Goal: Transaction & Acquisition: Subscribe to service/newsletter

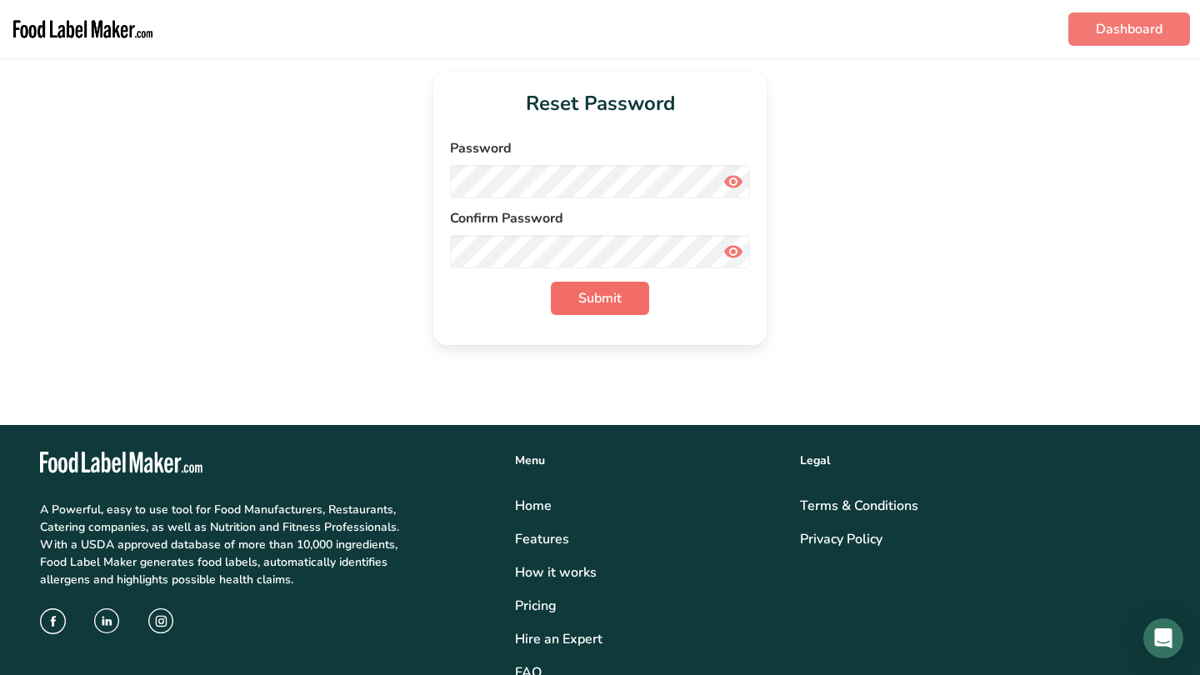
click at [599, 297] on span "Submit" at bounding box center [599, 298] width 43 height 20
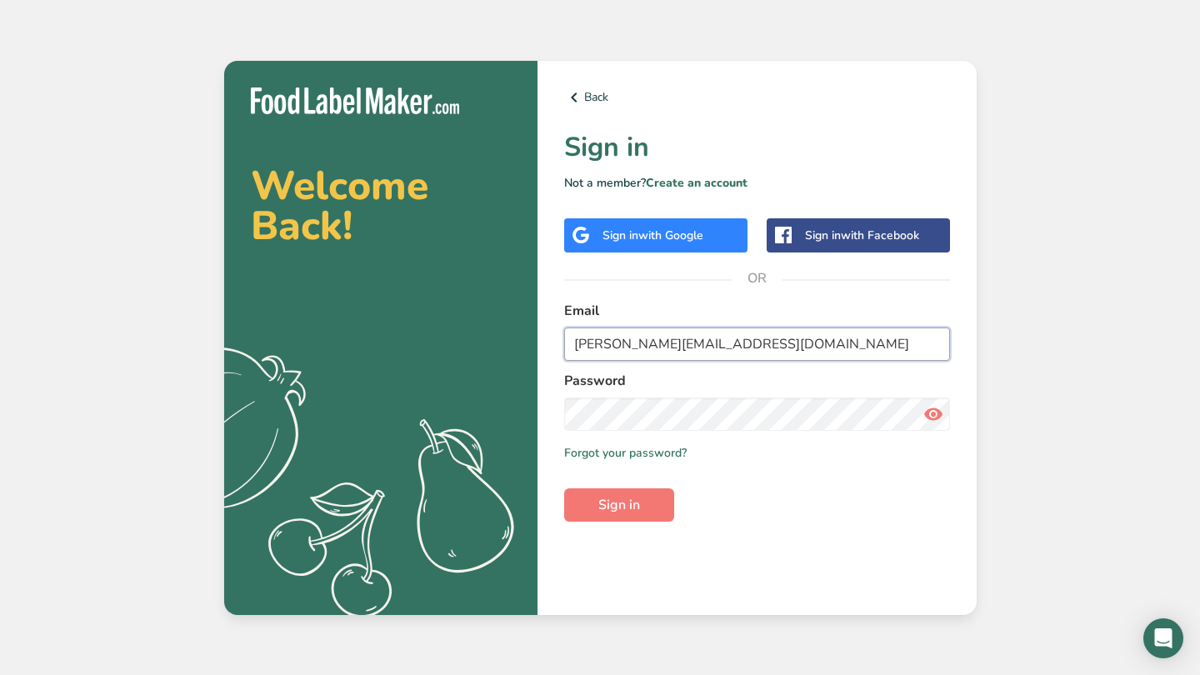
type input "scott@silverhawkvineyards.com"
click at [636, 505] on span "Sign in" at bounding box center [619, 505] width 42 height 20
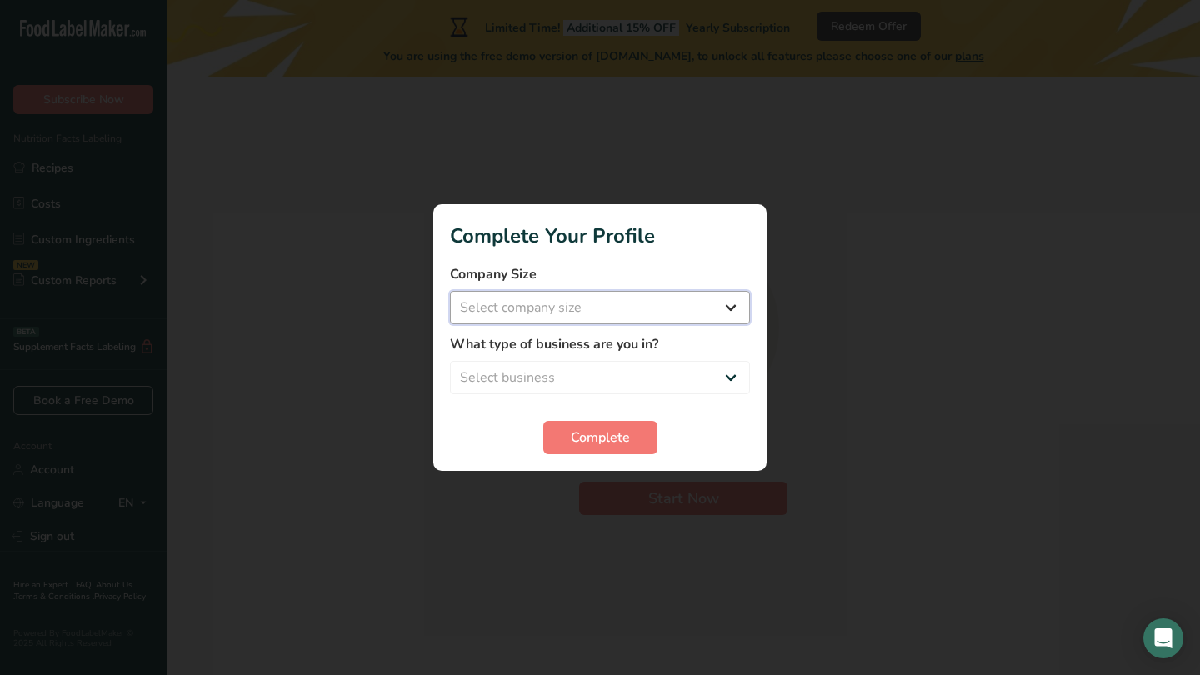
select select "1"
click at [602, 433] on span "Complete" at bounding box center [600, 437] width 59 height 20
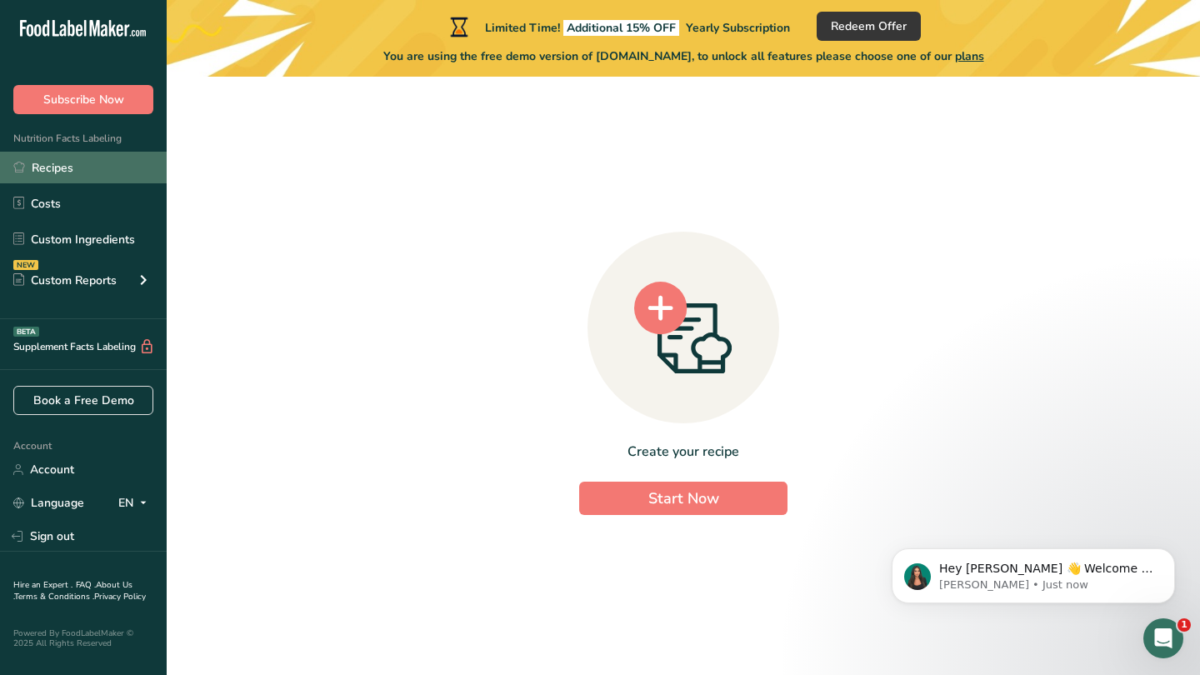
click at [55, 168] on link "Recipes" at bounding box center [83, 168] width 167 height 32
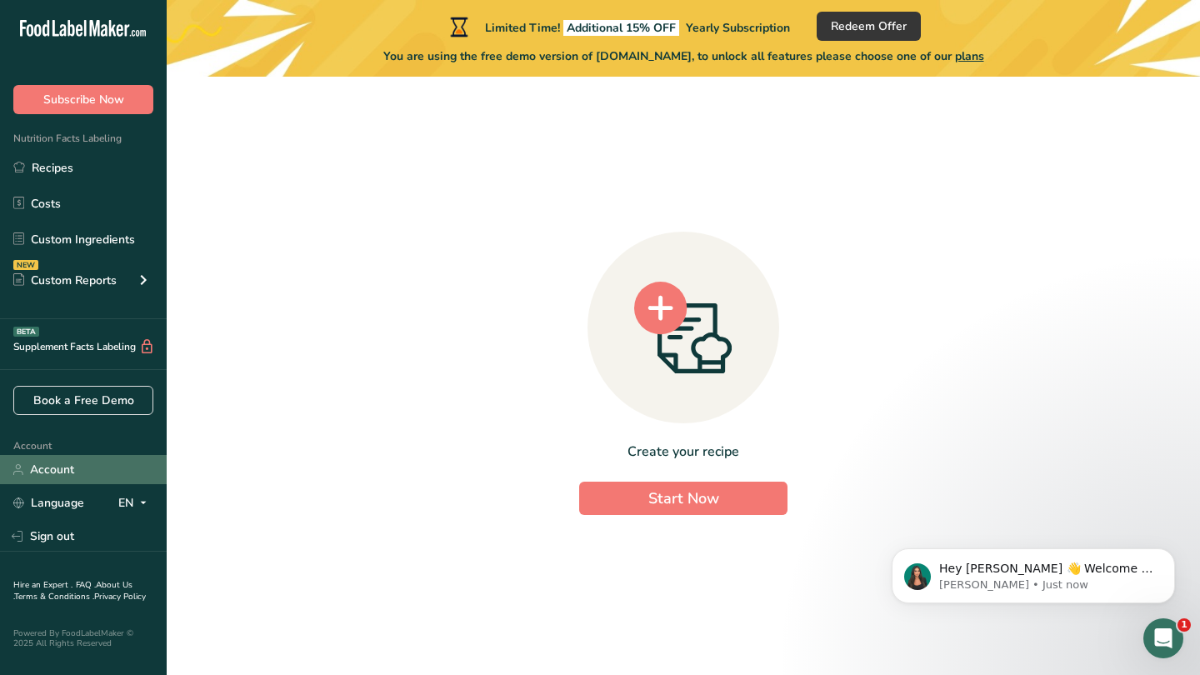
click at [51, 470] on link "Account" at bounding box center [83, 469] width 167 height 29
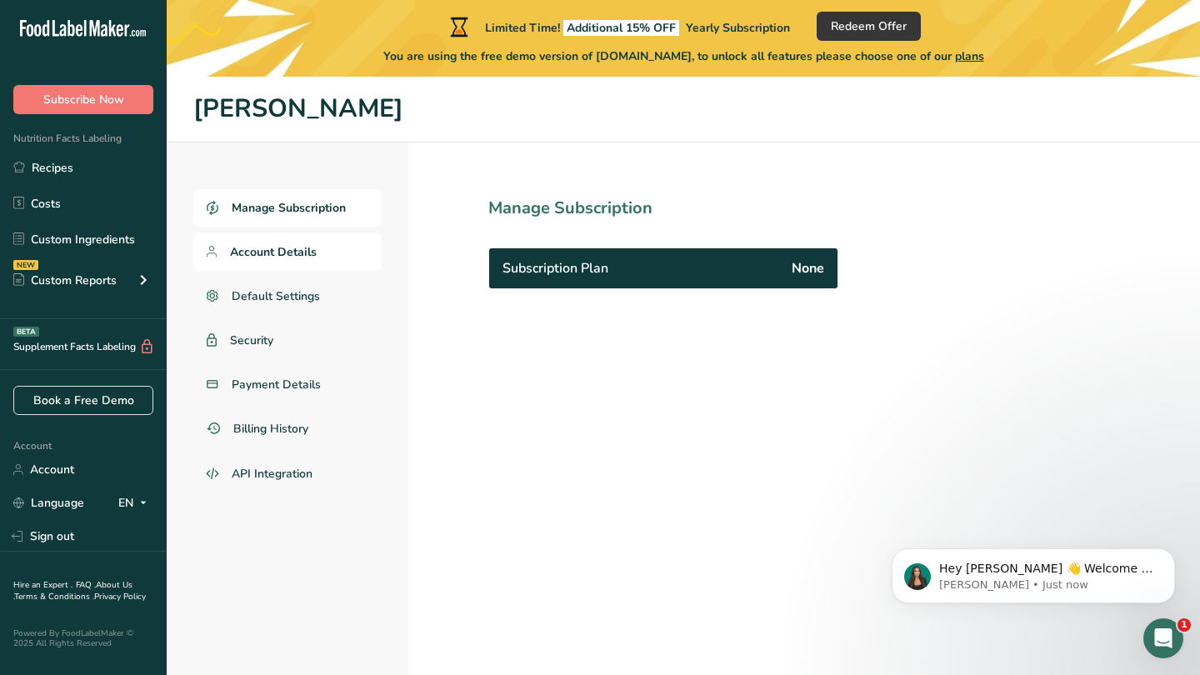
click at [267, 253] on span "Account Details" at bounding box center [273, 251] width 87 height 17
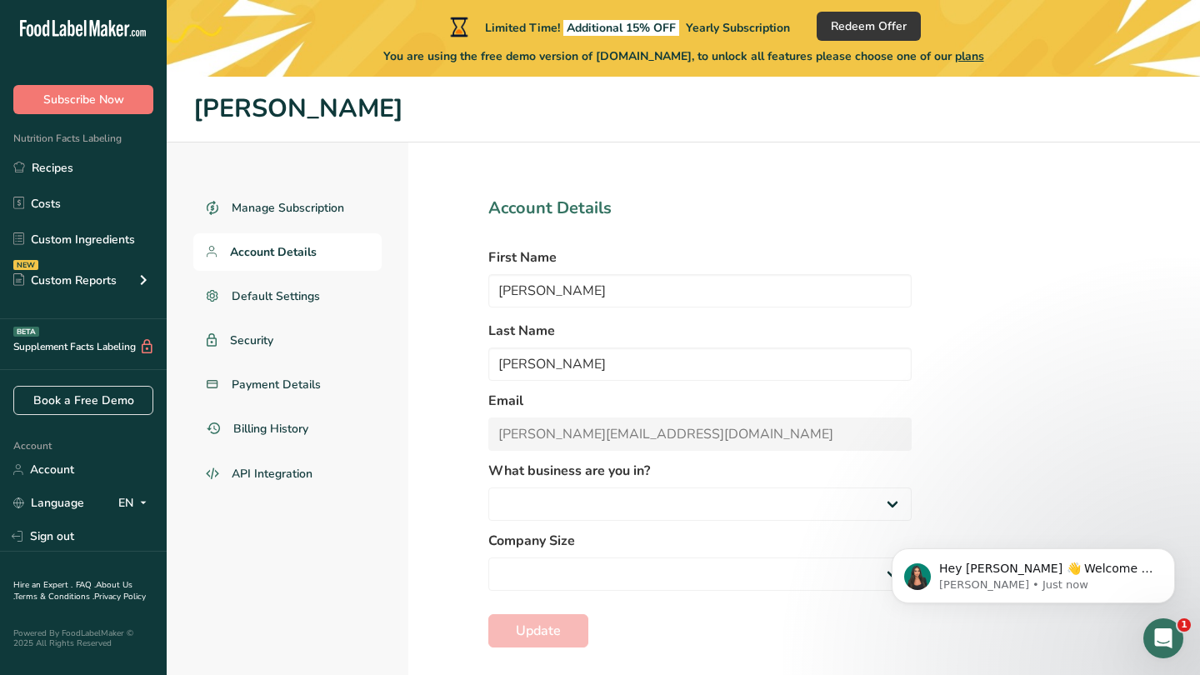
select select
click at [269, 293] on span "Default Settings" at bounding box center [276, 295] width 89 height 17
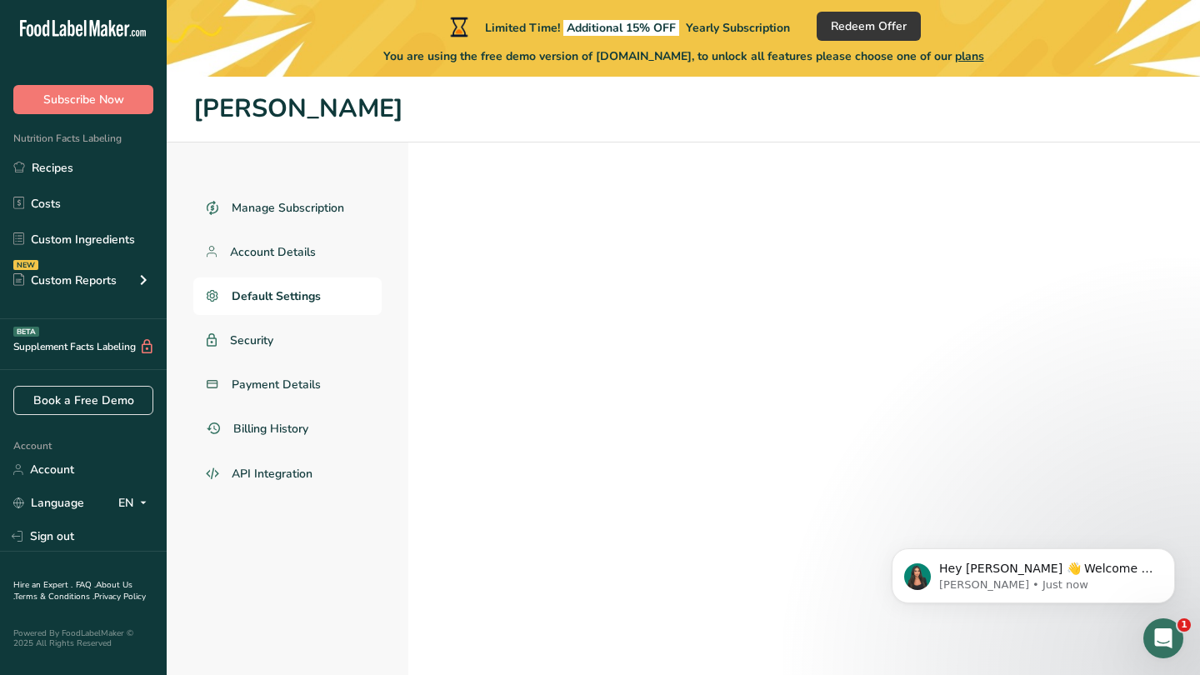
select select
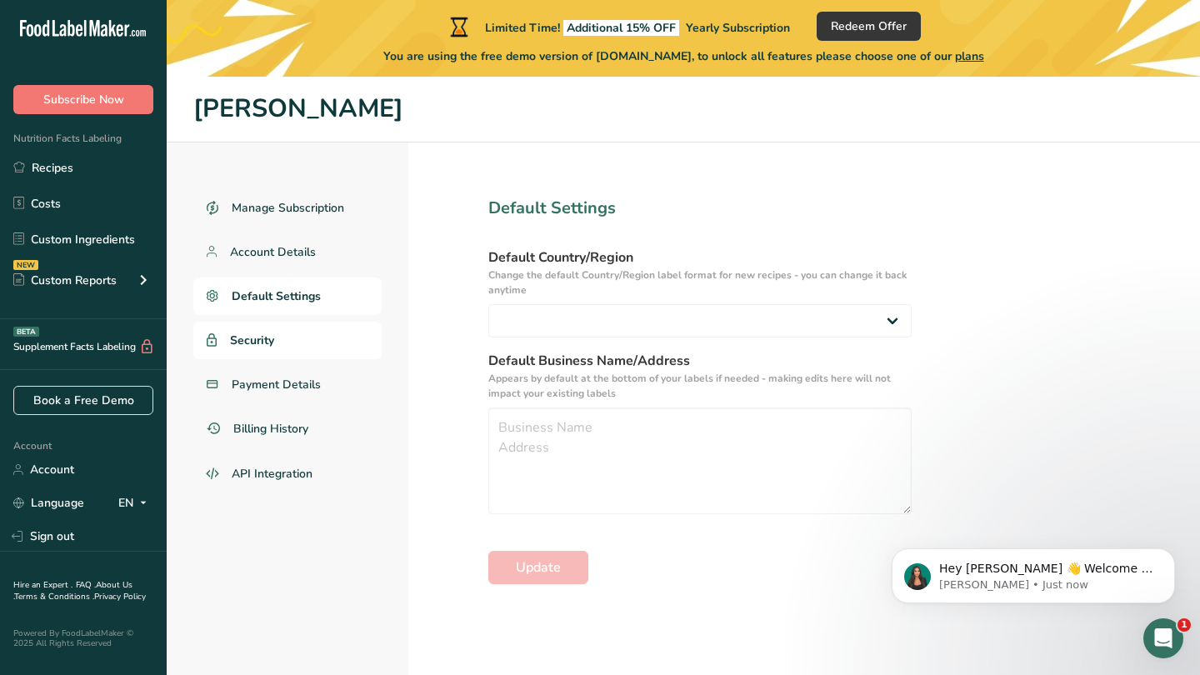
click at [267, 337] on span "Security" at bounding box center [252, 340] width 44 height 17
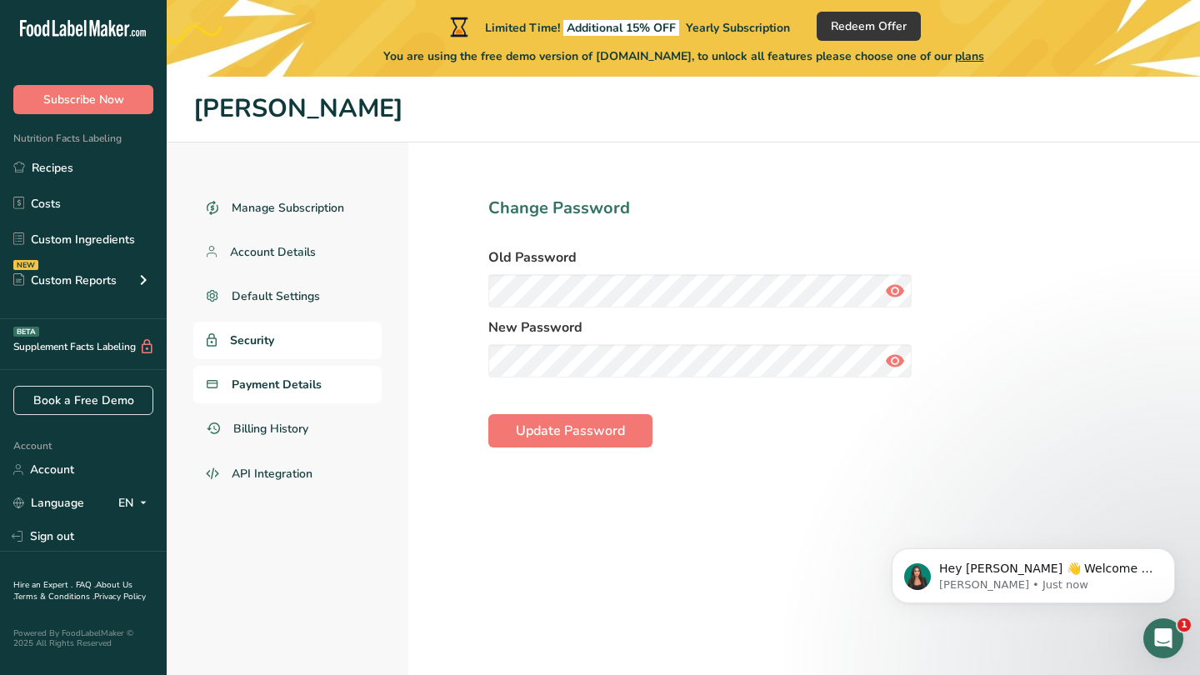
click at [268, 381] on span "Payment Details" at bounding box center [277, 384] width 90 height 17
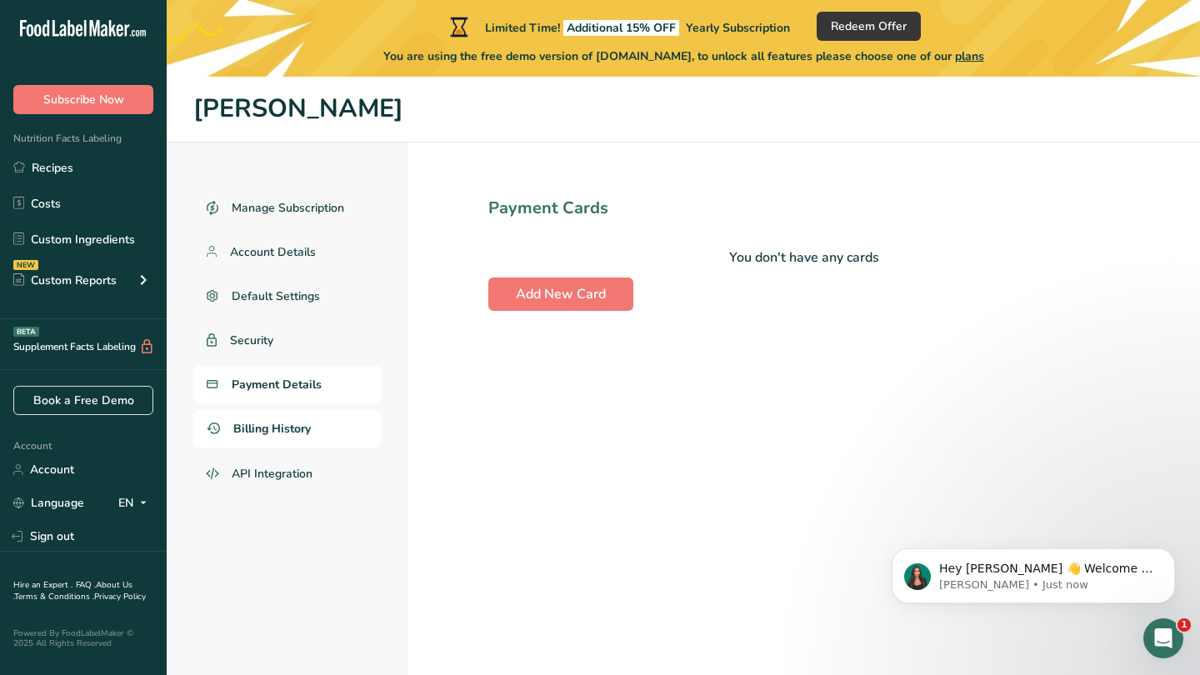
click at [270, 432] on span "Billing History" at bounding box center [271, 428] width 77 height 17
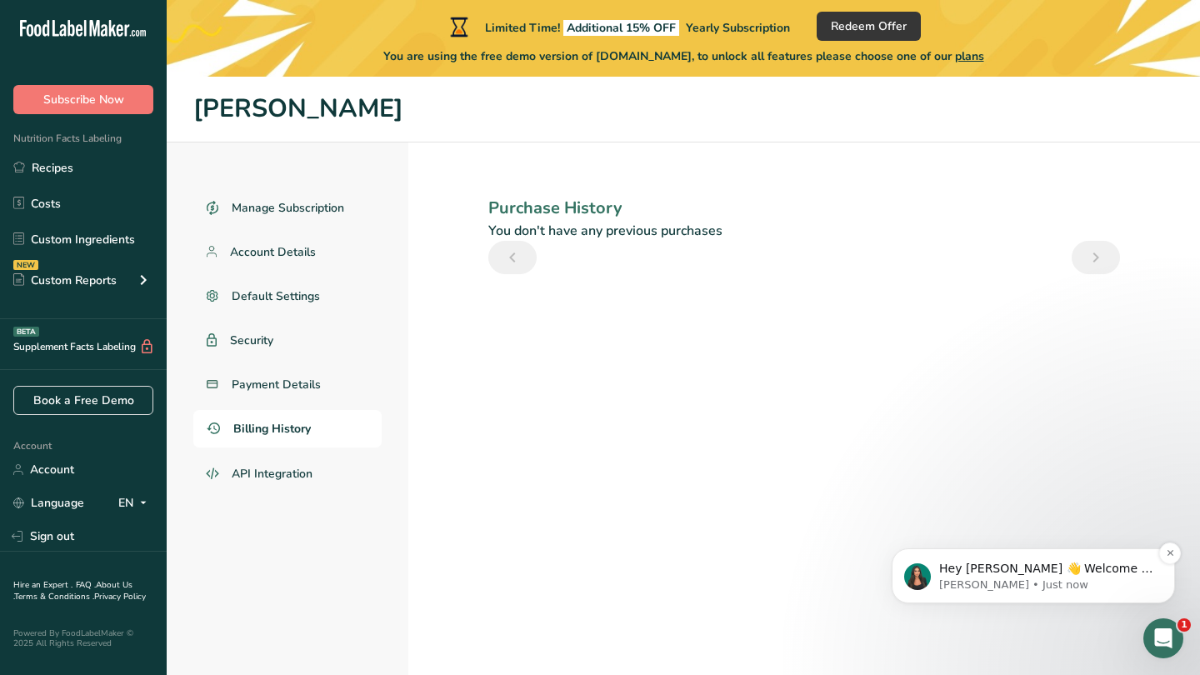
click at [1039, 574] on p "Hey Scott 👋 Welcome to Food Label Maker🙌 Take a look around! If you have any qu…" at bounding box center [1046, 569] width 215 height 17
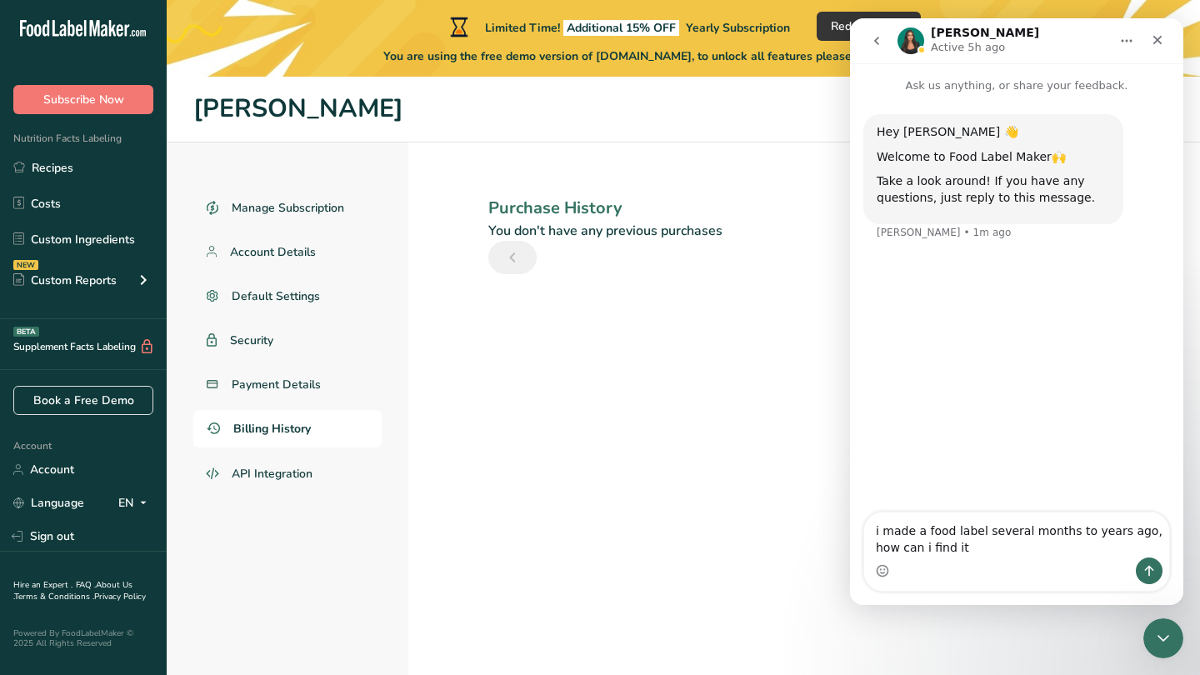
type textarea "i made a food label several months to years ago, how can i find it?"
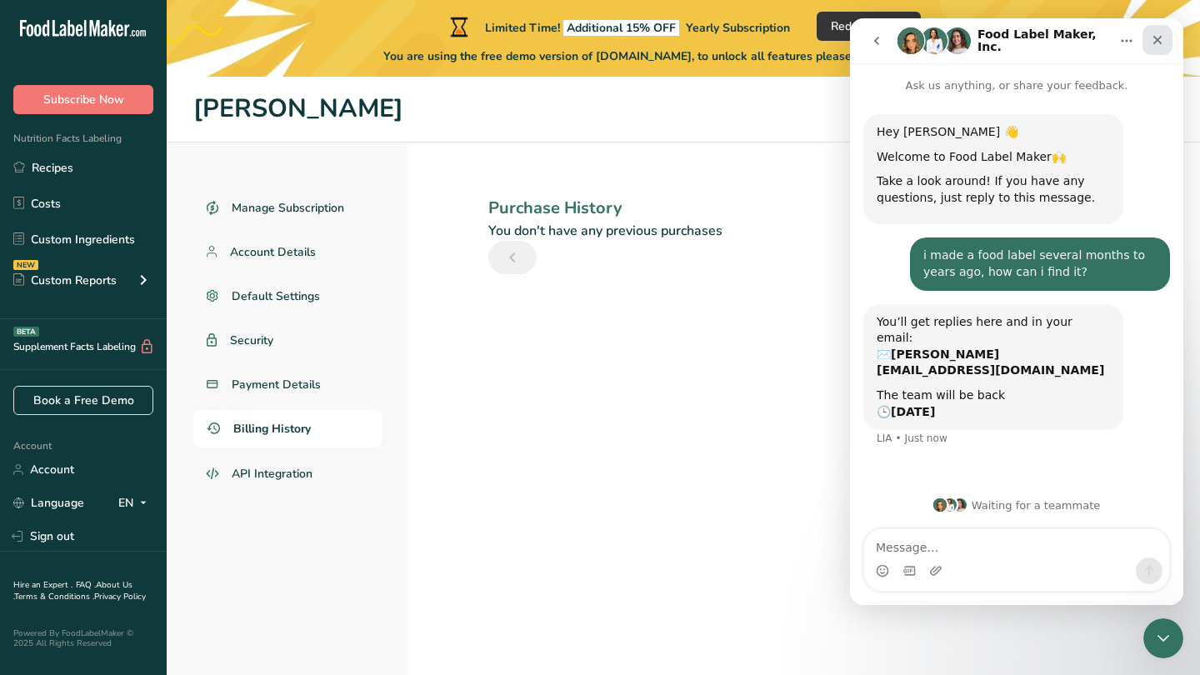
click at [1157, 38] on icon "Close" at bounding box center [1157, 39] width 13 height 13
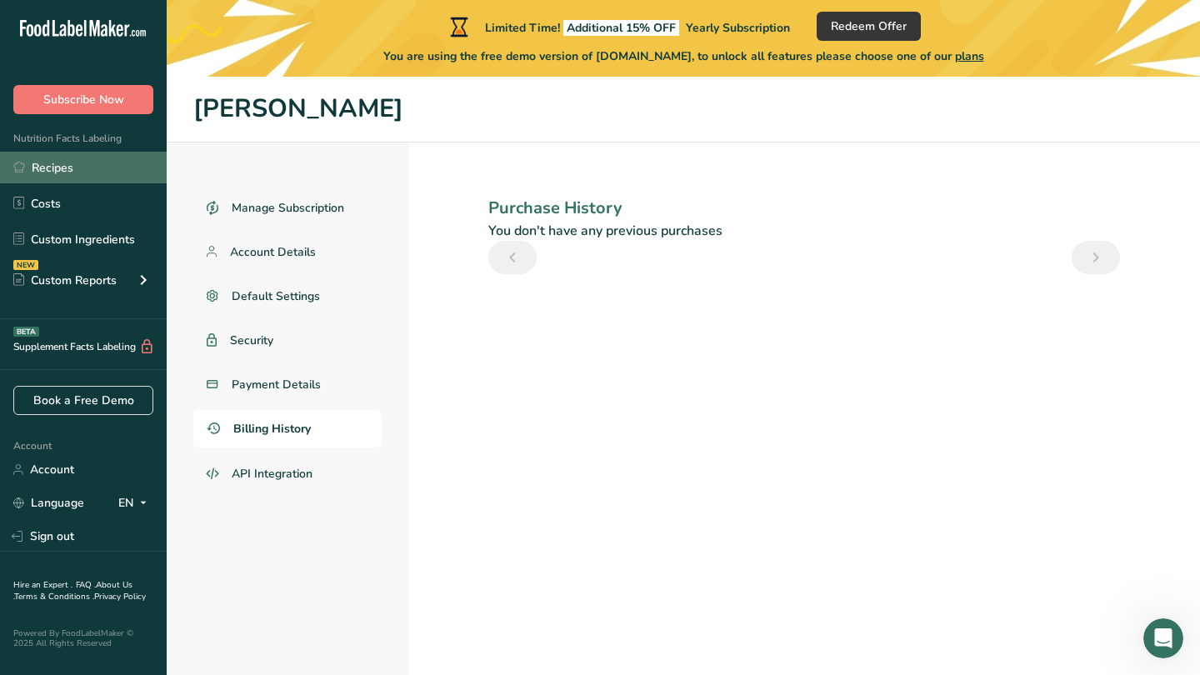
click at [67, 165] on link "Recipes" at bounding box center [83, 168] width 167 height 32
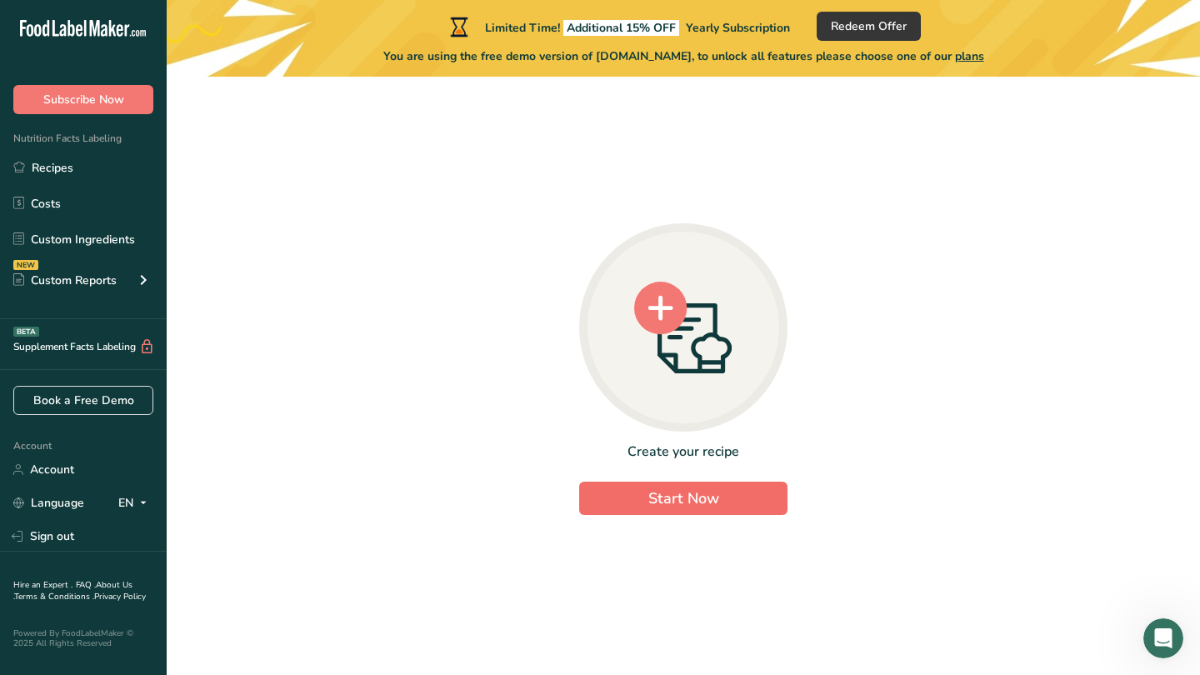
click at [682, 497] on span "Start Now" at bounding box center [683, 498] width 71 height 20
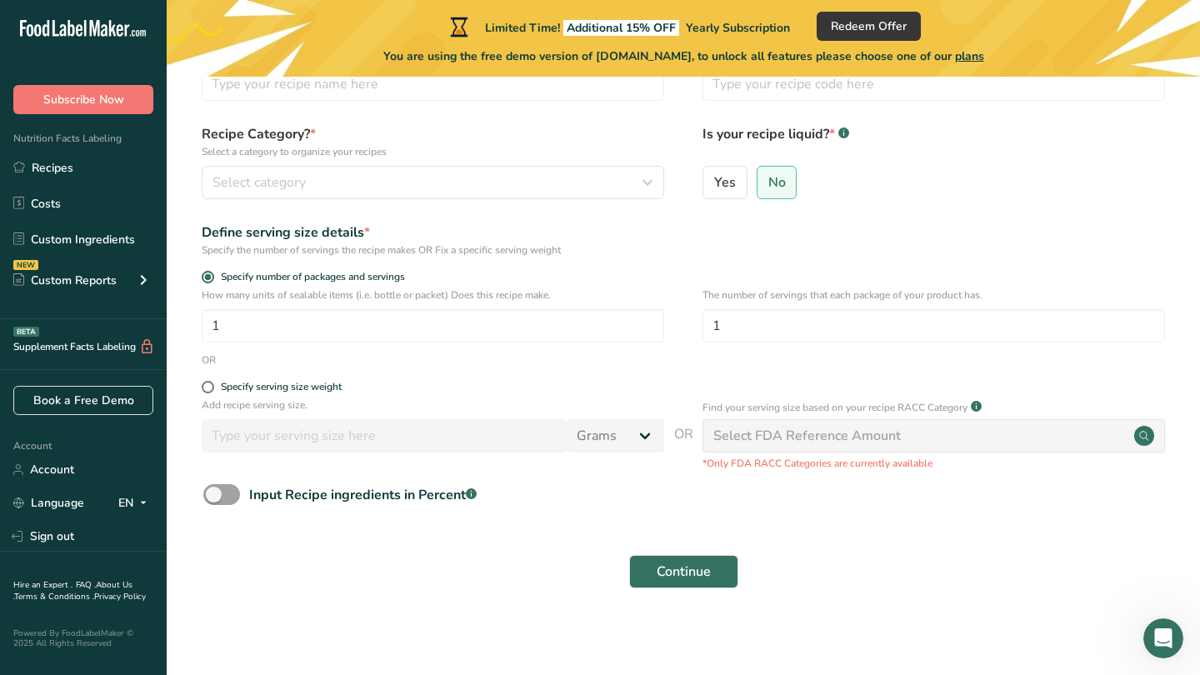
scroll to position [112, 0]
click at [729, 179] on span "Yes" at bounding box center [725, 184] width 22 height 17
click at [714, 179] on input "Yes" at bounding box center [708, 183] width 11 height 11
radio input "true"
radio input "false"
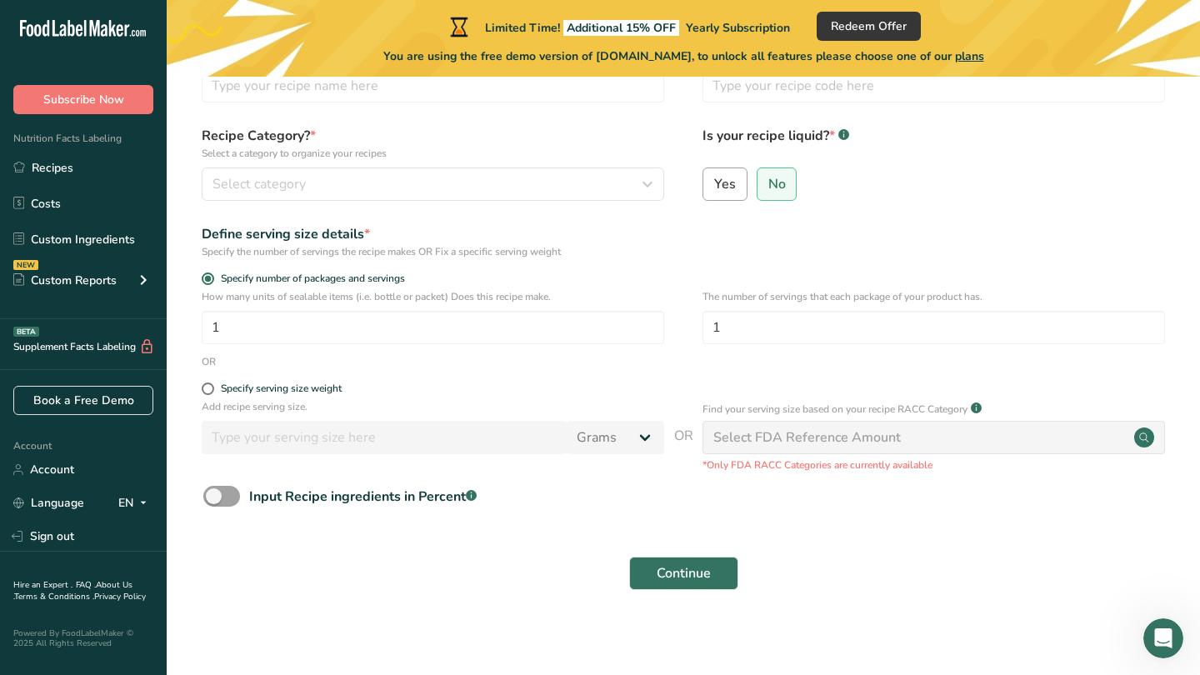
select select "22"
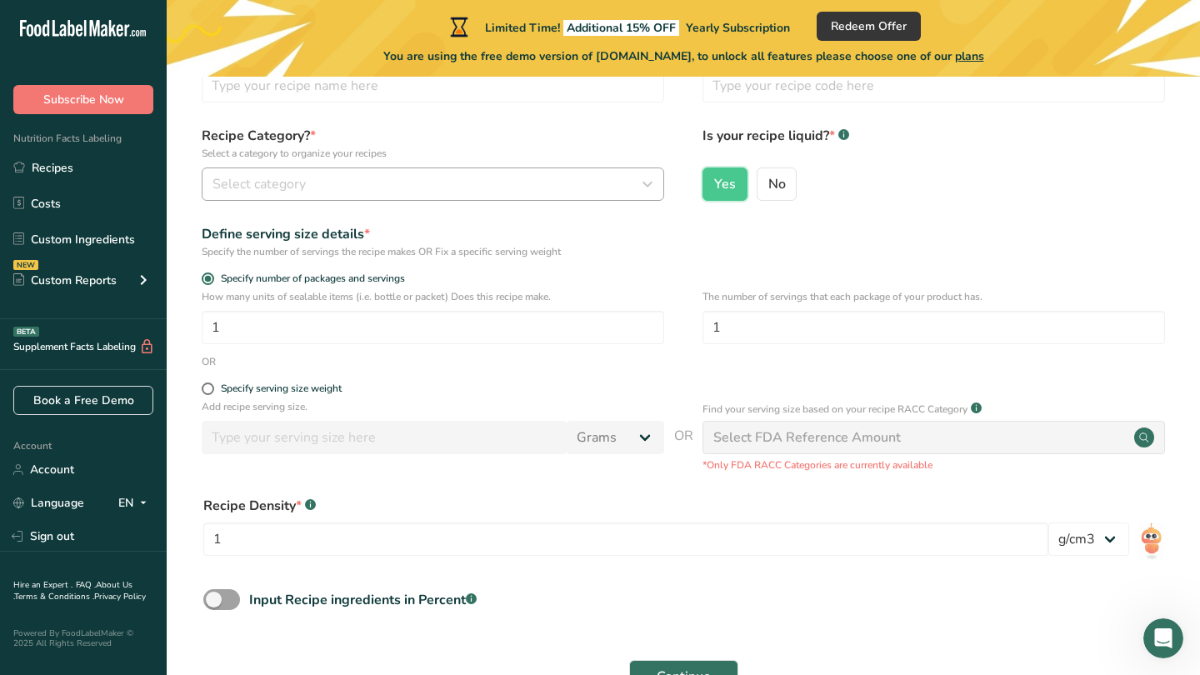
click at [554, 174] on div "Select category" at bounding box center [427, 184] width 431 height 20
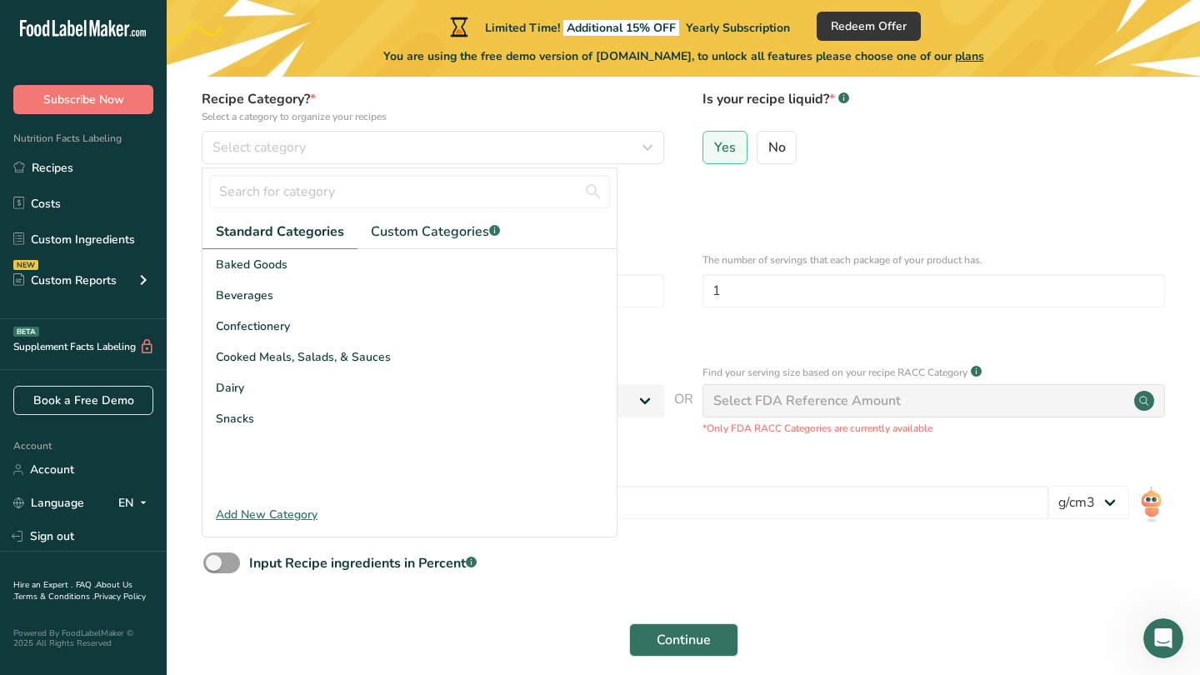
scroll to position [147, 0]
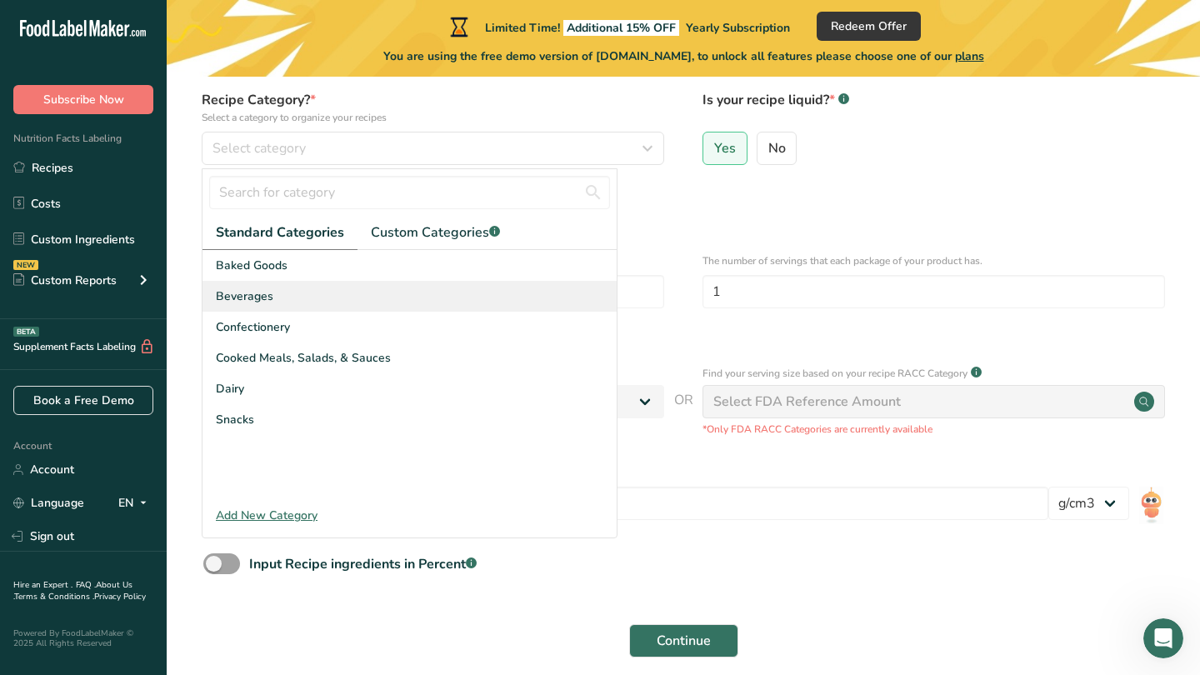
click at [262, 292] on span "Beverages" at bounding box center [244, 295] width 57 height 17
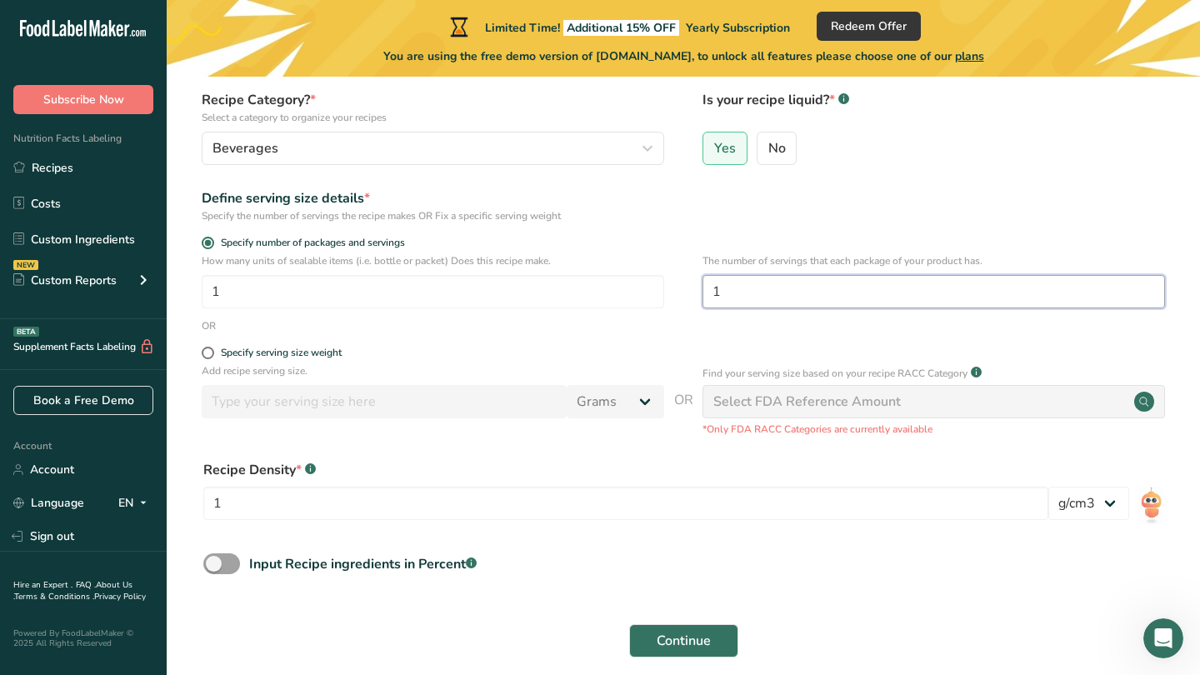
click at [744, 292] on input "1" at bounding box center [933, 291] width 462 height 33
type input "4.5"
click at [682, 640] on button "Continue" at bounding box center [683, 640] width 109 height 33
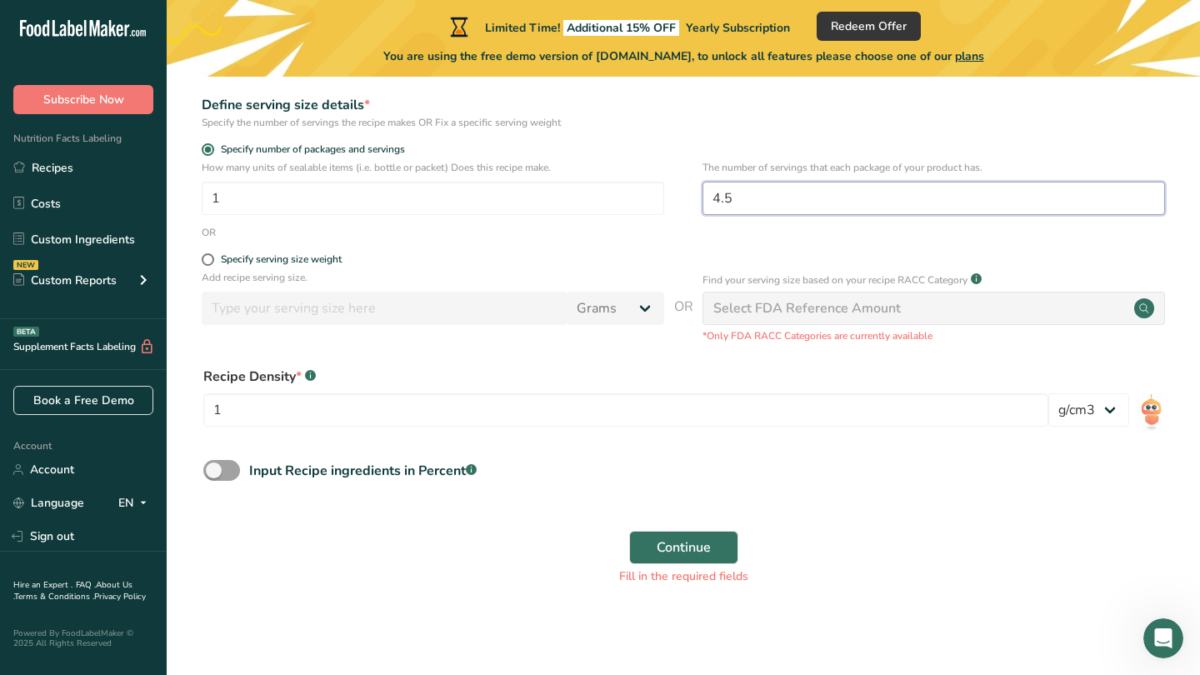
scroll to position [258, 0]
click at [478, 502] on form "Recipe name * Name is required Recipe code .a-a{fill:#347362;}.b-a{fill:#fff;} …" at bounding box center [683, 246] width 980 height 700
click at [210, 263] on span at bounding box center [208, 260] width 12 height 12
click at [210, 263] on input "Specify serving size weight" at bounding box center [207, 260] width 11 height 11
radio input "true"
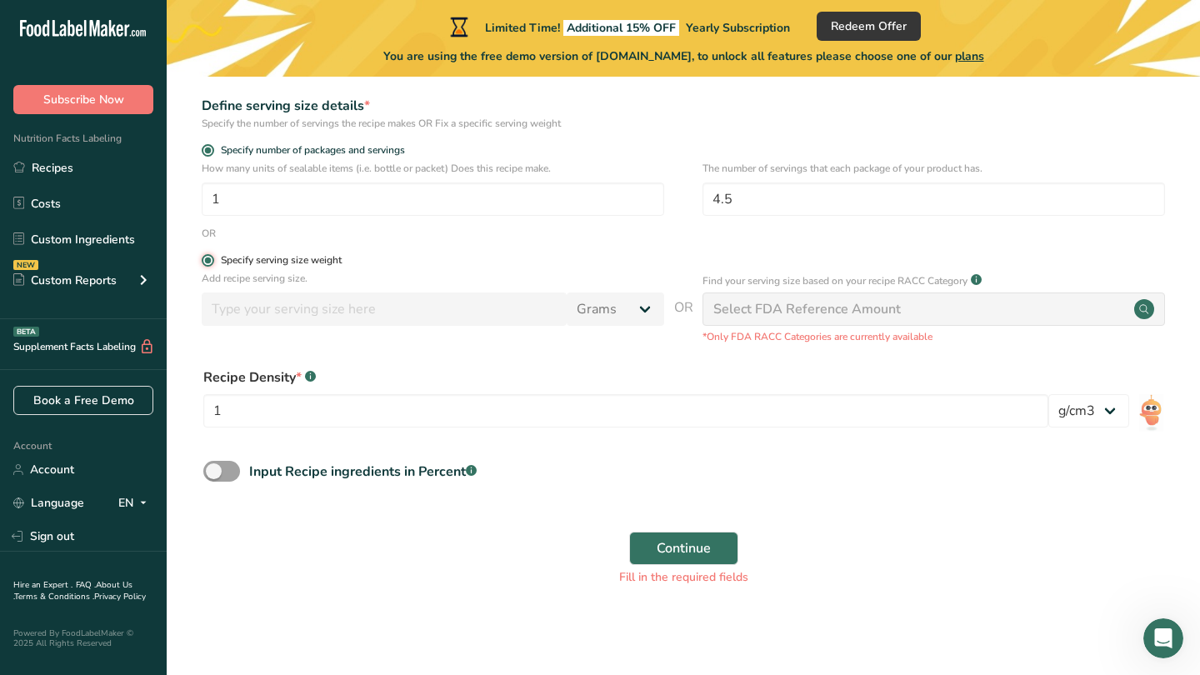
radio input "false"
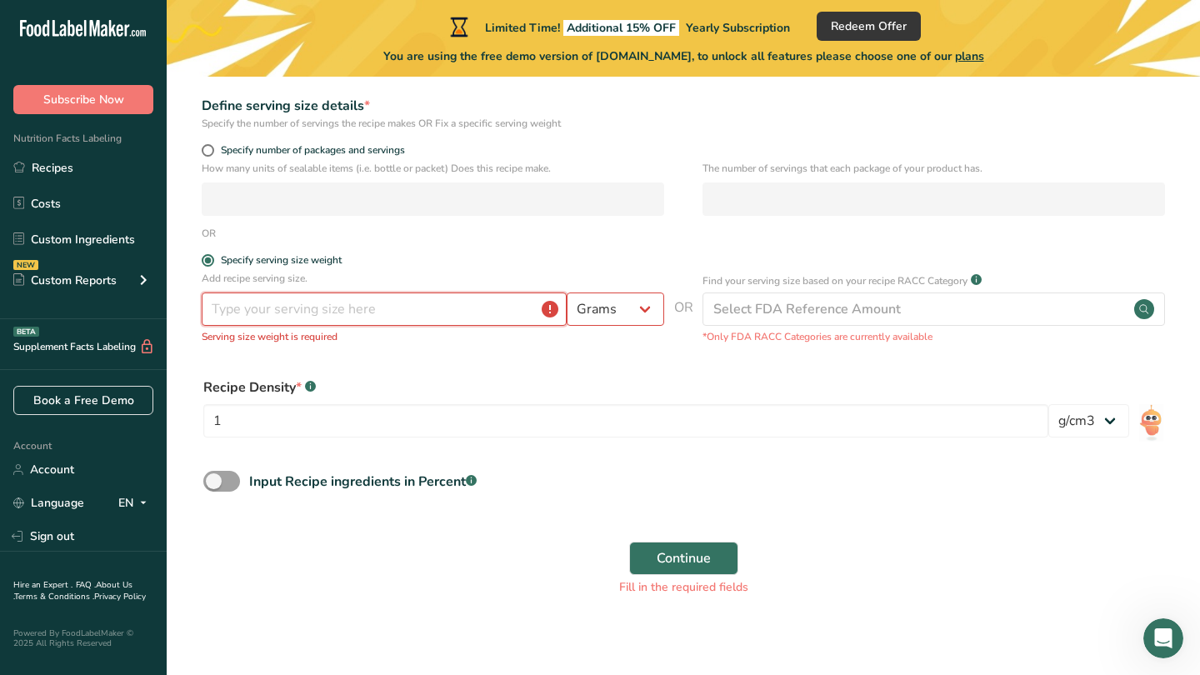
click at [410, 312] on input "number" at bounding box center [384, 308] width 365 height 33
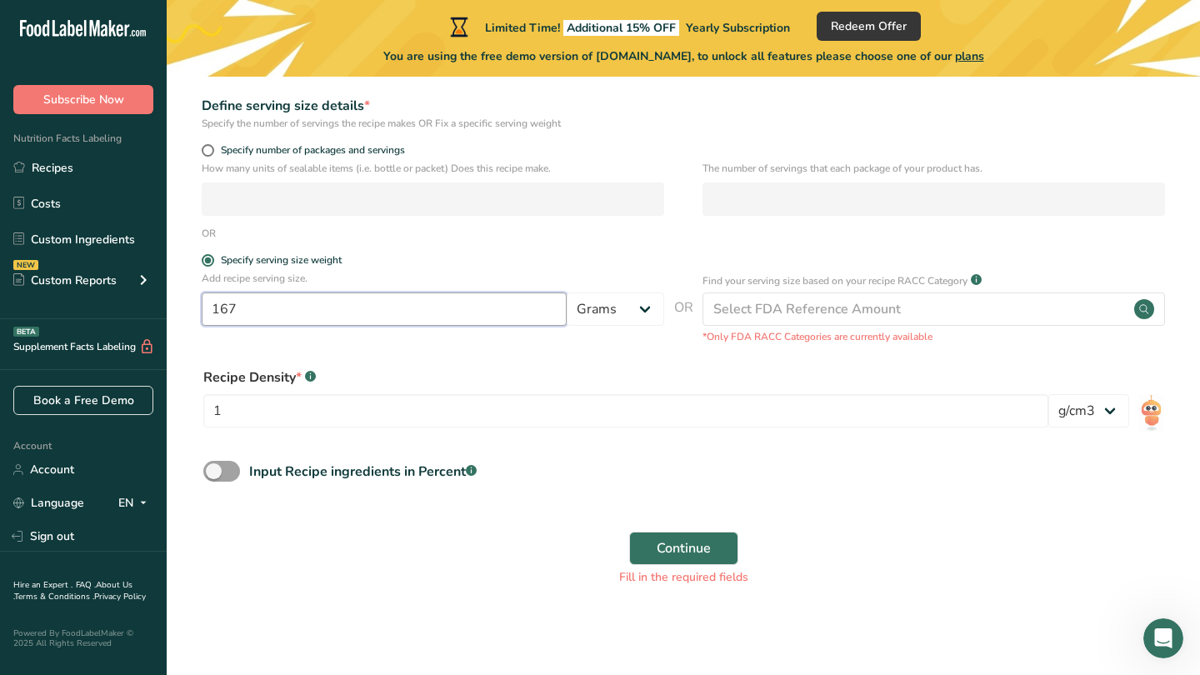
type input "167"
click at [471, 364] on div "Recipe Density * .a-a{fill:#347362;}.b-a{fill:#fff;} 1 lb/ft3 g/cm3" at bounding box center [683, 402] width 980 height 90
click at [207, 147] on span at bounding box center [208, 150] width 12 height 12
click at [207, 147] on input "Specify number of packages and servings" at bounding box center [207, 150] width 11 height 11
radio input "true"
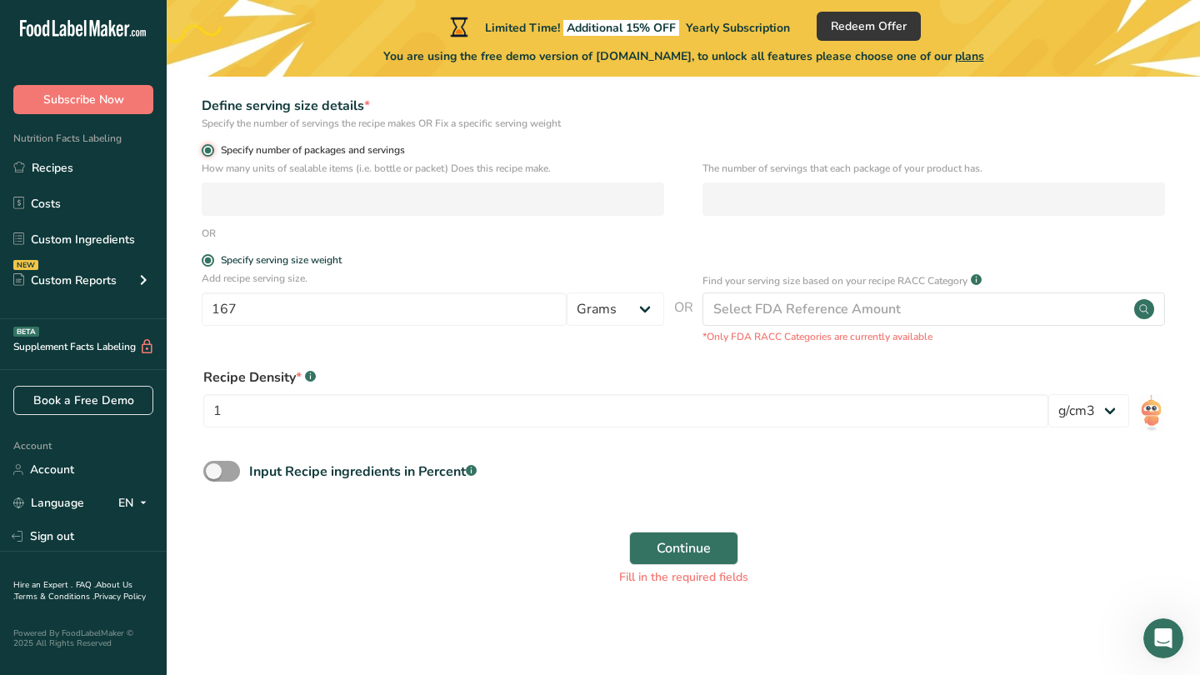
radio input "false"
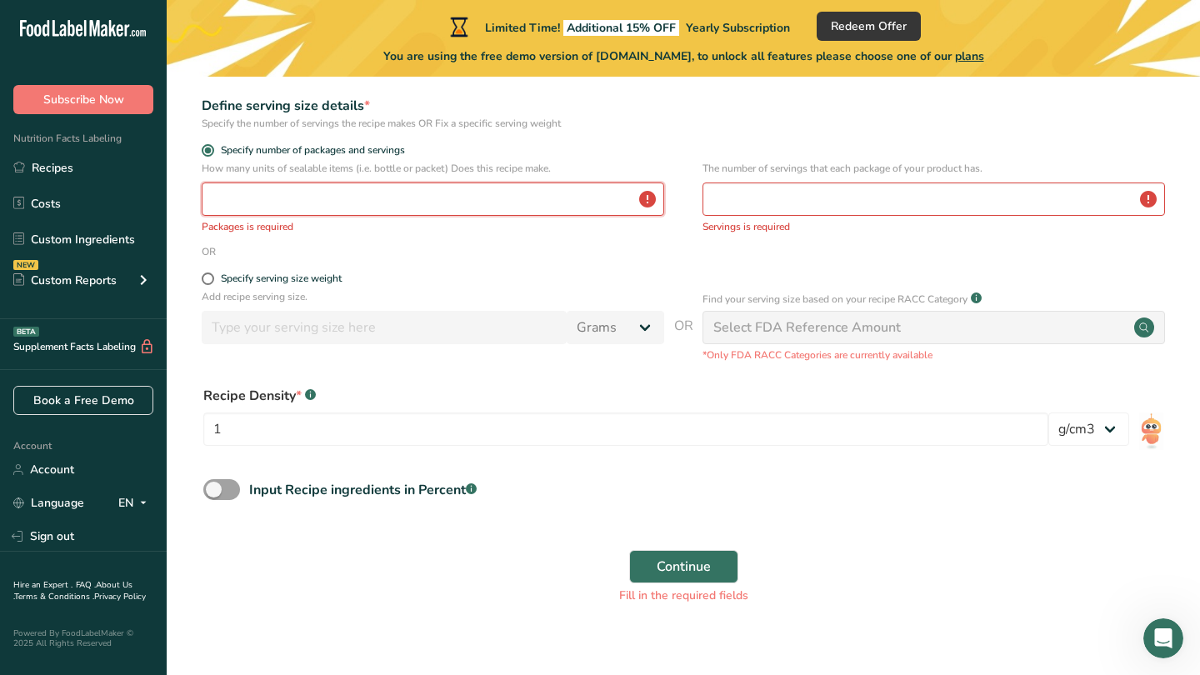
click at [293, 204] on input "number" at bounding box center [433, 198] width 462 height 33
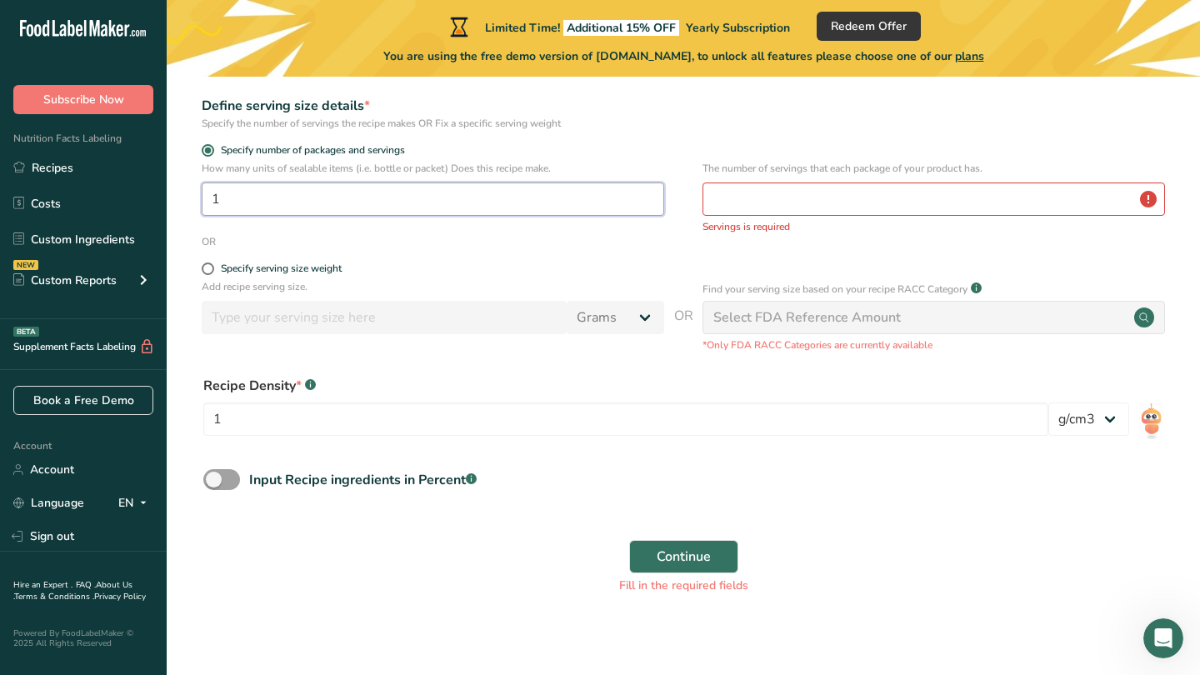
type input "1"
click at [752, 205] on input "number" at bounding box center [933, 198] width 462 height 33
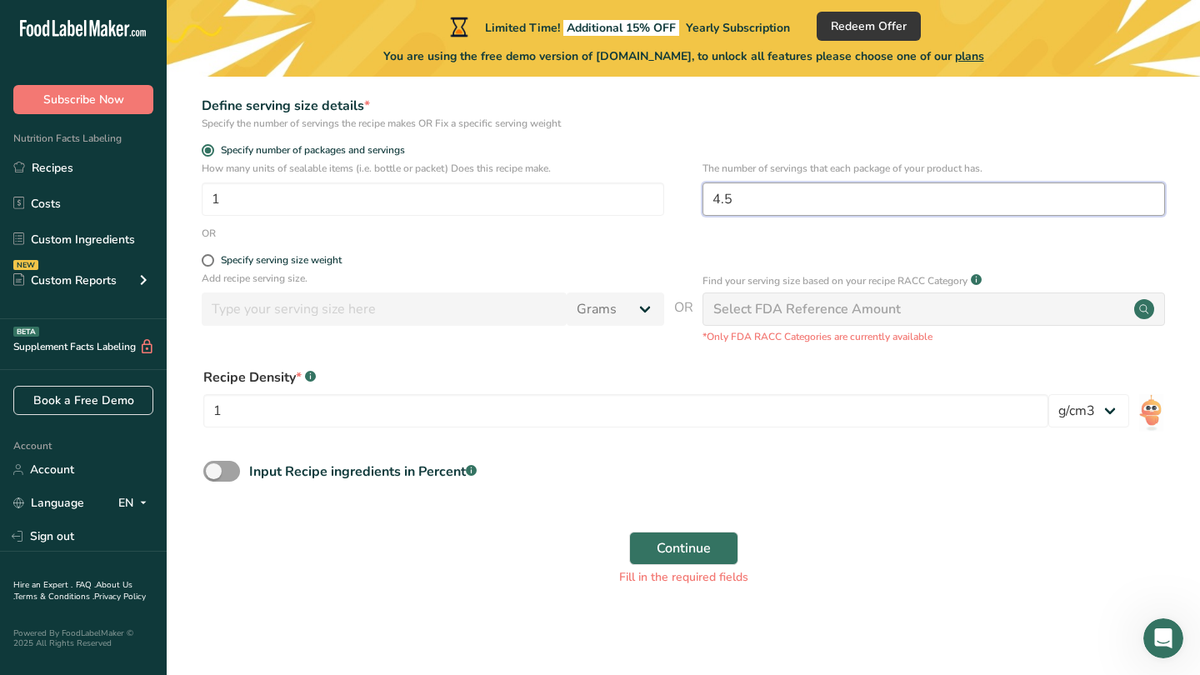
type input "4.5"
click at [682, 547] on button "Continue" at bounding box center [683, 548] width 109 height 33
click at [227, 472] on span at bounding box center [221, 471] width 37 height 21
click at [214, 472] on input "Input Recipe ingredients in Percent .a-a{fill:#347362;}.b-a{fill:#fff;}" at bounding box center [208, 471] width 11 height 11
checkbox input "true"
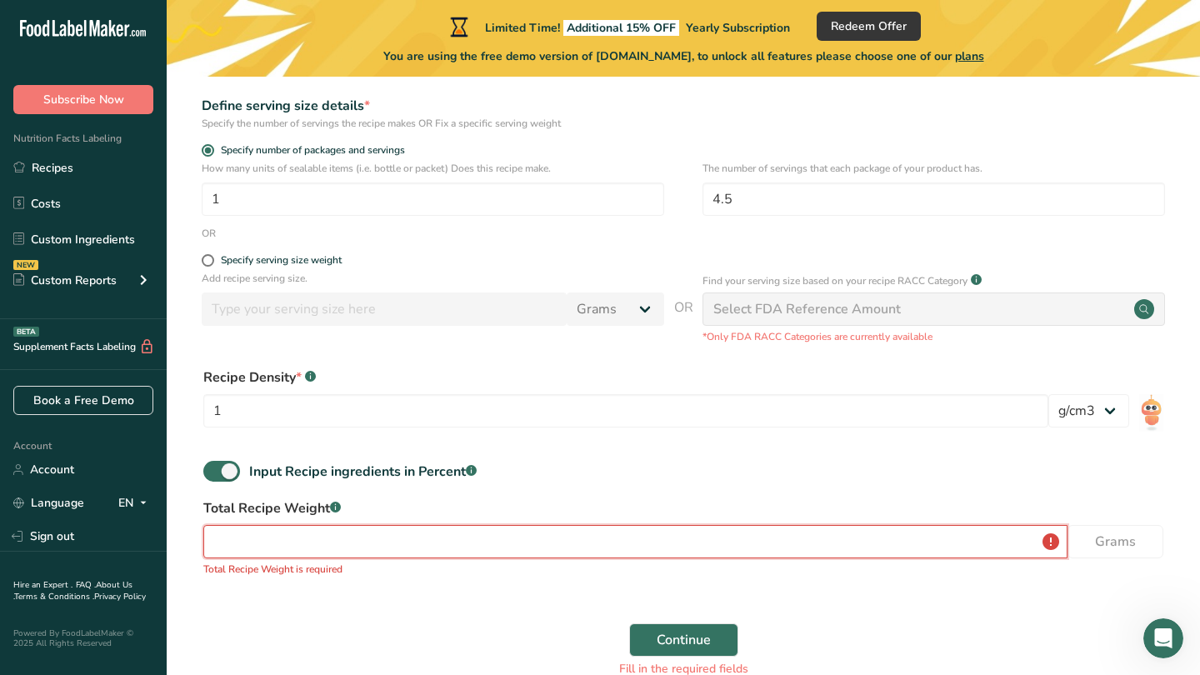
click at [266, 544] on input "number" at bounding box center [635, 541] width 864 height 33
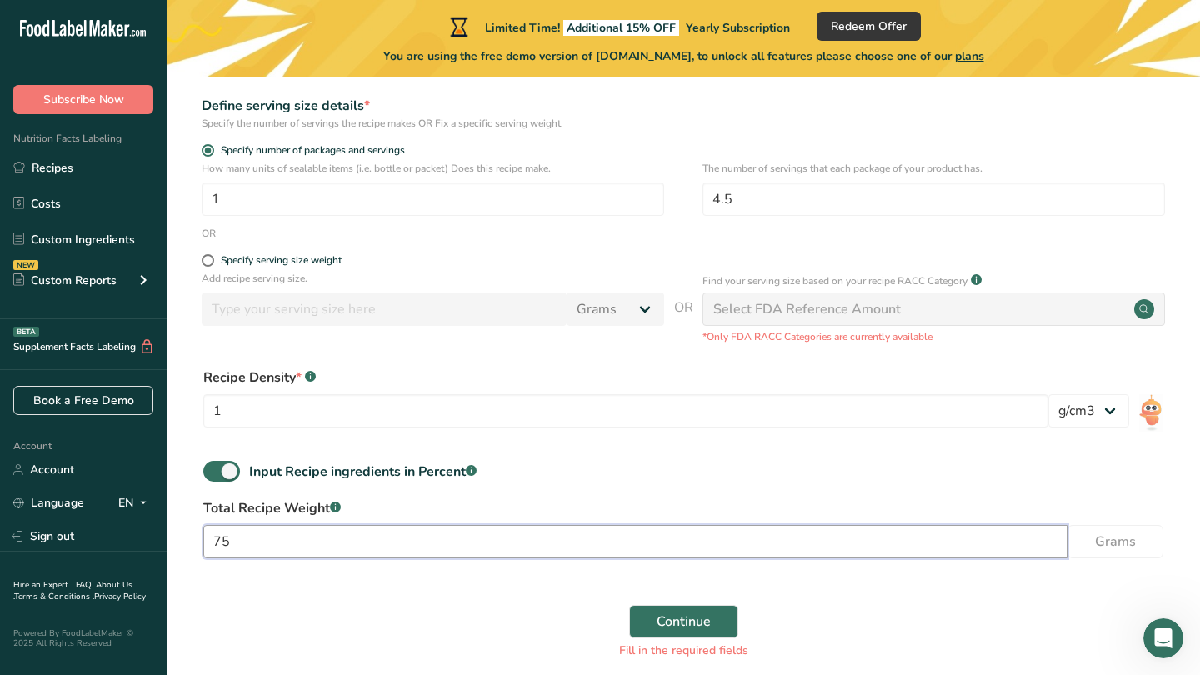
type input "750"
click at [688, 620] on span "Continue" at bounding box center [684, 622] width 54 height 20
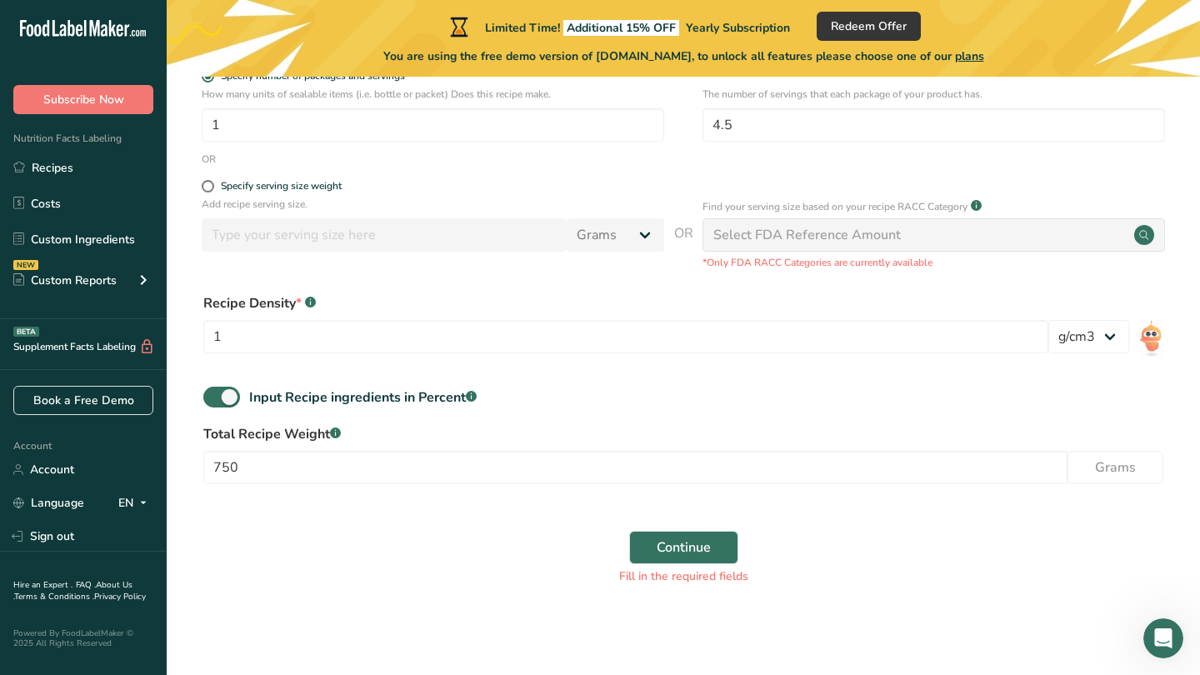
scroll to position [332, 0]
click at [677, 550] on span "Continue" at bounding box center [684, 548] width 54 height 20
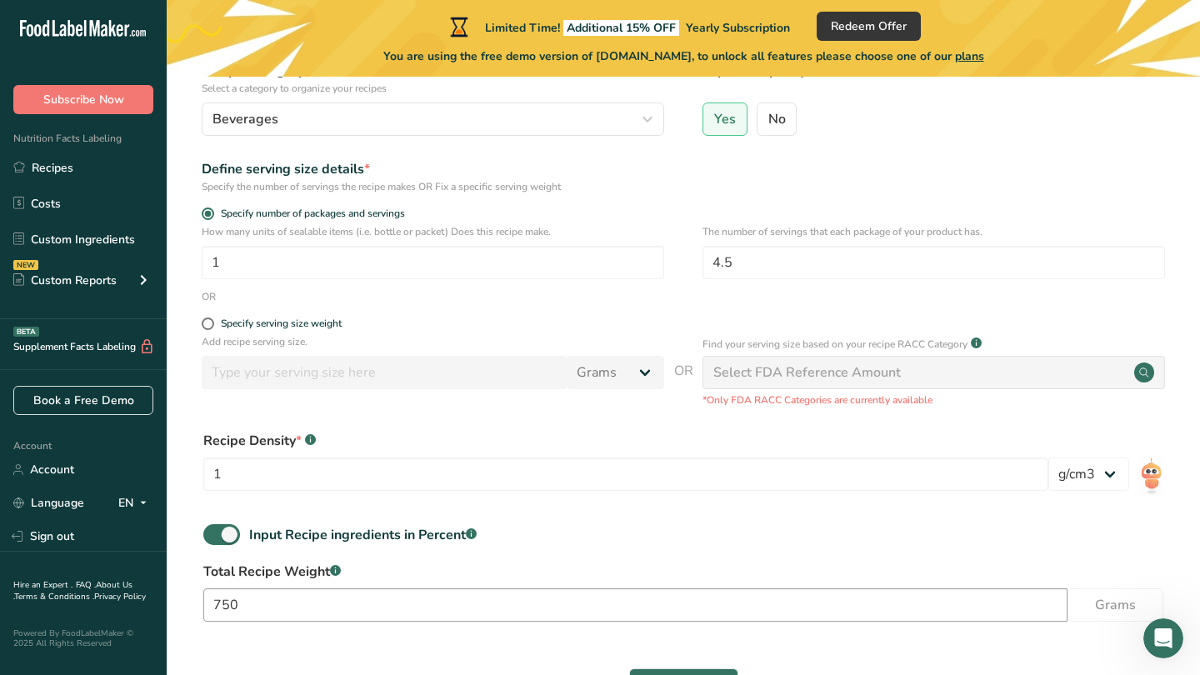
scroll to position [194, 0]
click at [207, 327] on span at bounding box center [208, 324] width 12 height 12
click at [207, 327] on input "Specify serving size weight" at bounding box center [207, 324] width 11 height 11
radio input "true"
radio input "false"
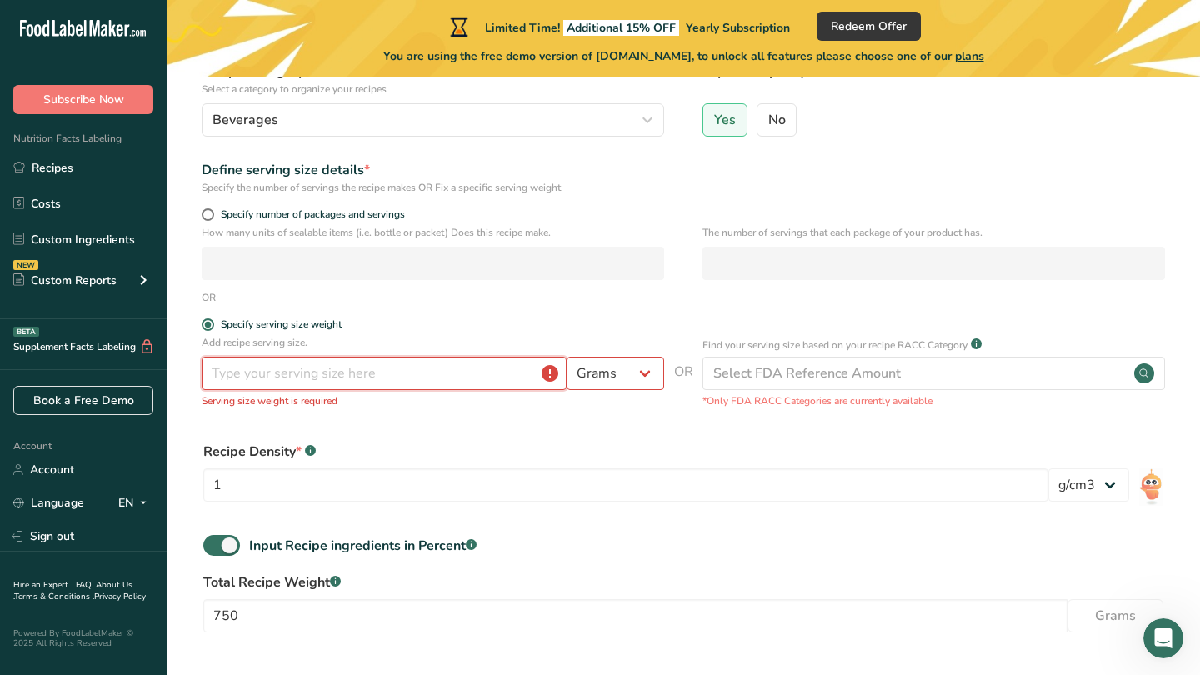
click at [239, 376] on input "number" at bounding box center [384, 373] width 365 height 33
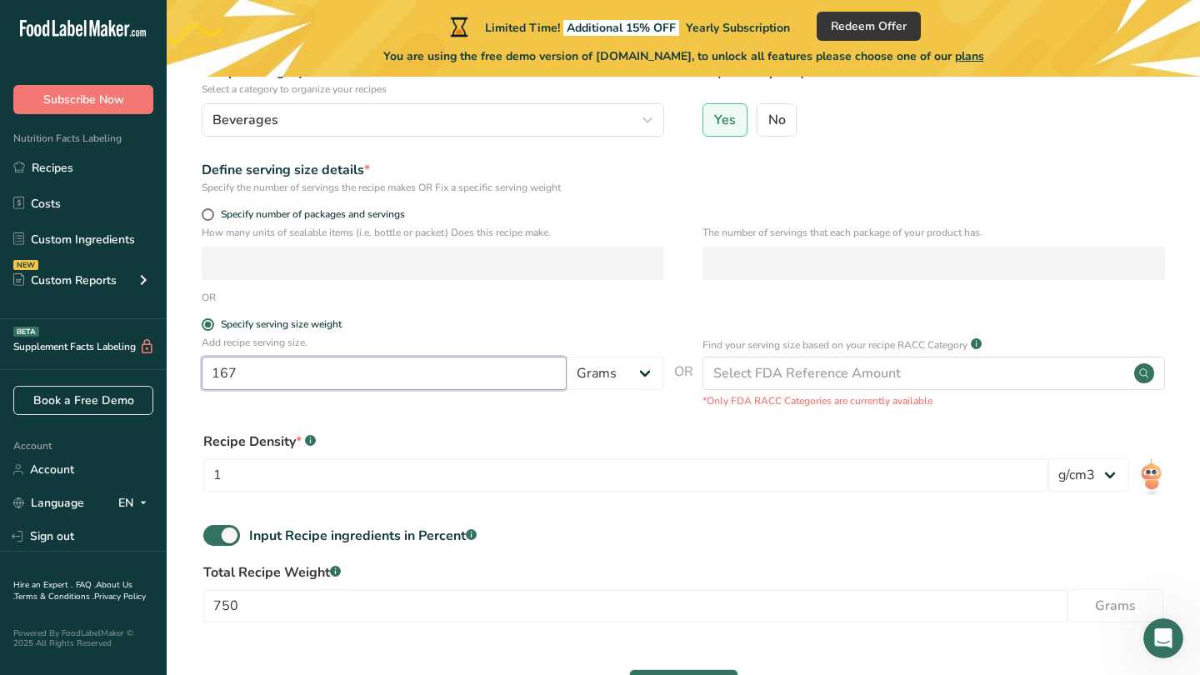
type input "167"
click at [609, 448] on div "Recipe Density * .a-a{fill:#347362;}.b-a{fill:#fff;}" at bounding box center [625, 442] width 845 height 20
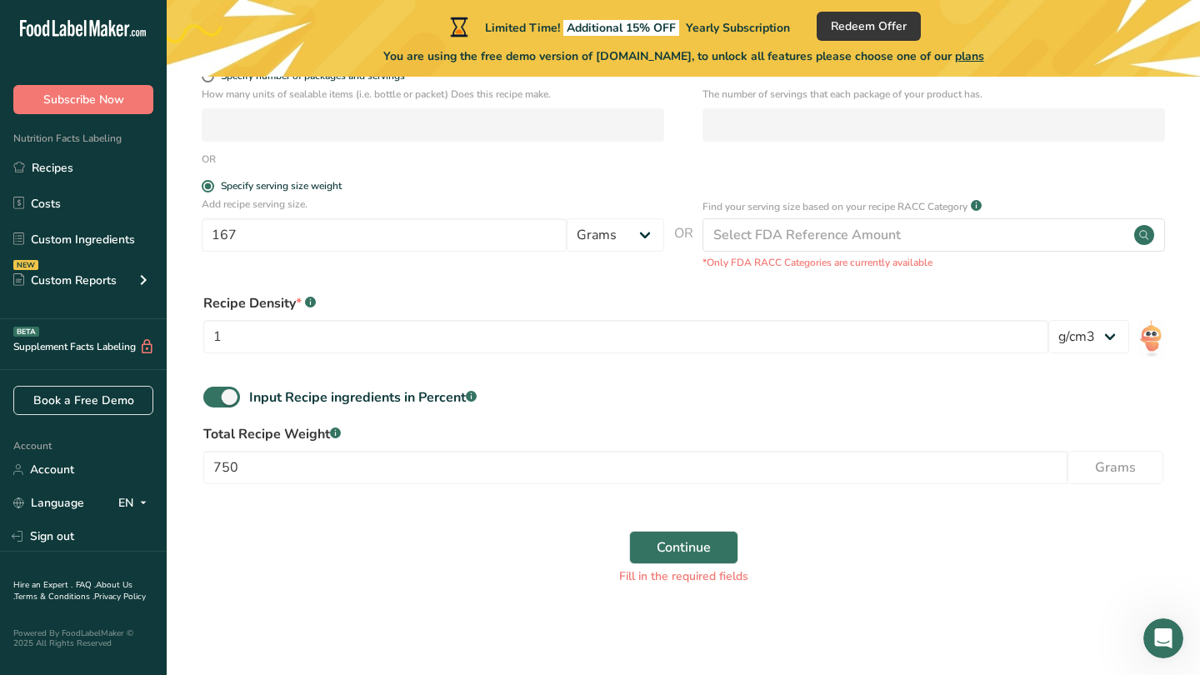
scroll to position [332, 0]
click at [681, 547] on span "Continue" at bounding box center [684, 548] width 54 height 20
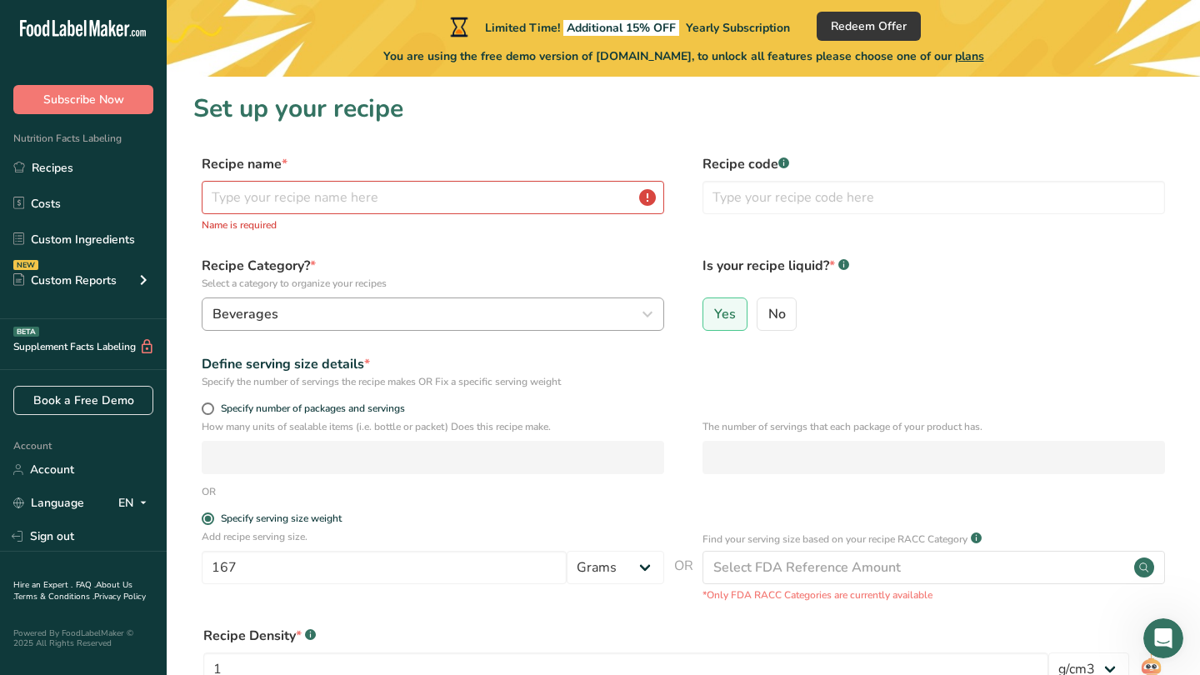
scroll to position [0, 0]
click at [425, 202] on input "text" at bounding box center [433, 197] width 462 height 33
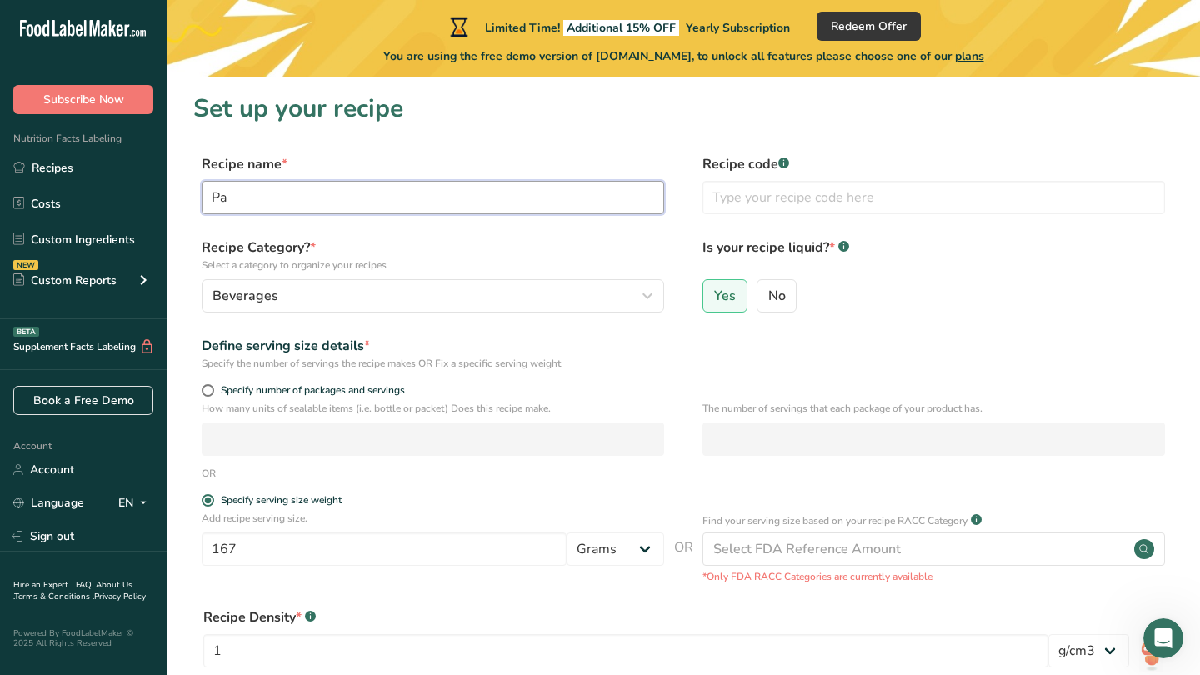
type input "P"
click at [287, 199] on input "NA Chardonay" at bounding box center [433, 197] width 462 height 33
type input "NA Chardonnay"
click at [490, 256] on label "Recipe Category? * Select a category to organize your recipes" at bounding box center [433, 254] width 462 height 35
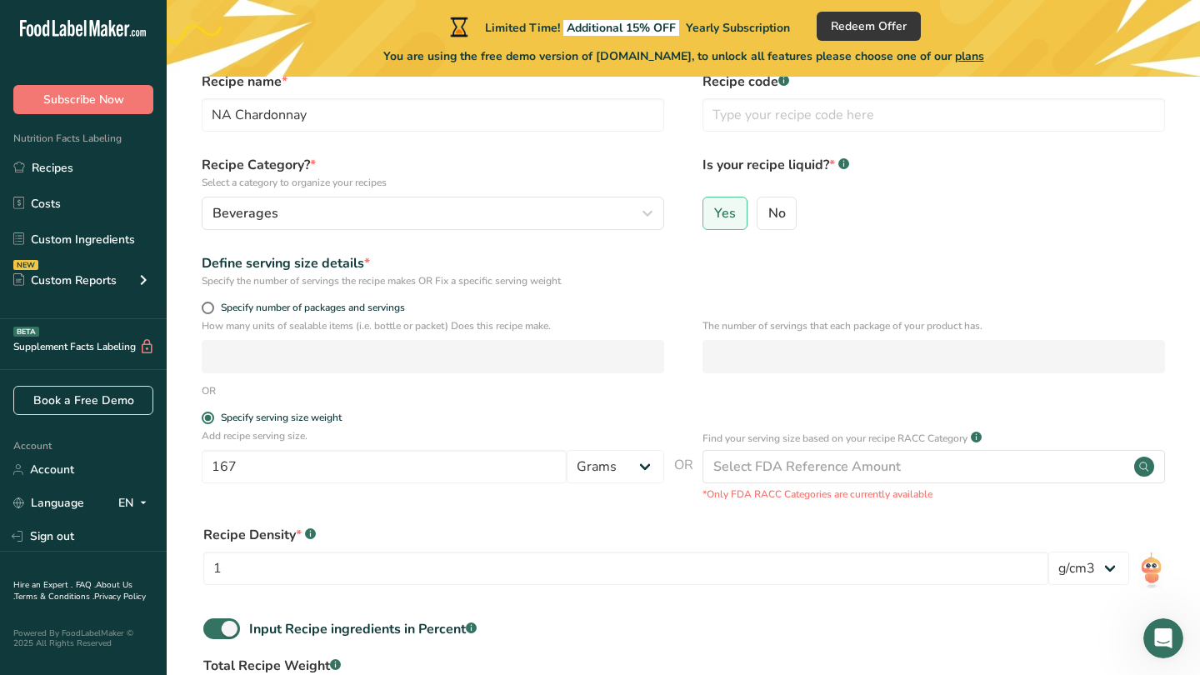
scroll to position [87, 0]
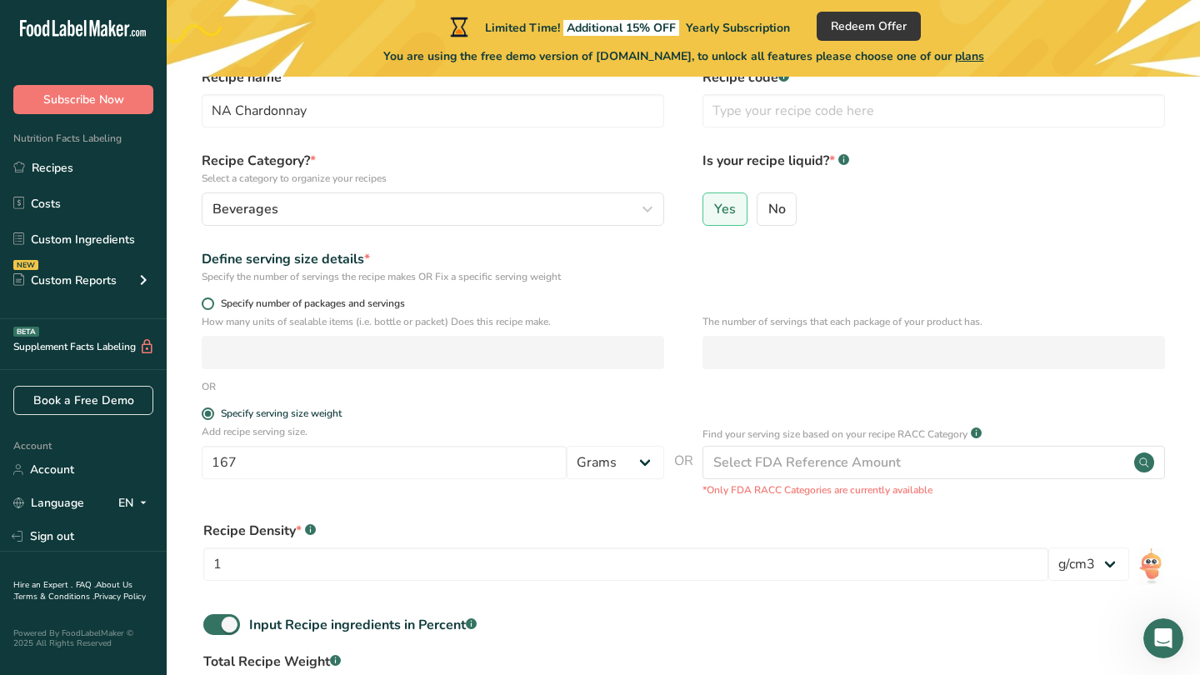
click at [207, 306] on span at bounding box center [208, 303] width 12 height 12
click at [207, 306] on input "Specify number of packages and servings" at bounding box center [207, 303] width 11 height 11
radio input "true"
radio input "false"
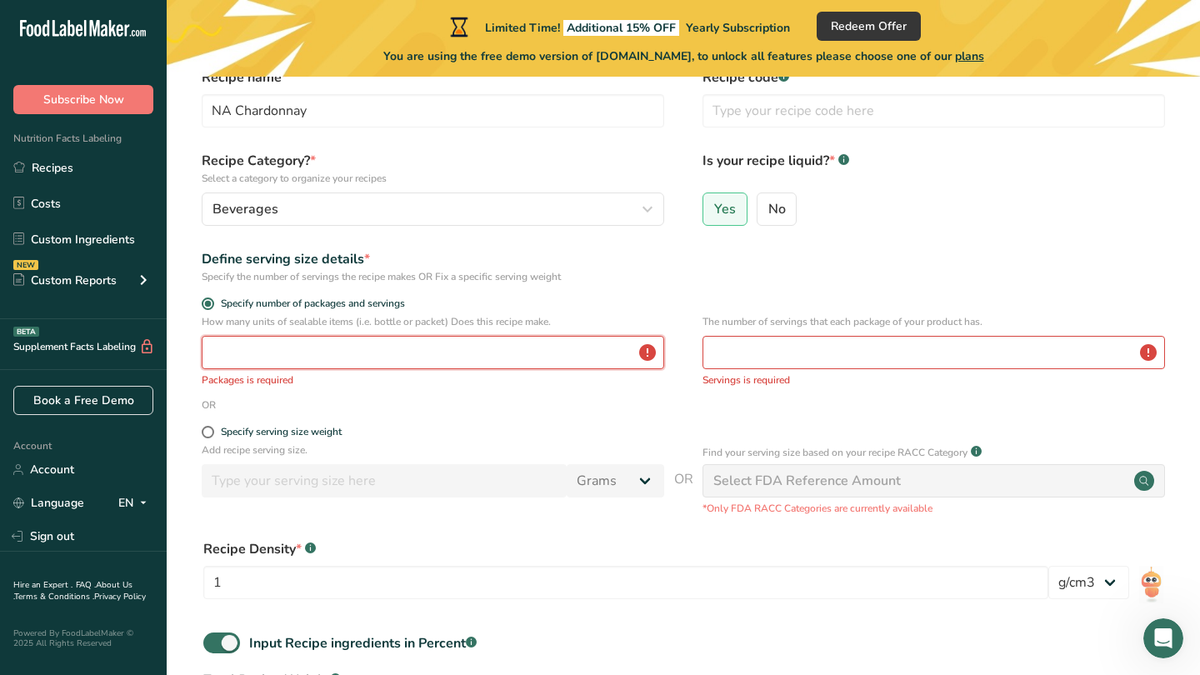
click at [238, 356] on input "number" at bounding box center [433, 352] width 462 height 33
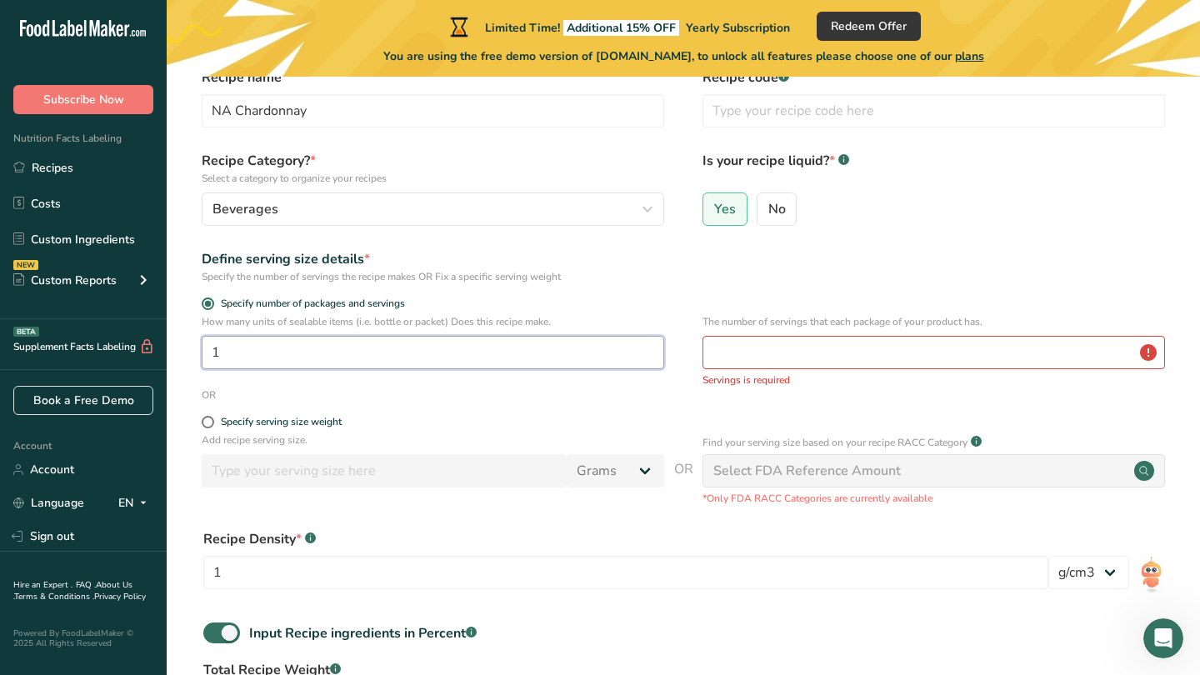
type input "1"
click at [732, 351] on input "number" at bounding box center [933, 352] width 462 height 33
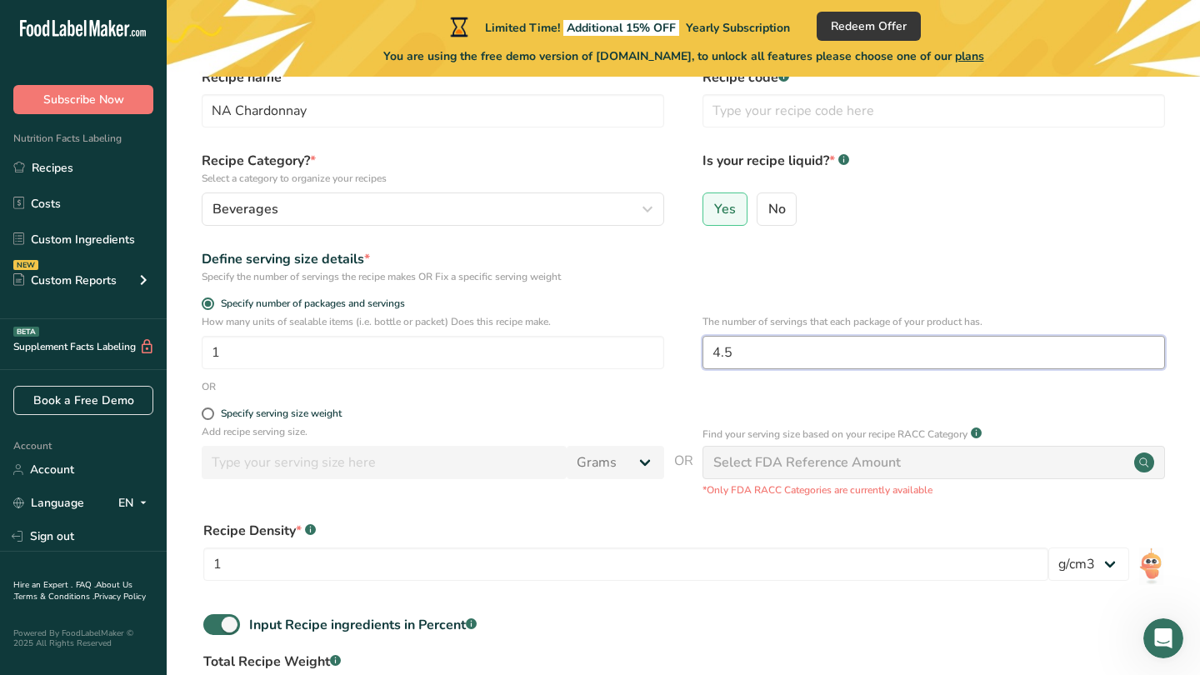
type input "4.5"
click at [691, 508] on form "Recipe name * NA Chardonnay Recipe code .a-a{fill:#347362;}.b-a{fill:#fff;} Rec…" at bounding box center [683, 444] width 980 height 755
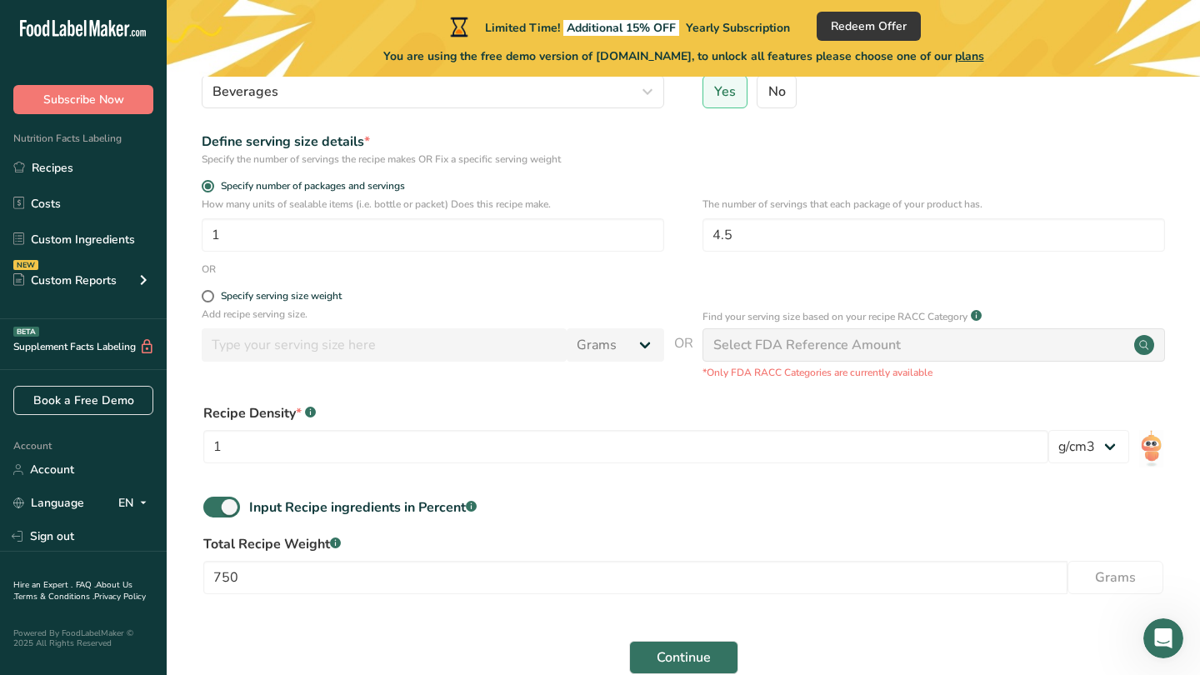
scroll to position [249, 0]
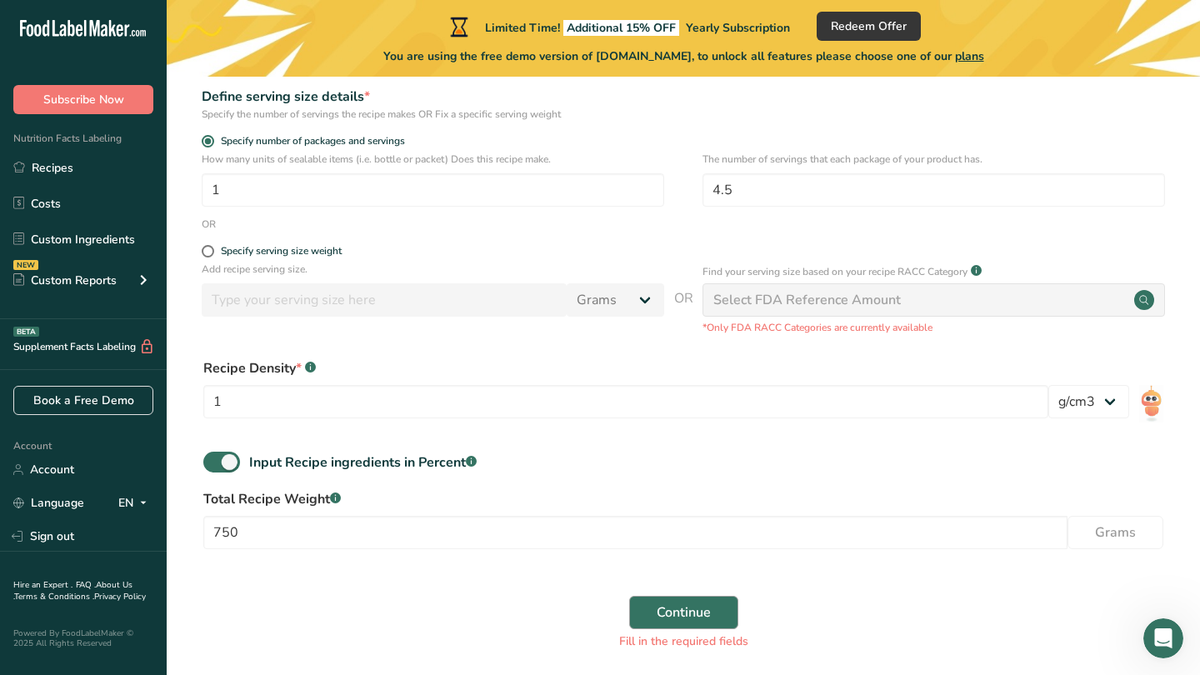
click at [688, 608] on span "Continue" at bounding box center [684, 612] width 54 height 20
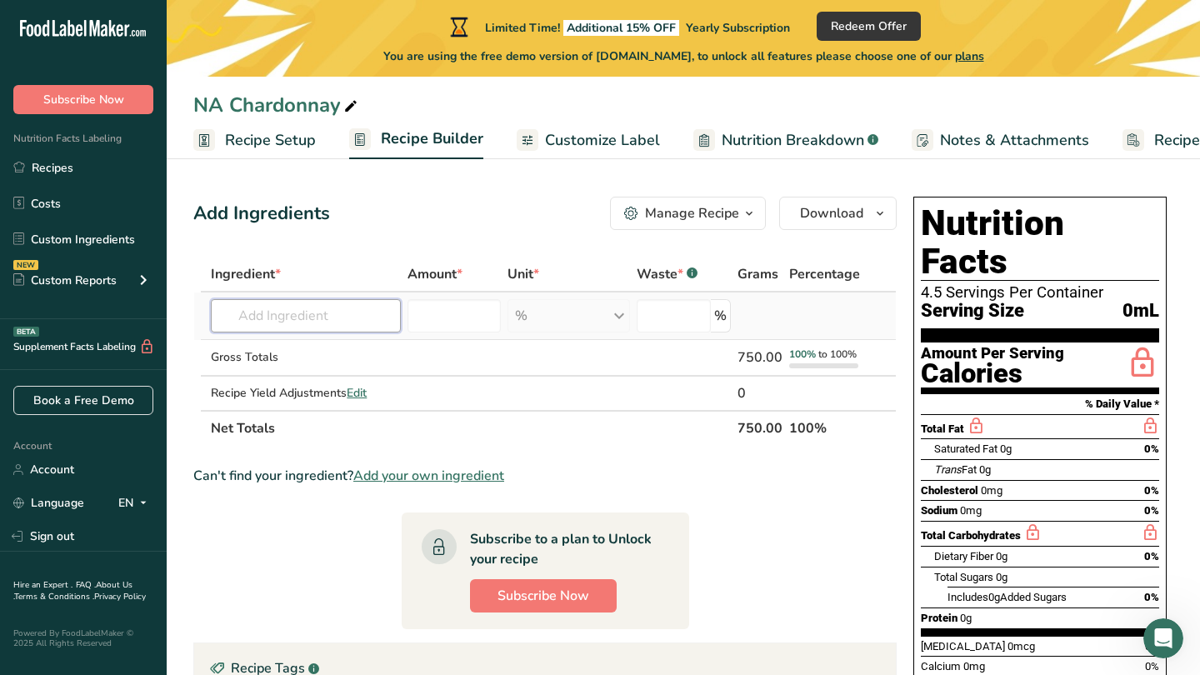
click at [342, 320] on input "text" at bounding box center [306, 315] width 190 height 33
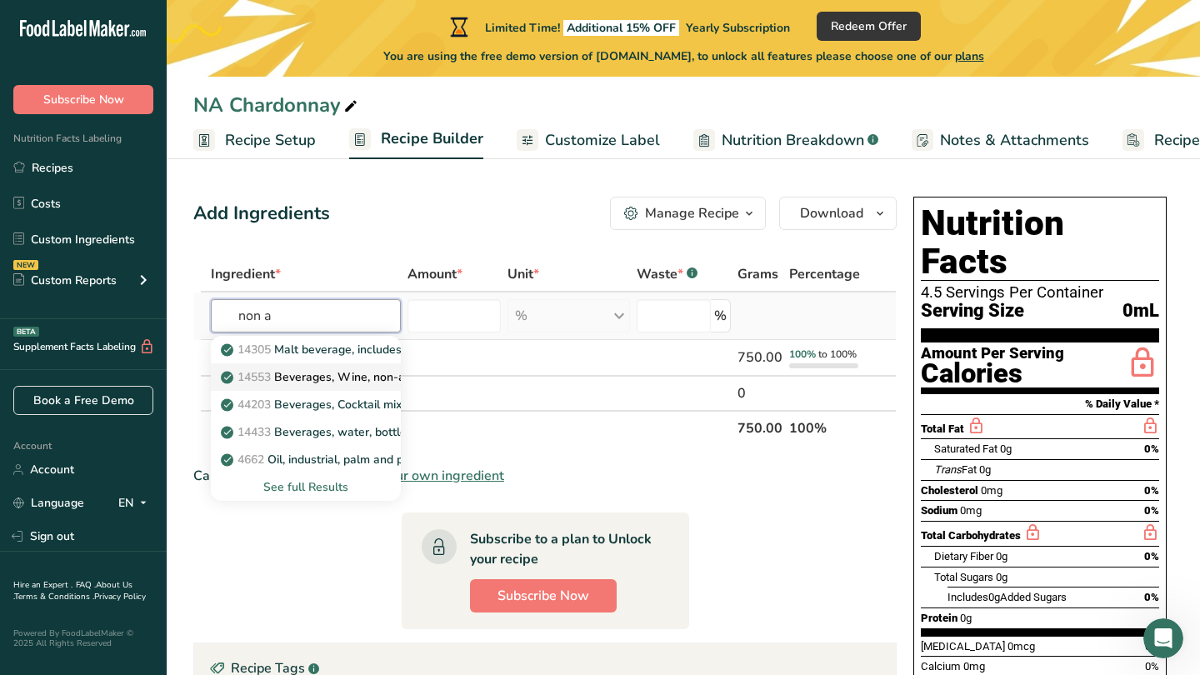
type input "non a"
click at [336, 377] on p "14553 Beverages, Wine, non-alcoholic" at bounding box center [335, 376] width 222 height 17
type input "Beverages, Wine, non-alcoholic"
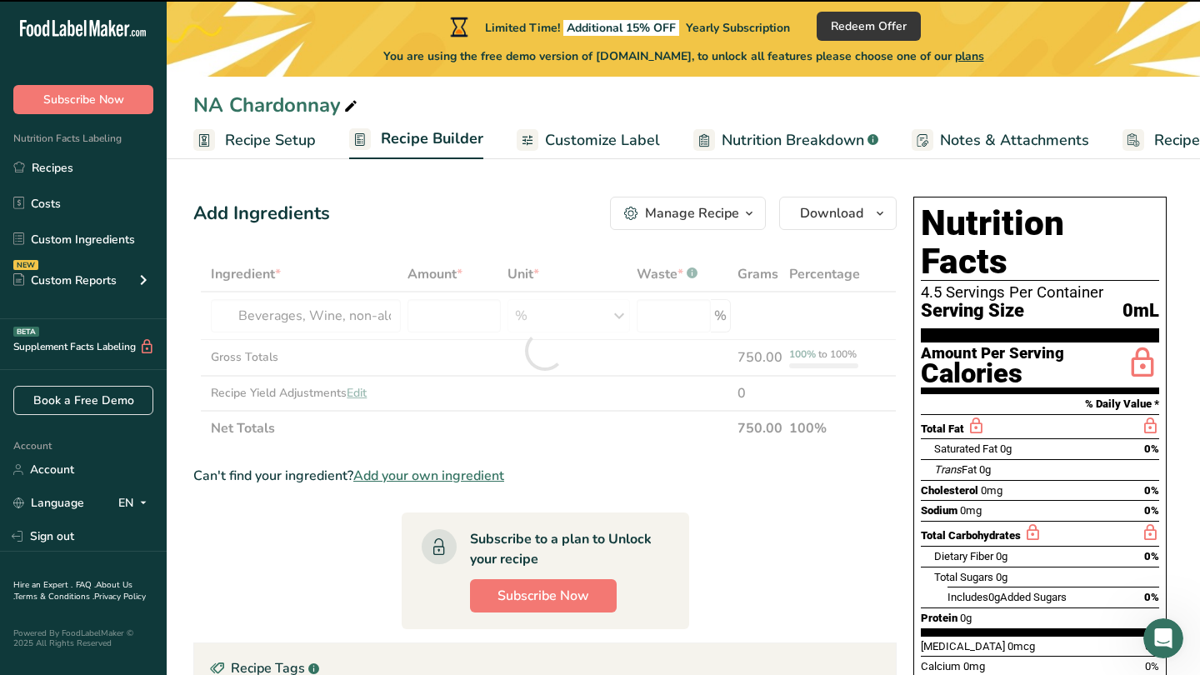
type input "0"
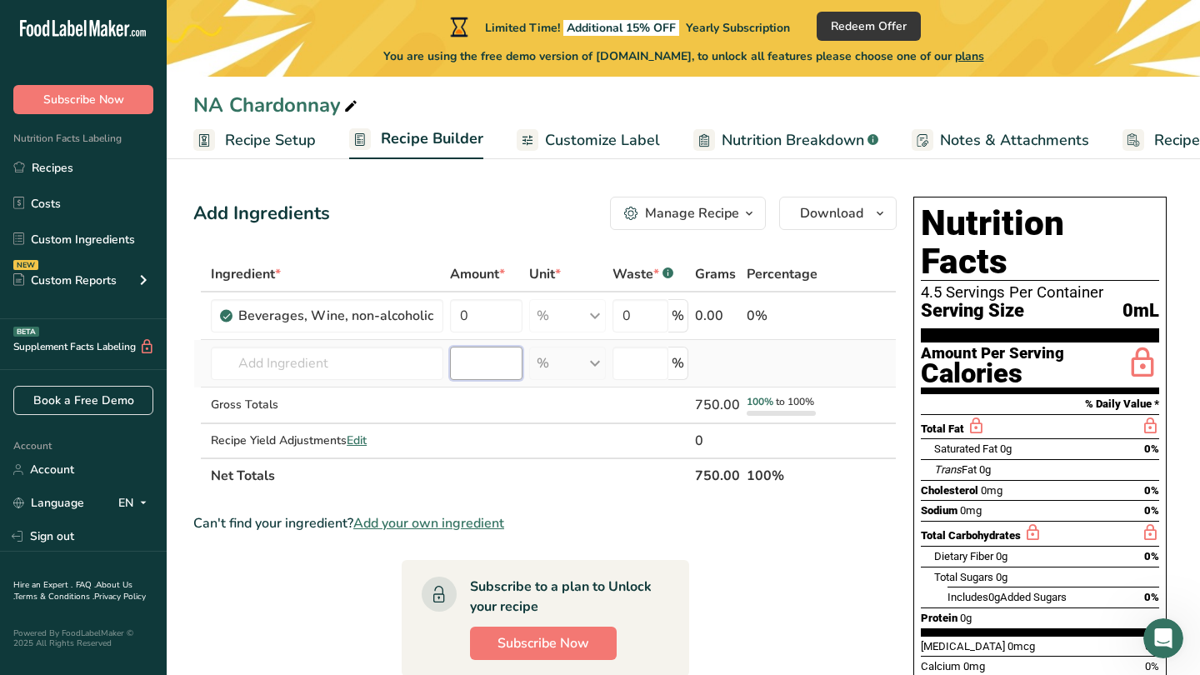
click at [481, 367] on input "number" at bounding box center [486, 363] width 72 height 33
click at [392, 368] on input "text" at bounding box center [327, 363] width 232 height 33
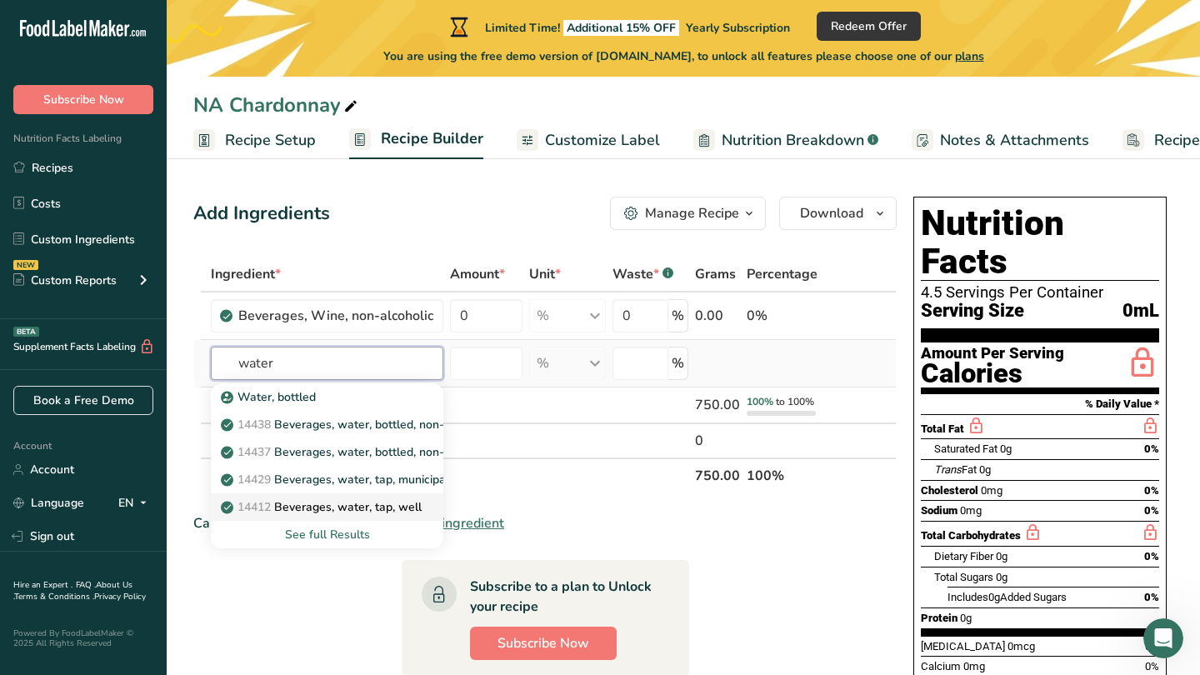
type input "water"
click at [345, 507] on p "14412 [GEOGRAPHIC_DATA], water, tap, well" at bounding box center [322, 506] width 197 height 17
type input "Beverages, water, tap, well"
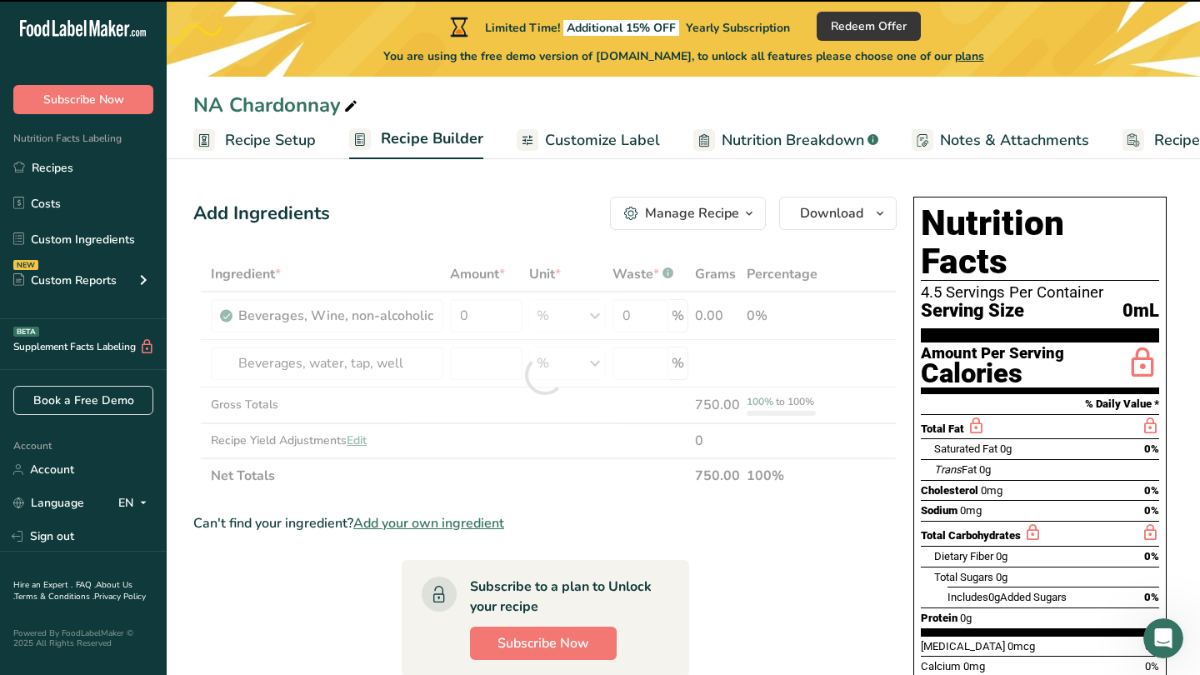
type input "0"
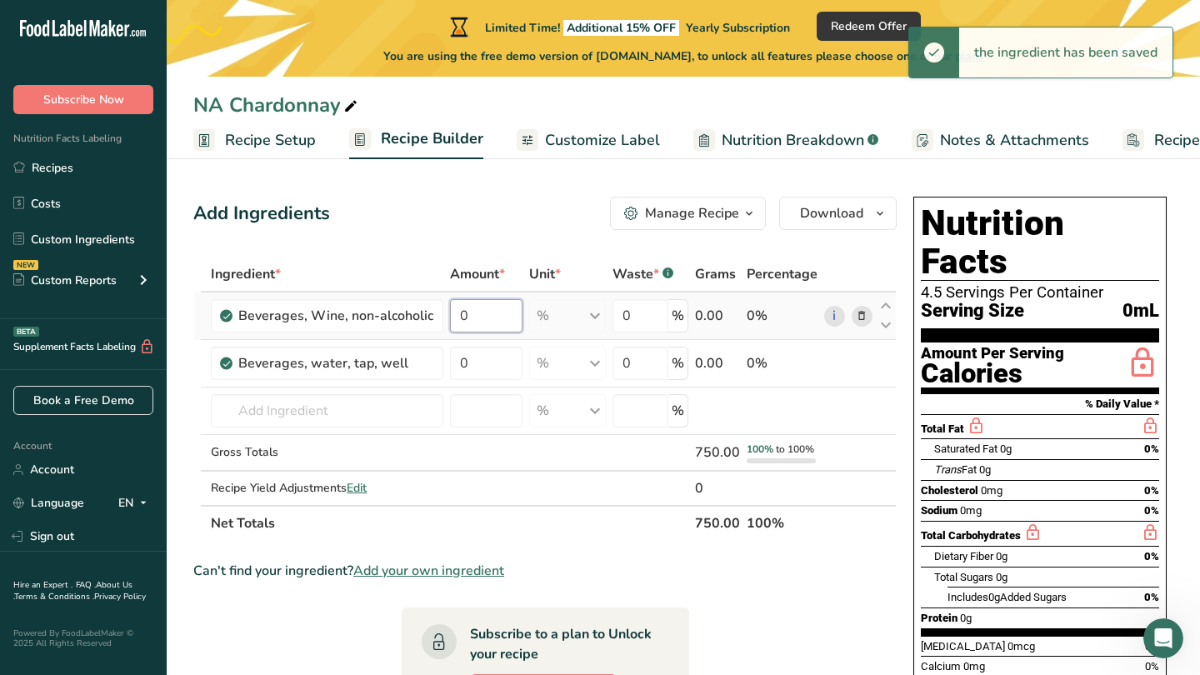
click at [479, 312] on input "0" at bounding box center [486, 315] width 72 height 33
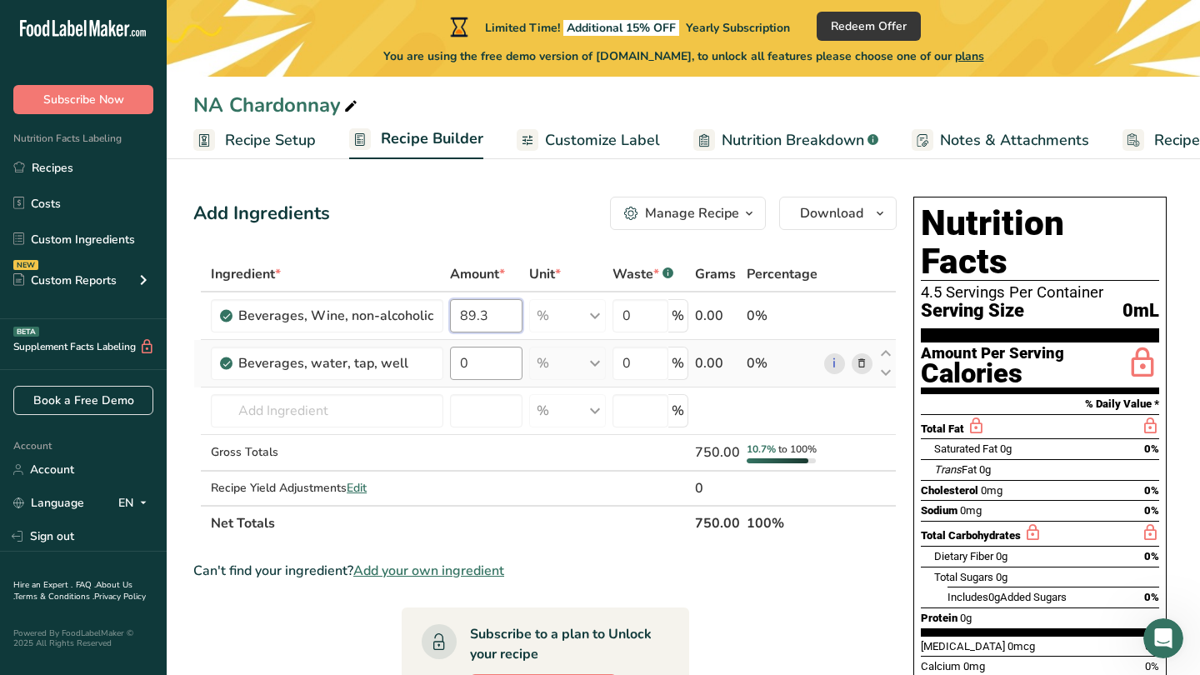
type input "89.3"
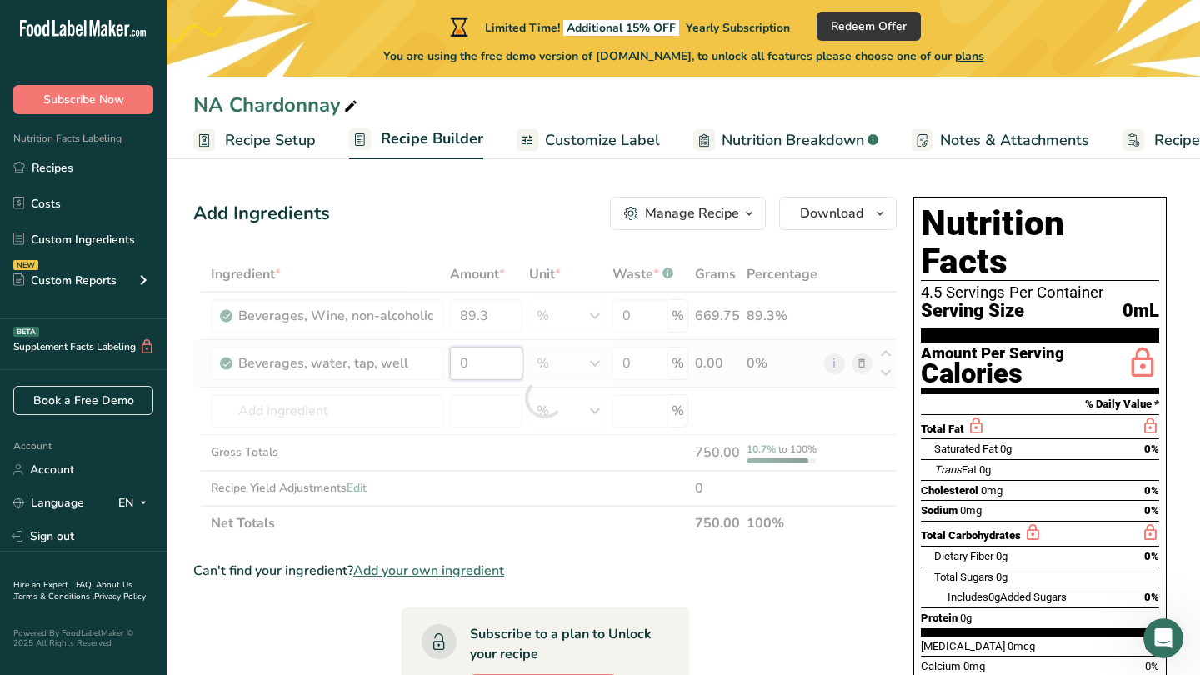
click at [483, 364] on div "Ingredient * Amount * Unit * Waste * .a-a{fill:#347362;}.b-a{fill:#fff;} Grams …" at bounding box center [544, 399] width 703 height 284
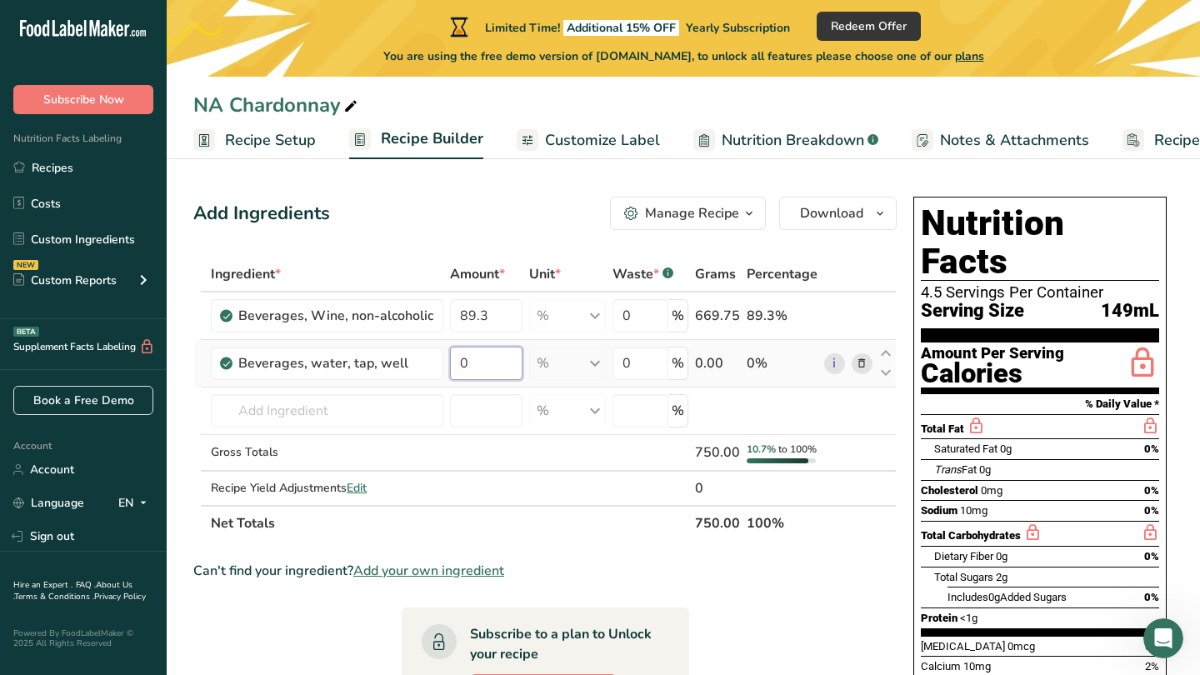
type input "6"
click at [360, 412] on div "Ingredient * Amount * Unit * Waste * .a-a{fill:#347362;}.b-a{fill:#fff;} Grams …" at bounding box center [544, 399] width 703 height 284
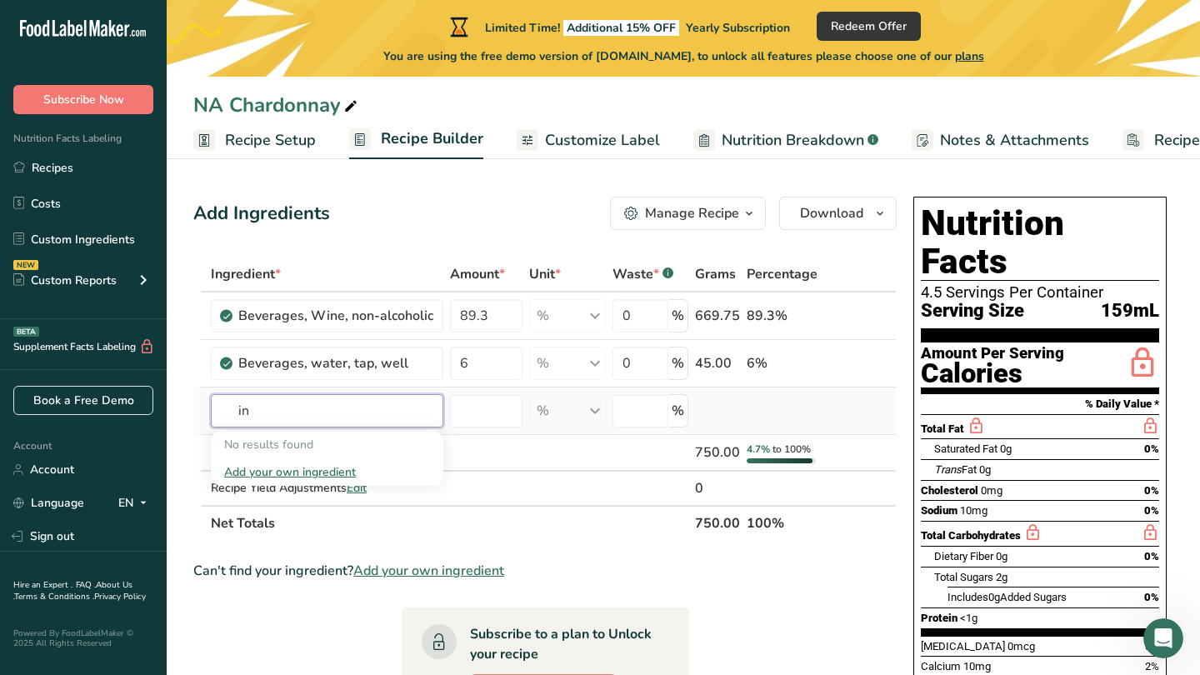
type input "i"
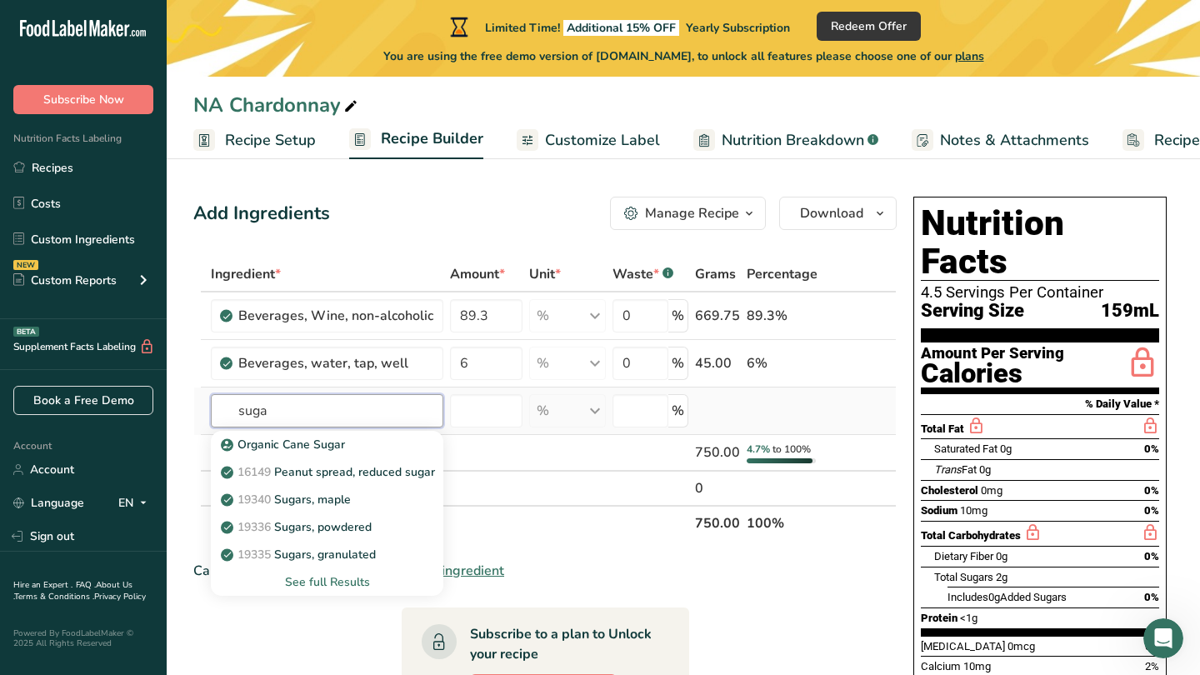
type input "suga"
click at [338, 582] on div "See full Results" at bounding box center [327, 581] width 206 height 17
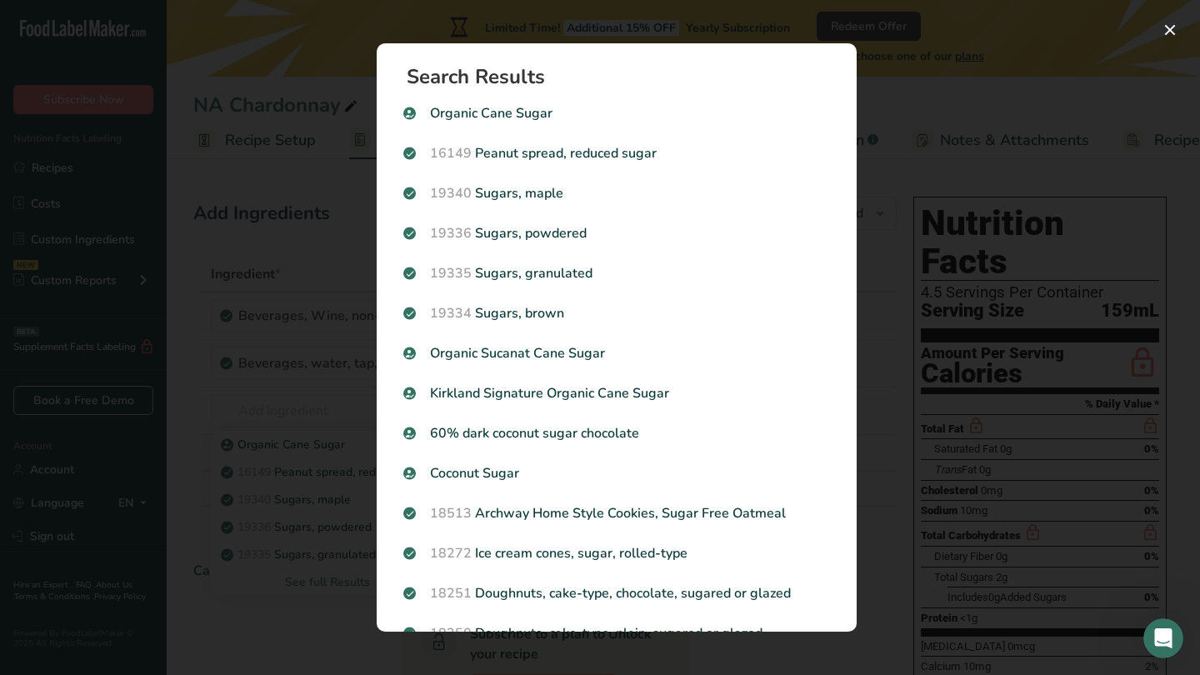
click at [509, 83] on h1 "Search Results" at bounding box center [623, 77] width 433 height 20
click at [895, 266] on div "Search results modal" at bounding box center [600, 337] width 1200 height 675
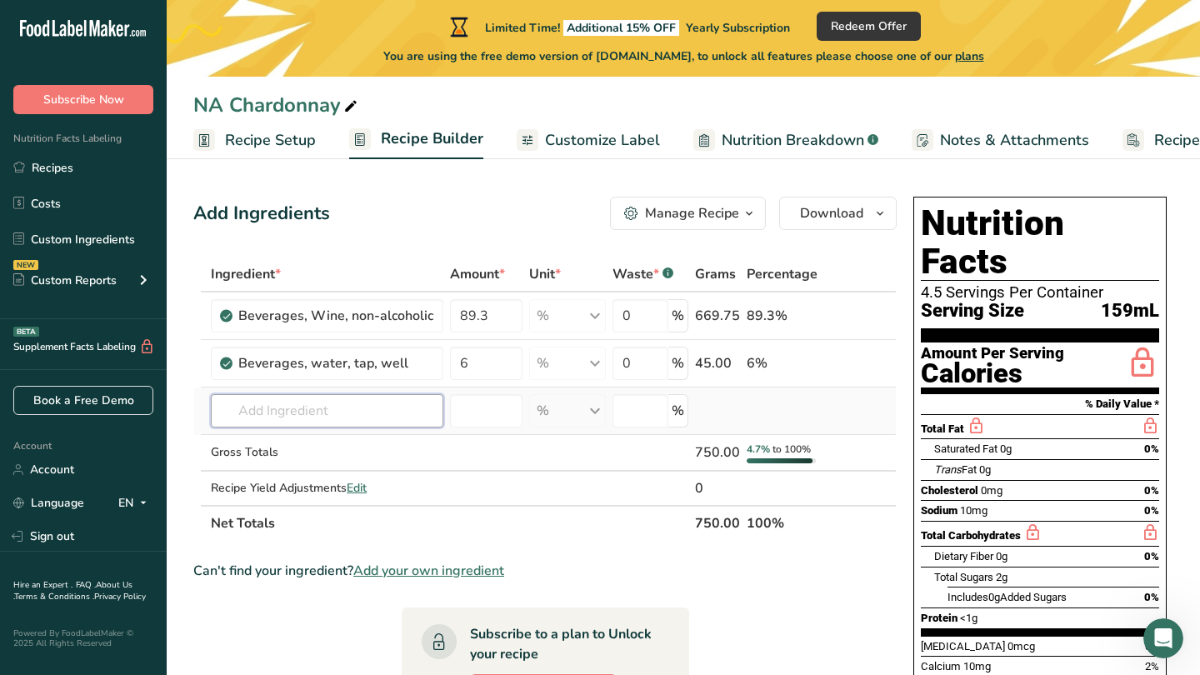
click at [297, 408] on input "text" at bounding box center [327, 410] width 232 height 33
type input "s"
click at [238, 411] on input "invert Sugar" at bounding box center [327, 410] width 232 height 33
type input "Iinvert Sugar"
click at [288, 472] on div "Add your own ingredient" at bounding box center [327, 471] width 206 height 17
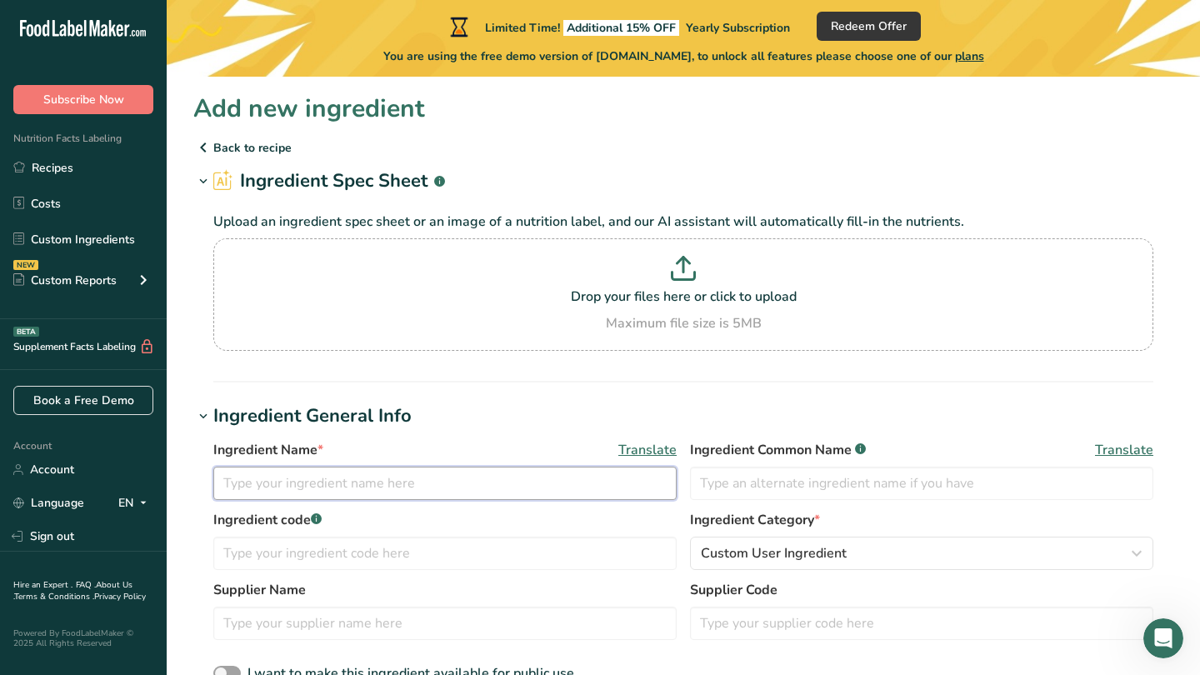
click at [310, 492] on input "text" at bounding box center [444, 483] width 463 height 33
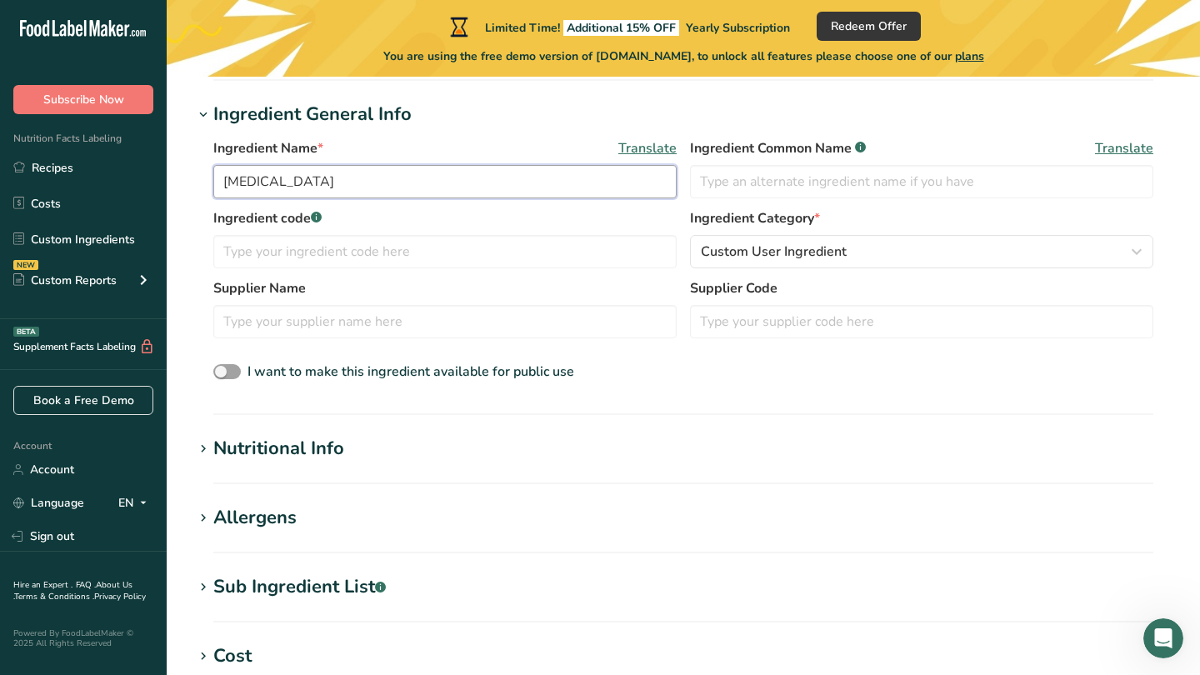
scroll to position [303, 0]
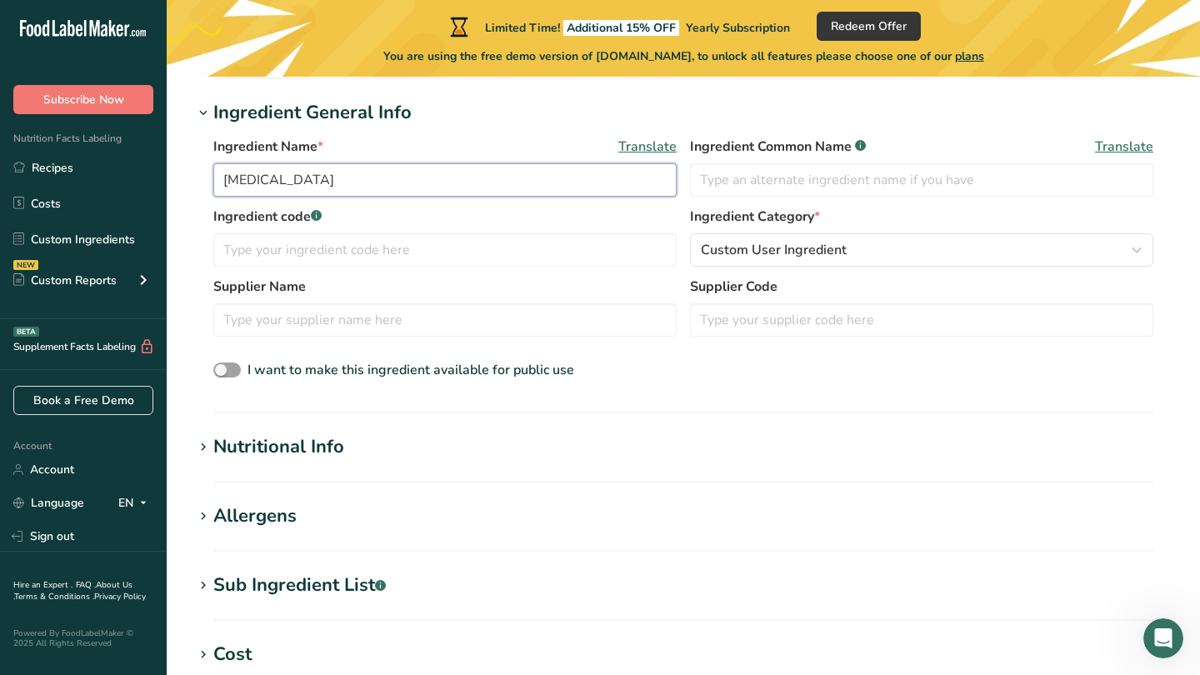
type input "[MEDICAL_DATA]"
click at [202, 445] on icon at bounding box center [203, 447] width 15 height 23
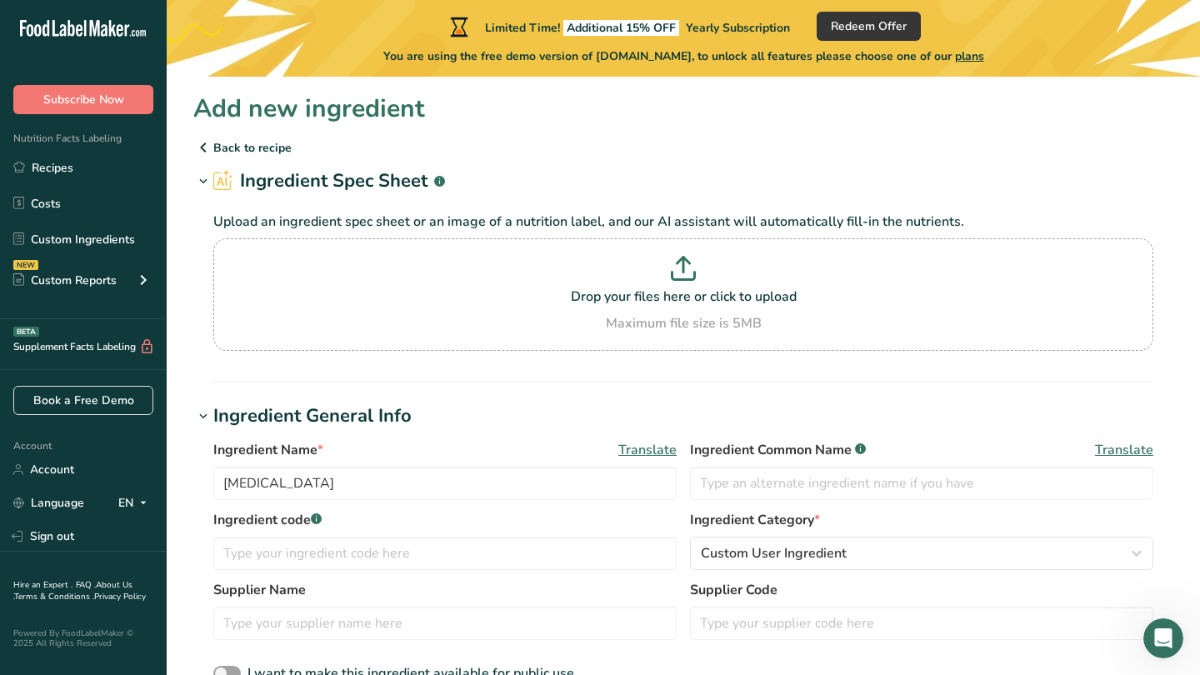
scroll to position [0, 0]
click at [327, 481] on input "[MEDICAL_DATA]" at bounding box center [444, 483] width 463 height 33
click at [207, 147] on icon at bounding box center [203, 147] width 20 height 30
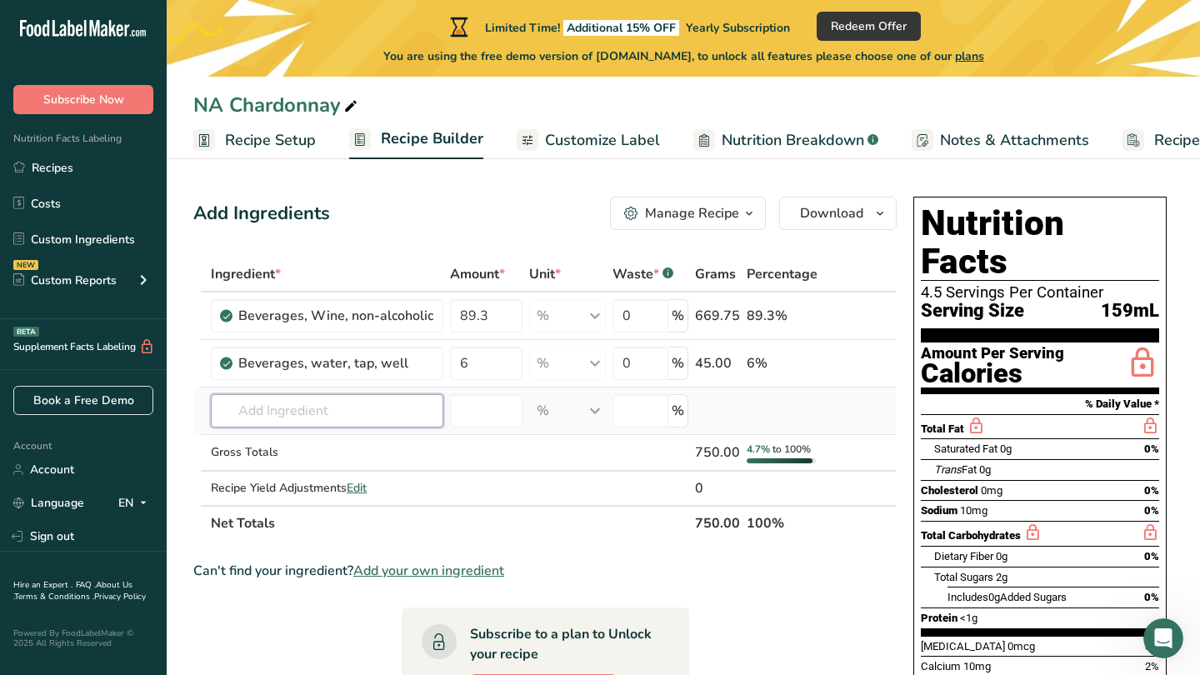
click at [317, 414] on input "text" at bounding box center [327, 410] width 232 height 33
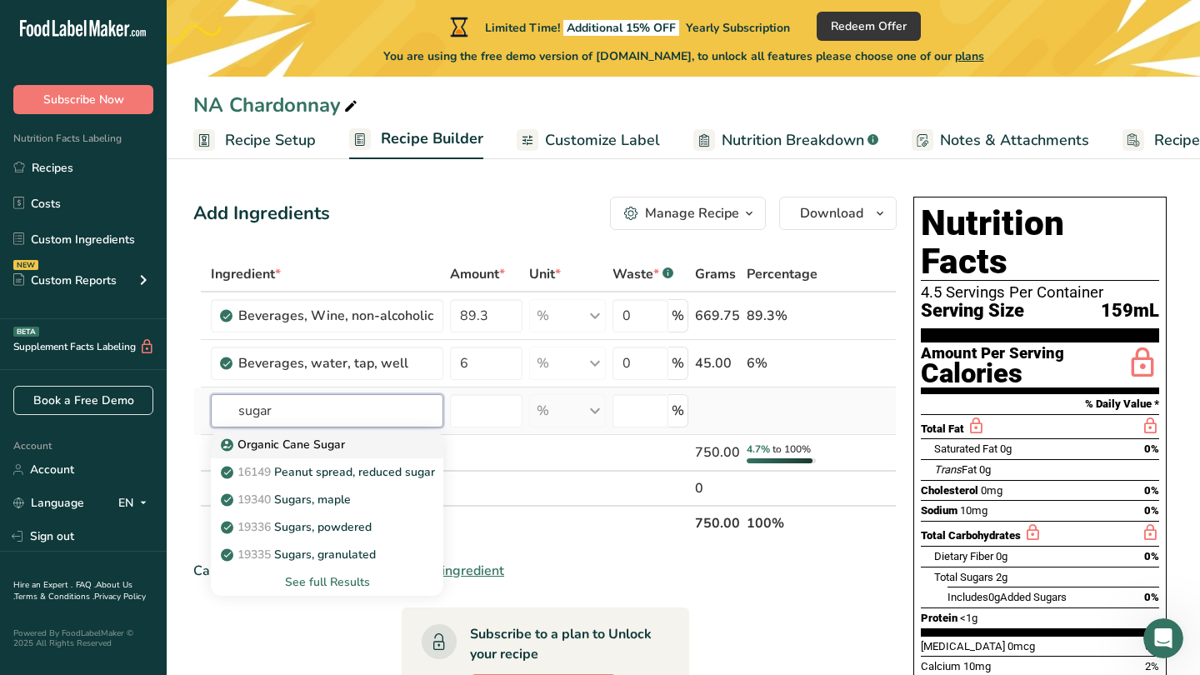
type input "sugar"
click at [304, 442] on p "Organic Cane Sugar" at bounding box center [284, 444] width 121 height 17
type input "Organic Cane Sugar"
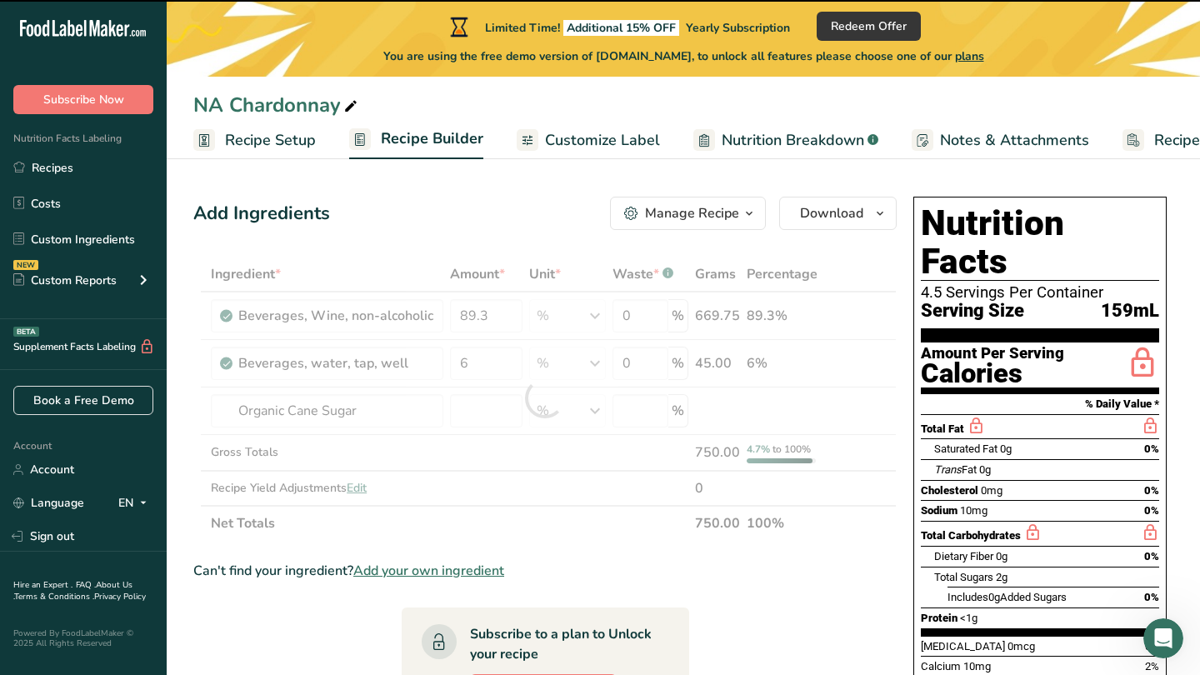
type input "0"
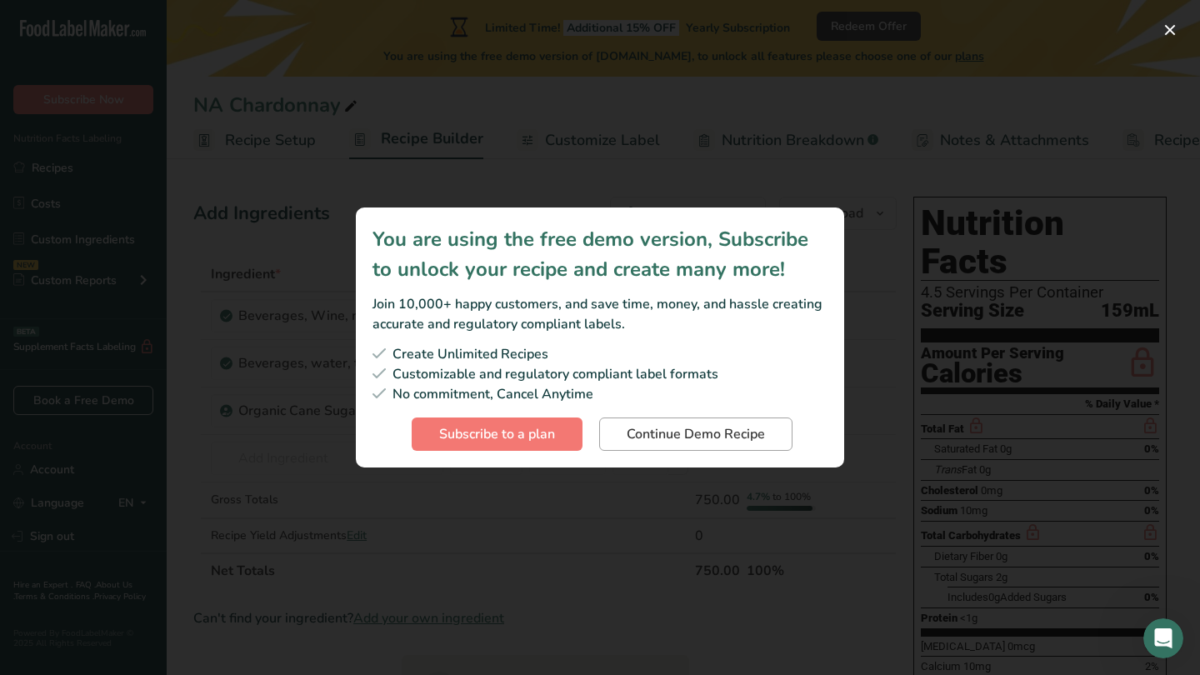
click at [667, 434] on span "Continue Demo Recipe" at bounding box center [696, 434] width 138 height 20
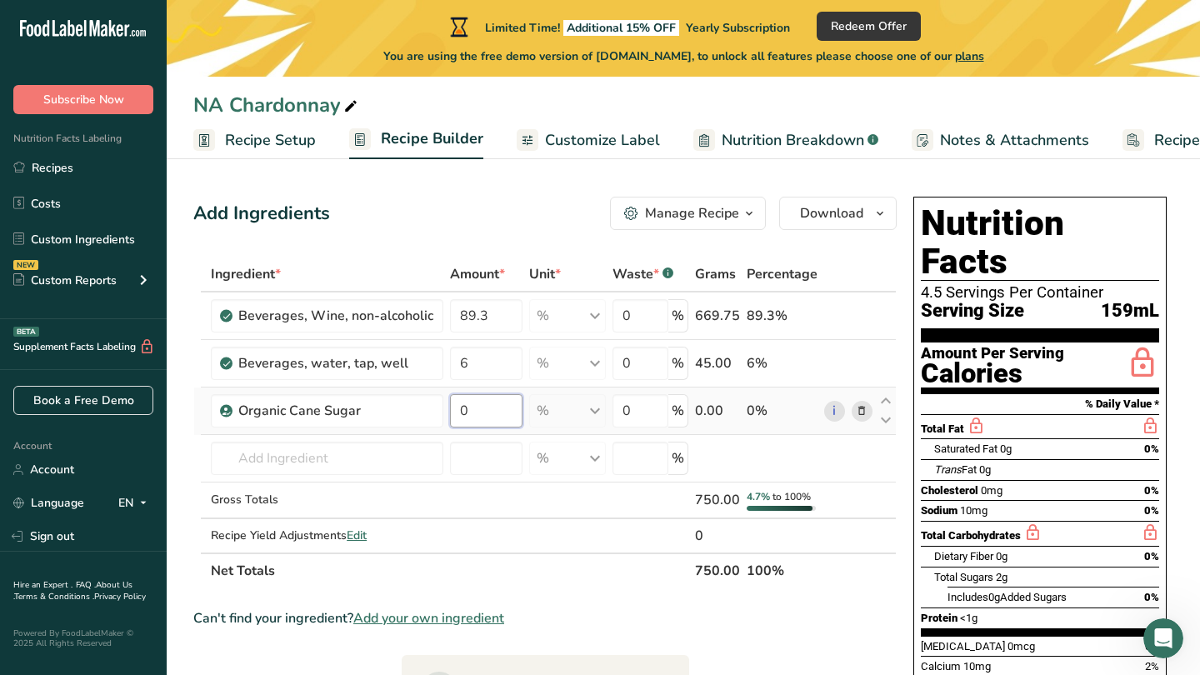
click at [475, 408] on input "0" at bounding box center [486, 410] width 72 height 33
type input "4"
click at [348, 469] on div "Ingredient * Amount * Unit * Waste * .a-a{fill:#347362;}.b-a{fill:#fff;} Grams …" at bounding box center [544, 423] width 703 height 332
click at [474, 362] on input "6" at bounding box center [486, 363] width 72 height 33
type input "6.7"
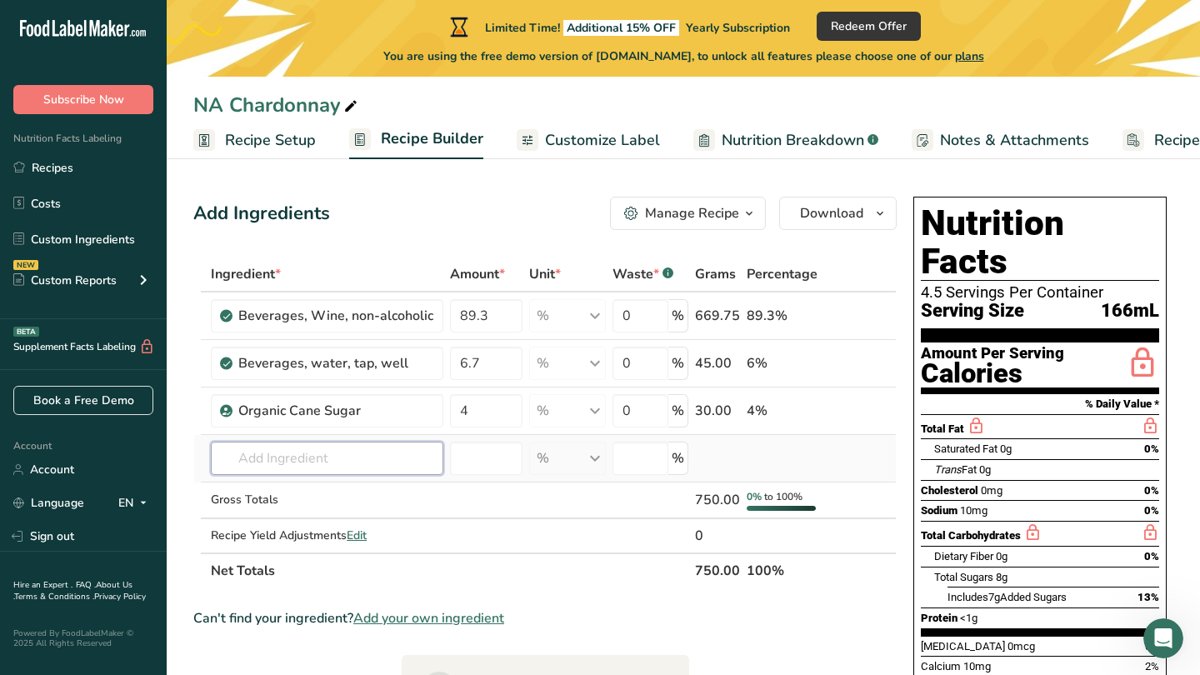
click at [414, 457] on div "Ingredient * Amount * Unit * Waste * .a-a{fill:#347362;}.b-a{fill:#fff;} Grams …" at bounding box center [544, 423] width 703 height 332
type input "[MEDICAL_DATA]"
drag, startPoint x: 414, startPoint y: 457, endPoint x: 498, endPoint y: 497, distance: 93.2
click at [498, 497] on td at bounding box center [486, 500] width 78 height 37
click at [341, 465] on input "text" at bounding box center [327, 458] width 232 height 33
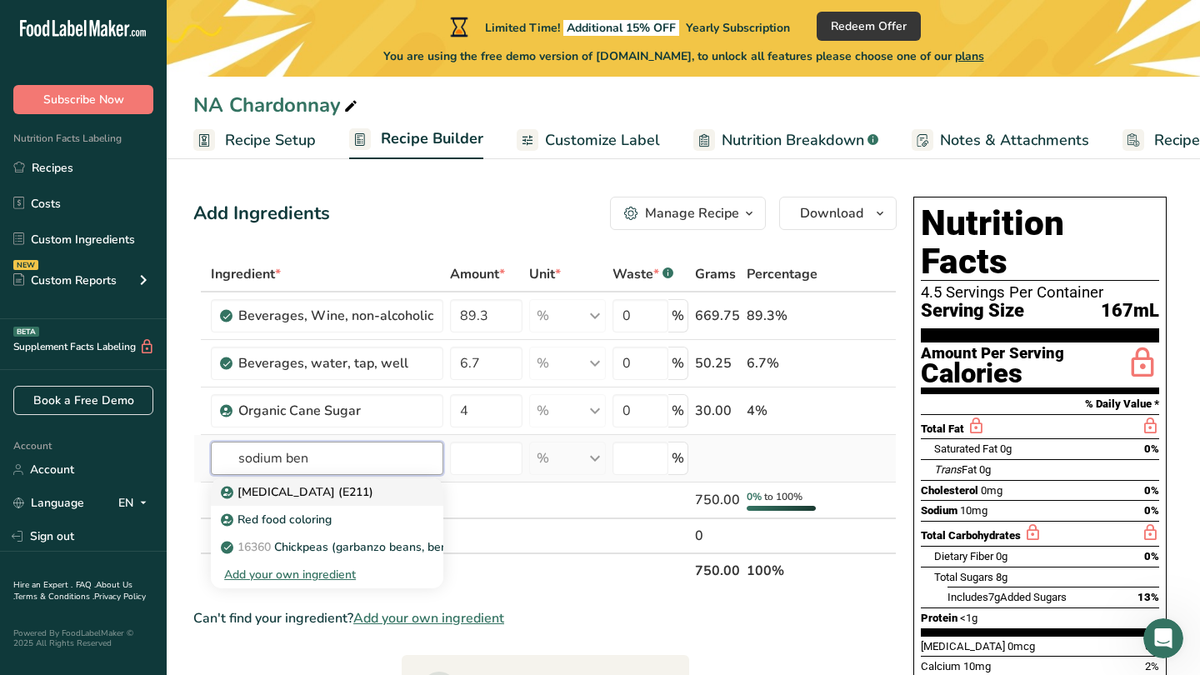
type input "sodium ben"
click at [311, 489] on p "[MEDICAL_DATA] (E211)" at bounding box center [298, 491] width 149 height 17
type input "[MEDICAL_DATA] (E211)"
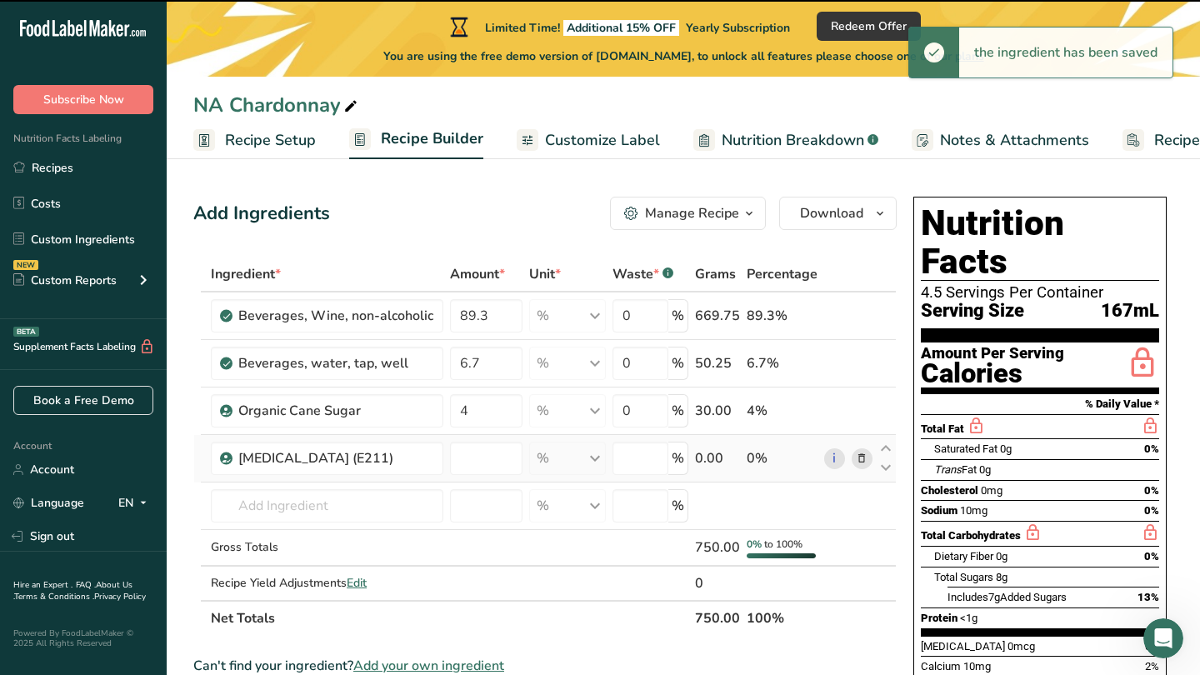
type input "0"
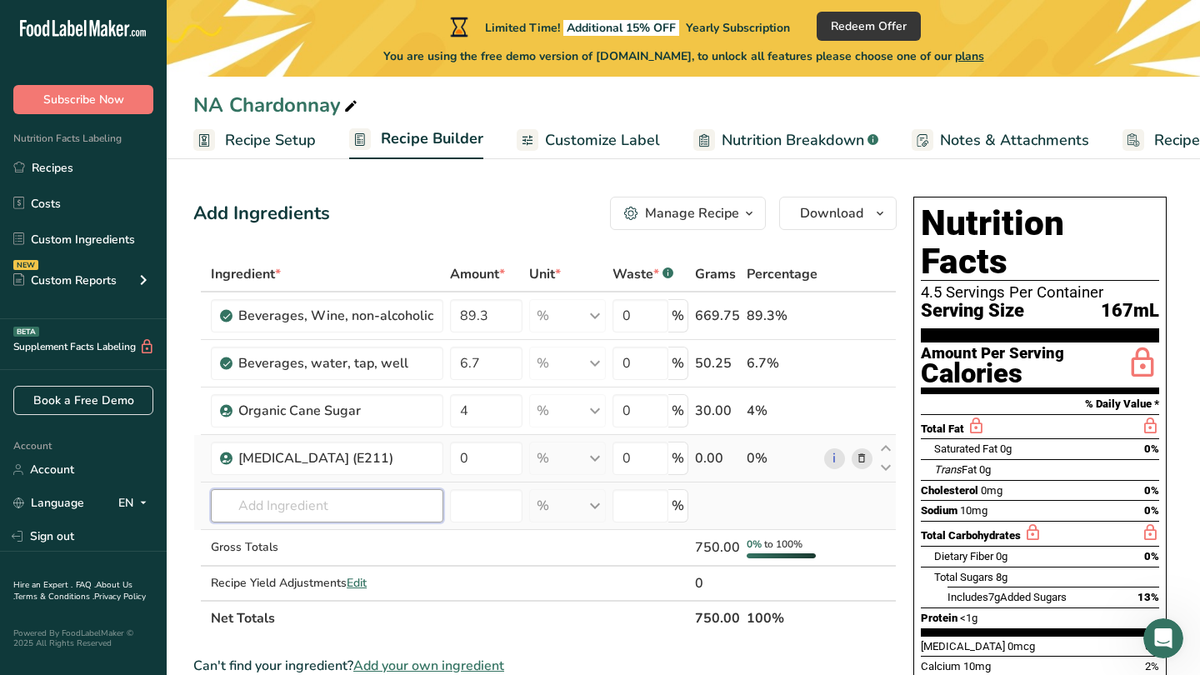
click at [367, 507] on input "text" at bounding box center [327, 505] width 232 height 33
type input "liquid oak"
click at [475, 540] on td at bounding box center [486, 548] width 78 height 37
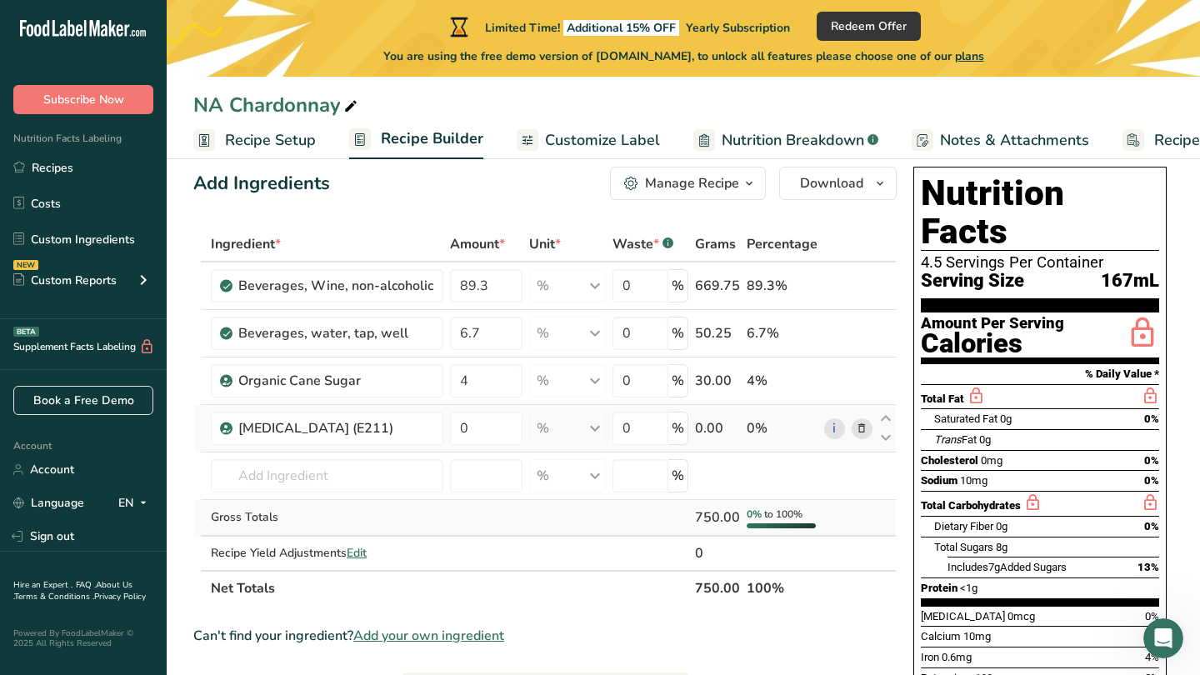
scroll to position [28, 0]
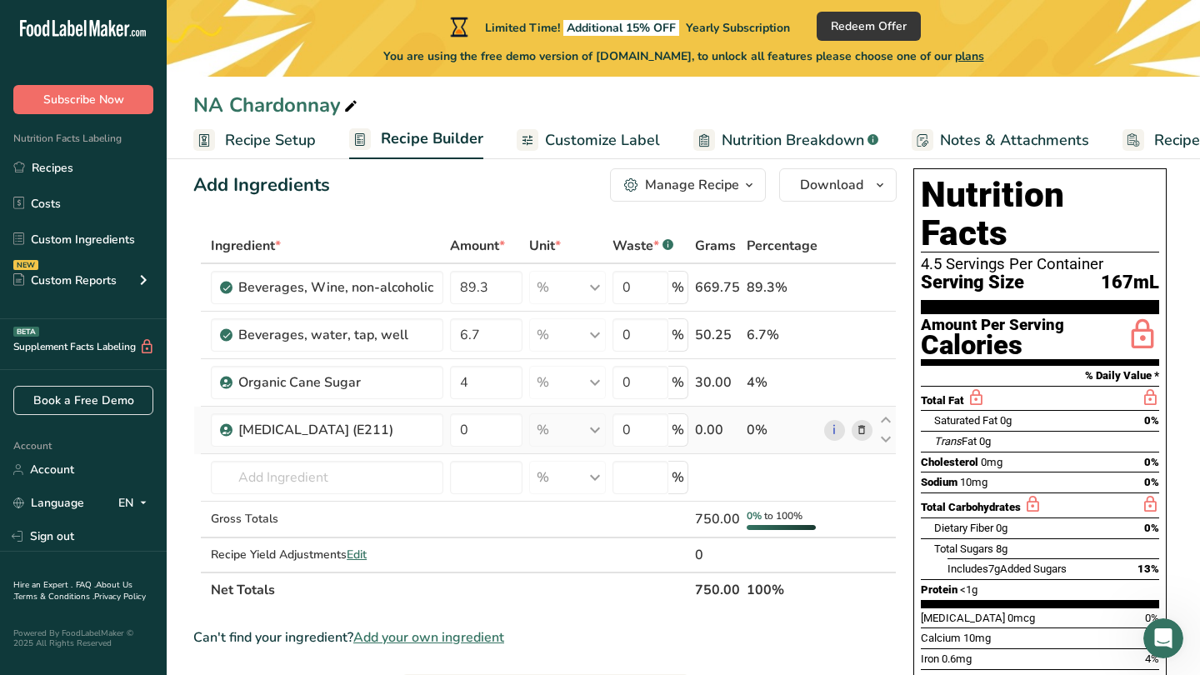
click at [113, 100] on span "Subscribe Now" at bounding box center [83, 99] width 81 height 17
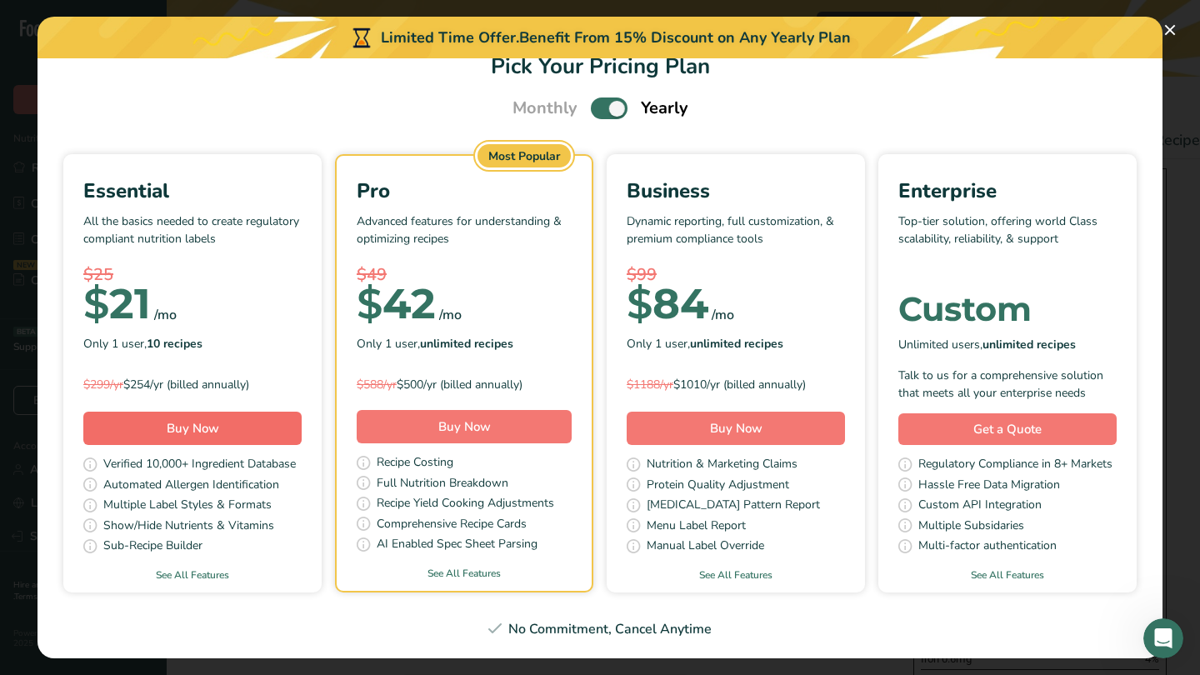
scroll to position [33, 0]
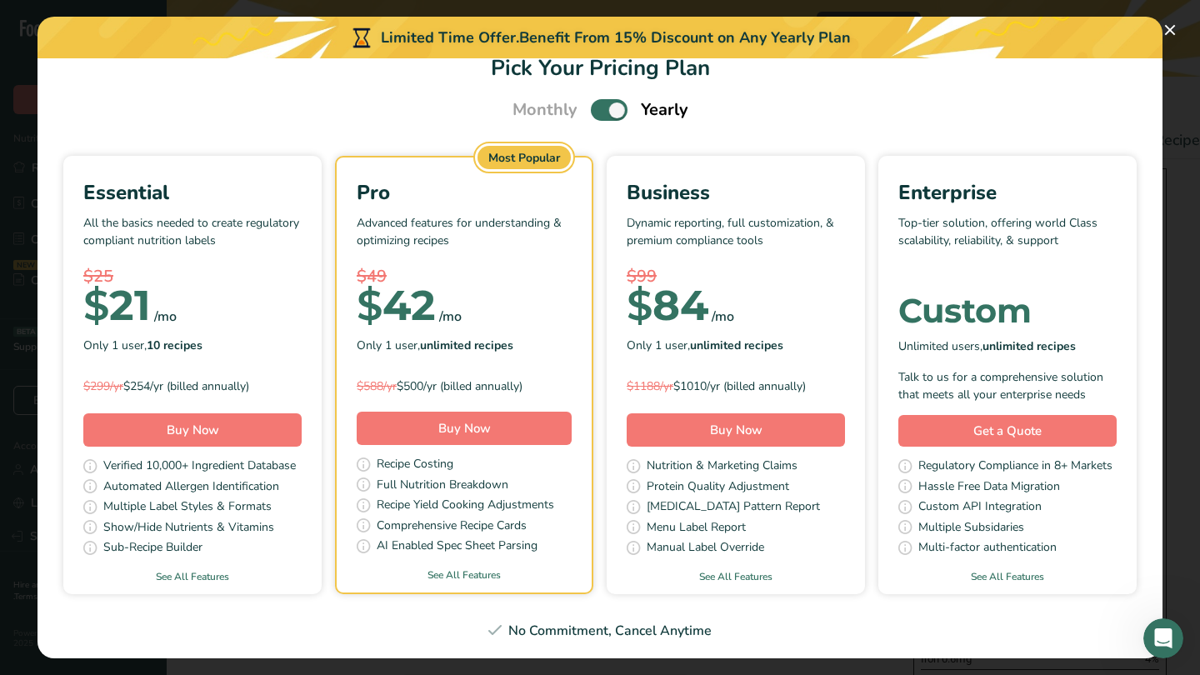
click at [196, 447] on div "Essential All the basics needed to create regulatory compliant nutrition labels…" at bounding box center [192, 358] width 258 height 402
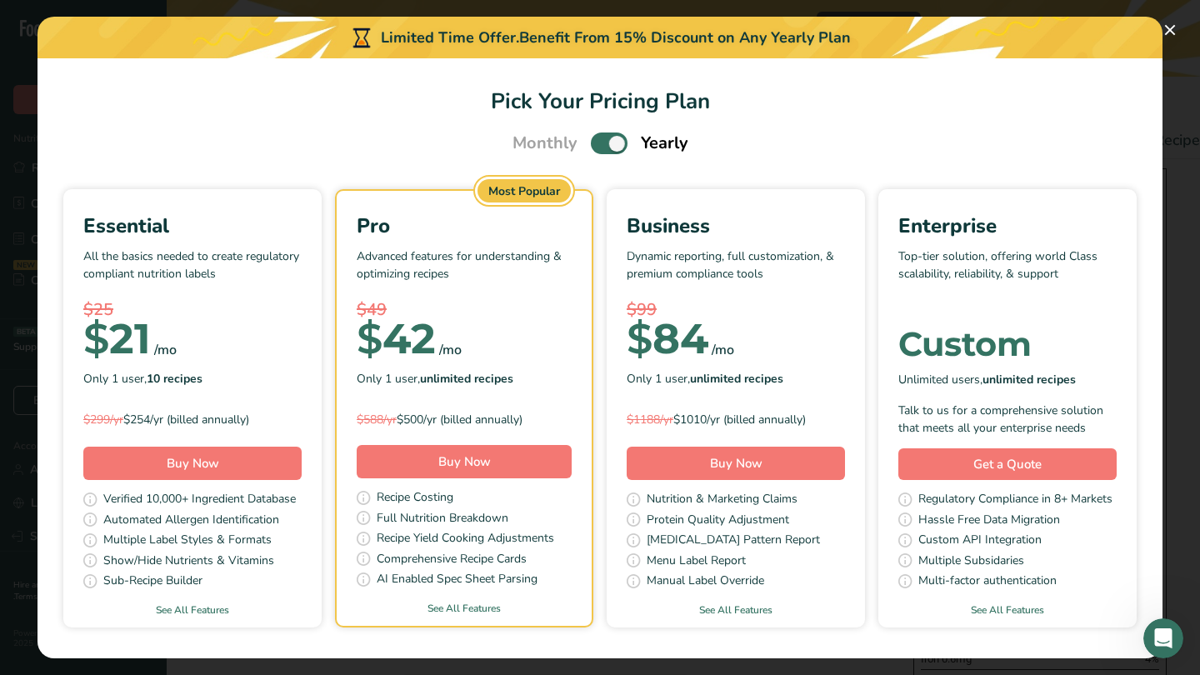
scroll to position [0, 0]
click at [599, 141] on span "Pick Your Pricing Plan Modal" at bounding box center [609, 142] width 37 height 21
click at [599, 141] on input "Pick Your Pricing Plan Modal" at bounding box center [596, 143] width 11 height 11
checkbox input "false"
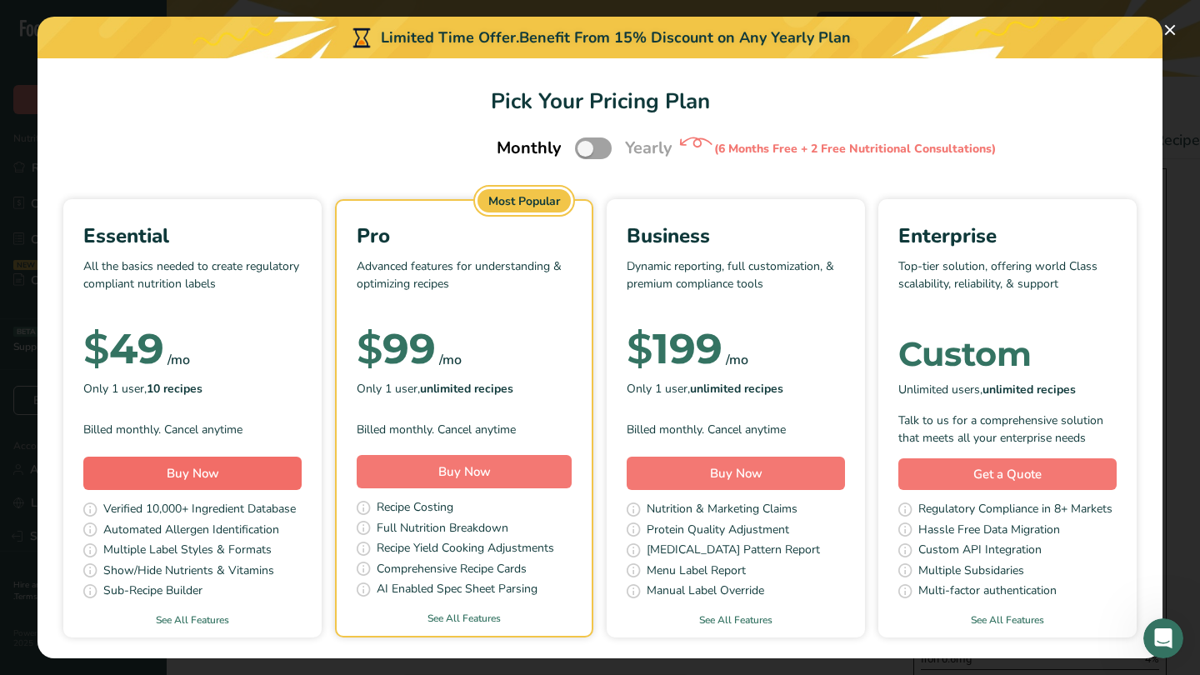
click at [187, 472] on span "Buy Now" at bounding box center [193, 473] width 52 height 17
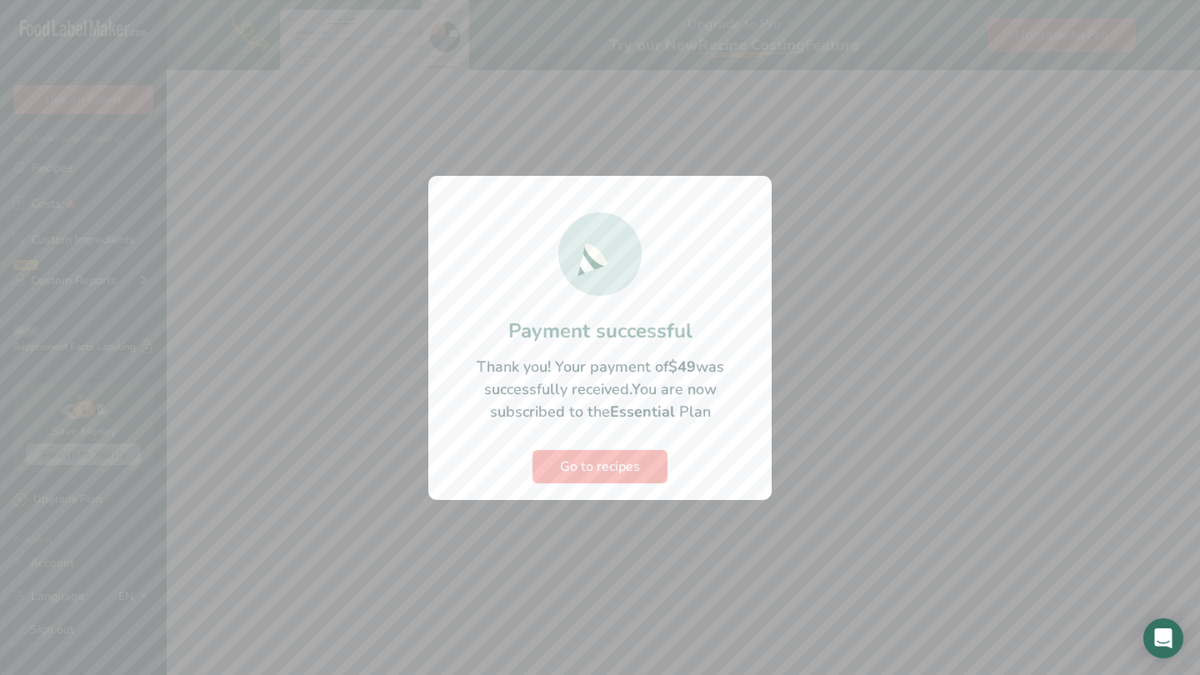
click at [612, 458] on span "Go to recipes" at bounding box center [600, 467] width 80 height 20
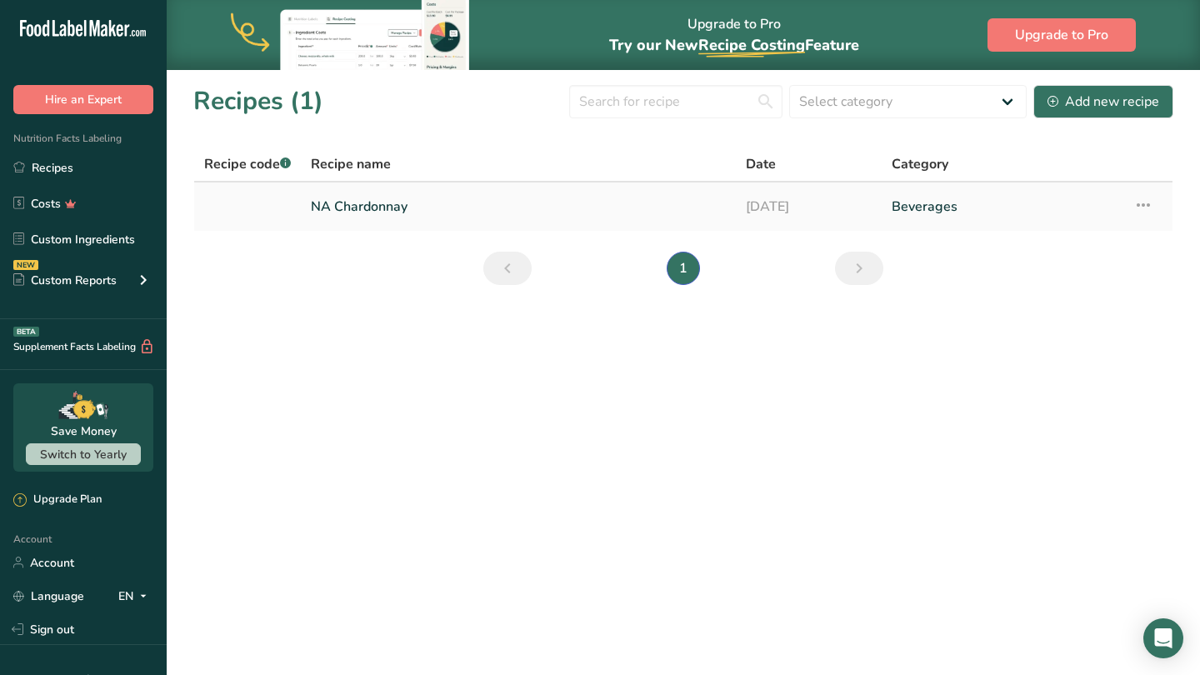
click at [369, 208] on link "NA Chardonnay" at bounding box center [518, 206] width 415 height 35
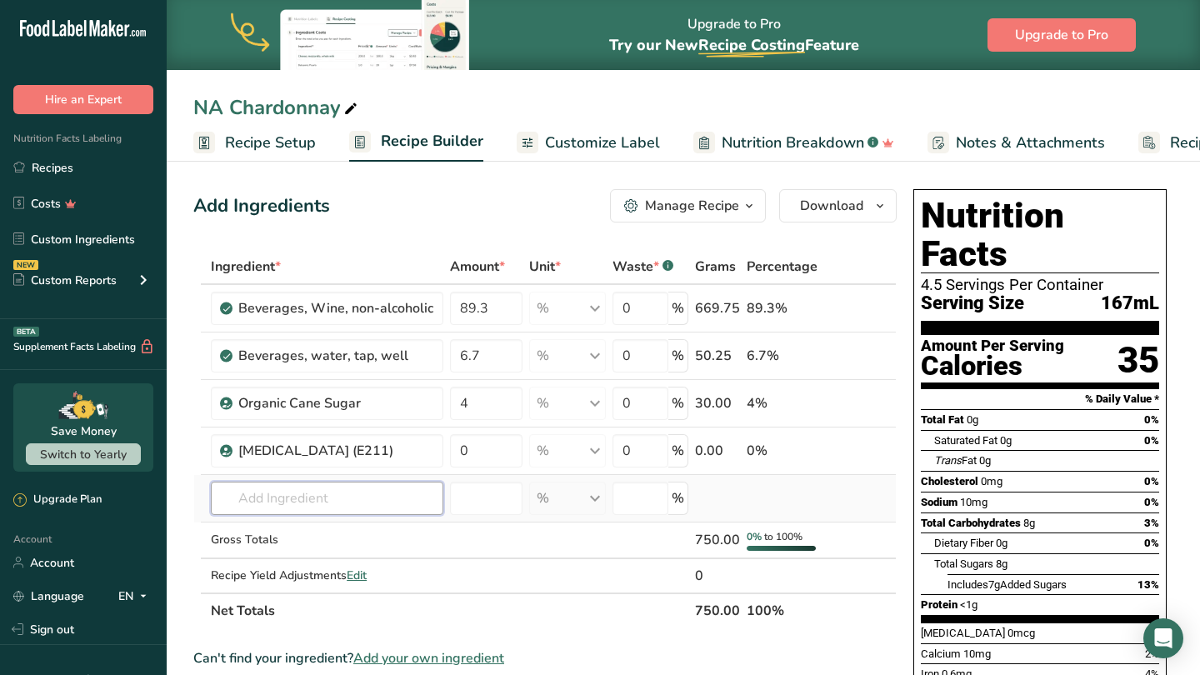
click at [295, 496] on input "text" at bounding box center [327, 498] width 232 height 33
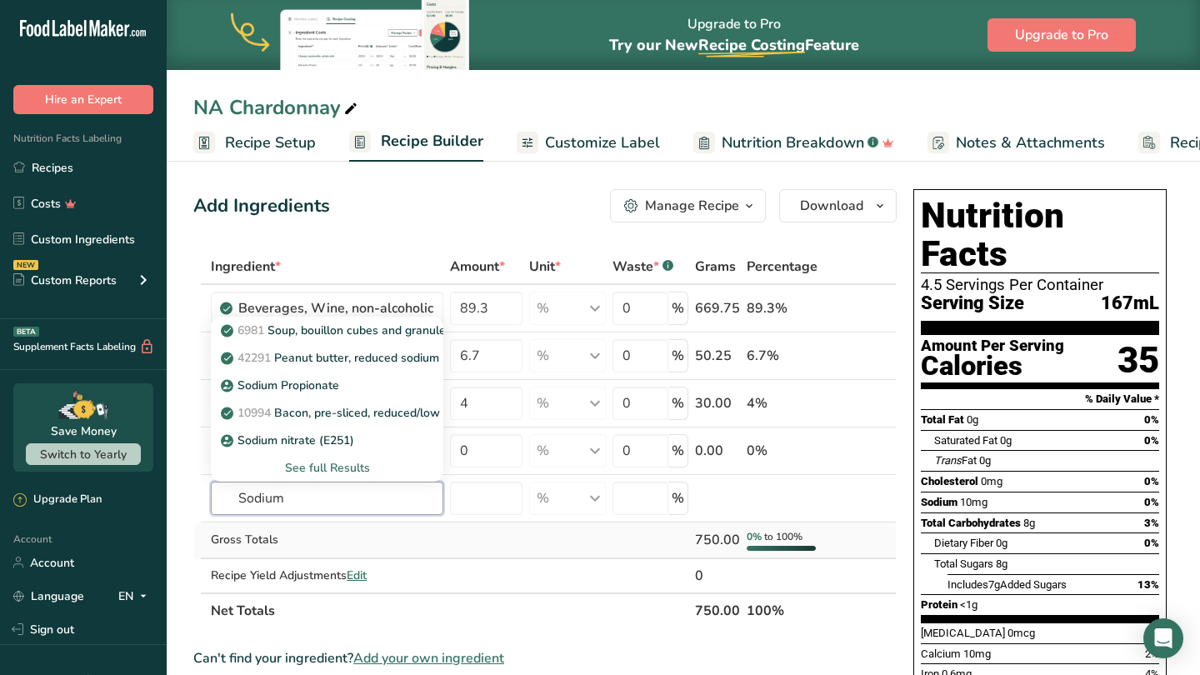
type input "Sodium"
click at [409, 539] on div "Gross Totals" at bounding box center [327, 539] width 232 height 17
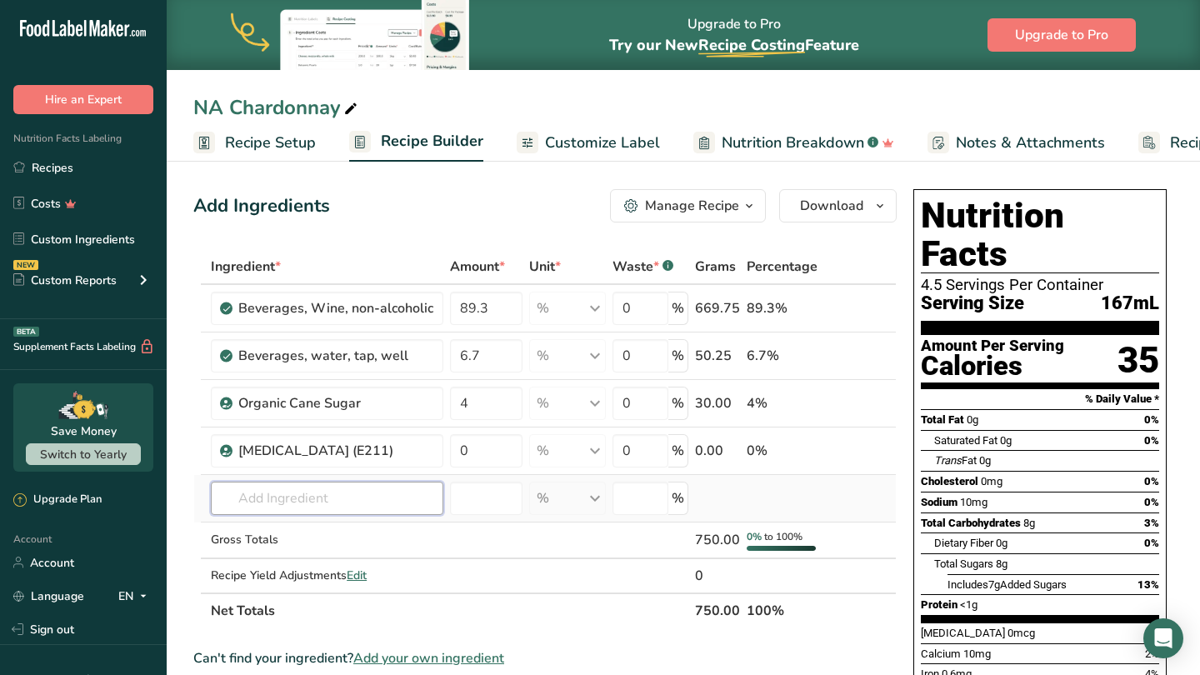
click at [287, 492] on input "text" at bounding box center [327, 498] width 232 height 33
type input "[MEDICAL_DATA]"
click at [314, 467] on div "Add your own ingredient" at bounding box center [327, 467] width 206 height 17
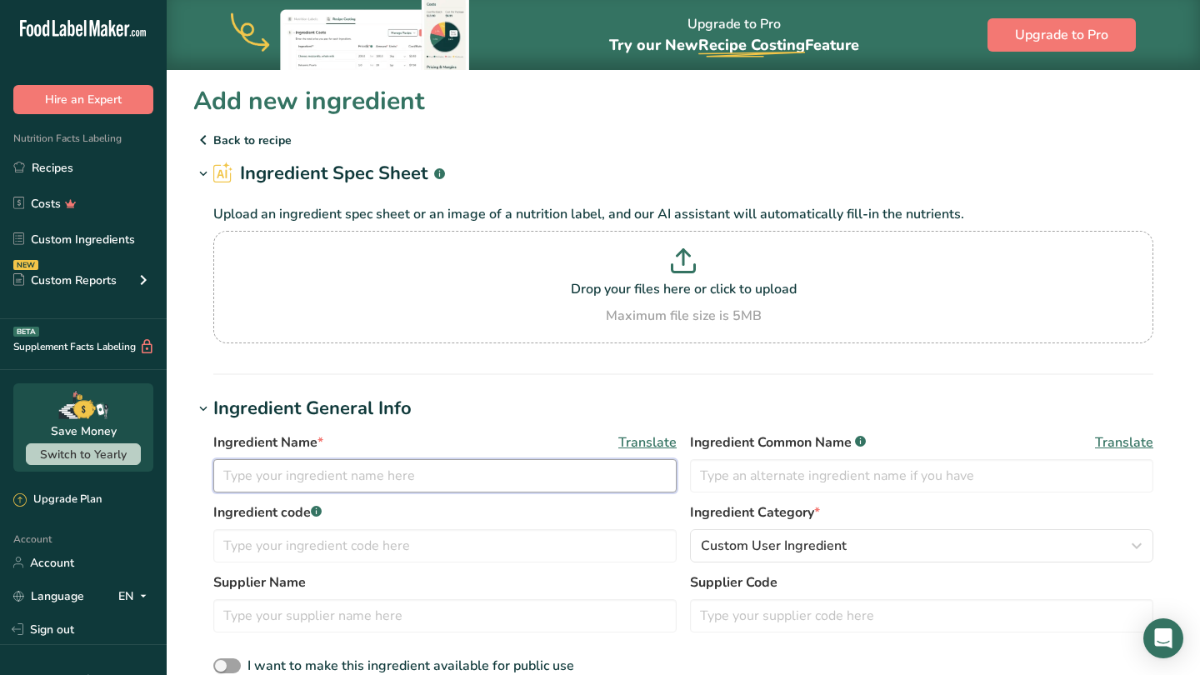
click at [311, 478] on input "text" at bounding box center [444, 475] width 463 height 33
type input "S"
click at [311, 478] on input "Po" at bounding box center [444, 475] width 463 height 33
click at [311, 478] on input "Potassium" at bounding box center [444, 475] width 463 height 33
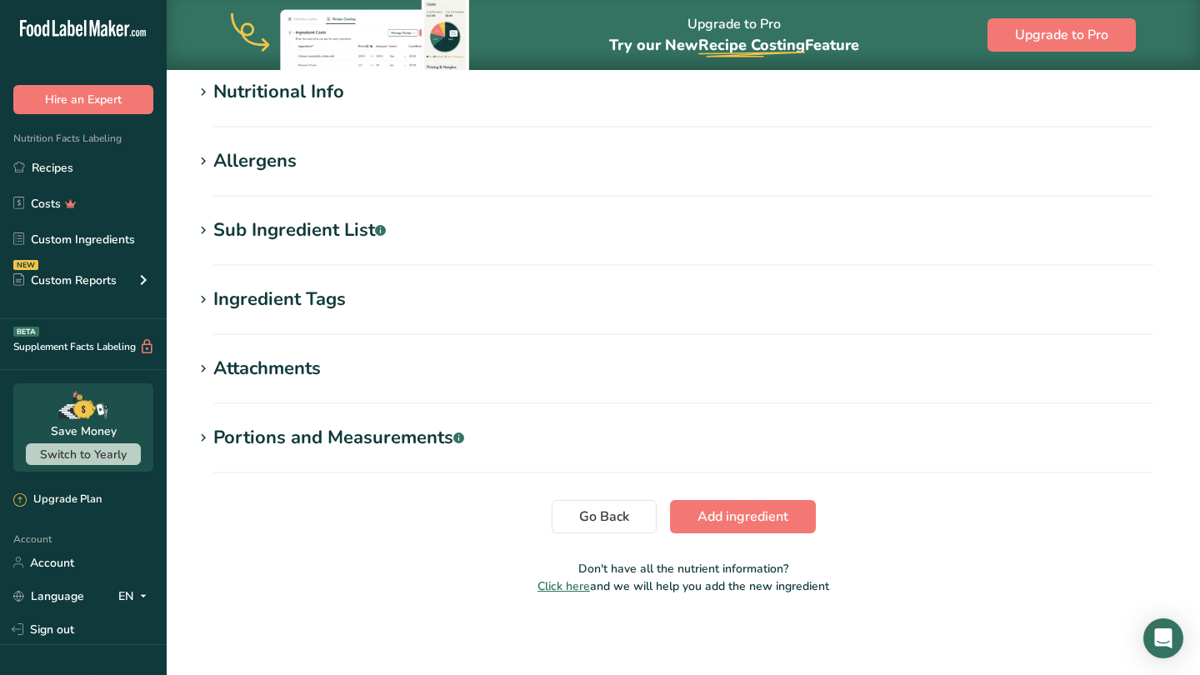
scroll to position [651, 0]
type input "[MEDICAL_DATA]"
click at [756, 517] on span "Add ingredient" at bounding box center [742, 517] width 91 height 20
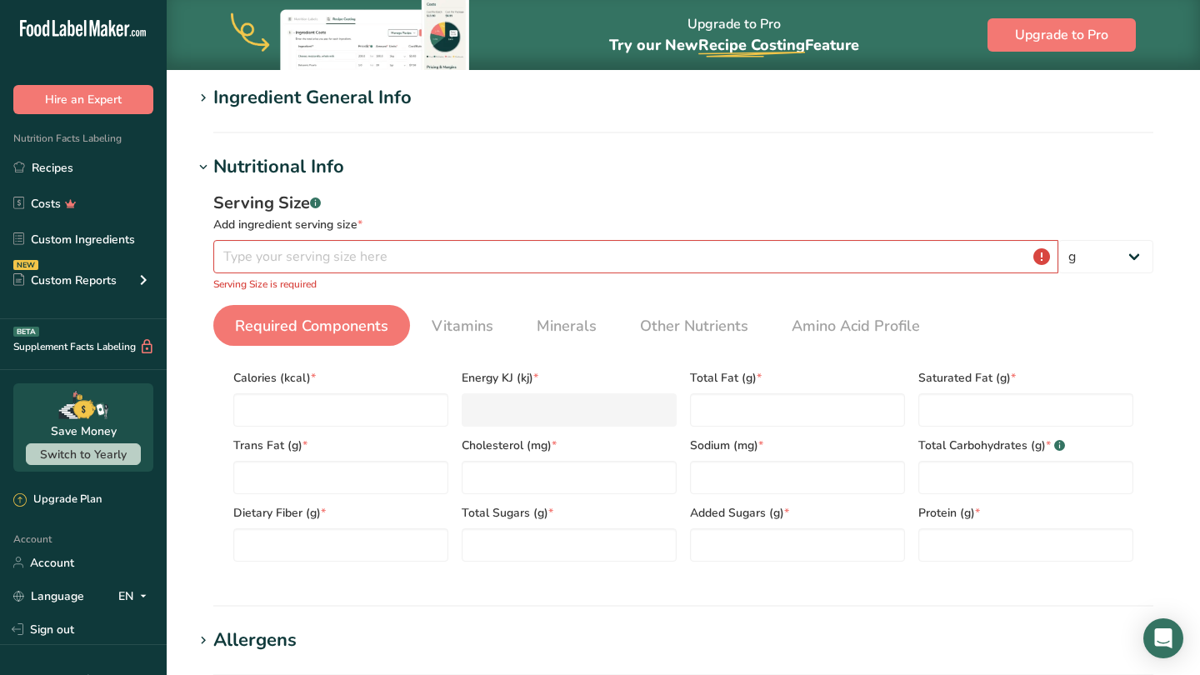
scroll to position [142, 0]
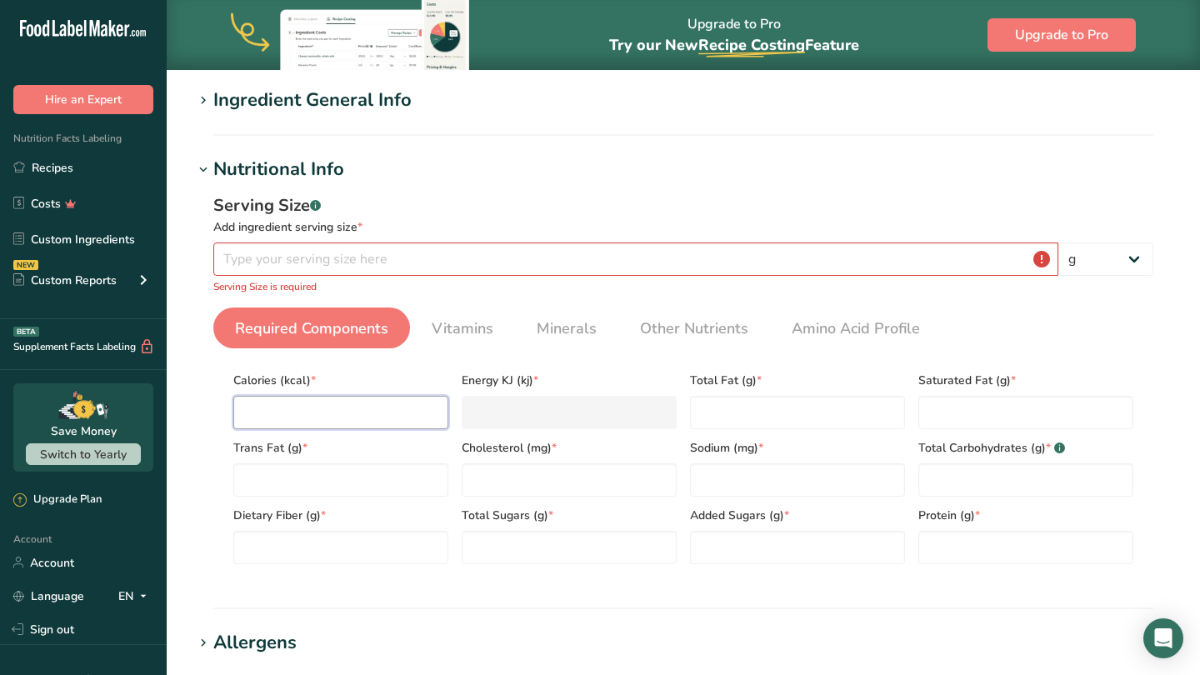
click at [386, 417] on input "number" at bounding box center [340, 412] width 215 height 33
type input "0"
type KJ "0"
type input "0"
click at [726, 420] on Fat "number" at bounding box center [797, 412] width 215 height 33
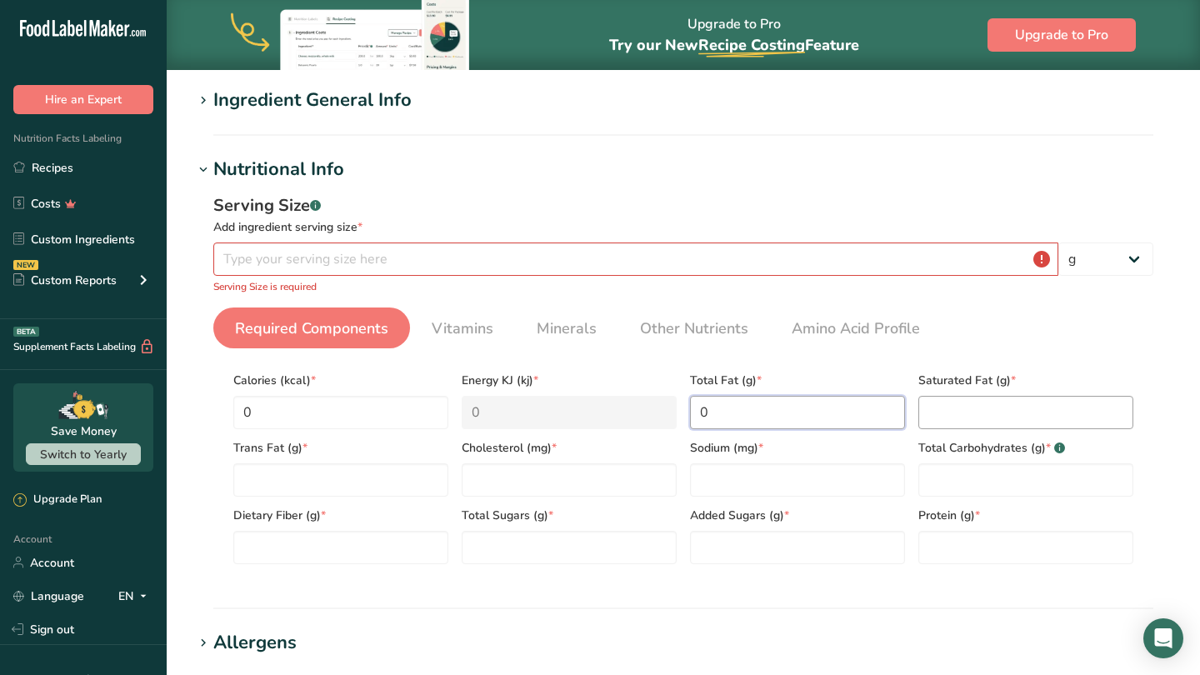
type Fat "0"
click at [944, 409] on Fat "0" at bounding box center [1025, 412] width 215 height 33
type Fat "0"
click at [389, 481] on Fat "number" at bounding box center [340, 479] width 215 height 33
type Fat "0"
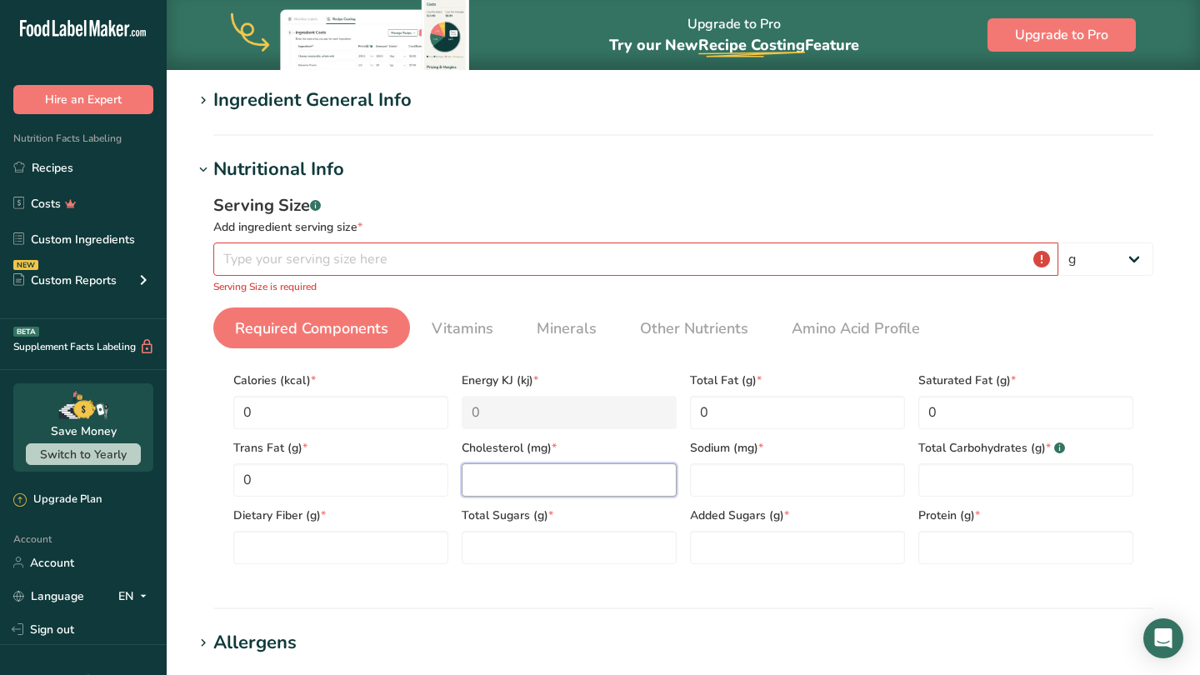
click at [506, 487] on input "number" at bounding box center [569, 479] width 215 height 33
type input "0"
click at [719, 481] on input "number" at bounding box center [797, 479] width 215 height 33
type input "0"
click at [952, 485] on Carbohydrates "number" at bounding box center [1025, 479] width 215 height 33
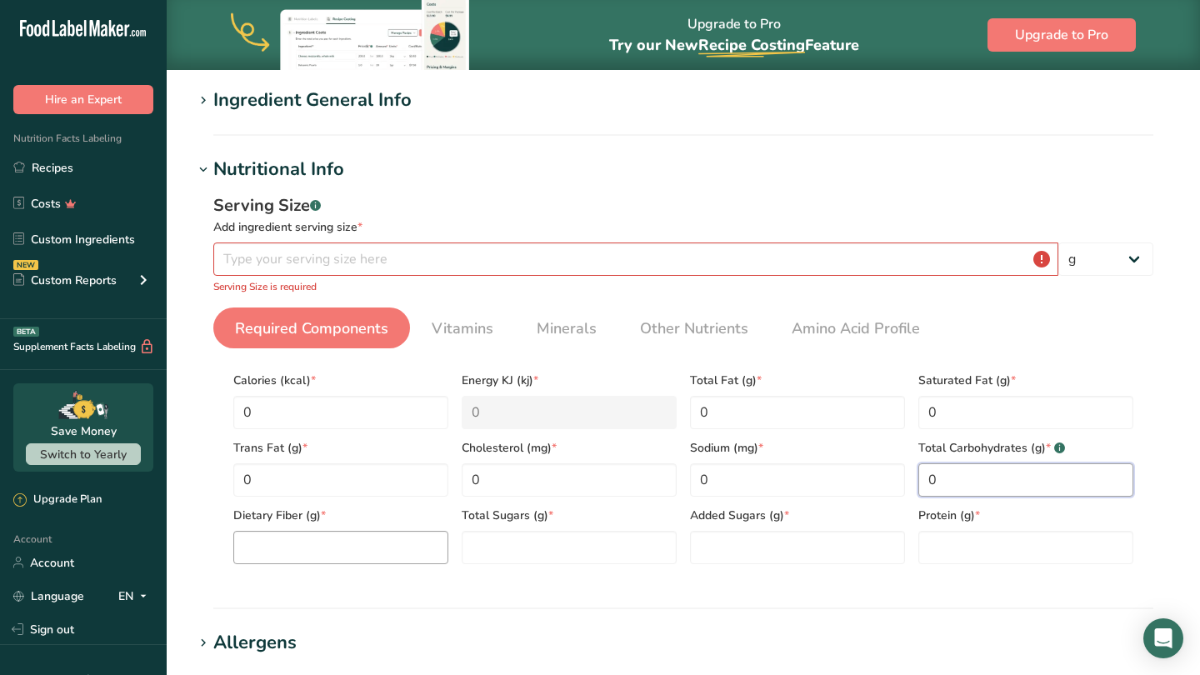
type Carbohydrates "0"
click at [407, 556] on Fiber "number" at bounding box center [340, 547] width 215 height 33
type Fiber "0"
click at [521, 554] on Sugars "number" at bounding box center [569, 547] width 215 height 33
type Sugars "0"
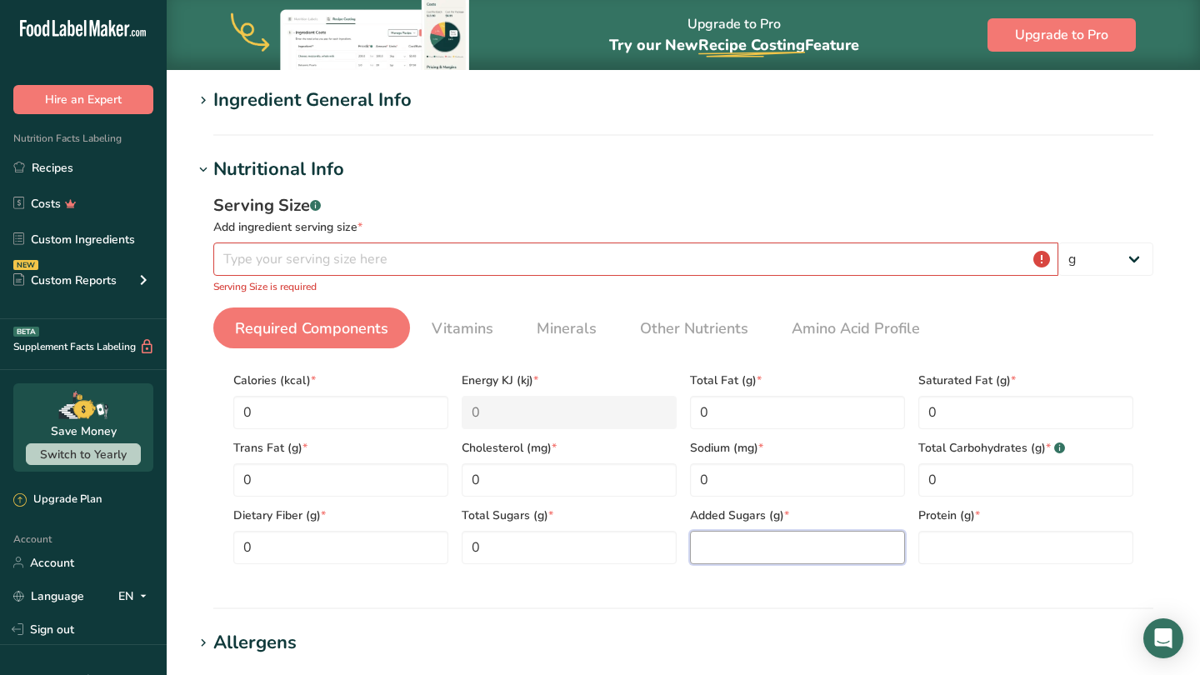
click at [714, 551] on Sugars "number" at bounding box center [797, 547] width 215 height 33
type Sugars "0"
click at [942, 548] on input "0" at bounding box center [1025, 547] width 215 height 33
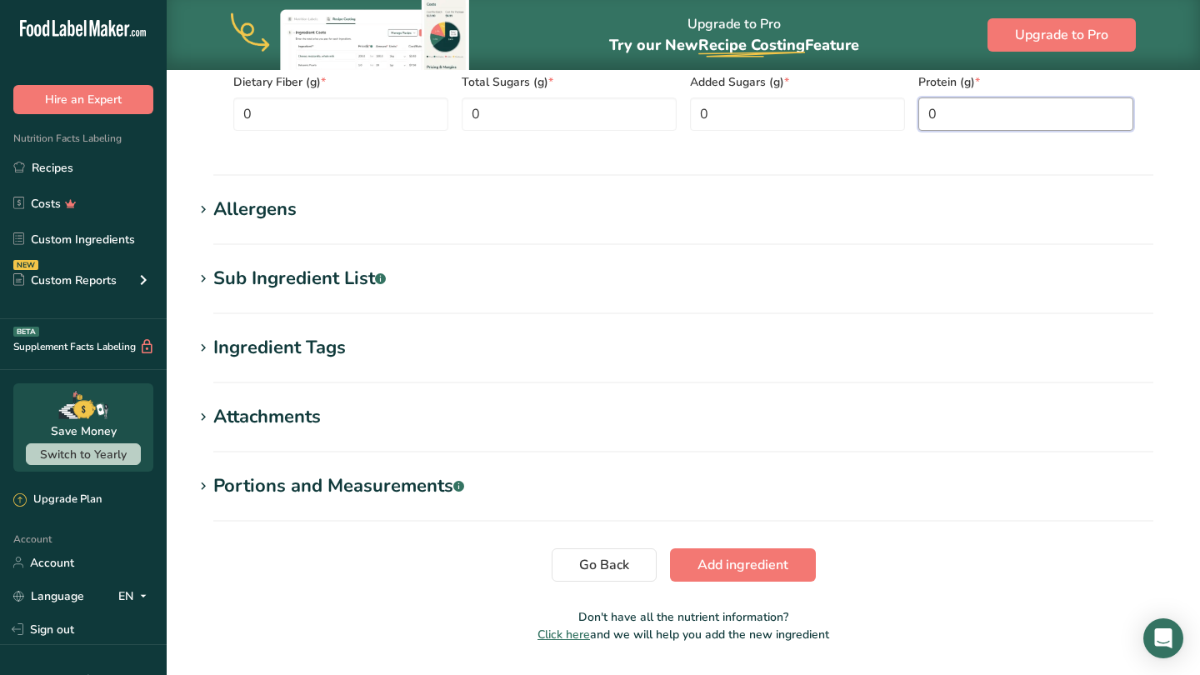
scroll to position [579, 0]
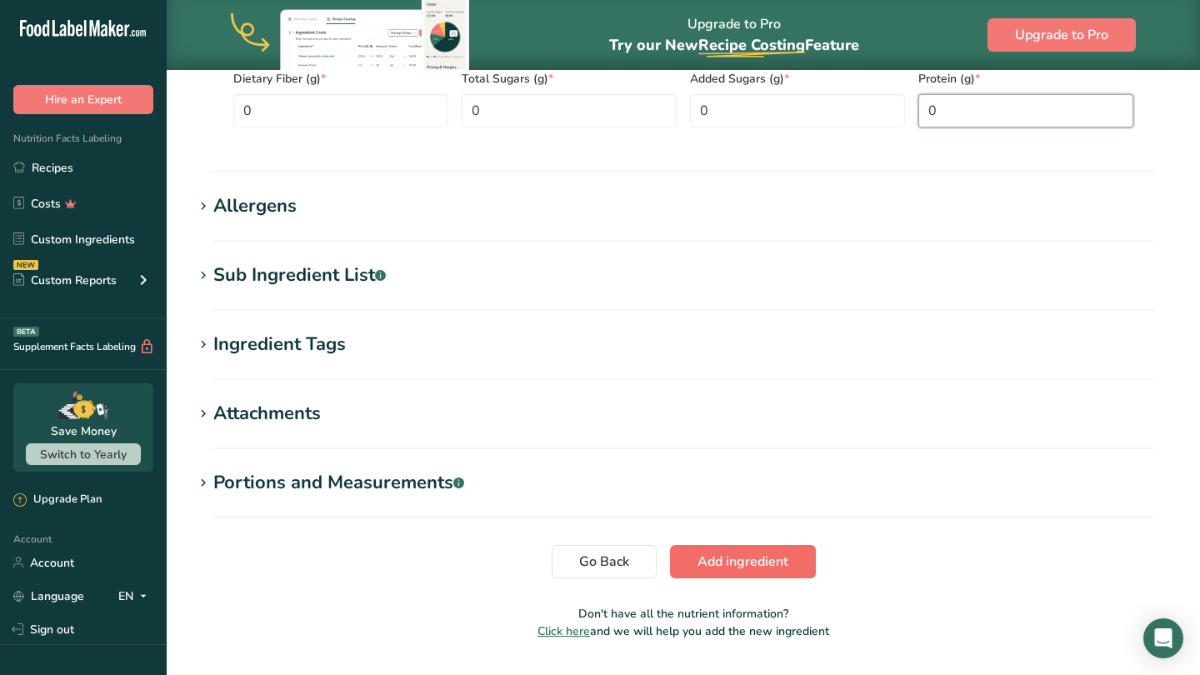
type input "0"
click at [730, 564] on span "Add ingredient" at bounding box center [742, 562] width 91 height 20
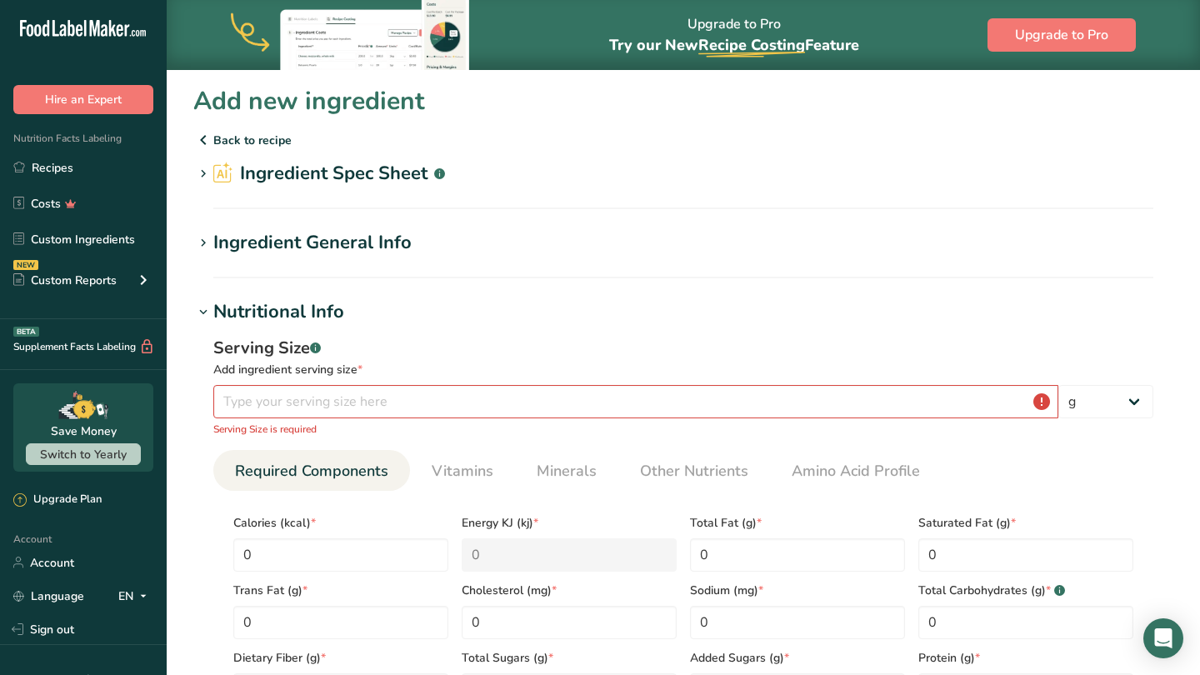
scroll to position [0, 0]
click at [337, 401] on input "number" at bounding box center [635, 401] width 845 height 33
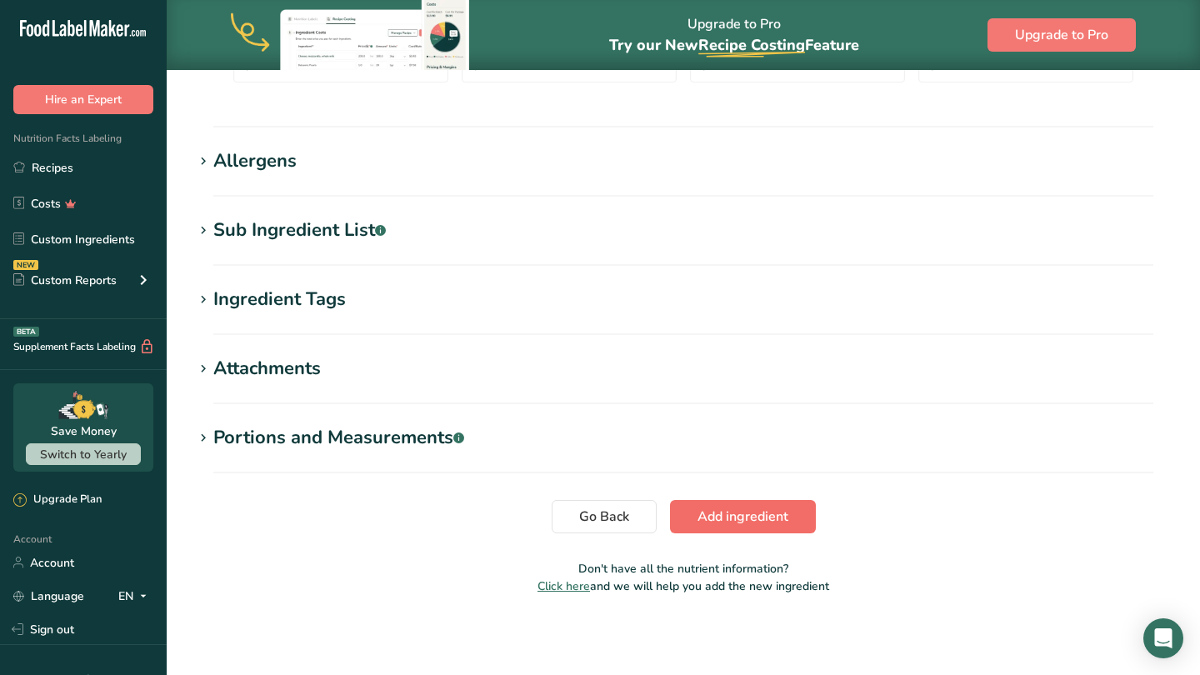
type input "1"
click at [736, 517] on span "Add ingredient" at bounding box center [742, 517] width 91 height 20
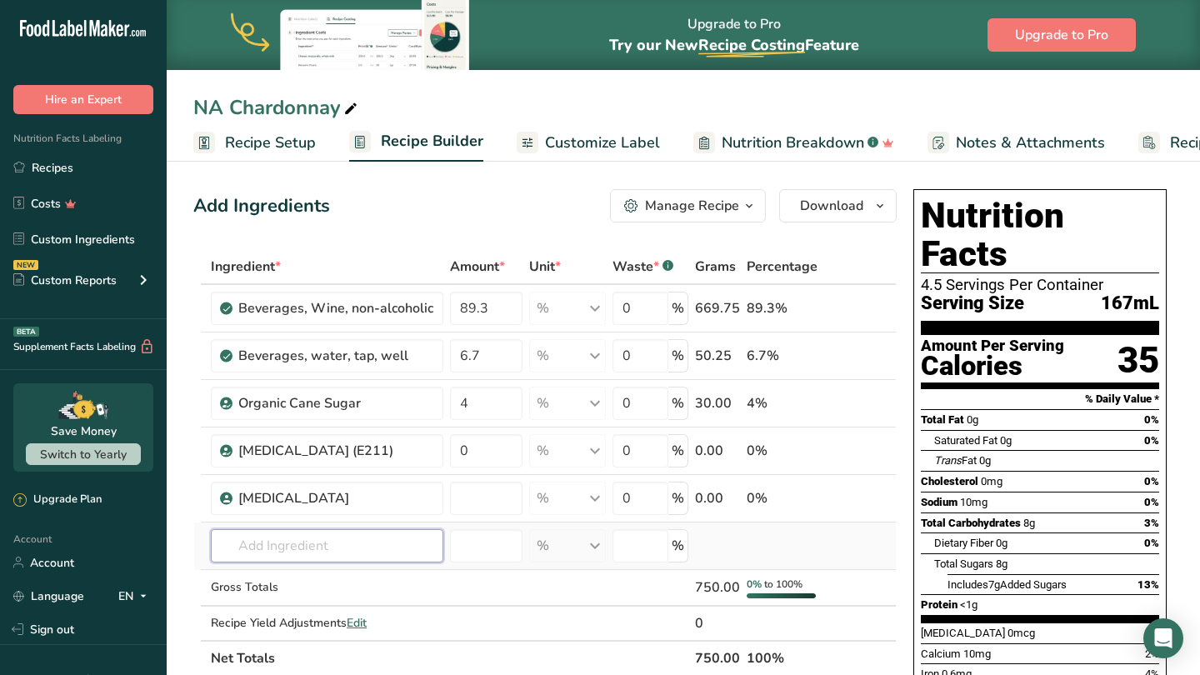
click at [302, 552] on input "text" at bounding box center [327, 545] width 232 height 33
type input "Liquid Oak Flavoring"
click at [292, 516] on div "Add your own ingredient" at bounding box center [327, 515] width 206 height 17
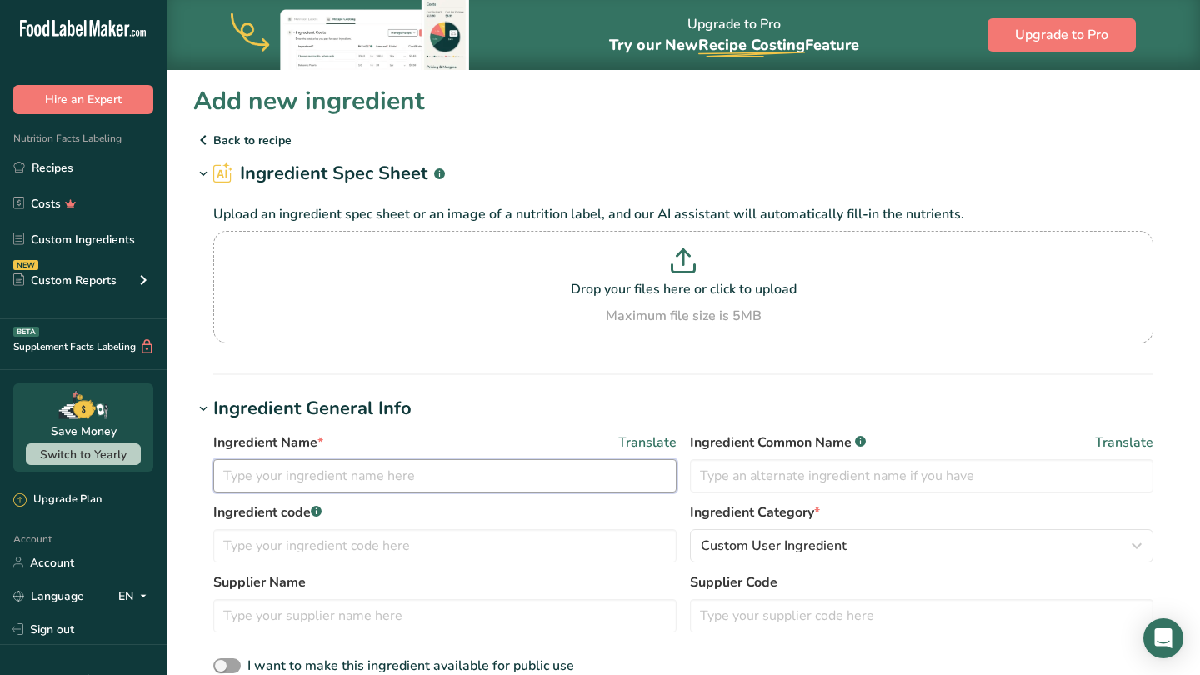
click at [327, 479] on input "text" at bounding box center [444, 475] width 463 height 33
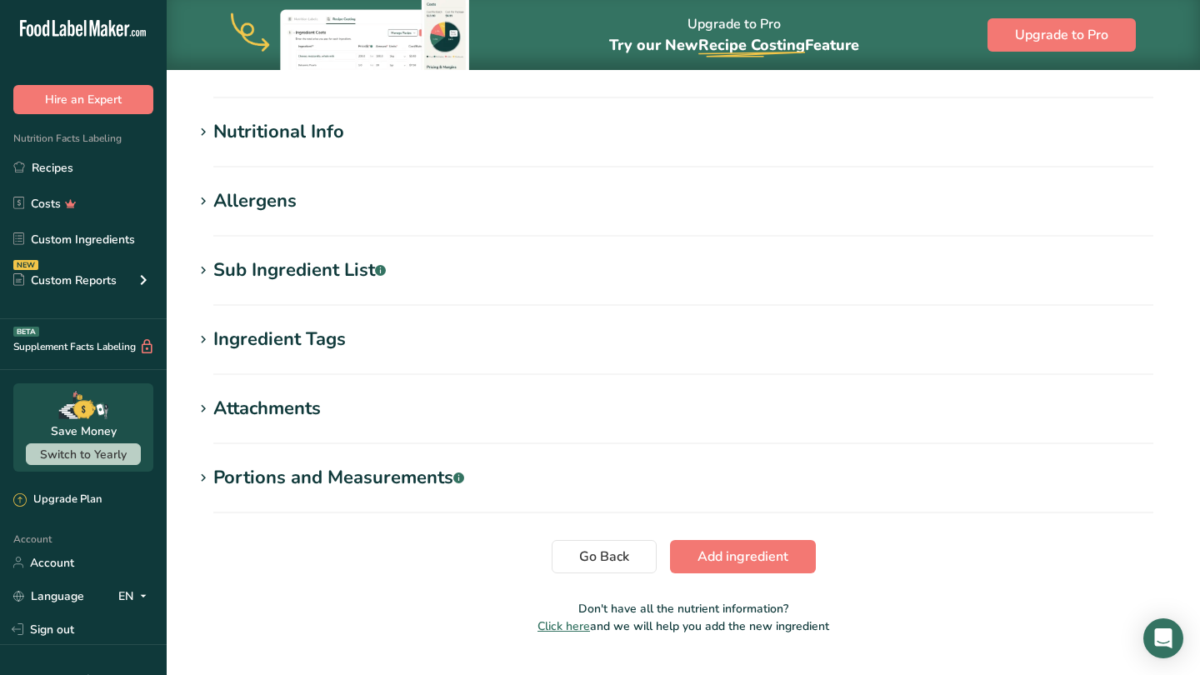
scroll to position [613, 0]
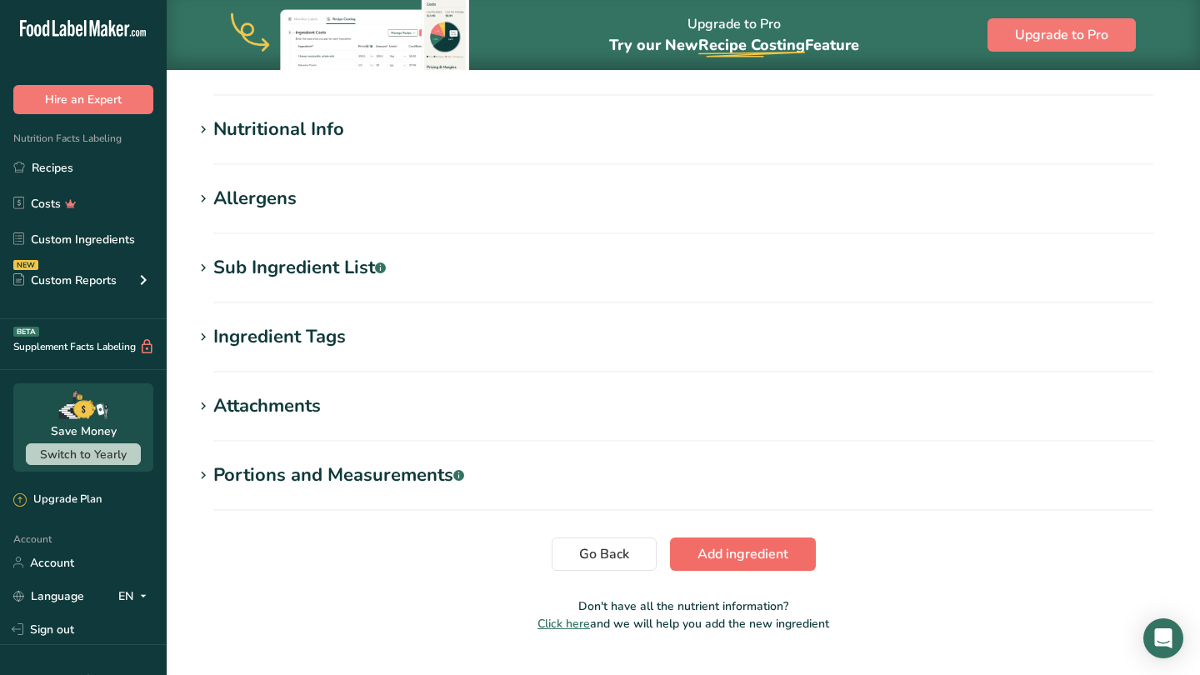
type input "Liquid Oak Flavoring"
click at [758, 555] on span "Add ingredient" at bounding box center [742, 554] width 91 height 20
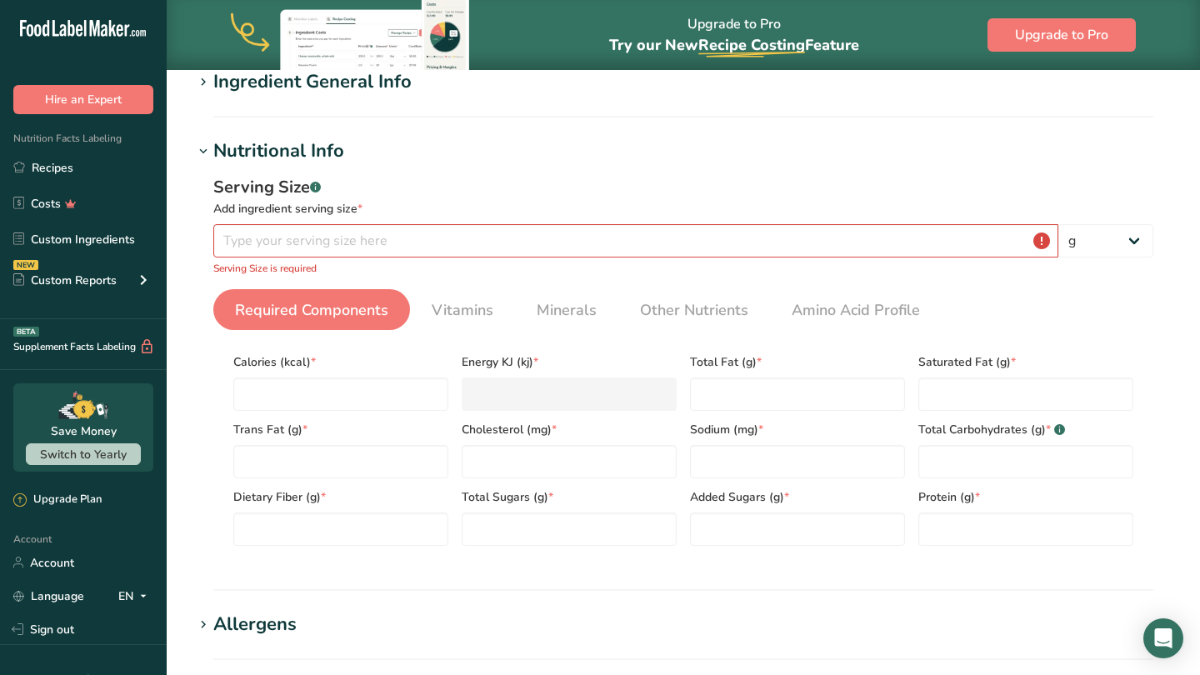
scroll to position [153, 0]
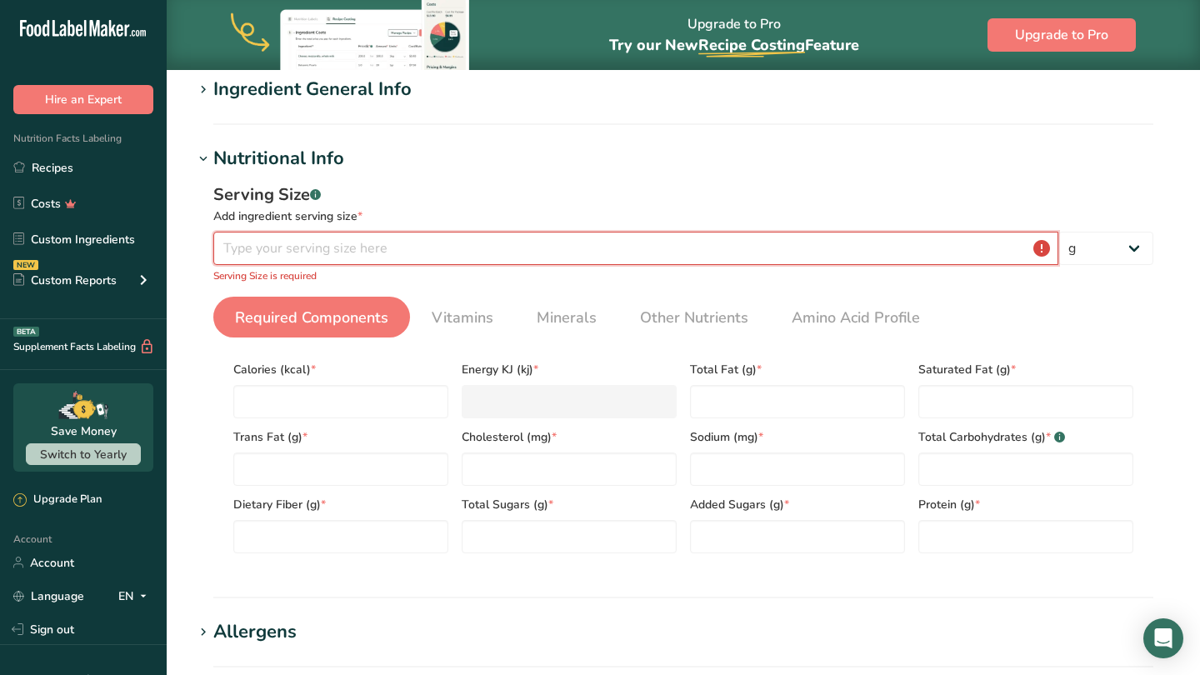
click at [386, 254] on input "number" at bounding box center [635, 248] width 845 height 33
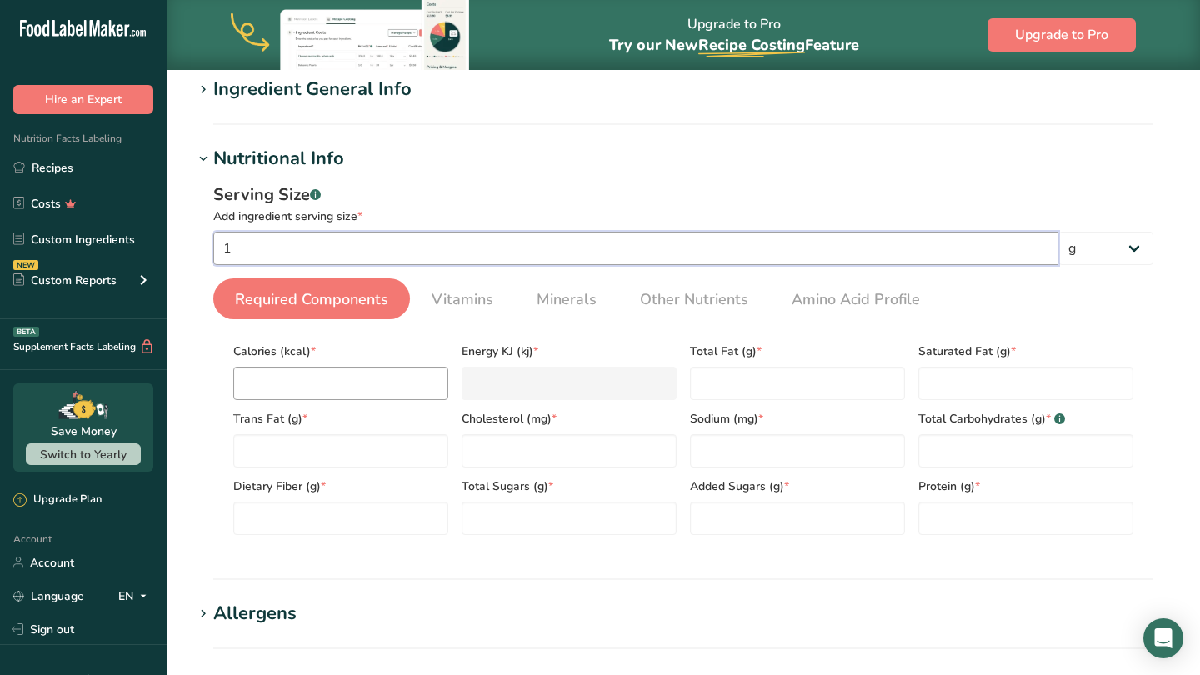
type input "1"
click at [342, 377] on input "number" at bounding box center [340, 383] width 215 height 33
type input "0"
type KJ "0"
type input "0"
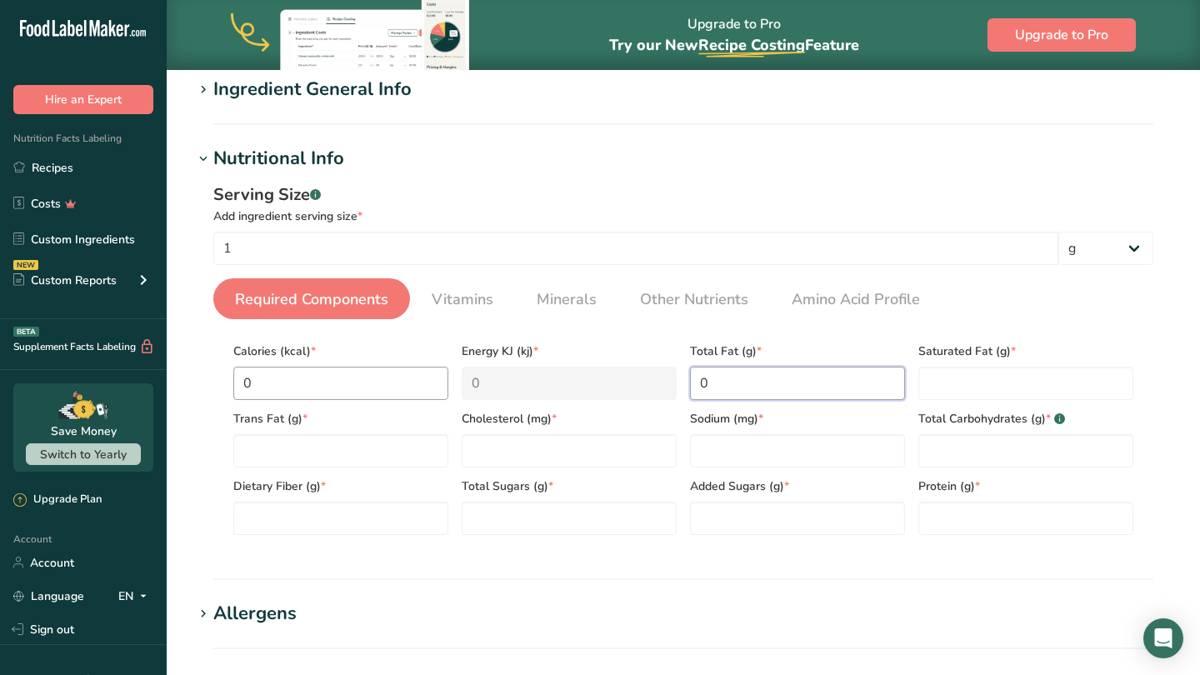
type Fat "0"
type input "0"
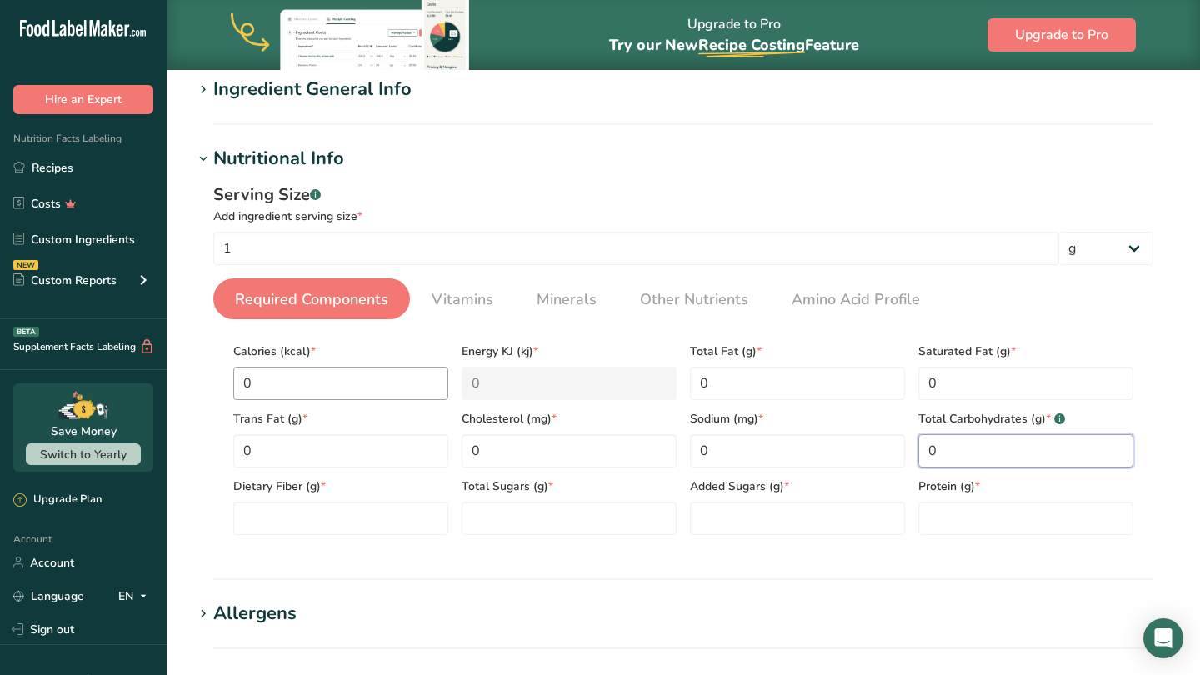
type Carbohydrates "0"
type Fiber "0"
type Sugars "0"
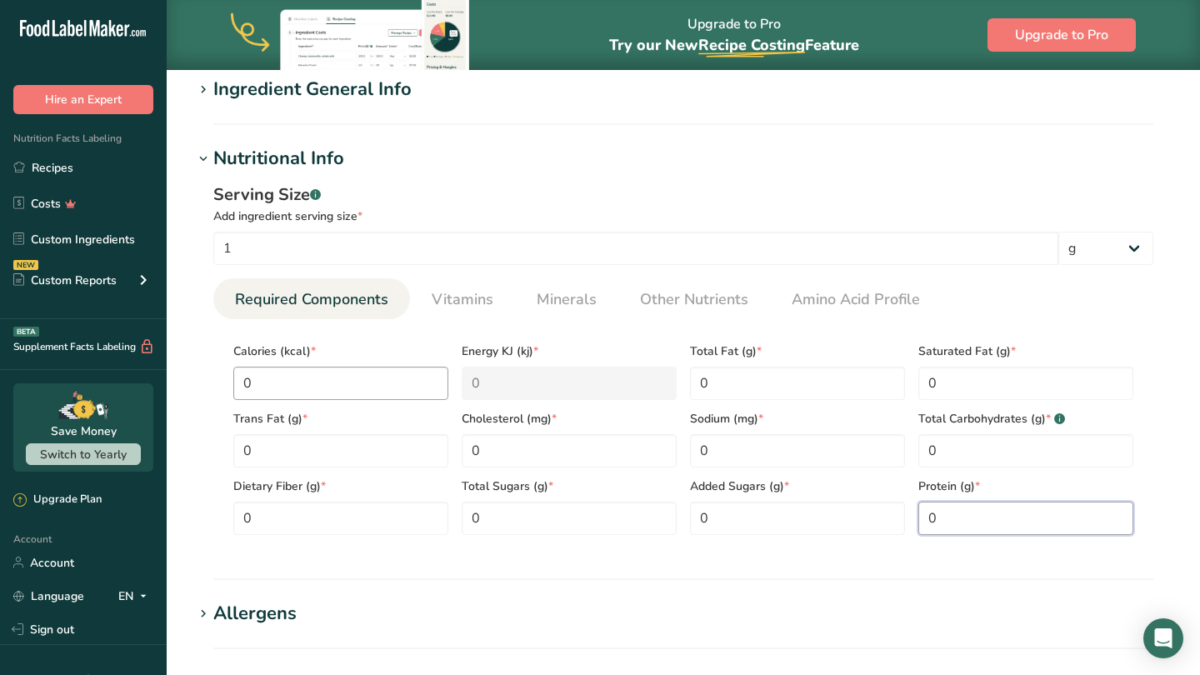
type input "0"
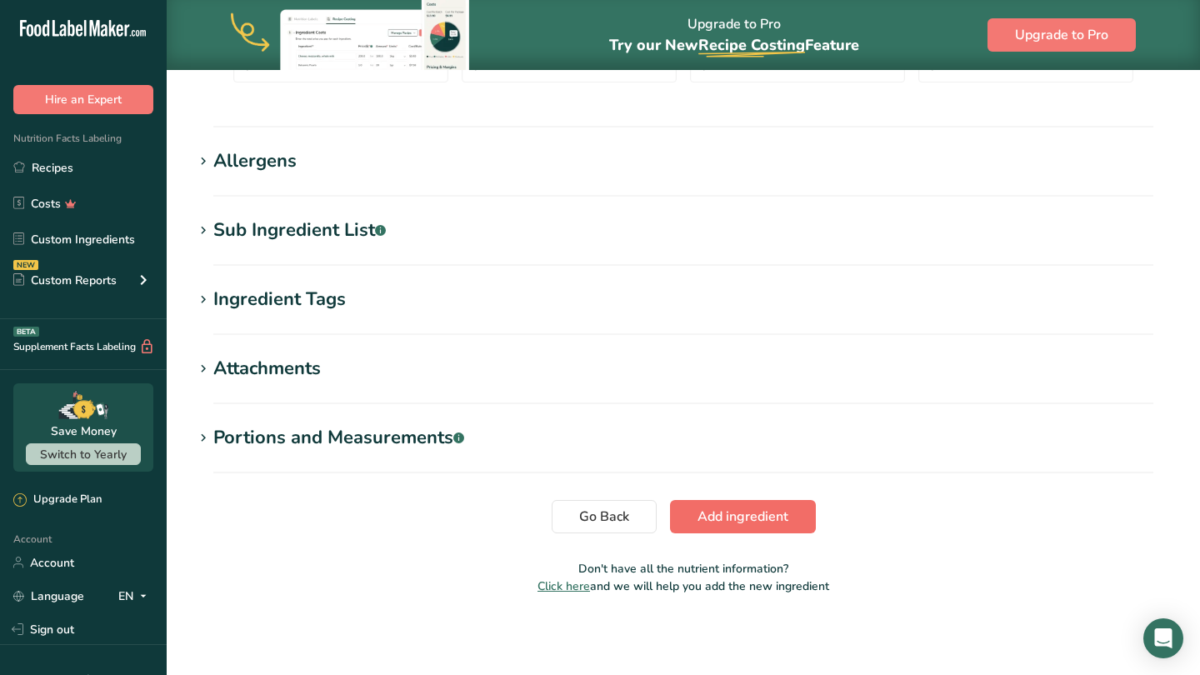
click at [725, 513] on span "Add ingredient" at bounding box center [742, 517] width 91 height 20
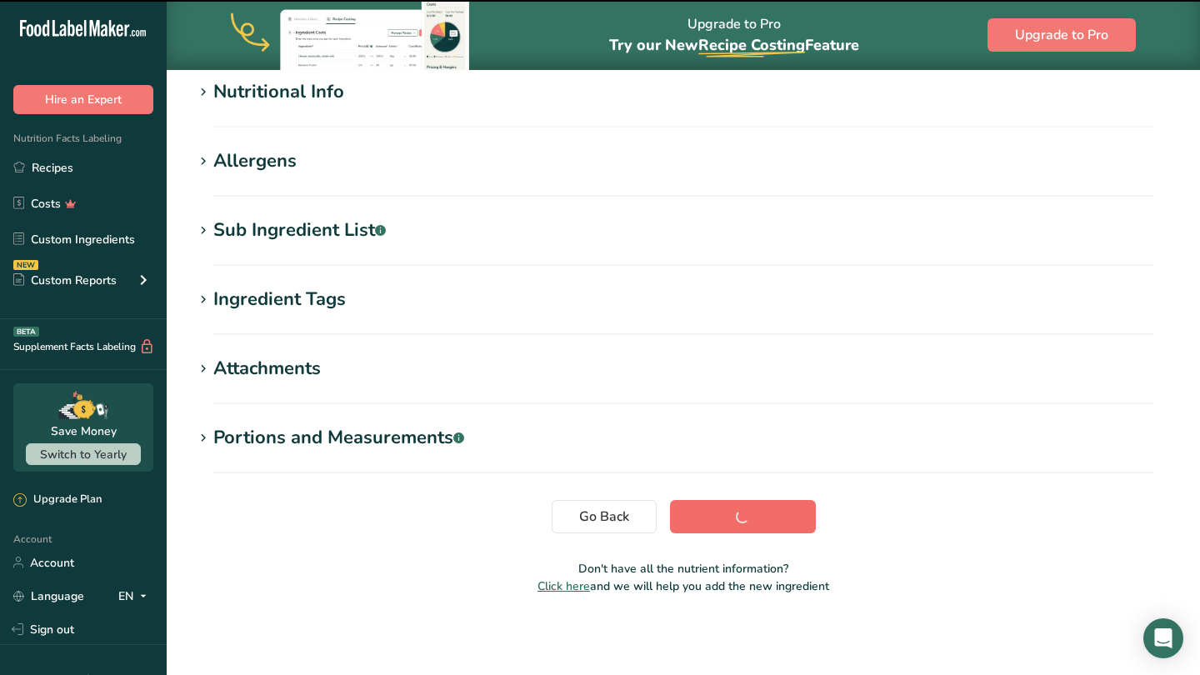
scroll to position [220, 0]
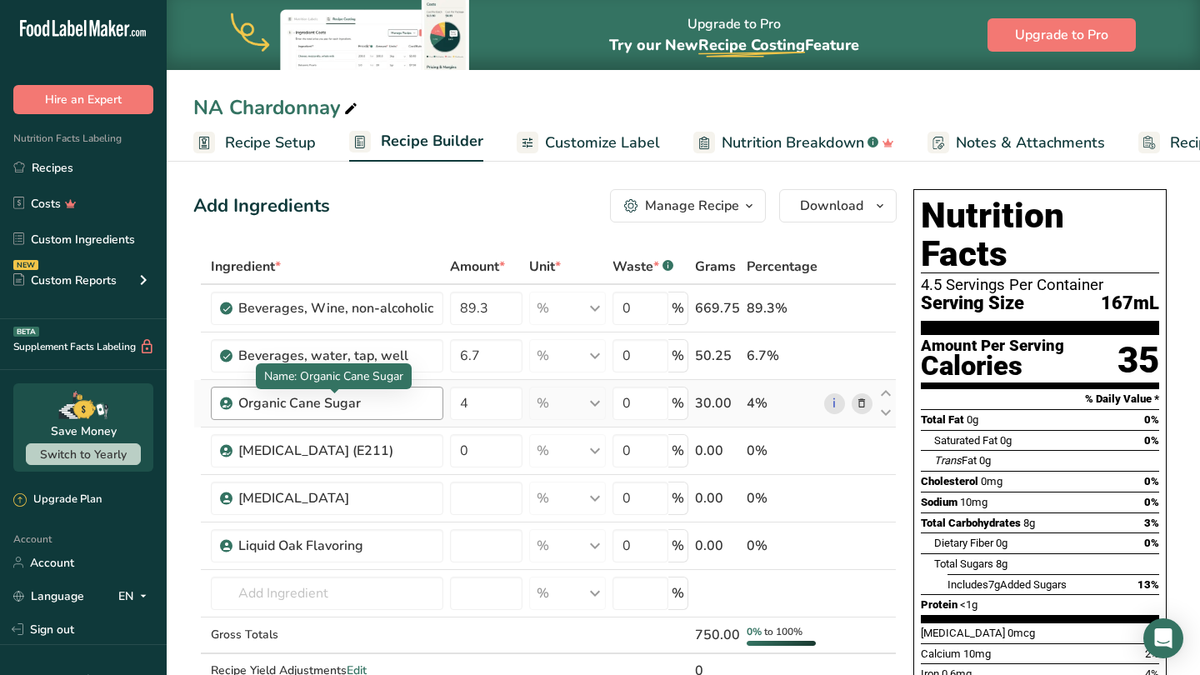
click at [362, 401] on div "Organic Cane Sugar" at bounding box center [335, 403] width 195 height 20
click at [836, 403] on link "i" at bounding box center [834, 403] width 21 height 21
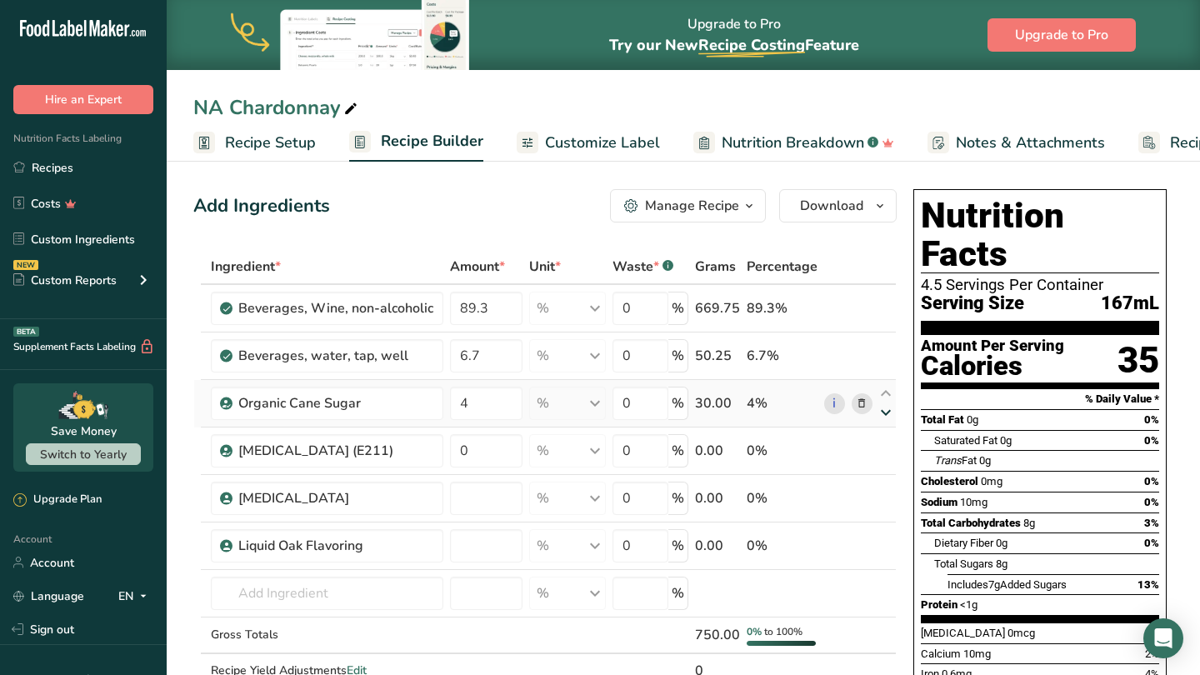
click at [886, 412] on icon at bounding box center [886, 413] width 20 height 12
type input "0"
type input "4"
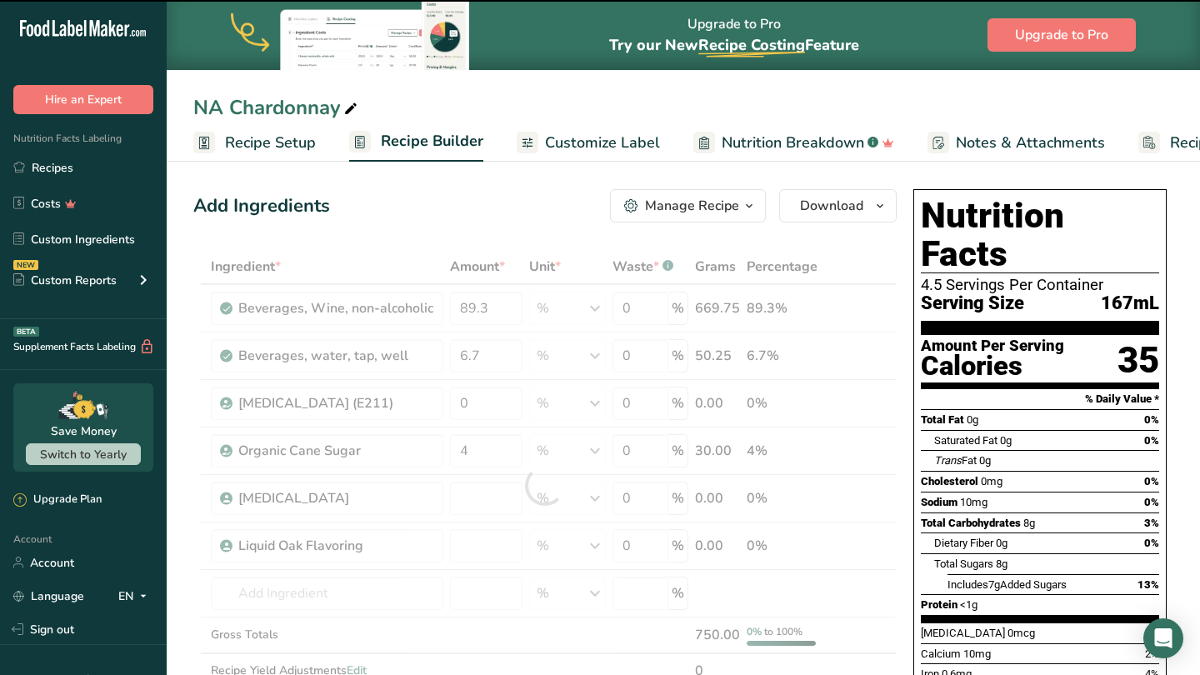
click at [884, 393] on div at bounding box center [544, 486] width 703 height 474
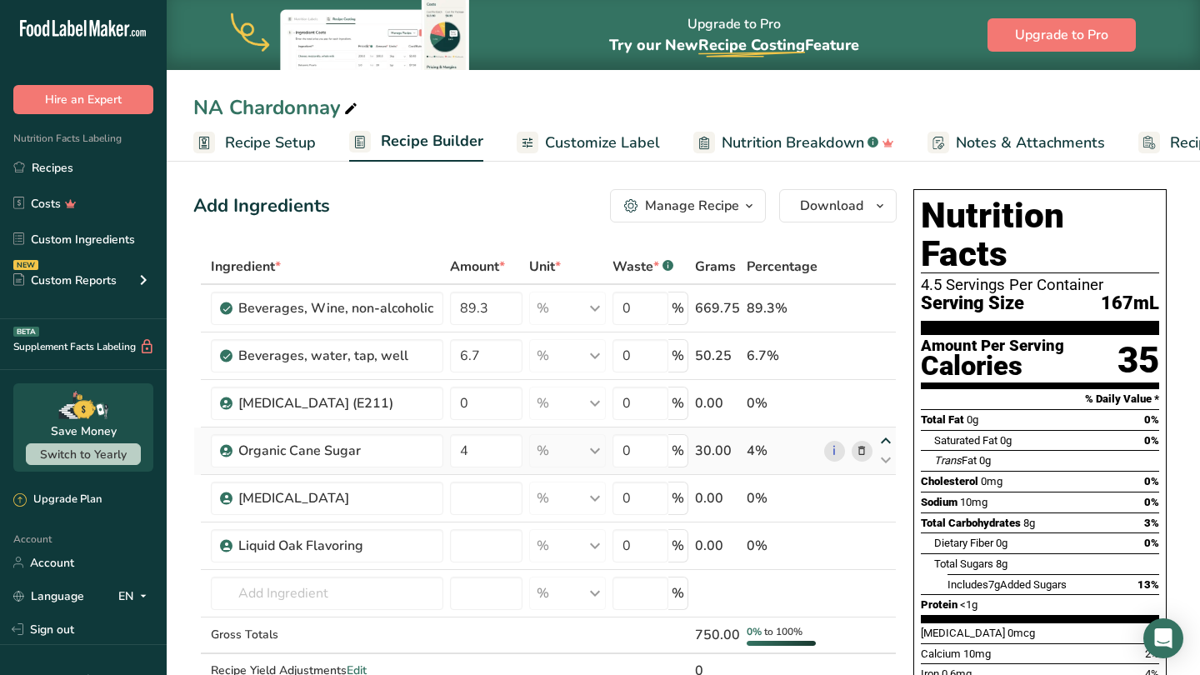
click at [883, 440] on icon at bounding box center [886, 441] width 20 height 12
type input "4"
type input "0"
click at [861, 403] on icon at bounding box center [862, 403] width 12 height 17
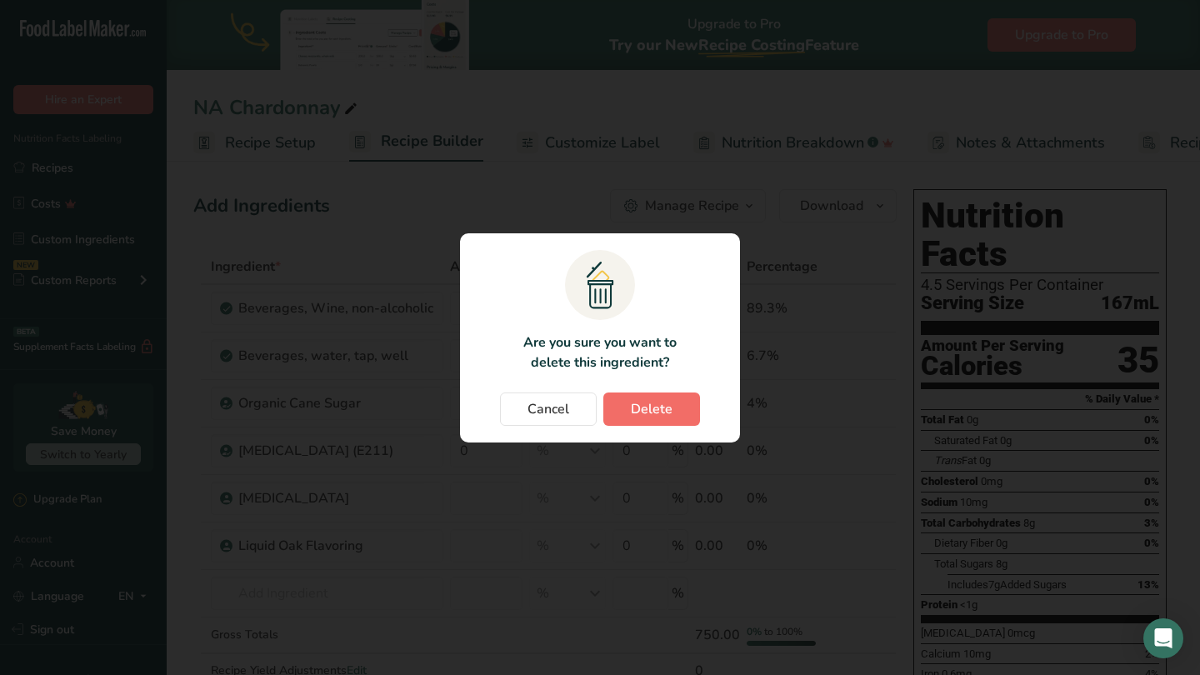
click at [658, 408] on span "Delete" at bounding box center [652, 409] width 42 height 20
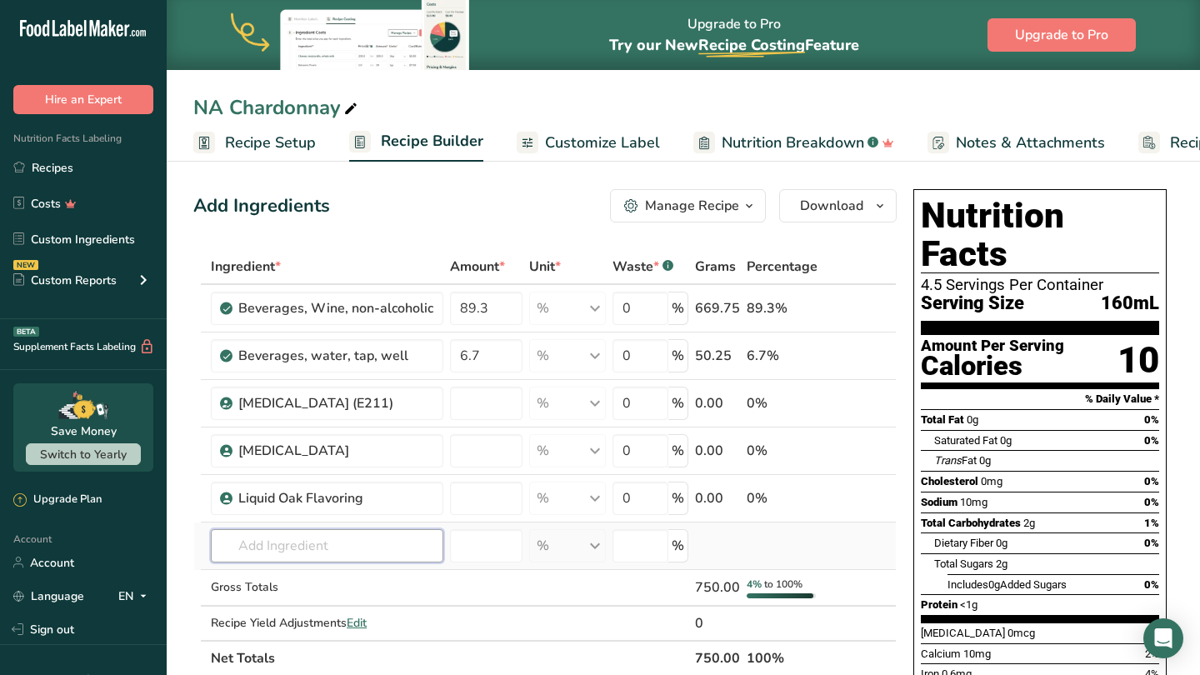
click at [306, 543] on input "text" at bounding box center [327, 545] width 232 height 33
type input "[MEDICAL_DATA]"
click at [297, 515] on div "Add your own ingredient" at bounding box center [327, 515] width 206 height 17
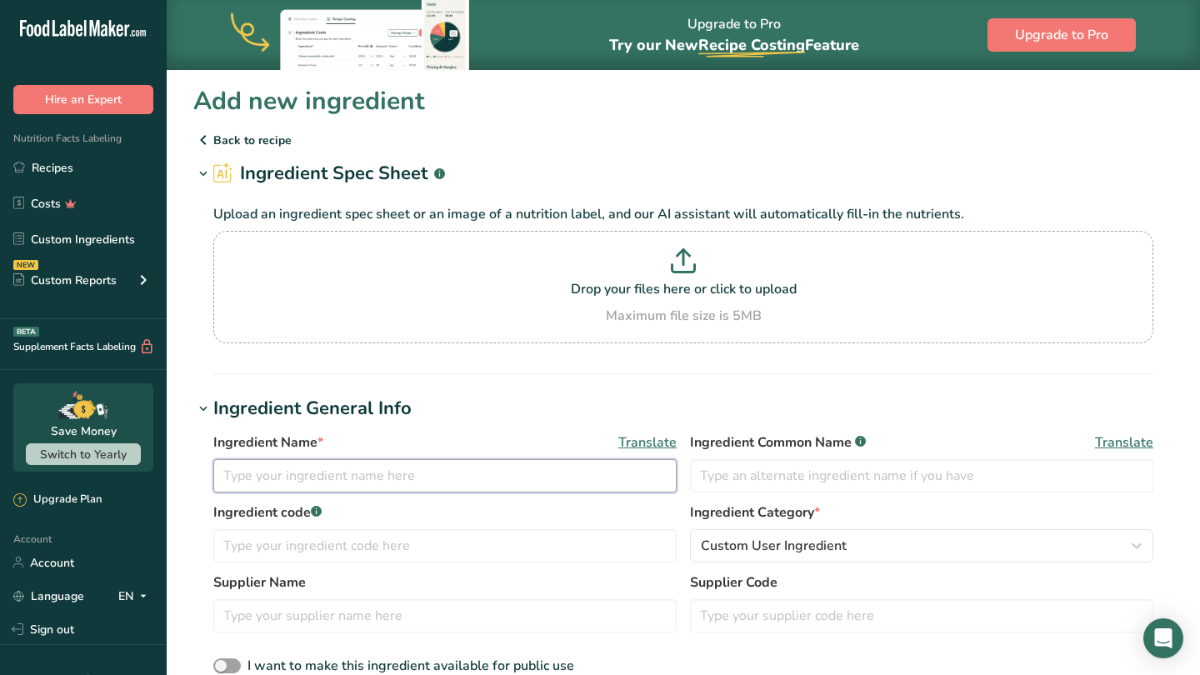
click at [286, 479] on input "text" at bounding box center [444, 475] width 463 height 33
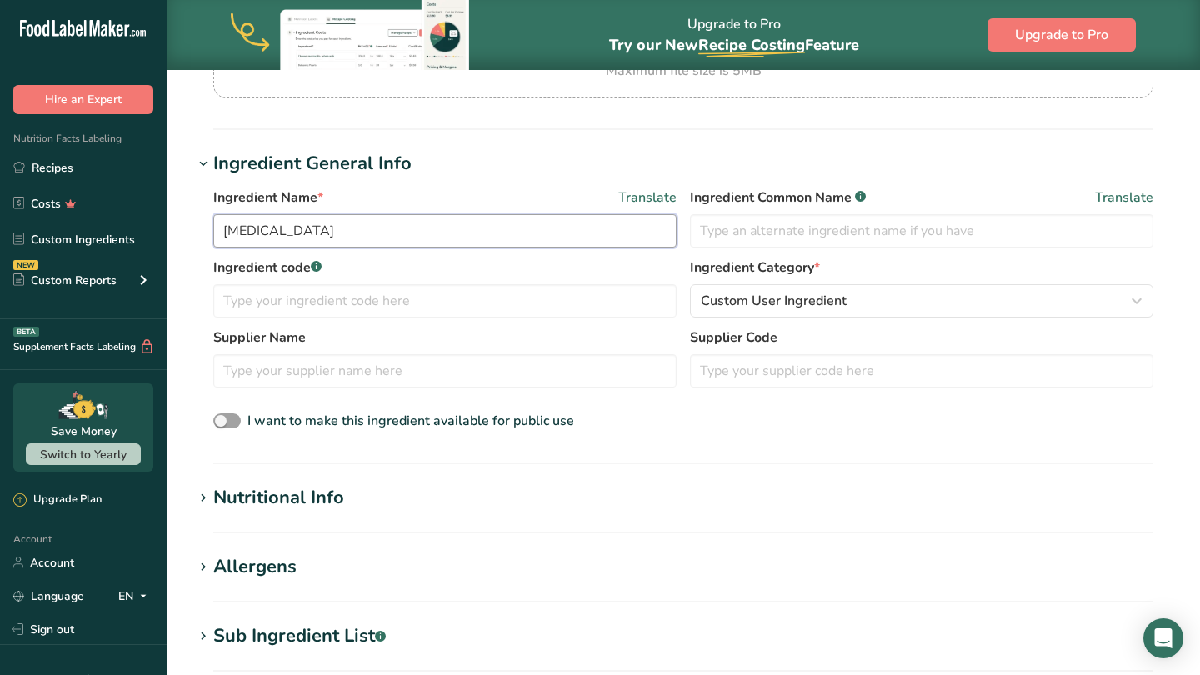
scroll to position [270, 0]
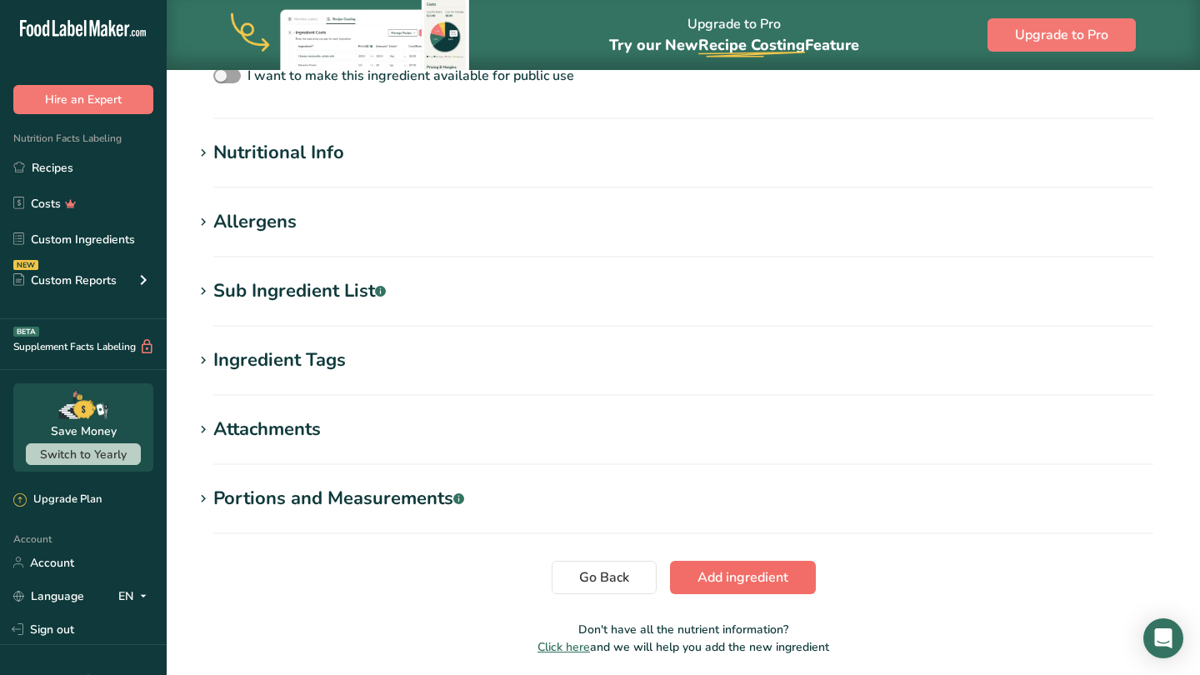
type input "[MEDICAL_DATA]"
click at [723, 581] on span "Add ingredient" at bounding box center [742, 577] width 91 height 20
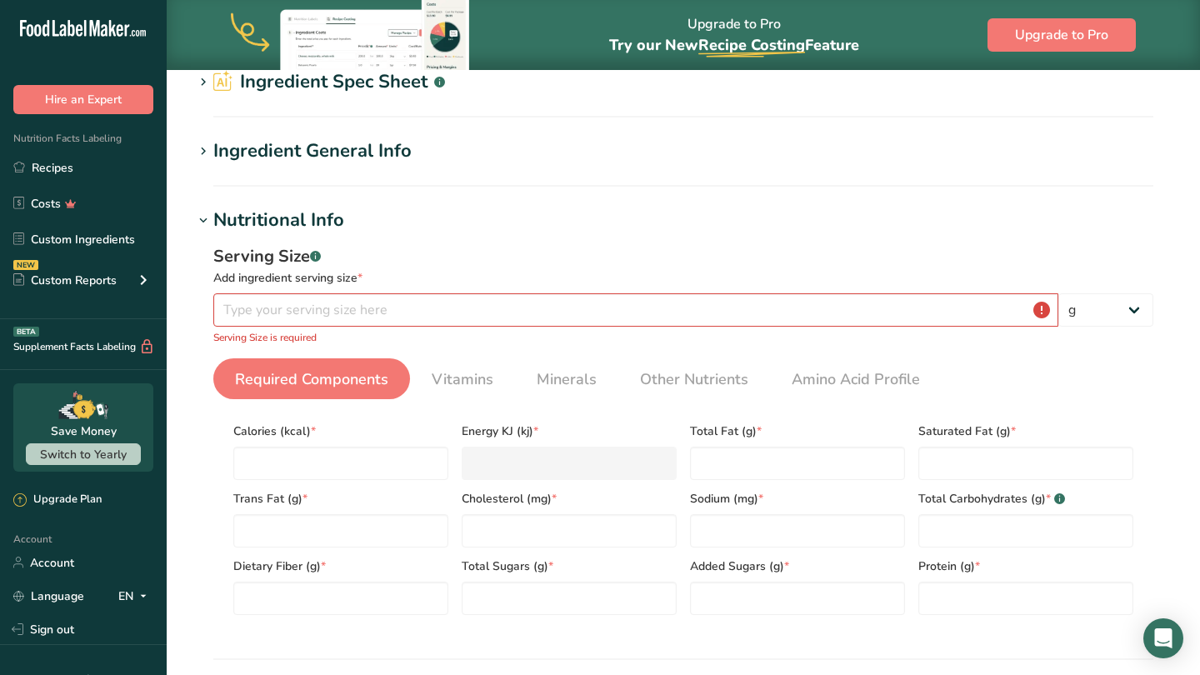
scroll to position [90, 0]
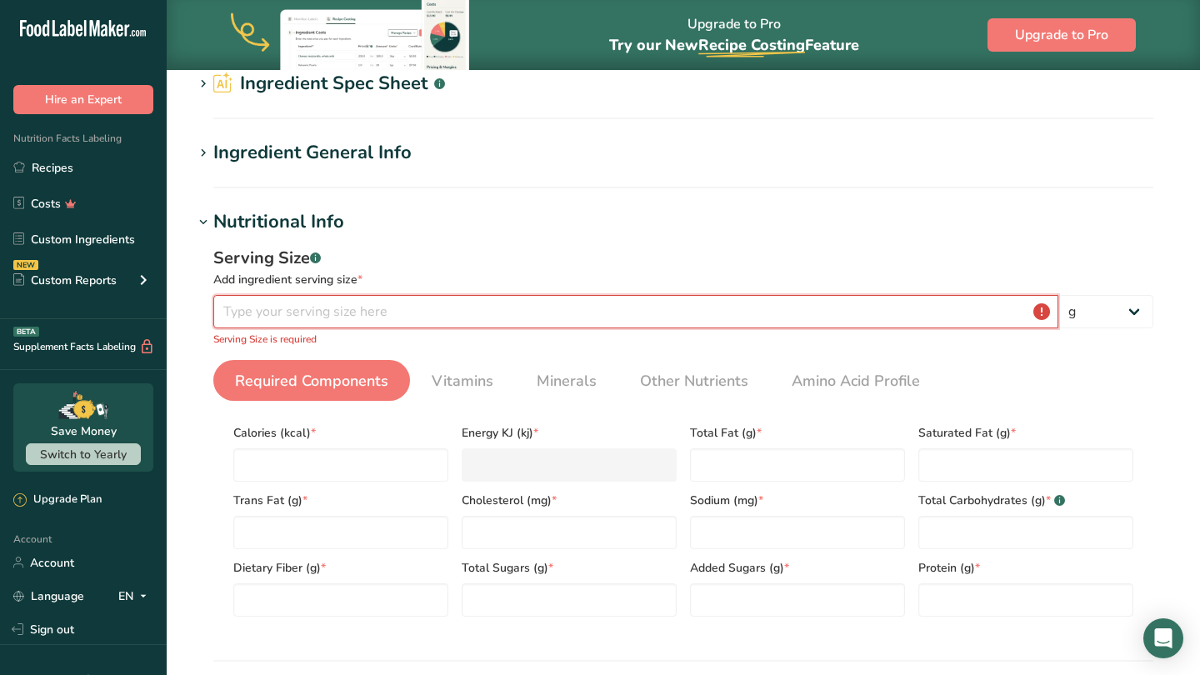
click at [444, 317] on input "number" at bounding box center [635, 311] width 845 height 33
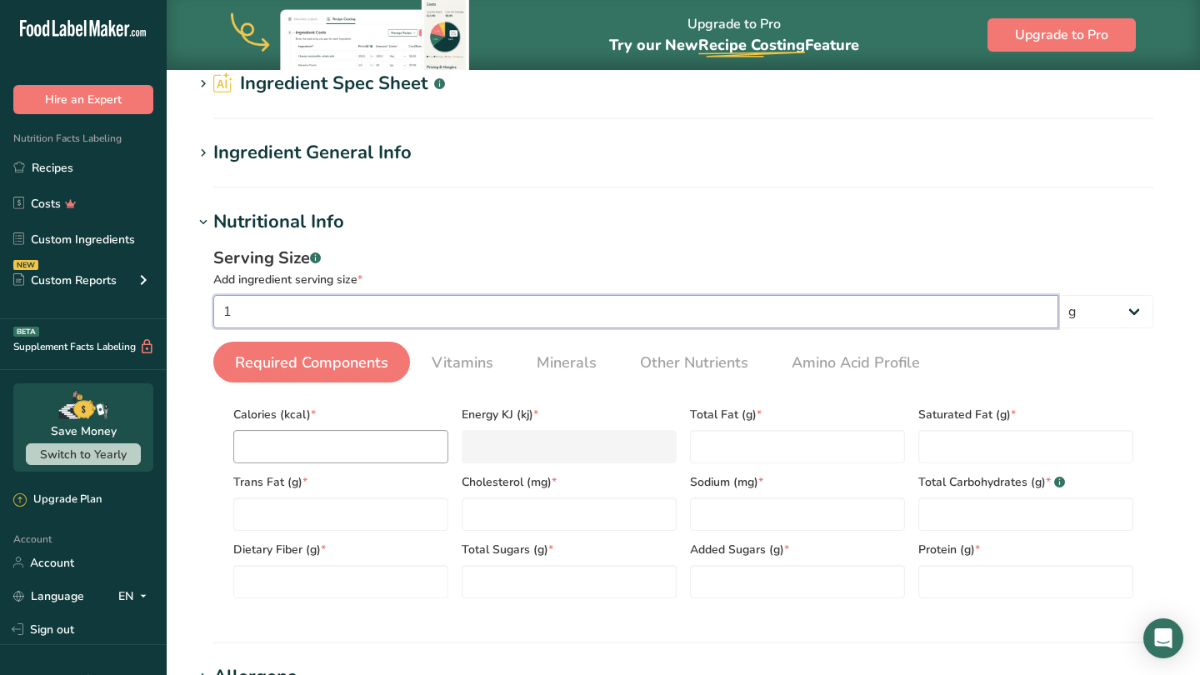
type input "1"
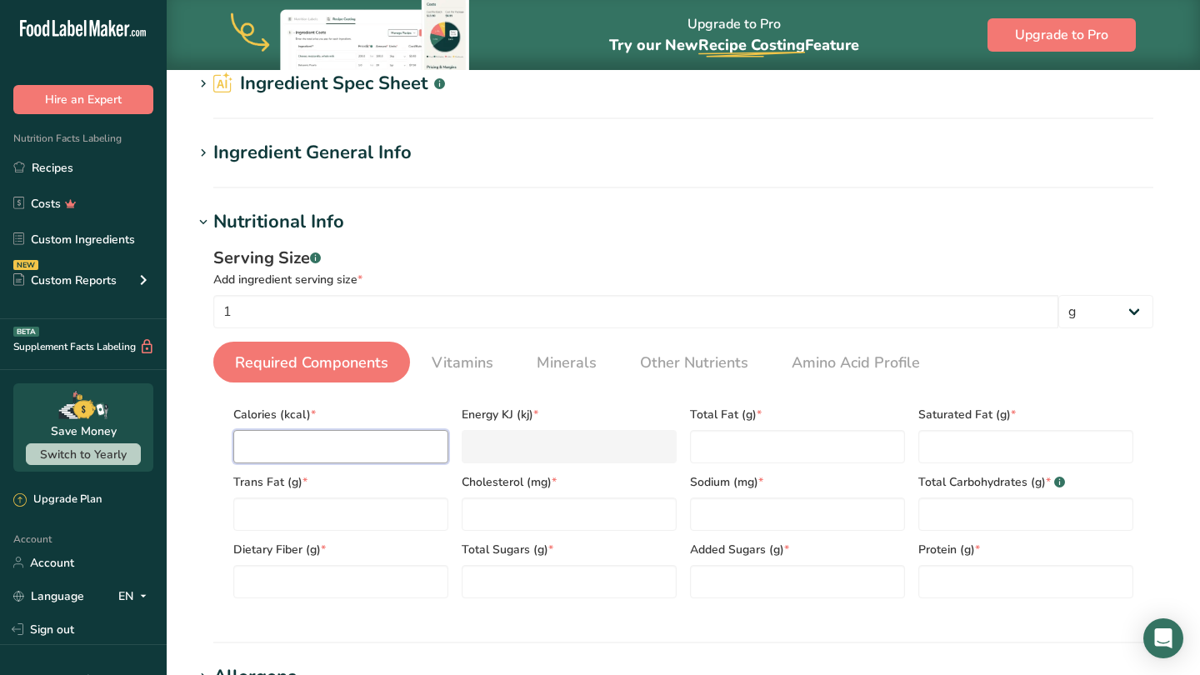
click at [402, 455] on input "number" at bounding box center [340, 446] width 215 height 33
type input "3"
type KJ "12.6"
type input "3"
click at [731, 454] on Fat "number" at bounding box center [797, 446] width 215 height 33
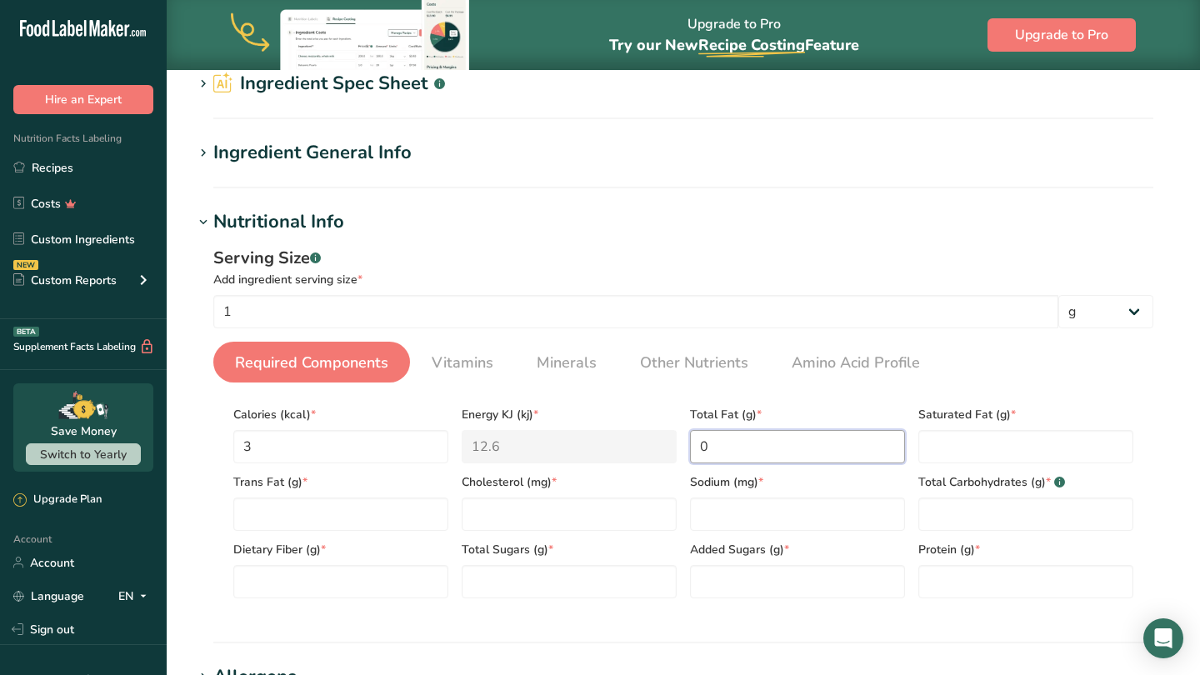
type Fat "0"
click at [950, 450] on Fat "number" at bounding box center [1025, 446] width 215 height 33
type Fat "0"
type input "0"
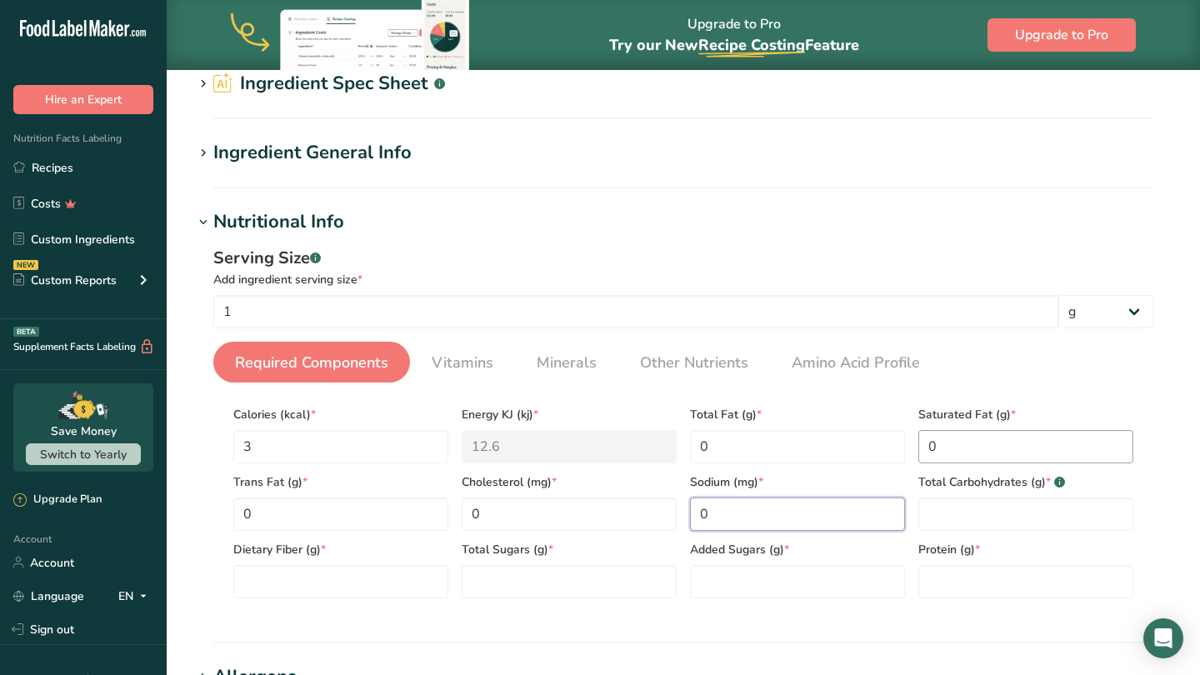
type input "0"
type Carbohydrates "0"
type Carbohydrates "0.77"
click at [354, 585] on Fiber "number" at bounding box center [340, 581] width 215 height 33
type Fiber "0"
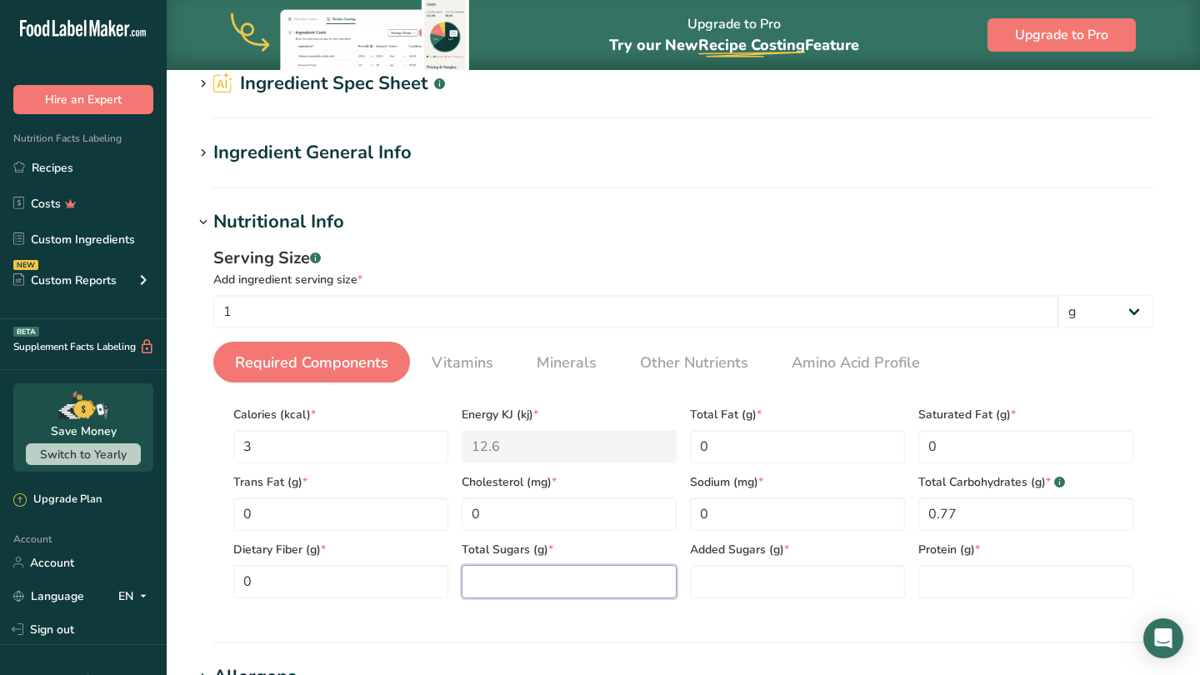
click at [505, 580] on Sugars "number" at bounding box center [569, 581] width 215 height 33
type Sugars "0.77"
click at [719, 588] on Sugars "number" at bounding box center [797, 581] width 215 height 33
type Sugars "0.77"
click at [935, 580] on input "number" at bounding box center [1025, 581] width 215 height 33
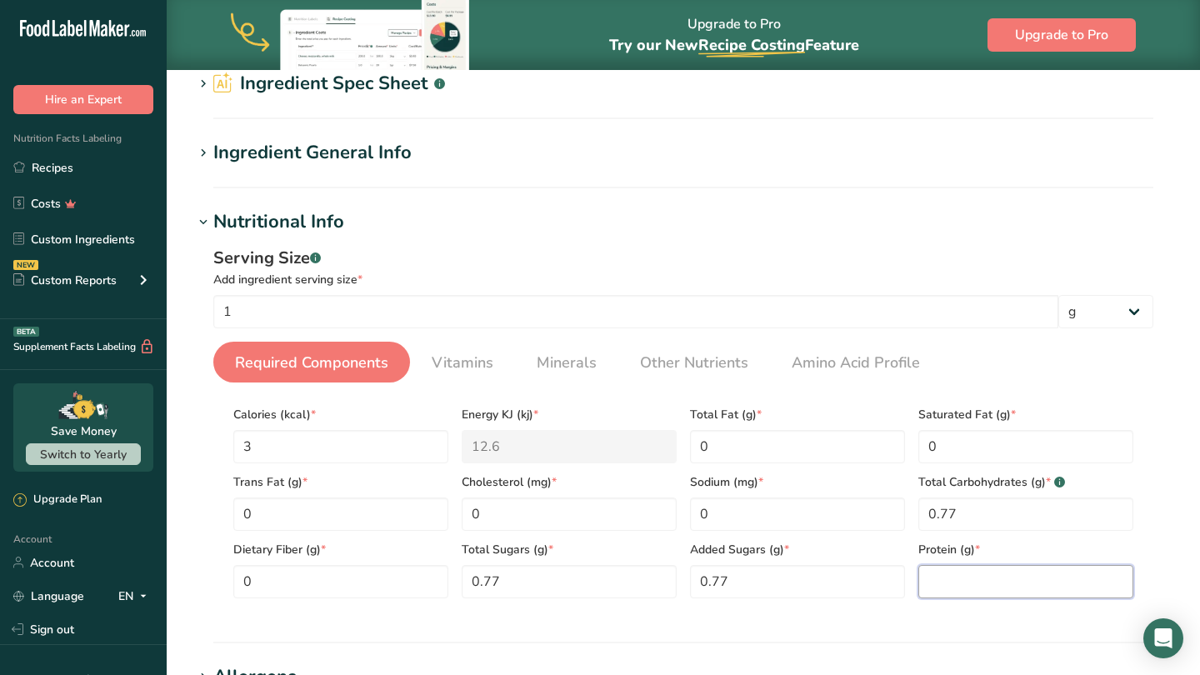
click at [986, 576] on input "number" at bounding box center [1025, 581] width 215 height 33
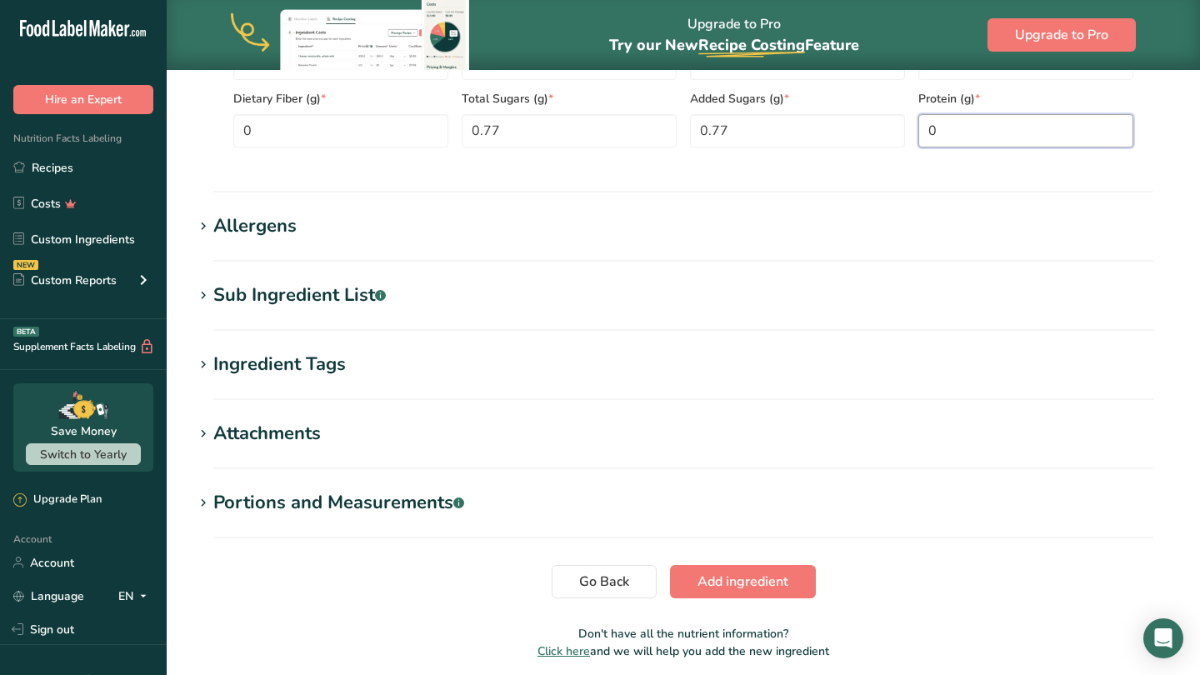
scroll to position [554, 0]
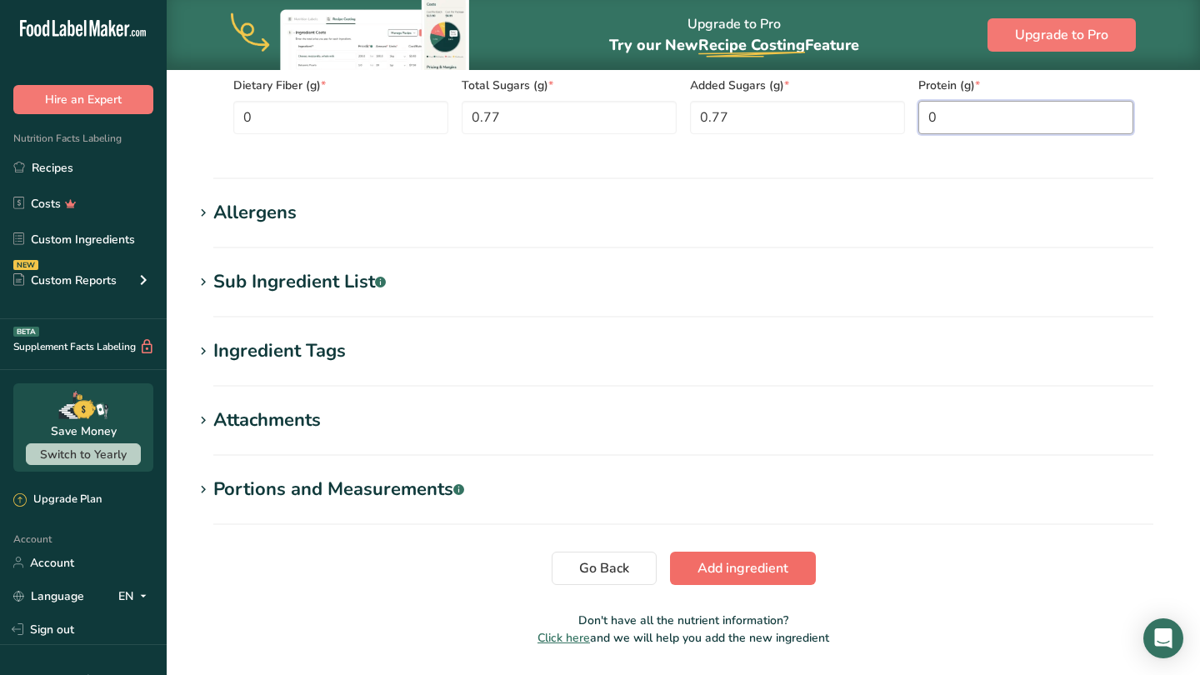
type input "0"
click at [738, 570] on span "Add ingredient" at bounding box center [742, 568] width 91 height 20
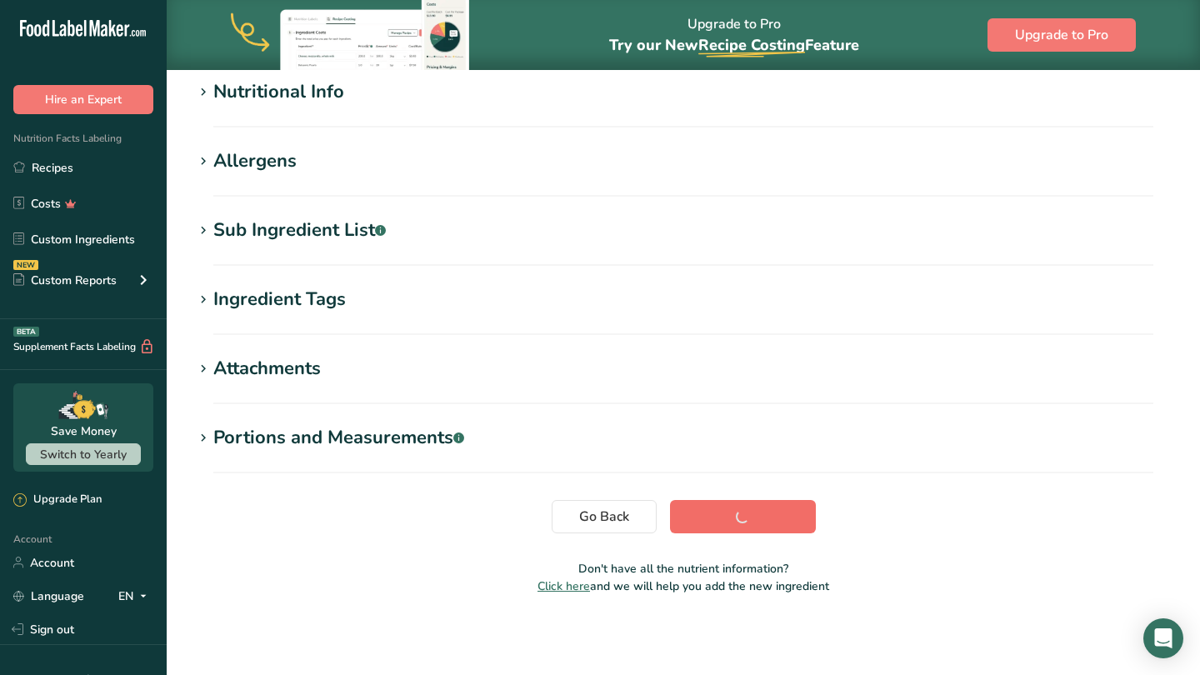
scroll to position [220, 0]
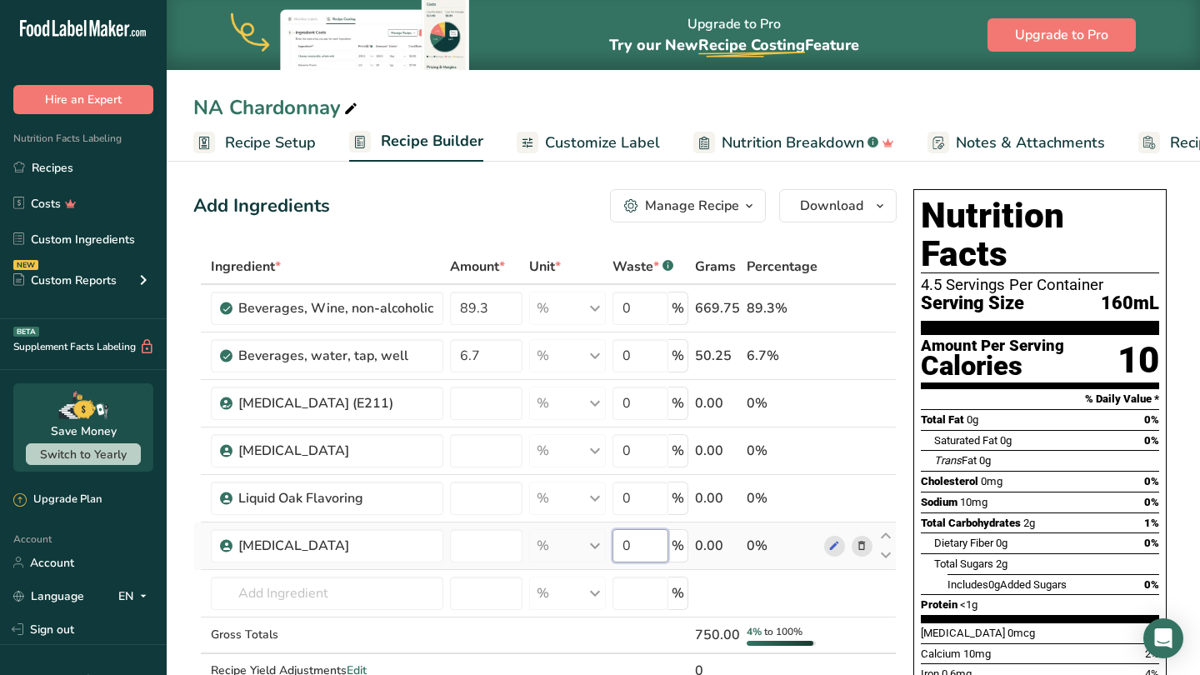
click at [635, 548] on input "0" at bounding box center [640, 545] width 56 height 33
type input "4"
click at [527, 638] on div "Ingredient * Amount * Unit * Waste * .a-a{fill:#347362;}.b-a{fill:#fff;} Grams …" at bounding box center [544, 486] width 703 height 474
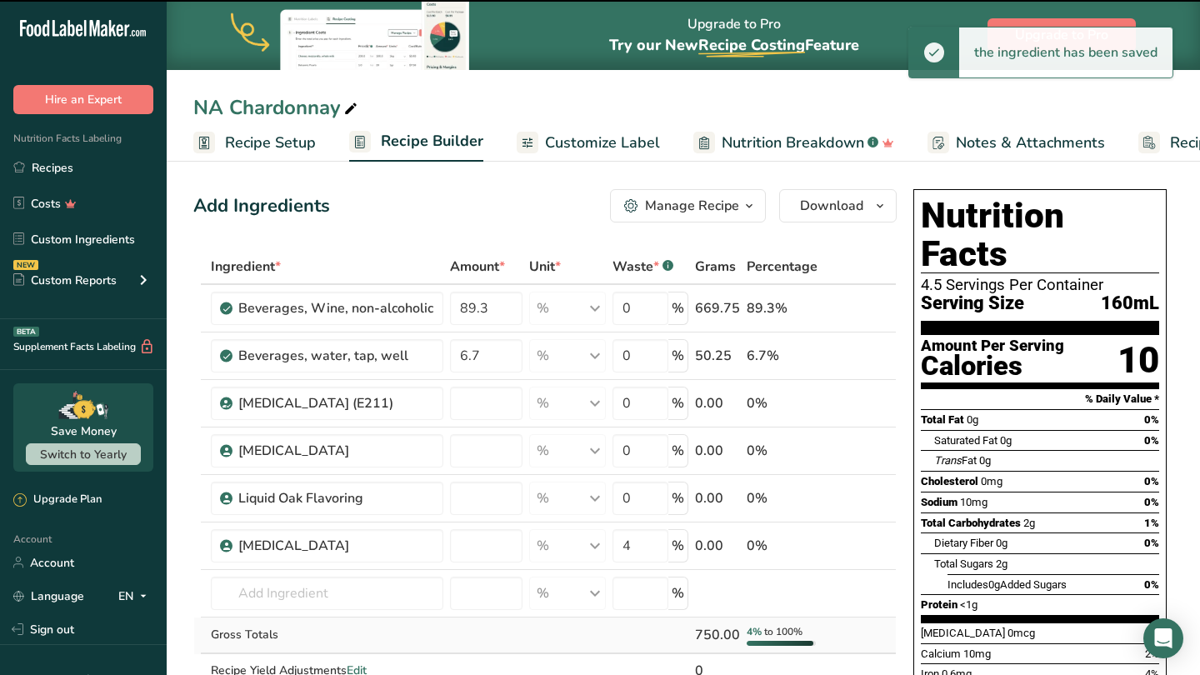
type input "0"
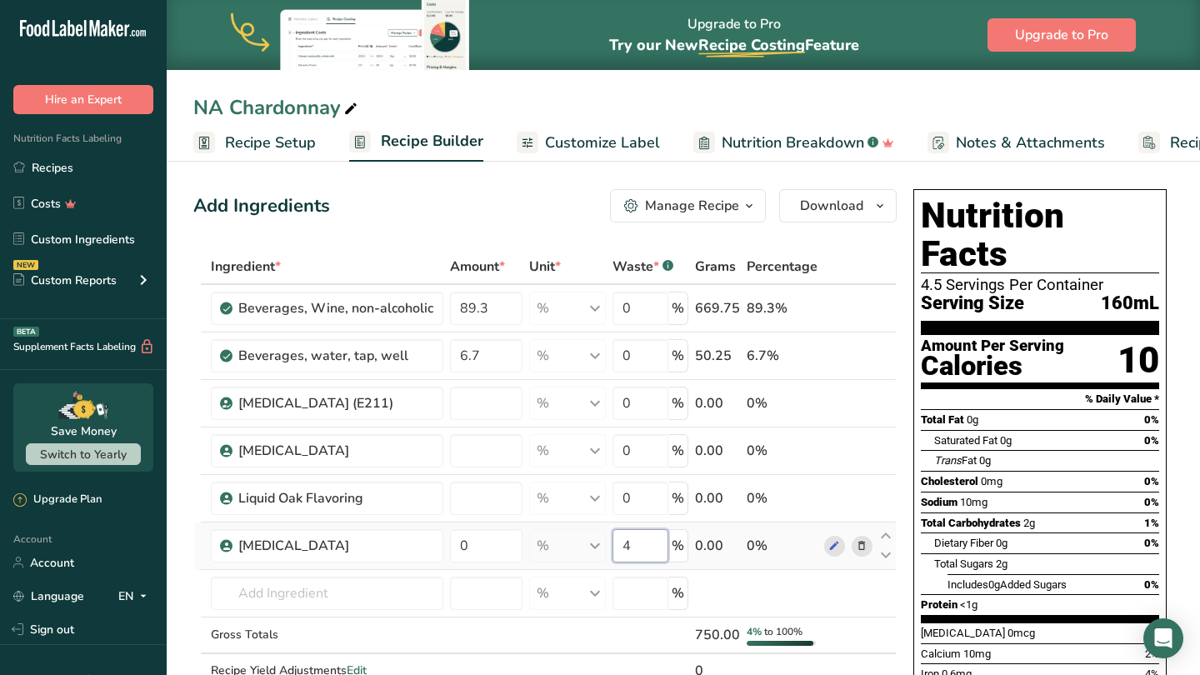
click at [649, 542] on input "4" at bounding box center [640, 545] width 56 height 33
click at [501, 534] on div "Ingredient * Amount * Unit * Waste * .a-a{fill:#347362;}.b-a{fill:#fff;} Grams …" at bounding box center [544, 486] width 703 height 474
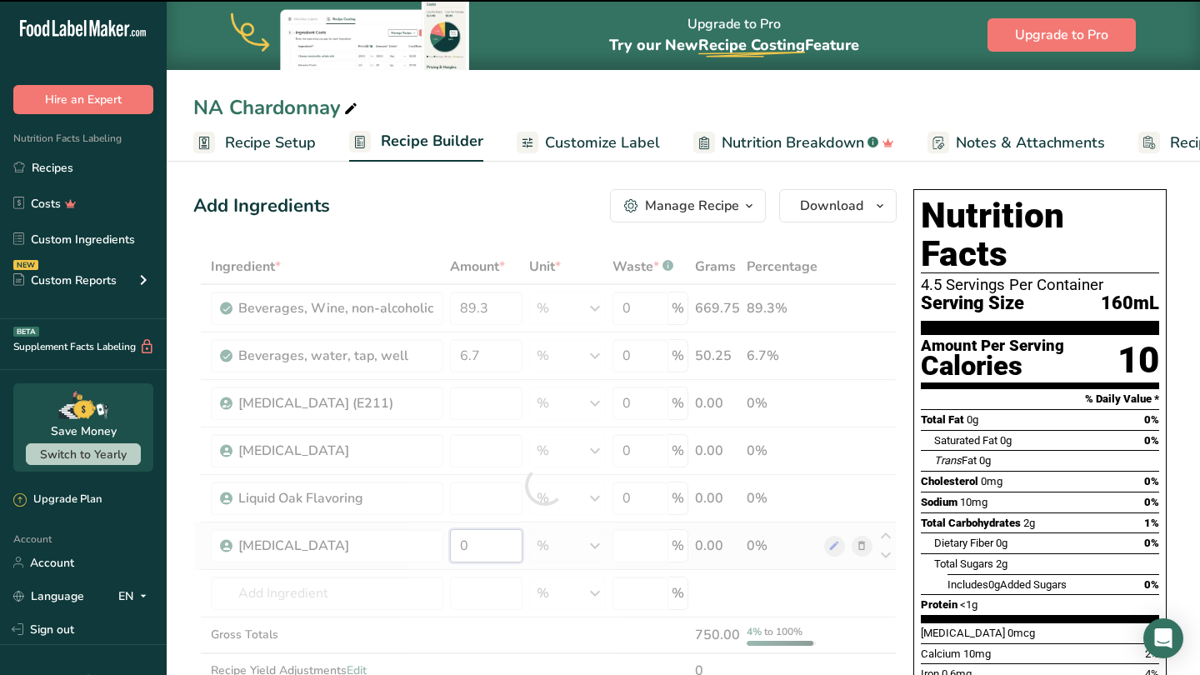
type input "0"
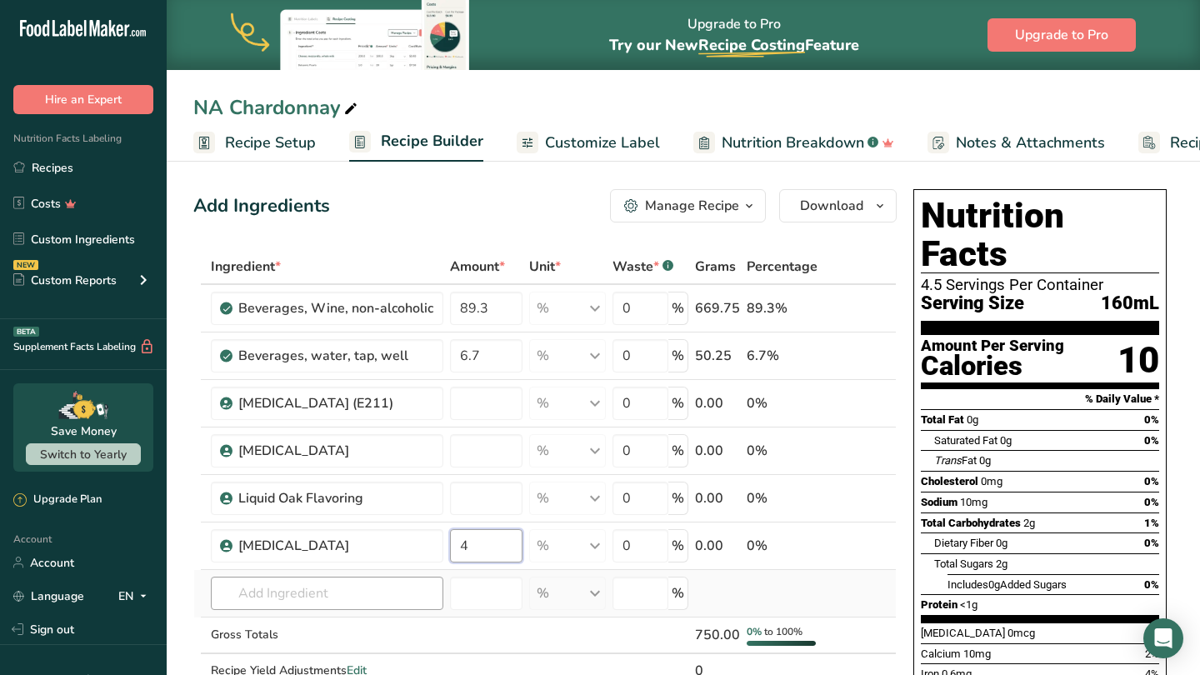
type input "4"
click at [406, 595] on div "Ingredient * Amount * Unit * Waste * .a-a{fill:#347362;}.b-a{fill:#fff;} Grams …" at bounding box center [544, 486] width 703 height 474
click at [889, 536] on icon at bounding box center [886, 536] width 20 height 12
type input "4"
click at [886, 487] on icon at bounding box center [886, 488] width 20 height 12
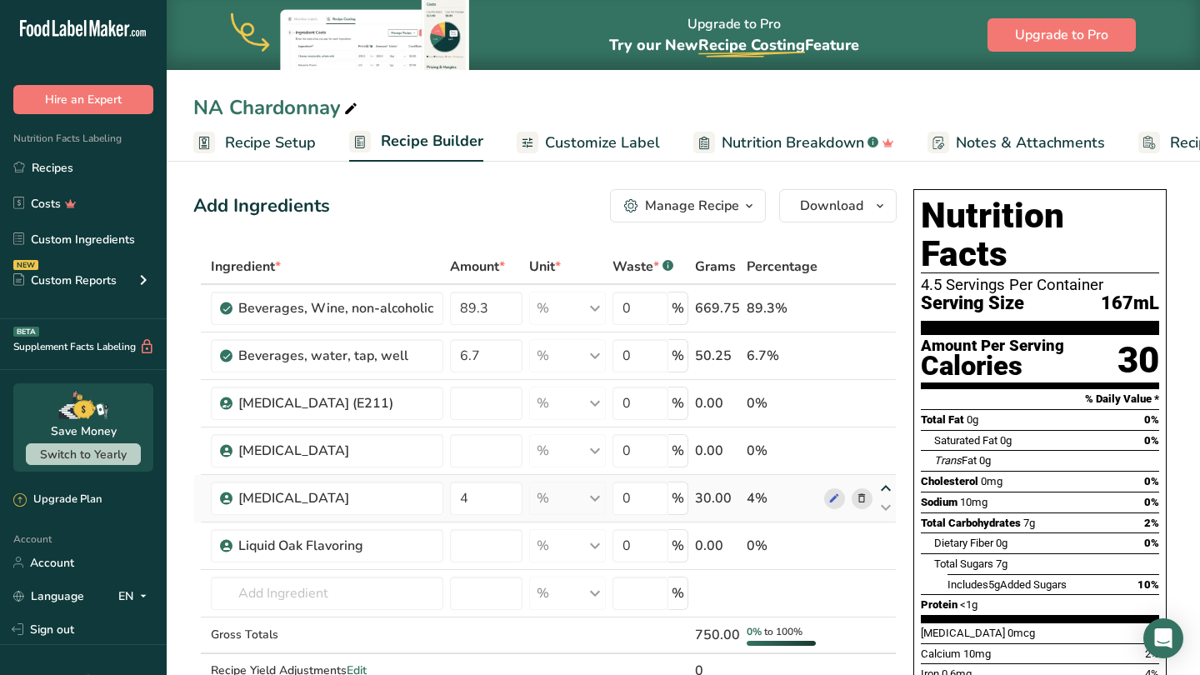
type input "4"
click at [885, 486] on icon at bounding box center [886, 488] width 20 height 12
type input "4"
click at [885, 487] on icon at bounding box center [886, 488] width 20 height 12
type input "4"
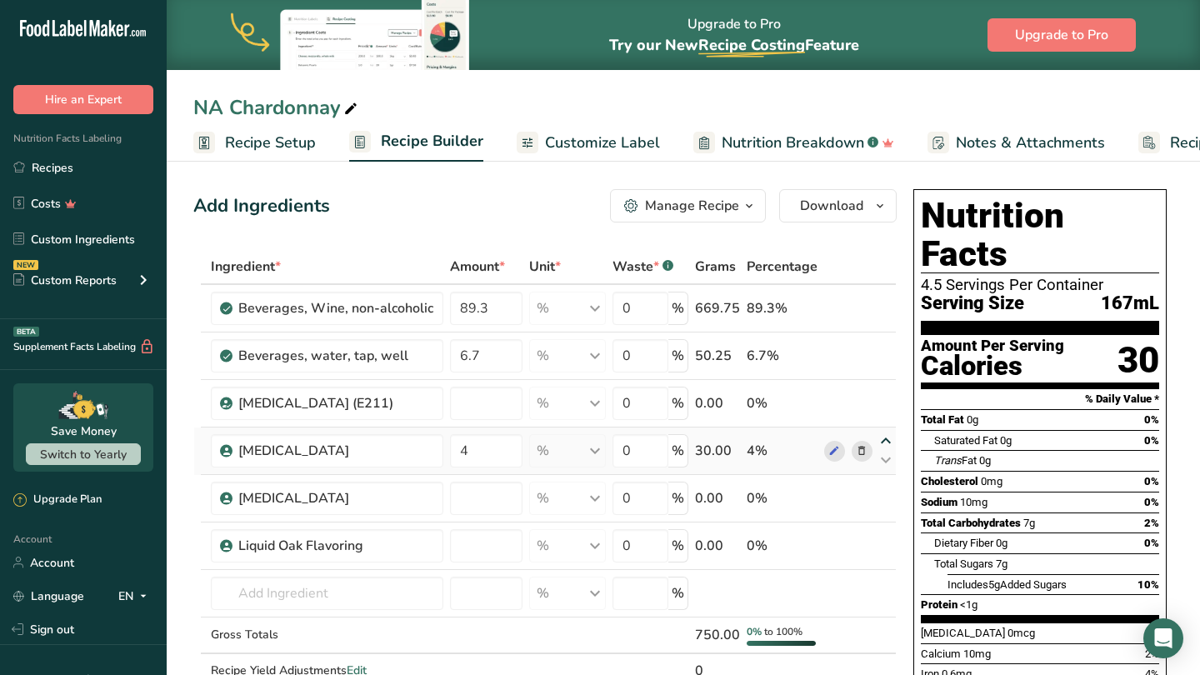
click at [884, 440] on icon at bounding box center [886, 441] width 20 height 12
type input "4"
click at [492, 399] on input "4" at bounding box center [486, 403] width 72 height 33
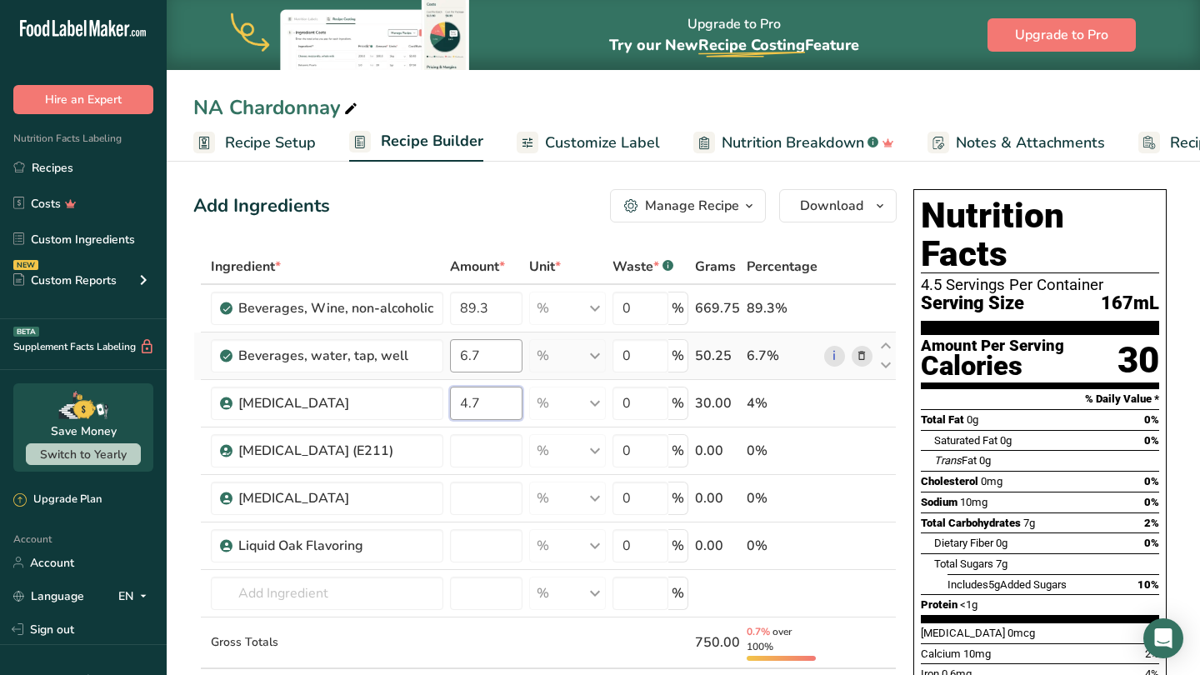
type input "4.7"
click at [476, 352] on div "Ingredient * Amount * Unit * Waste * .a-a{fill:#347362;}.b-a{fill:#fff;} Grams …" at bounding box center [544, 493] width 703 height 489
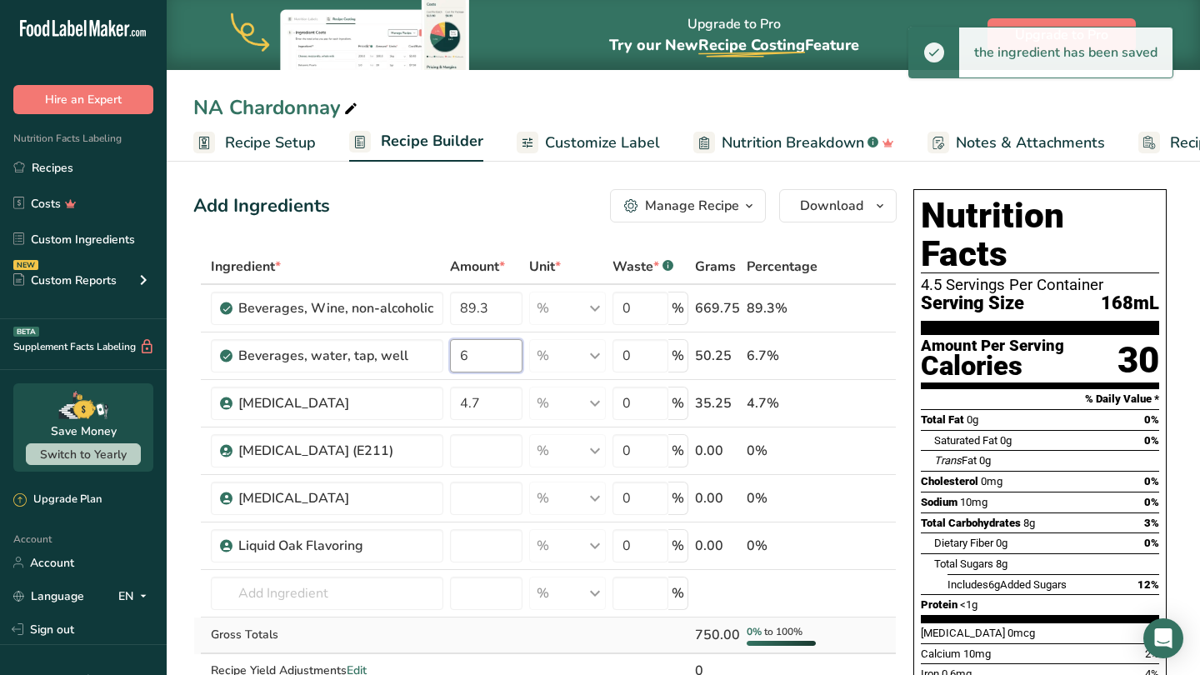
type input "6"
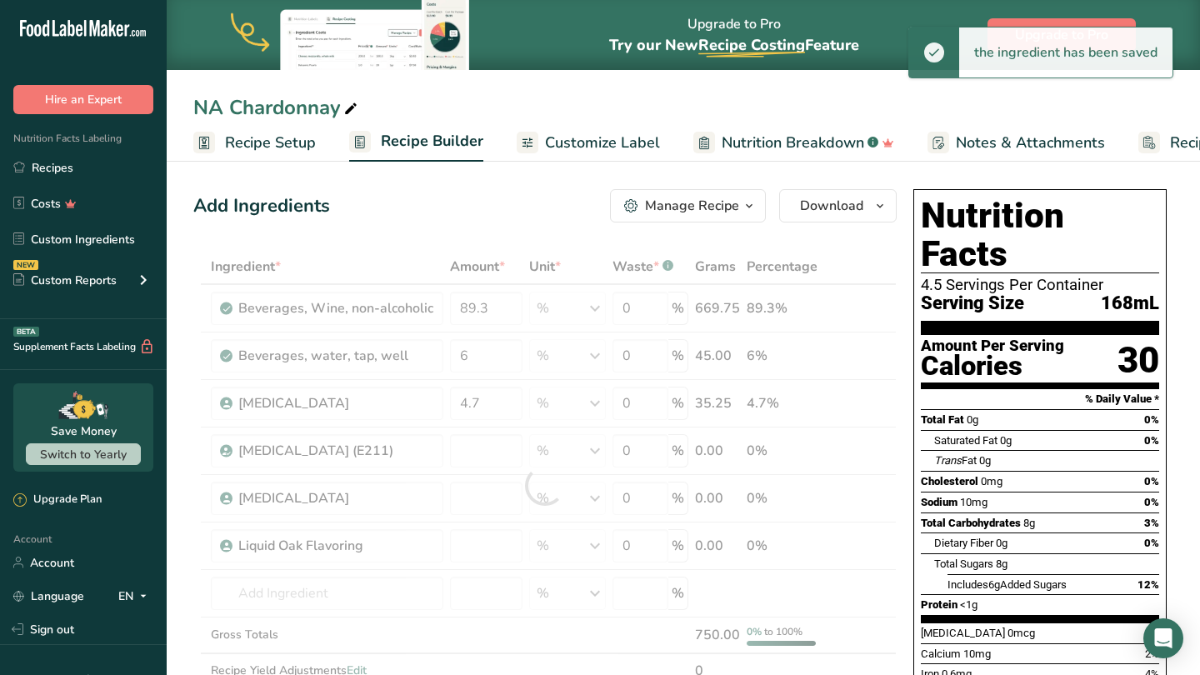
click at [404, 641] on div "Ingredient * Amount * Unit * Waste * .a-a{fill:#347362;}.b-a{fill:#fff;} Grams …" at bounding box center [544, 486] width 703 height 474
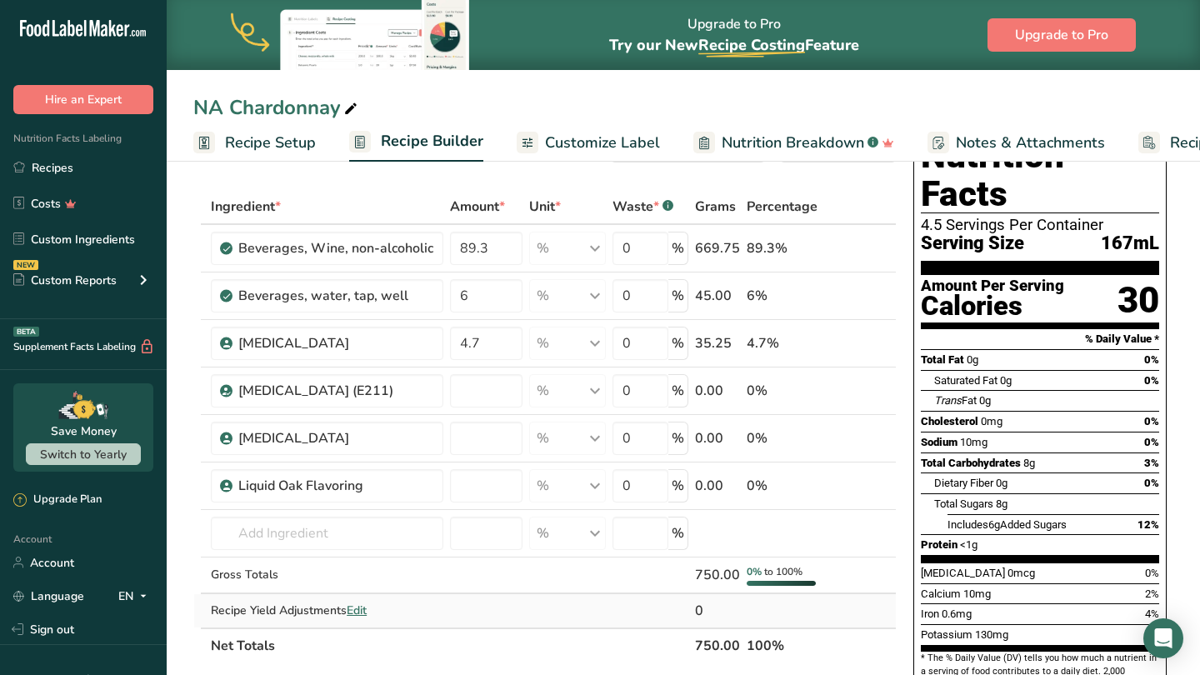
scroll to position [57, 0]
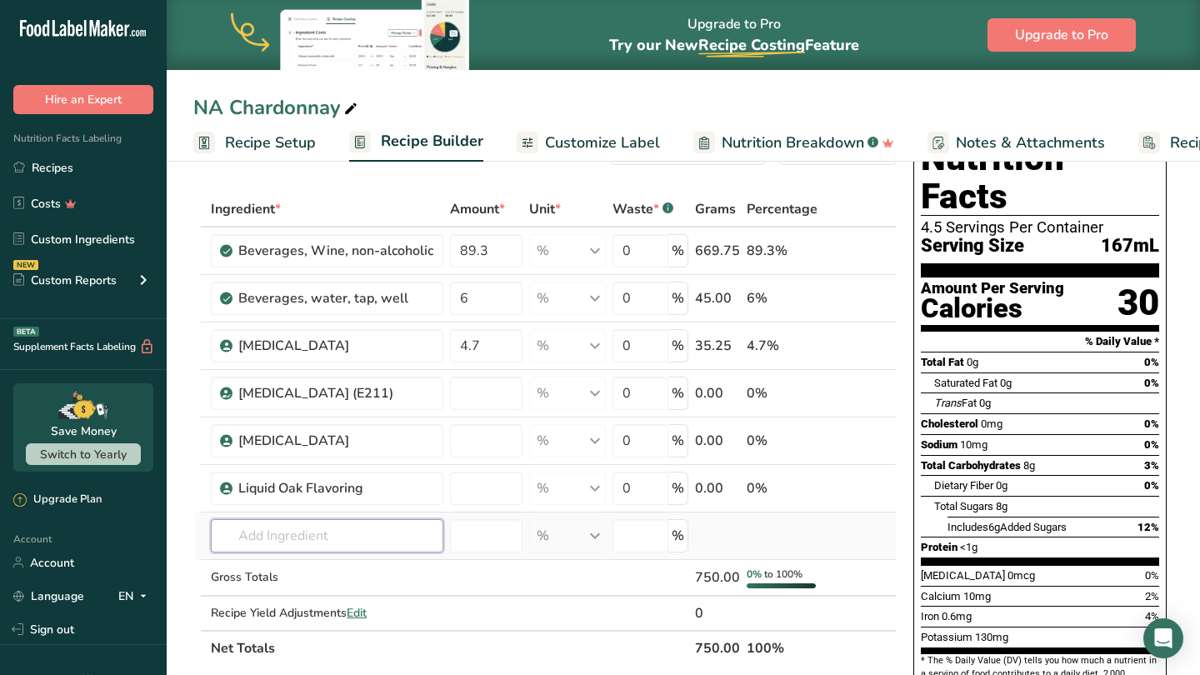
click at [347, 537] on input "text" at bounding box center [327, 535] width 232 height 33
type input "N"
click at [307, 535] on input "text" at bounding box center [327, 535] width 232 height 33
click at [247, 533] on input "natural flavorings" at bounding box center [327, 535] width 232 height 33
click at [289, 541] on input "Natural flavorings" at bounding box center [327, 535] width 232 height 33
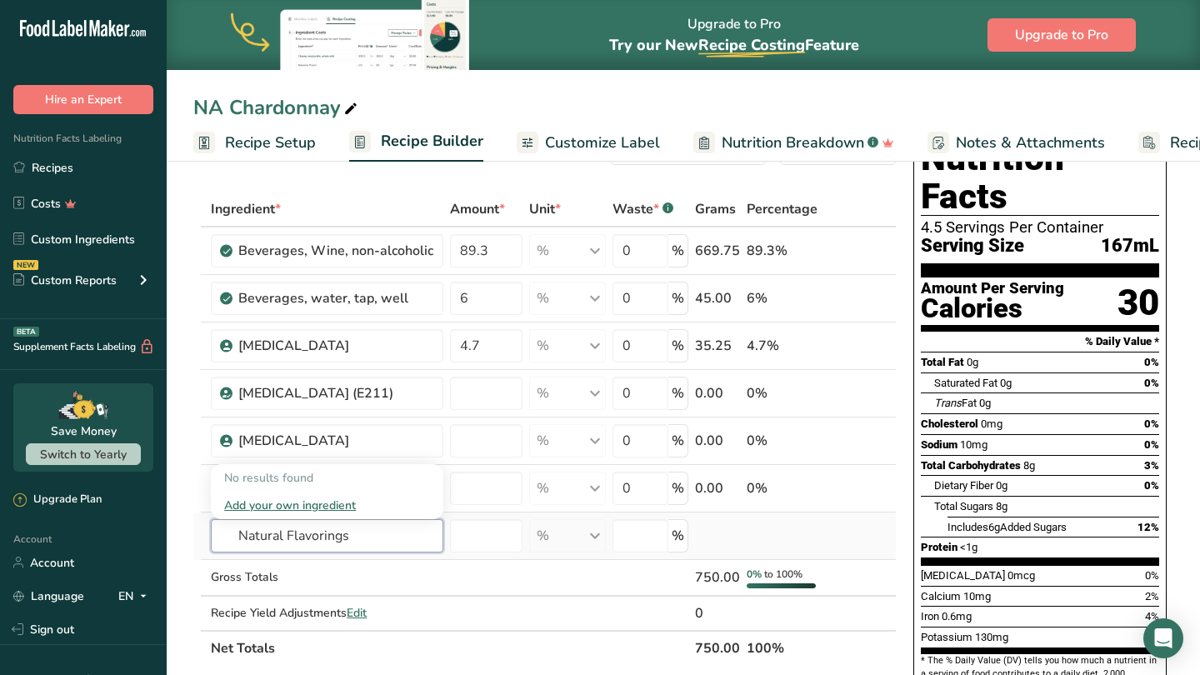
type input "Natural Flavorings"
click at [344, 504] on div "Add your own ingredient" at bounding box center [327, 505] width 206 height 17
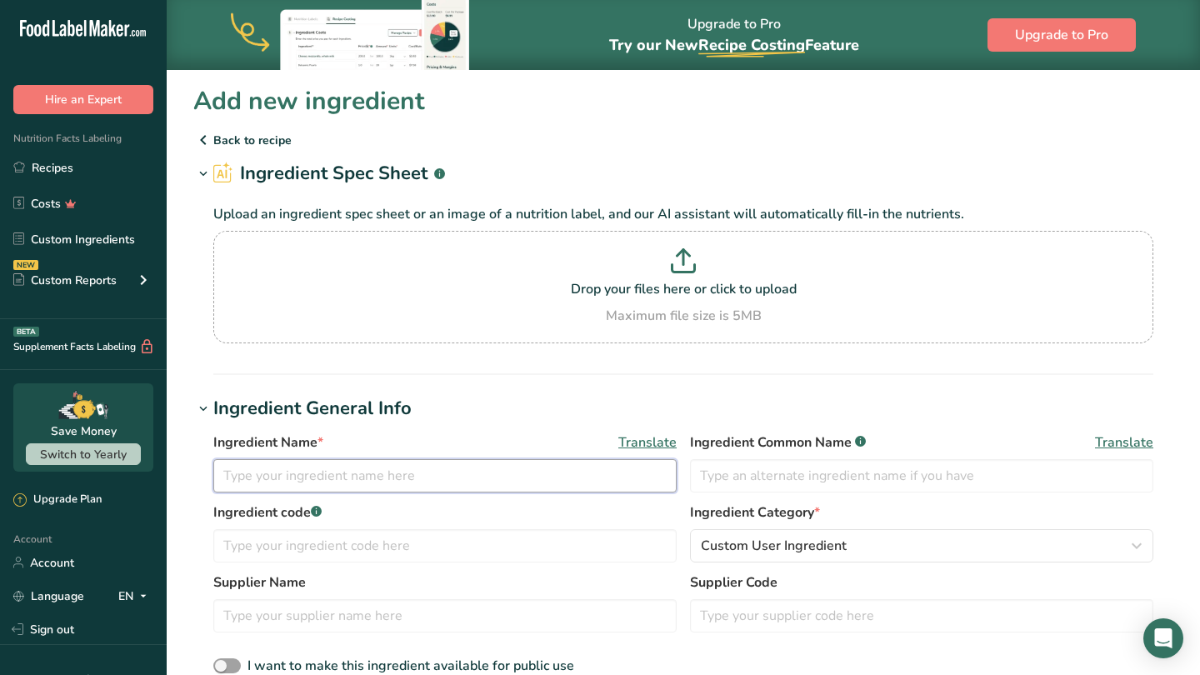
click at [351, 476] on input "text" at bounding box center [444, 475] width 463 height 33
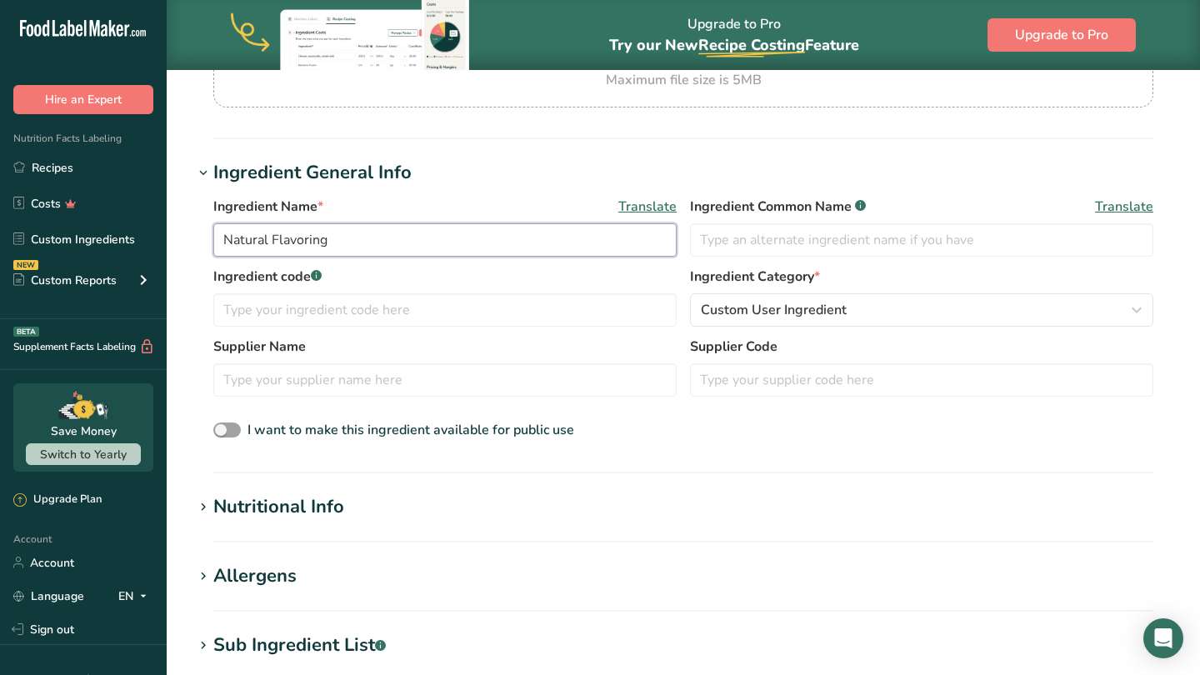
scroll to position [255, 0]
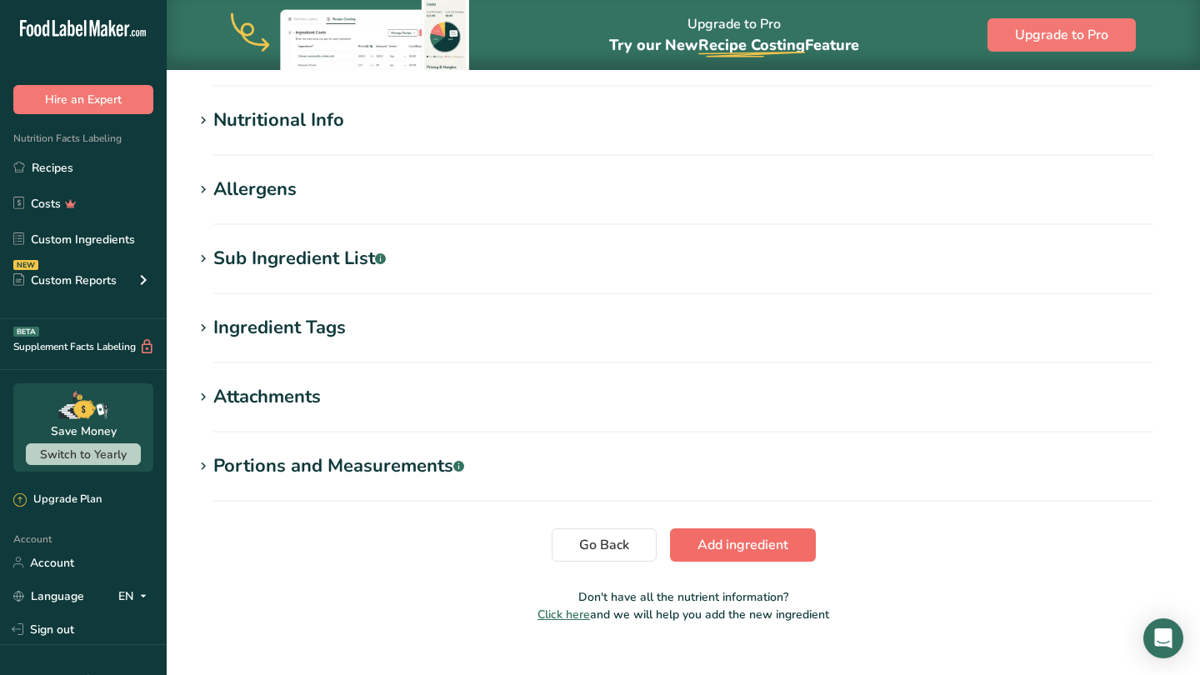
type input "Natural Flavoring"
click at [748, 542] on span "Add ingredient" at bounding box center [742, 545] width 91 height 20
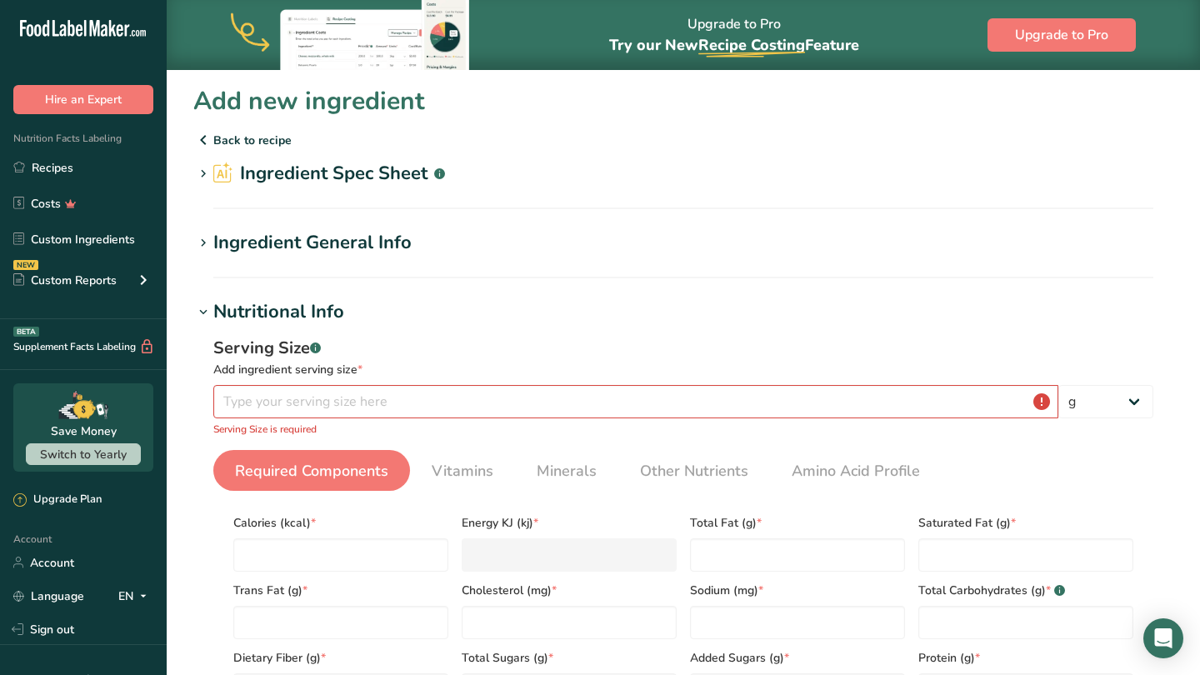
scroll to position [0, 0]
click at [480, 396] on input "number" at bounding box center [635, 401] width 845 height 33
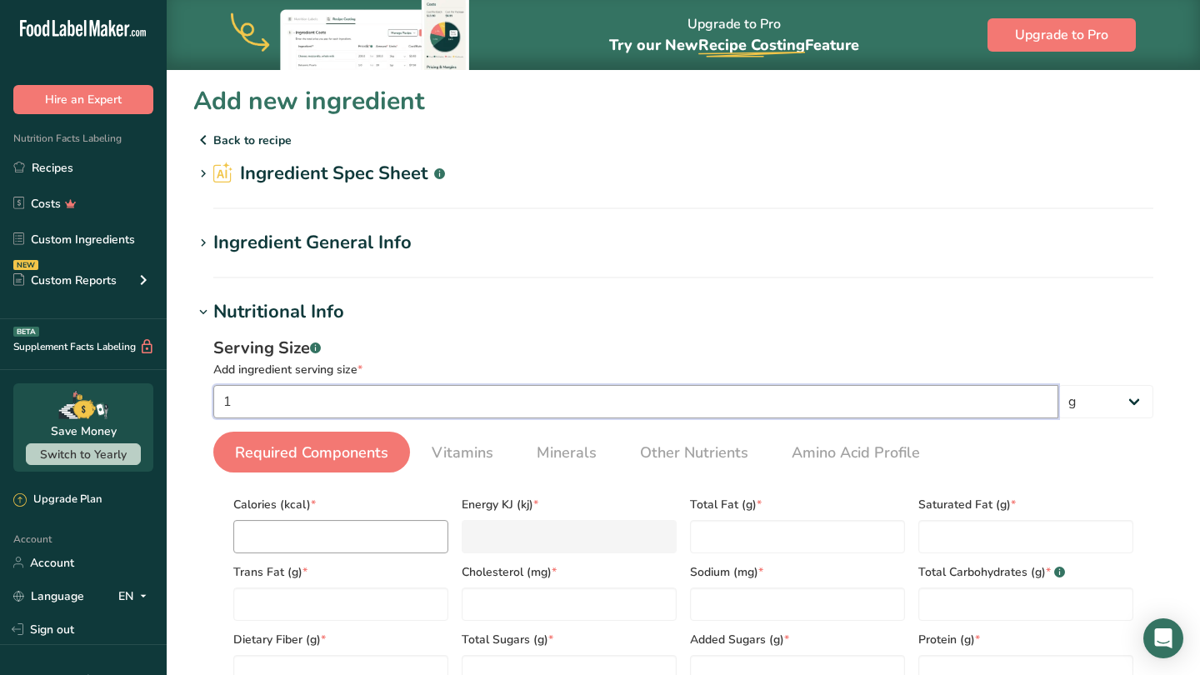
type input "1"
click at [417, 545] on input "number" at bounding box center [340, 536] width 215 height 33
type input "0"
type KJ "0"
type input "0"
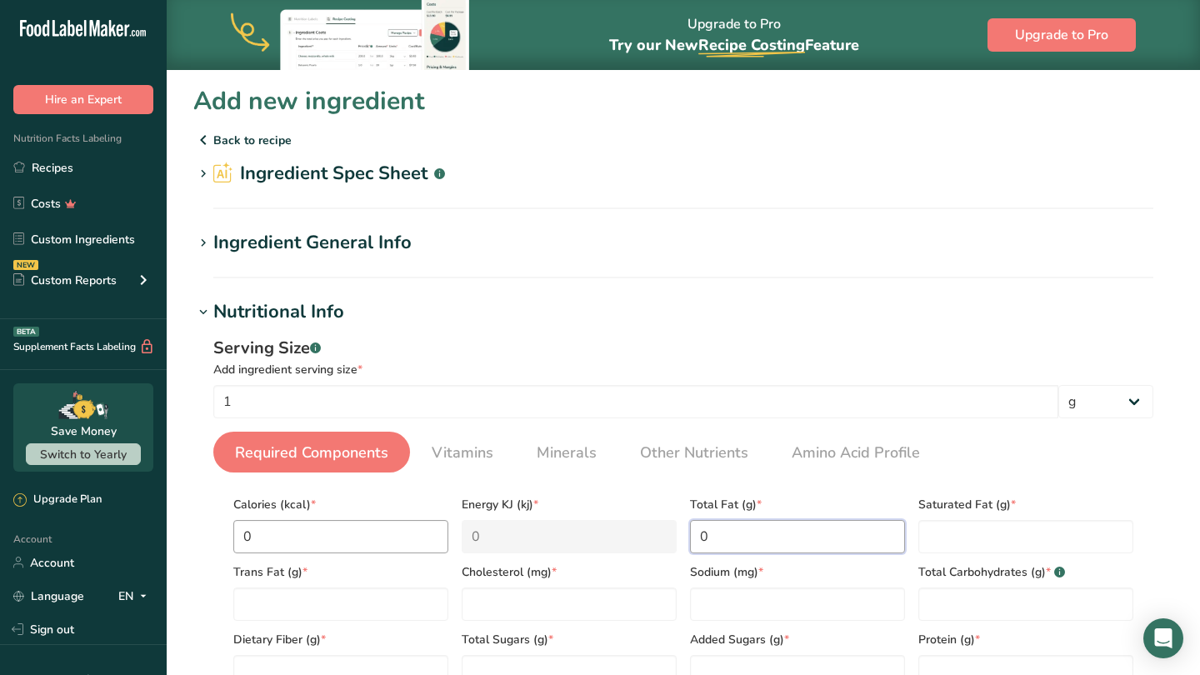
type Fat "0"
type input "0"
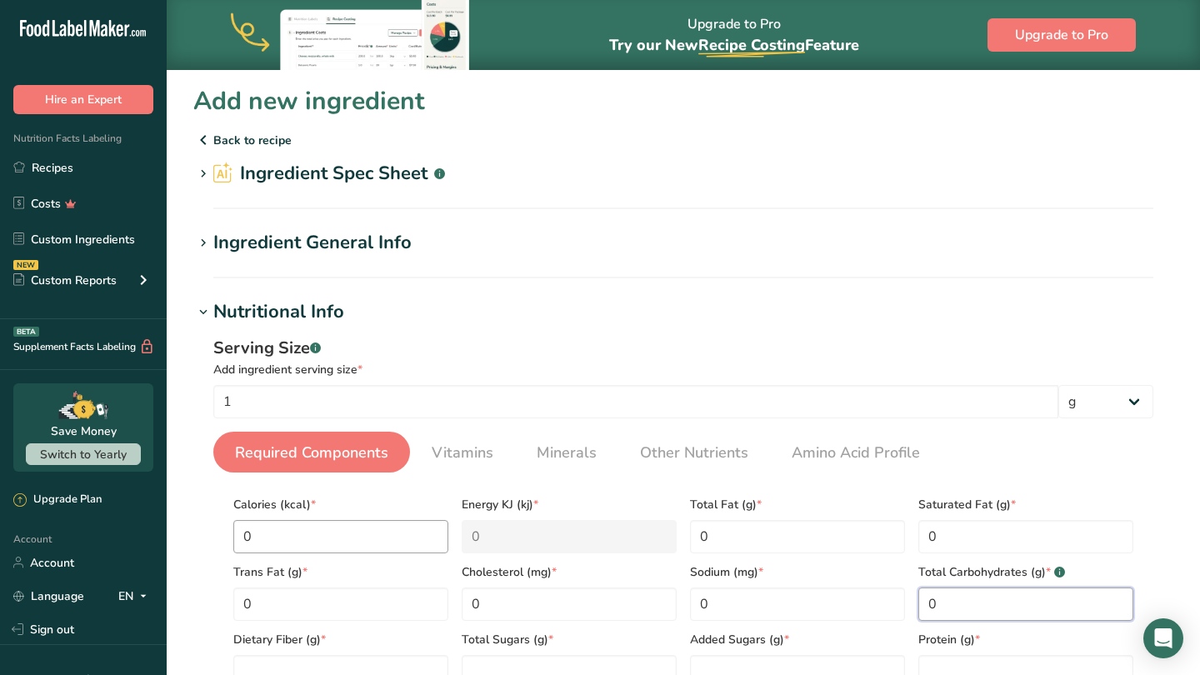
type Carbohydrates "0"
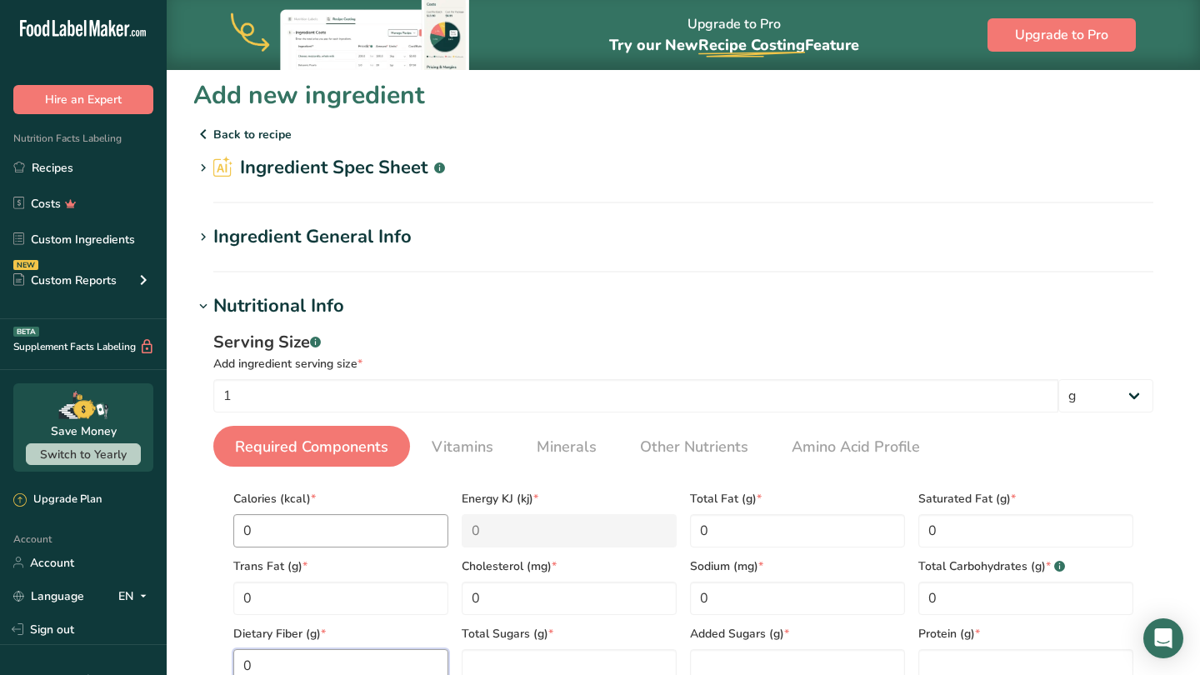
type Fiber "0"
type Sugars "0"
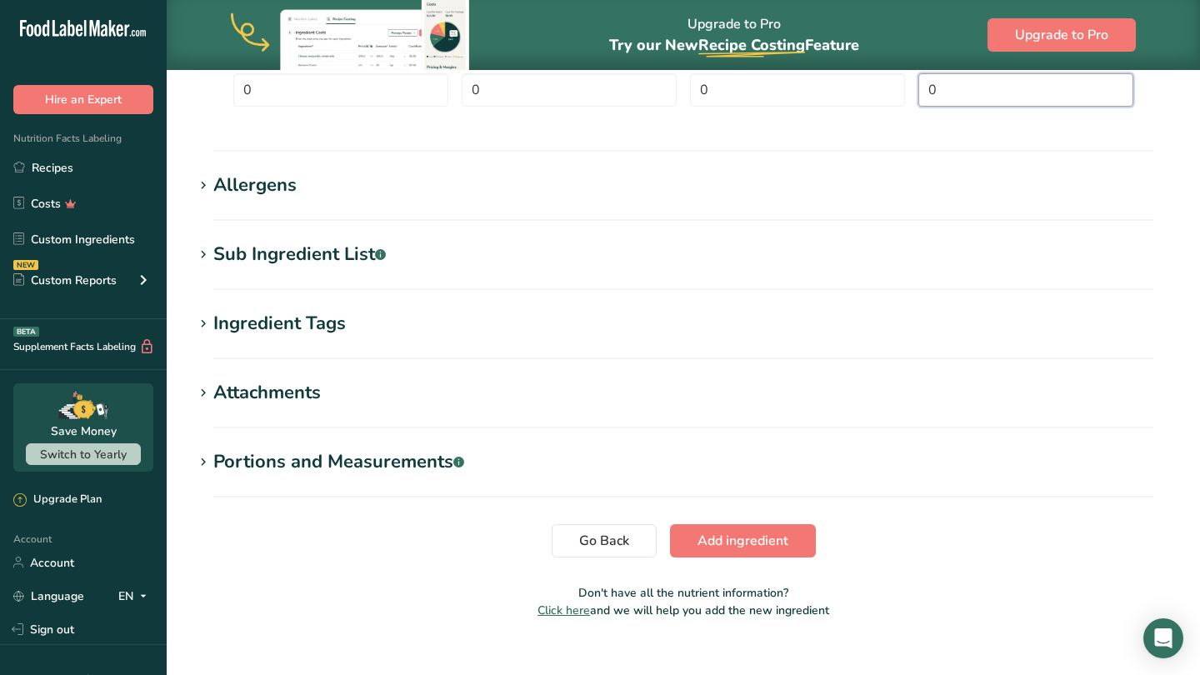
scroll to position [606, 0]
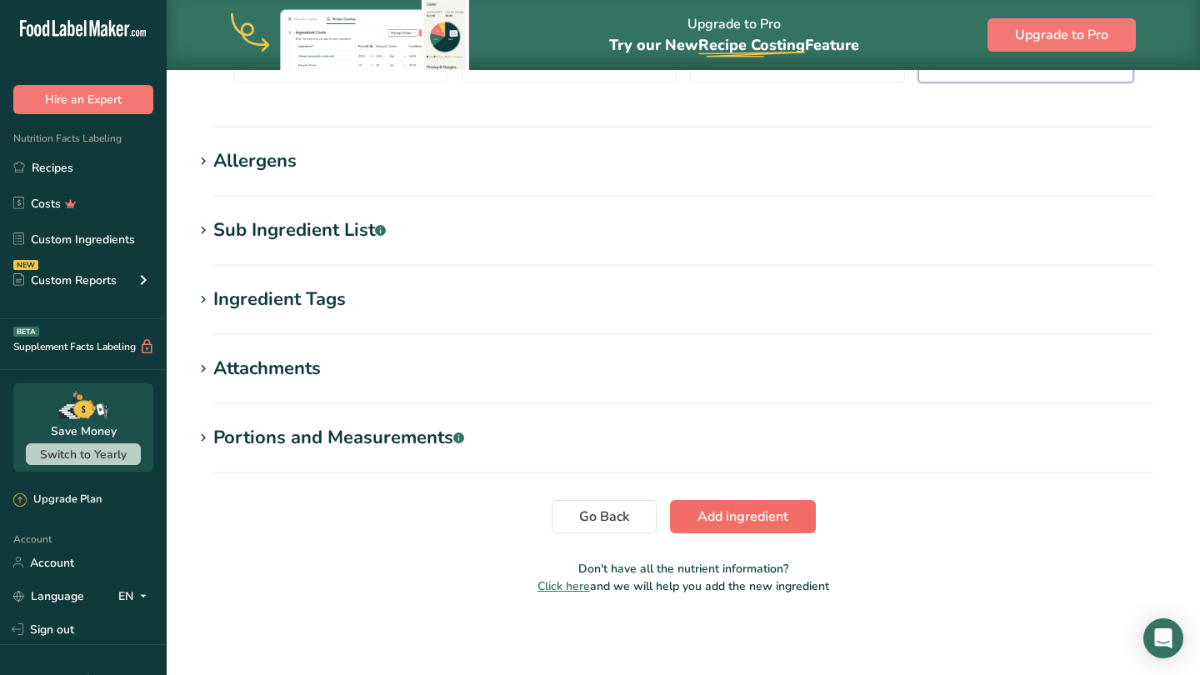
type input "0"
click at [731, 518] on span "Add ingredient" at bounding box center [742, 517] width 91 height 20
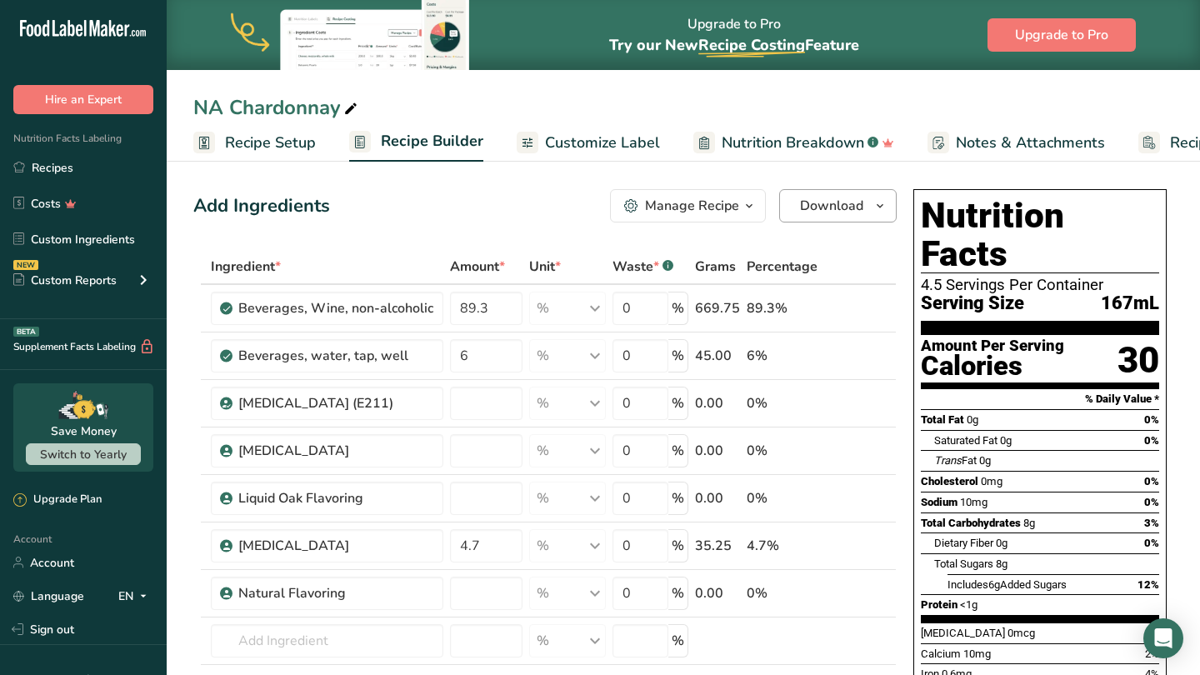
click at [870, 204] on span "button" at bounding box center [880, 206] width 20 height 20
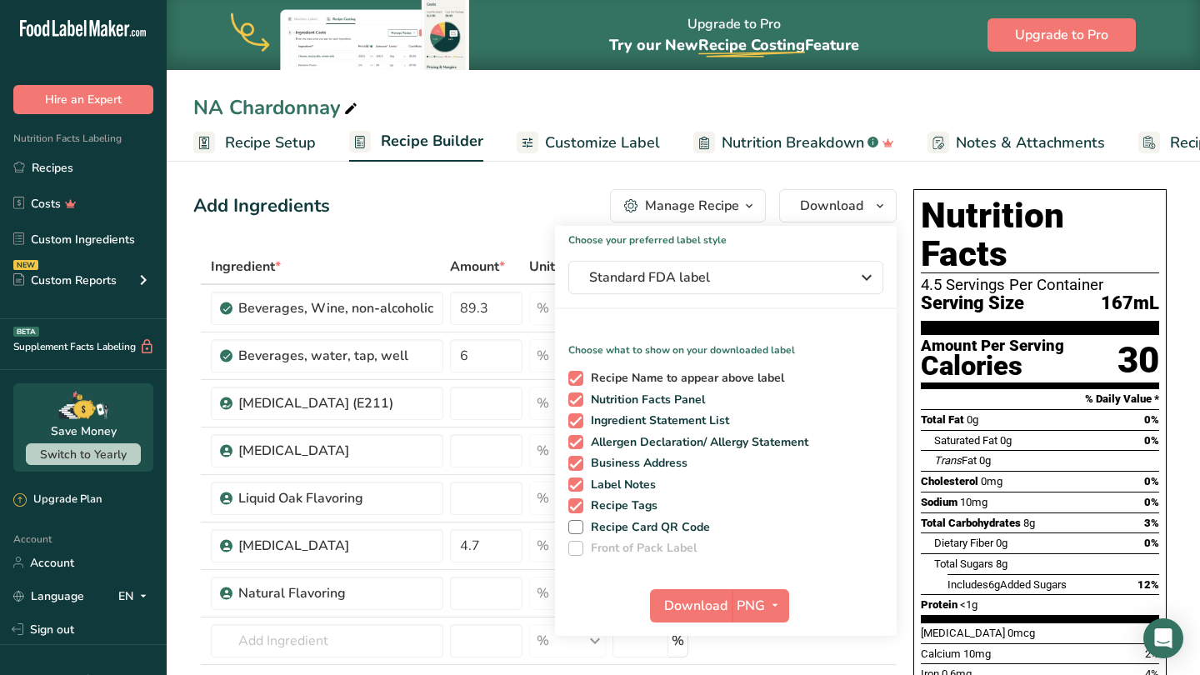
click at [575, 377] on span at bounding box center [575, 378] width 15 height 15
click at [575, 377] on input "Recipe Name to appear above label" at bounding box center [573, 377] width 11 height 11
checkbox input "false"
click at [577, 419] on span at bounding box center [575, 420] width 15 height 15
click at [577, 419] on input "Ingredient Statement List" at bounding box center [573, 420] width 11 height 11
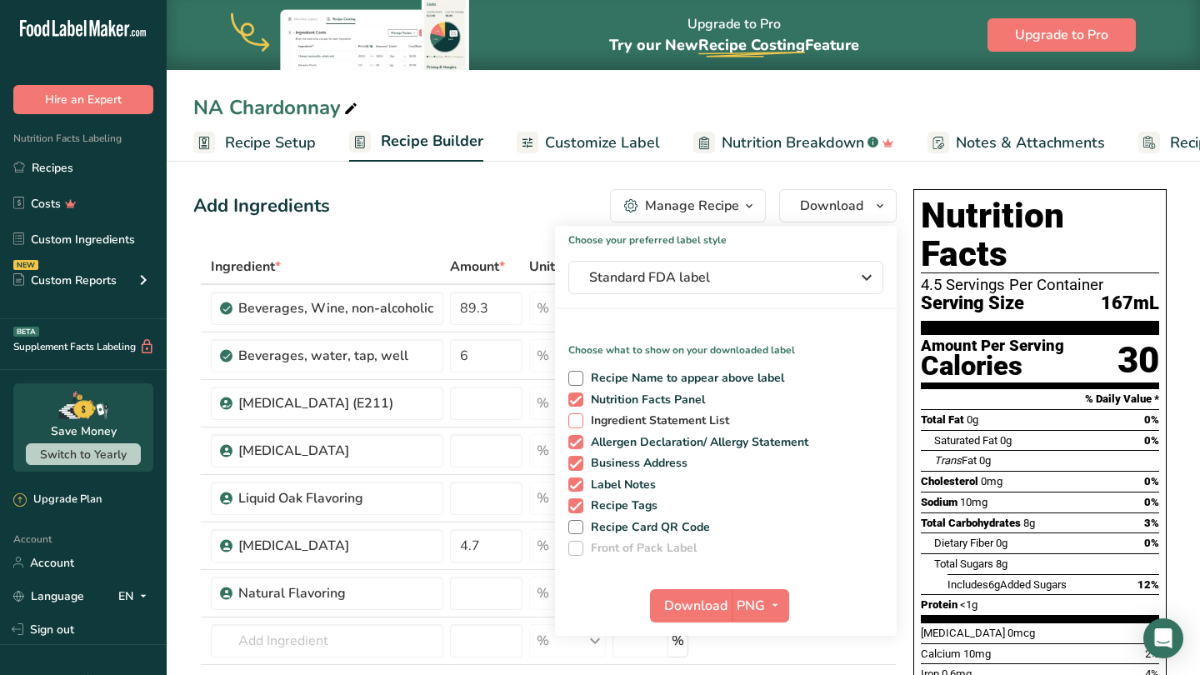
click at [577, 419] on span at bounding box center [575, 420] width 15 height 15
click at [577, 419] on input "Ingredient Statement List" at bounding box center [573, 420] width 11 height 11
checkbox input "true"
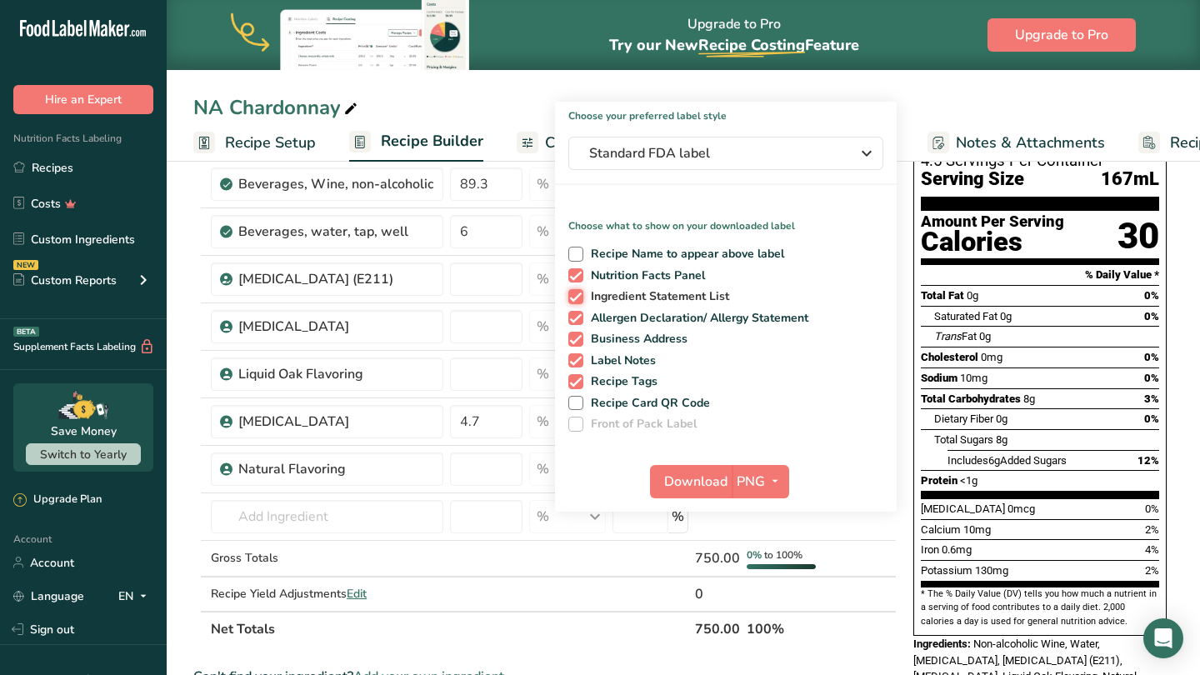
scroll to position [127, 0]
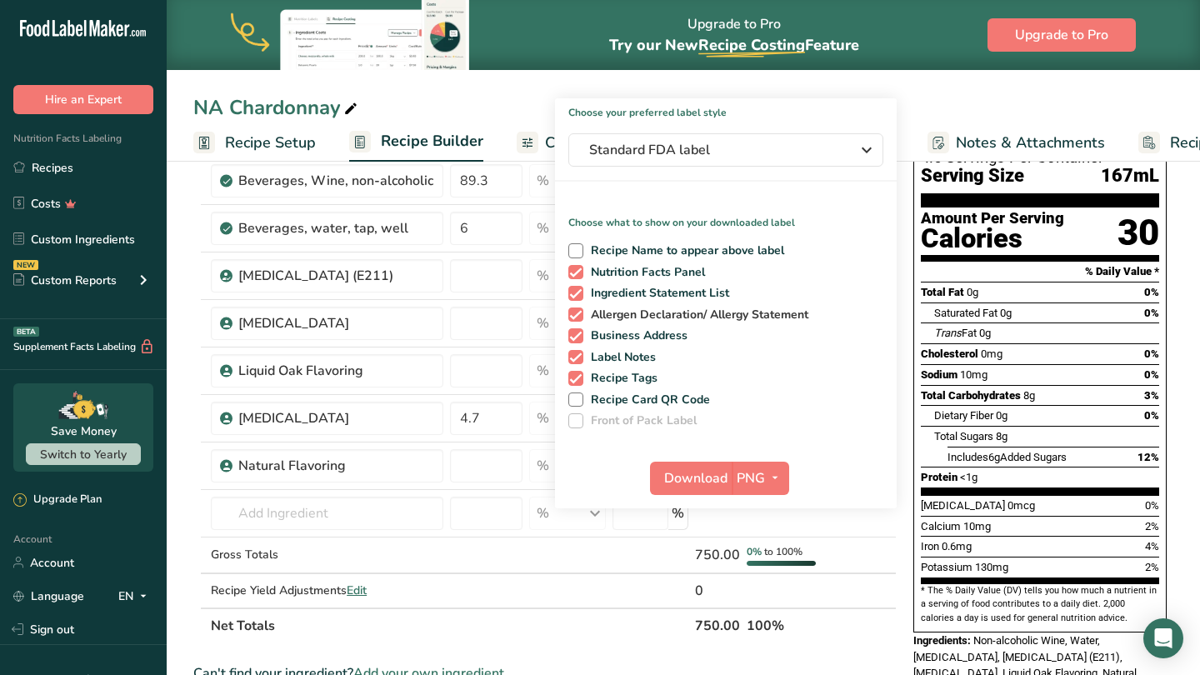
click at [576, 312] on span at bounding box center [575, 314] width 15 height 15
click at [576, 312] on input "Allergen Declaration/ Allergy Statement" at bounding box center [573, 314] width 11 height 11
checkbox input "false"
click at [577, 334] on span at bounding box center [575, 335] width 15 height 15
click at [577, 334] on input "Business Address" at bounding box center [573, 335] width 11 height 11
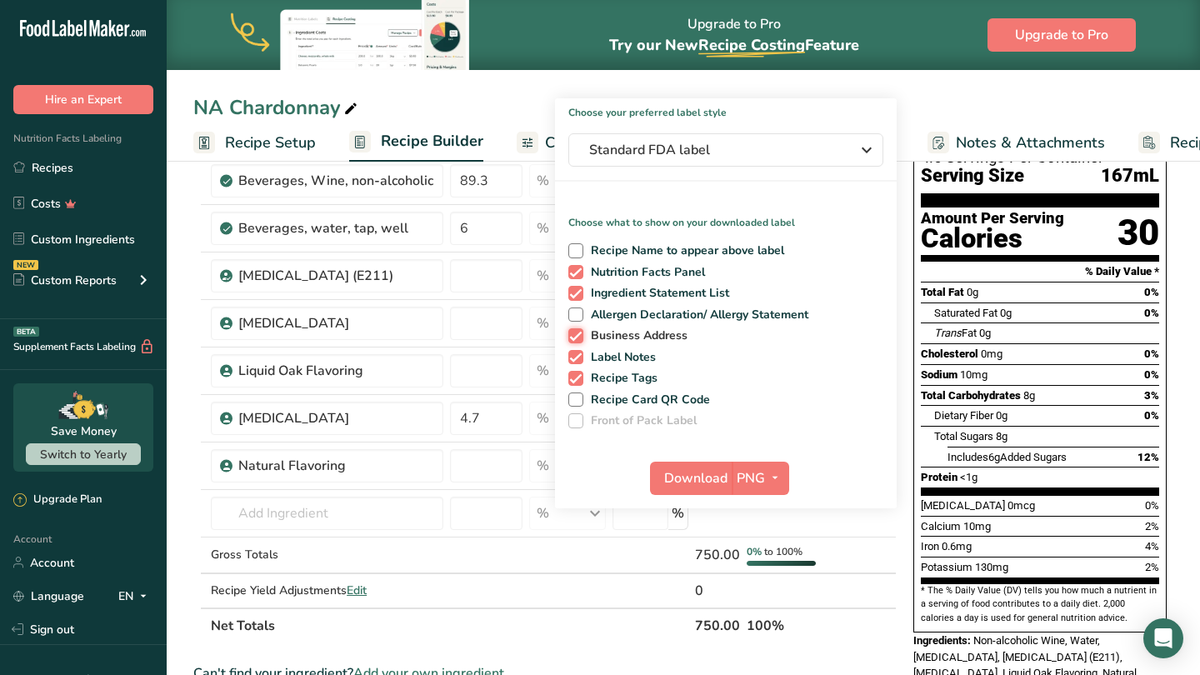
checkbox input "false"
click at [573, 355] on span at bounding box center [575, 357] width 15 height 15
click at [573, 355] on input "Label Notes" at bounding box center [573, 357] width 11 height 11
checkbox input "false"
click at [573, 377] on span at bounding box center [575, 378] width 15 height 15
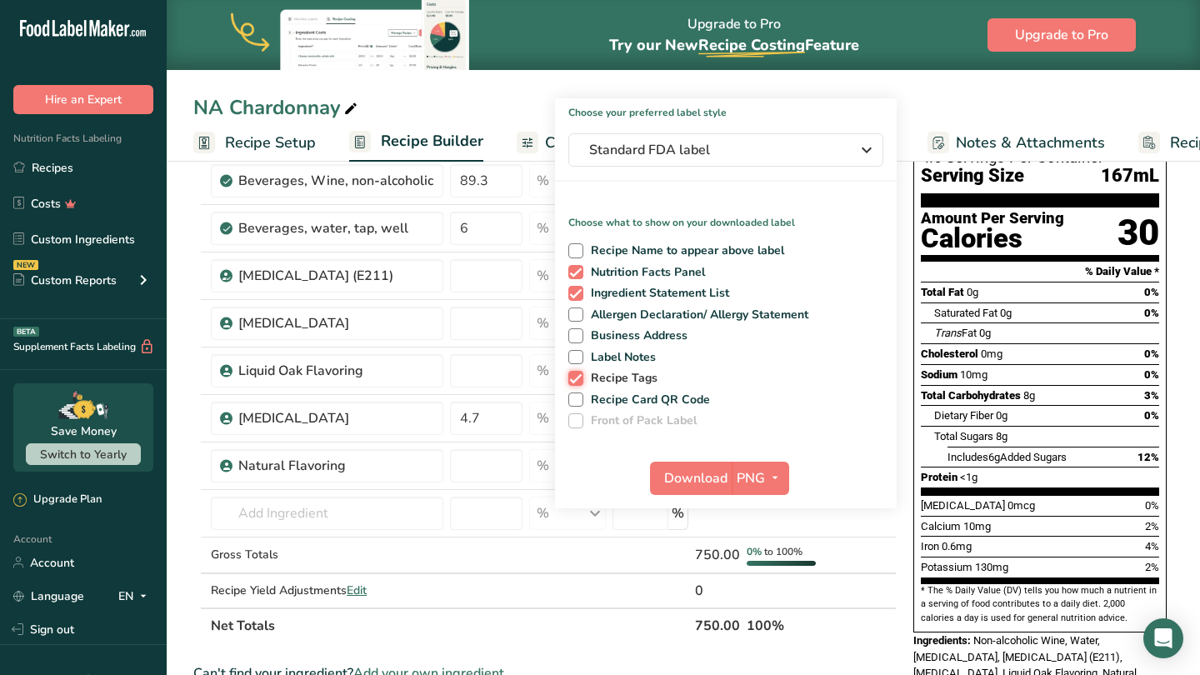
click at [573, 377] on input "Recipe Tags" at bounding box center [573, 377] width 11 height 11
checkbox input "false"
click at [695, 476] on span "Download" at bounding box center [695, 478] width 63 height 20
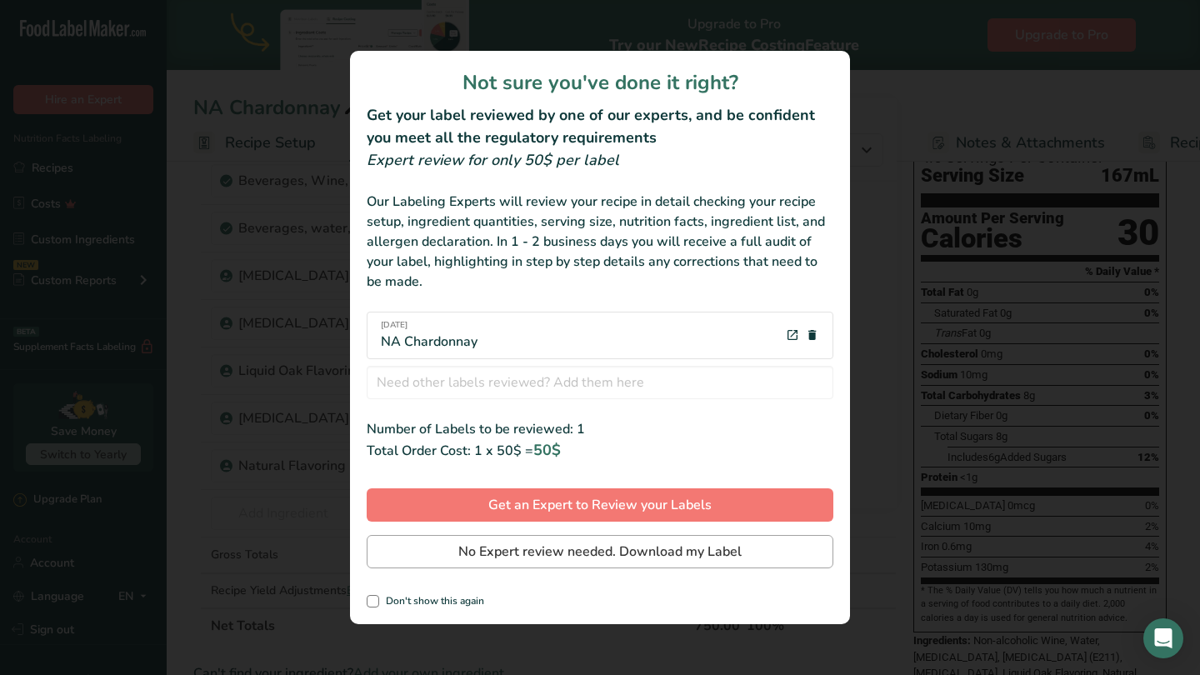
click at [663, 550] on span "No Expert review needed. Download my Label" at bounding box center [599, 552] width 283 height 20
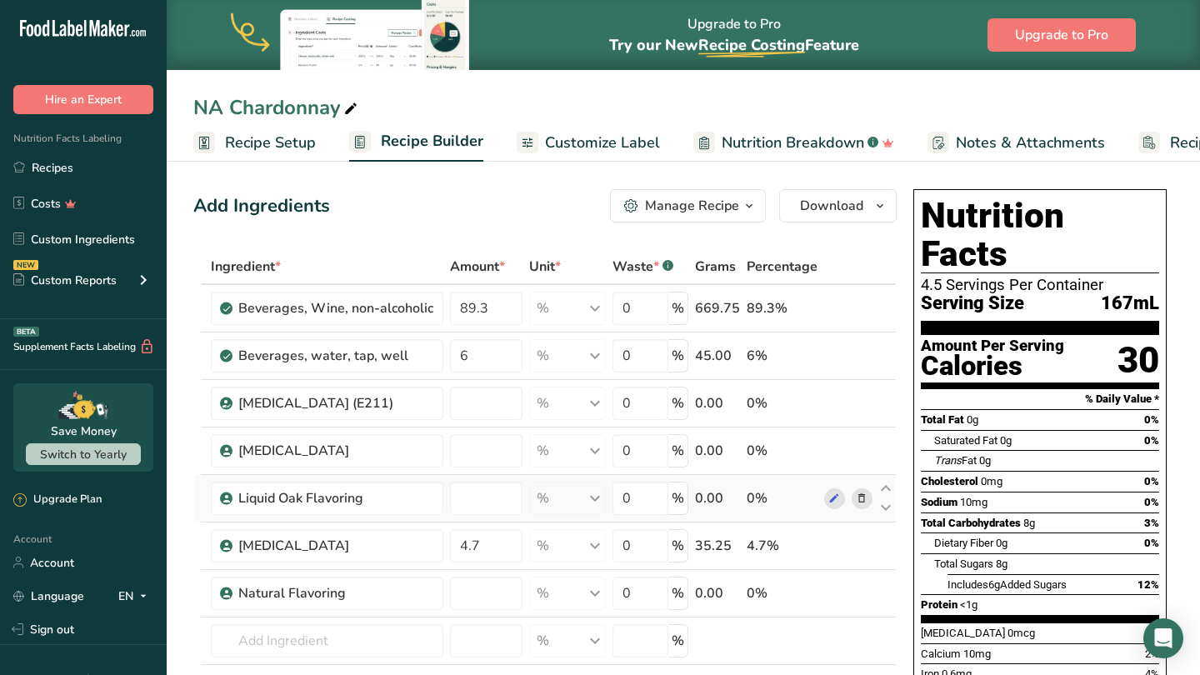
scroll to position [0, 0]
click at [79, 167] on link "Recipes" at bounding box center [83, 168] width 167 height 32
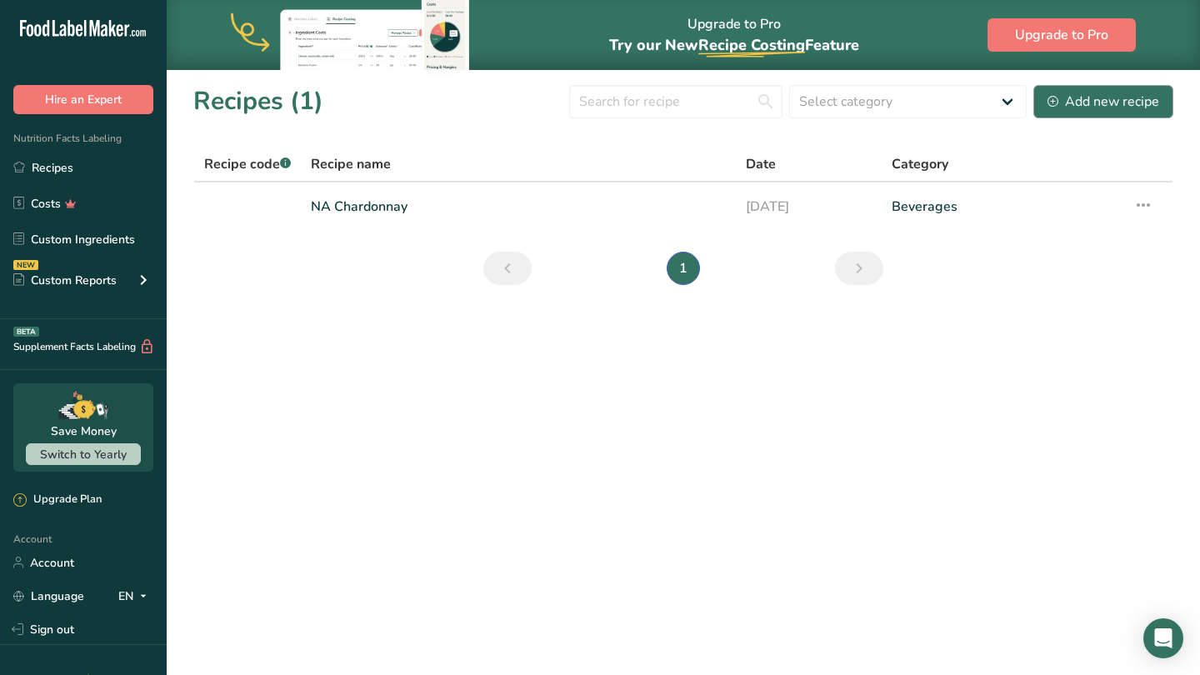
click at [1098, 100] on div "Add new recipe" at bounding box center [1103, 102] width 112 height 20
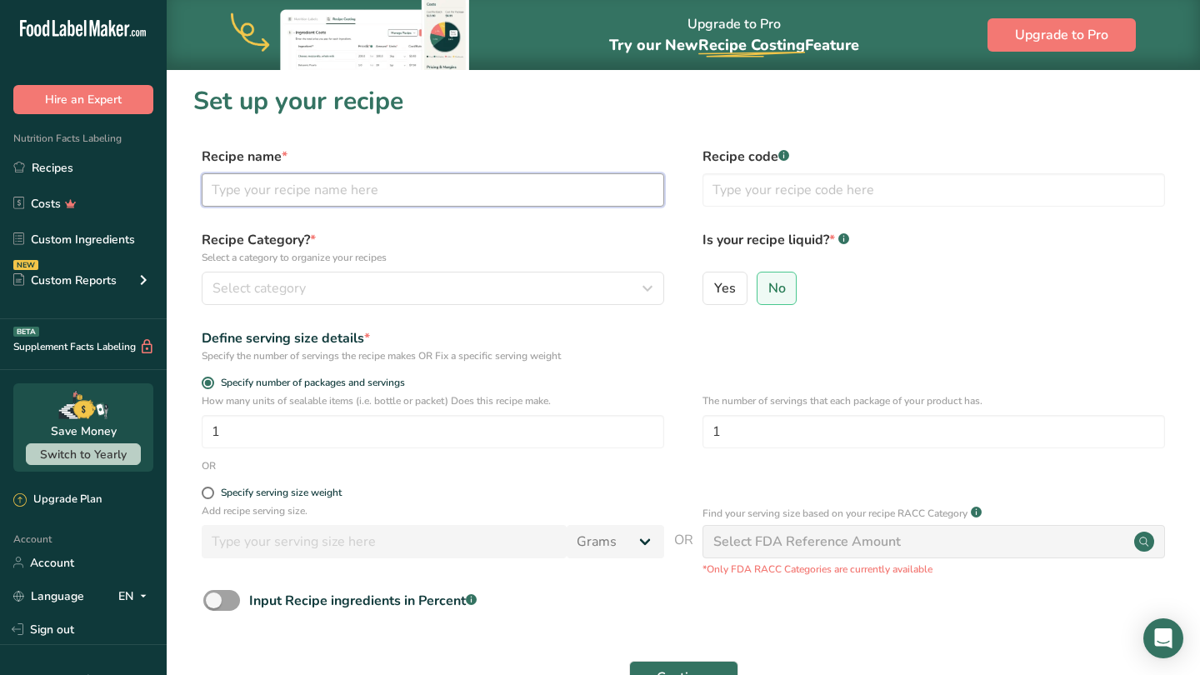
click at [417, 197] on input "text" at bounding box center [433, 189] width 462 height 33
type input "Paso Red"
click at [649, 289] on icon "button" at bounding box center [647, 288] width 20 height 30
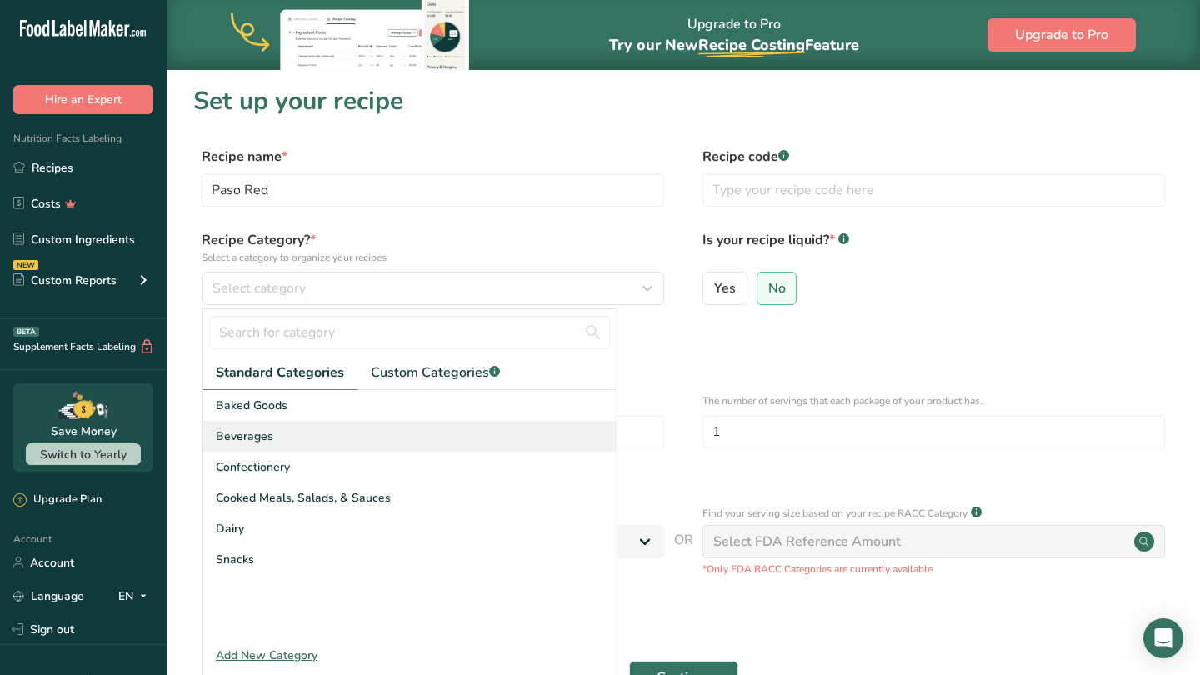
click at [346, 425] on div "Beverages" at bounding box center [409, 436] width 414 height 31
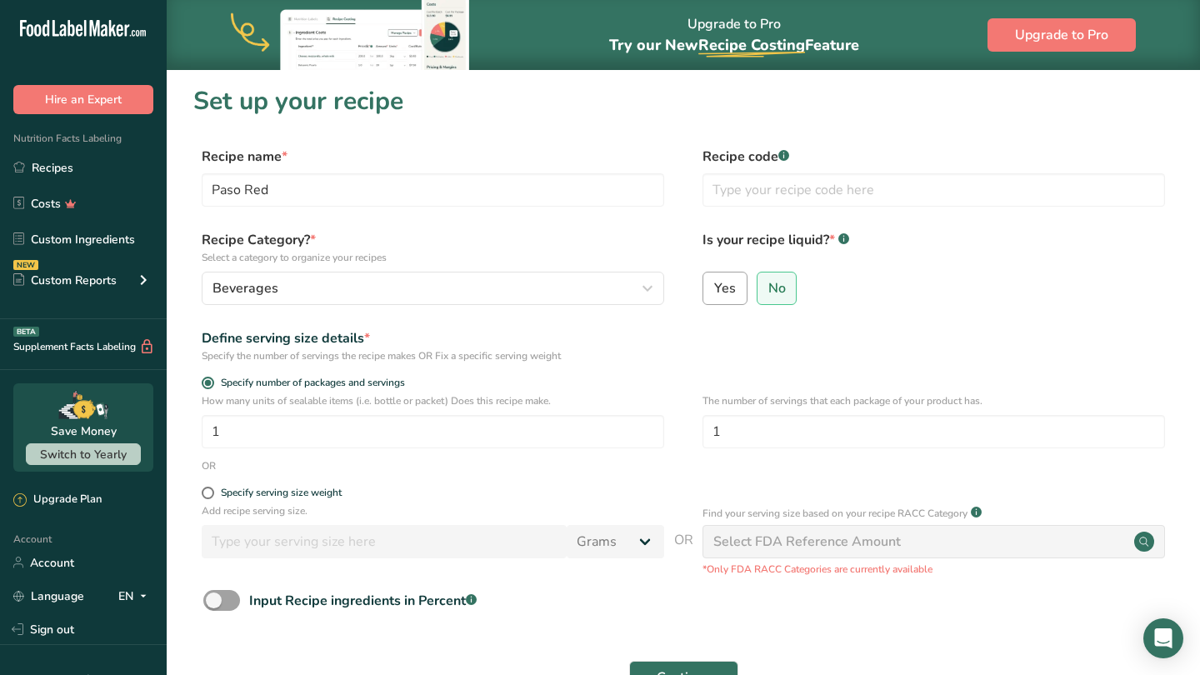
click at [715, 287] on span "Yes" at bounding box center [725, 288] width 22 height 17
click at [714, 287] on input "Yes" at bounding box center [708, 287] width 11 height 11
radio input "true"
radio input "false"
select select "22"
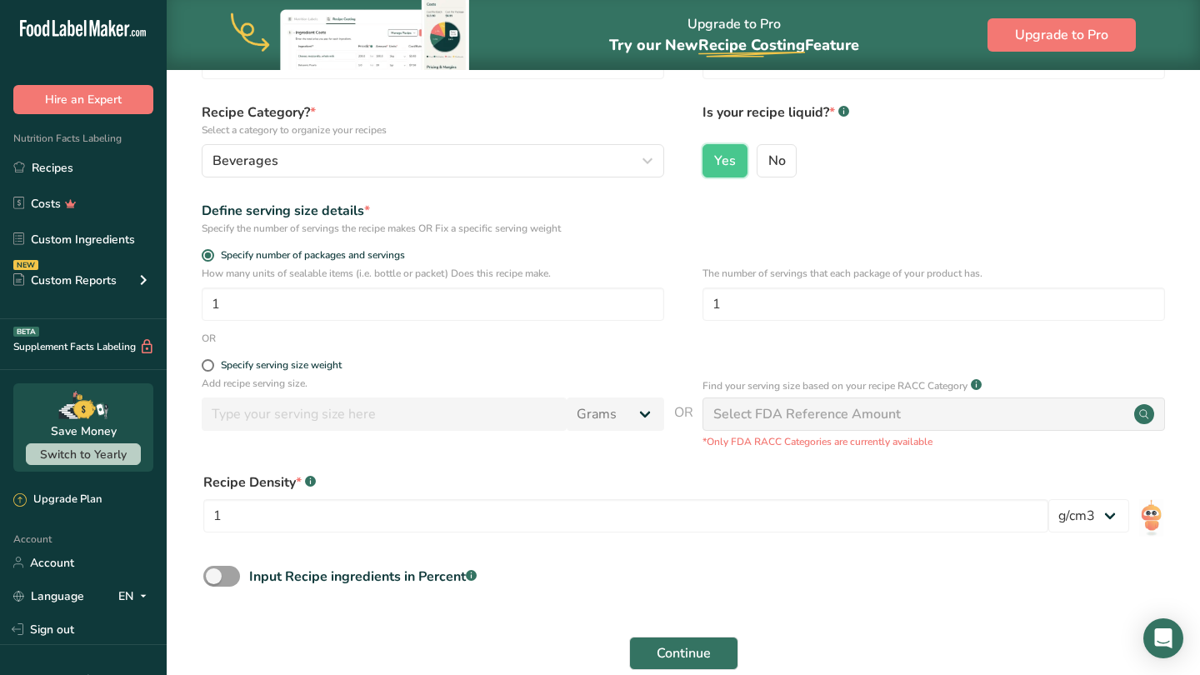
scroll to position [129, 0]
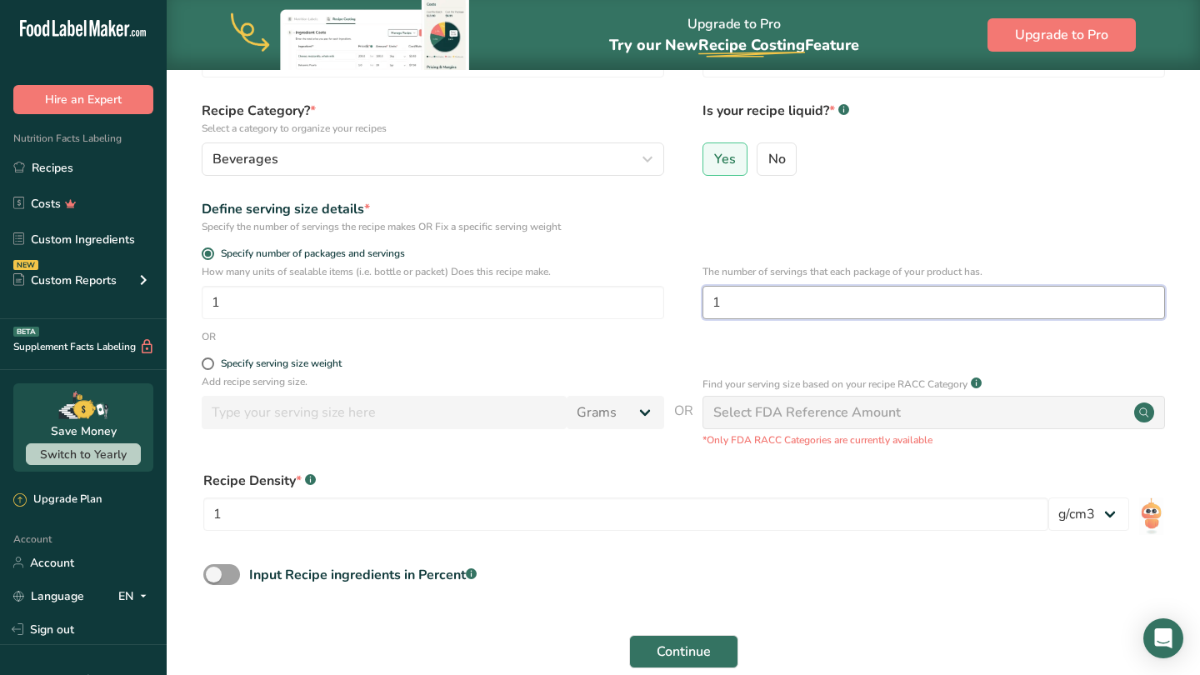
click at [741, 307] on input "1" at bounding box center [933, 302] width 462 height 33
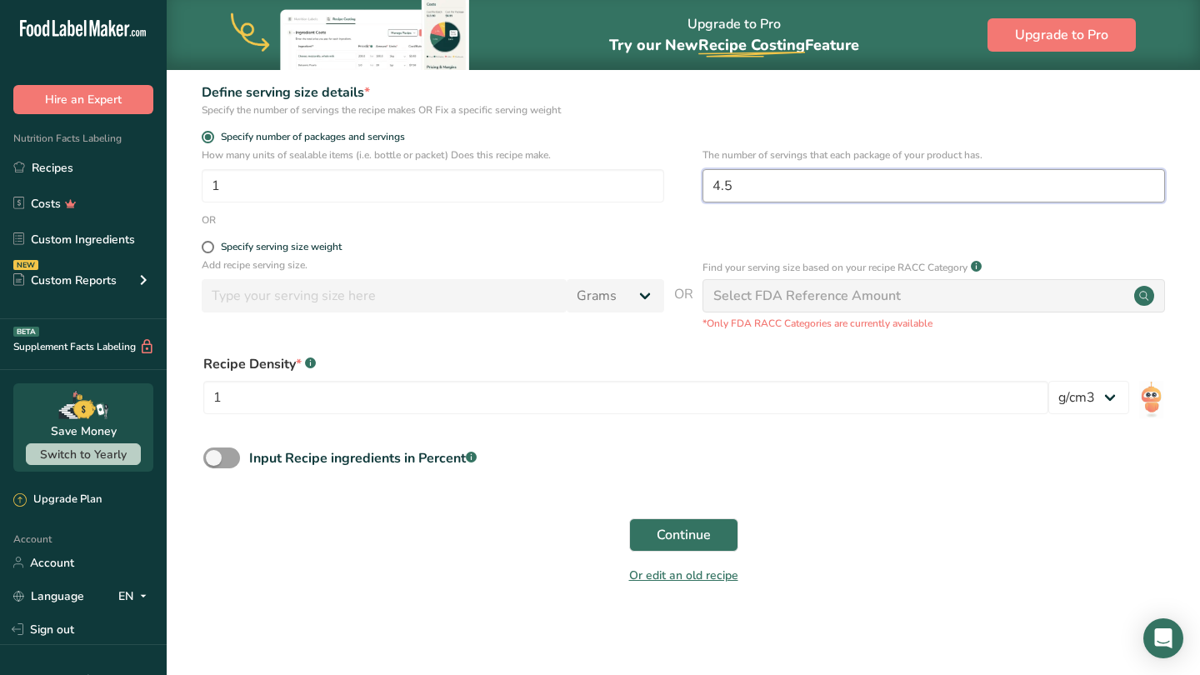
scroll to position [245, 0]
type input "4.5"
click at [677, 537] on span "Continue" at bounding box center [684, 536] width 54 height 20
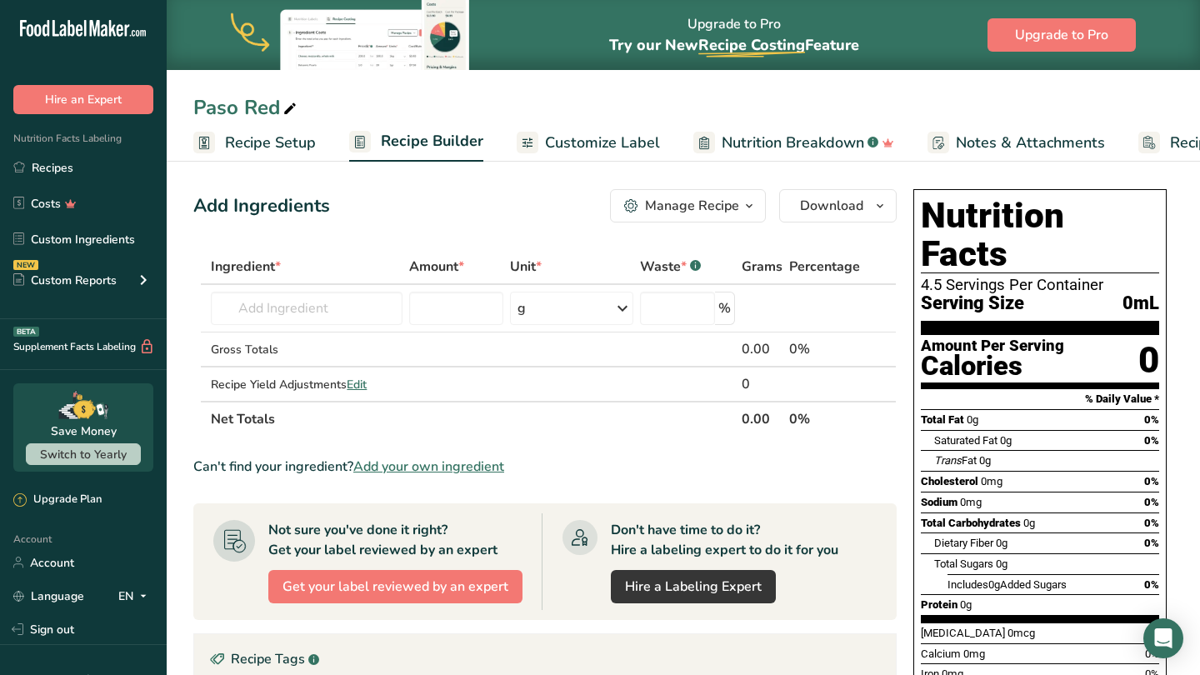
click at [277, 146] on span "Recipe Setup" at bounding box center [270, 143] width 91 height 22
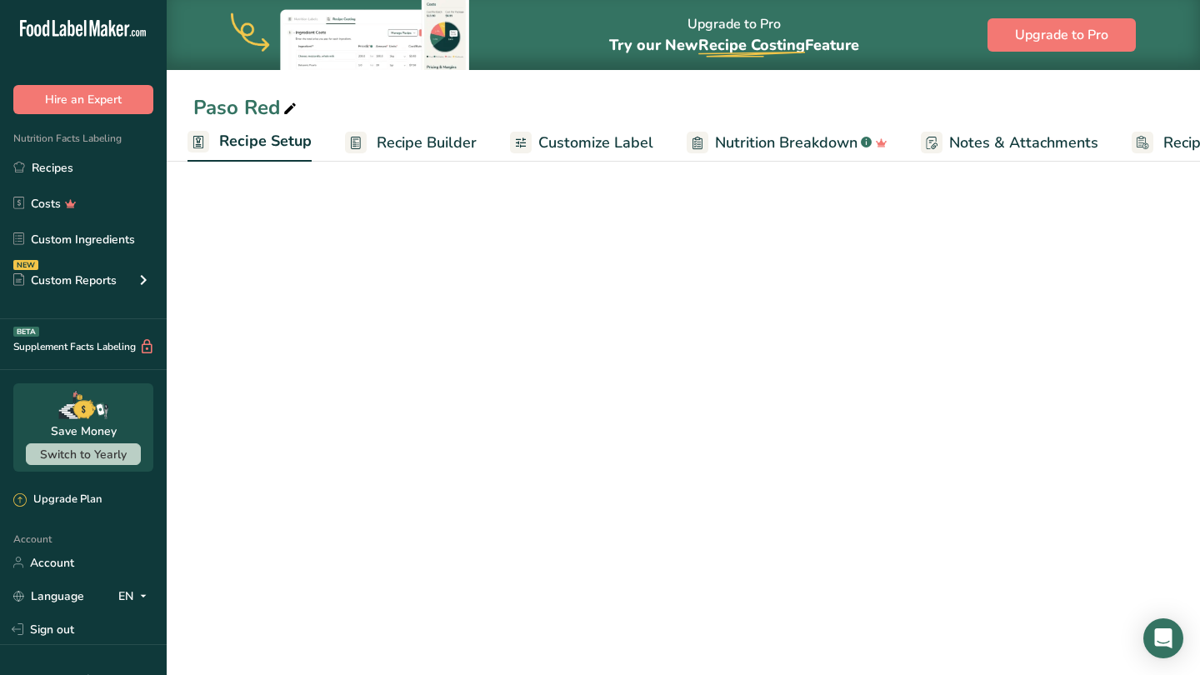
select select "22"
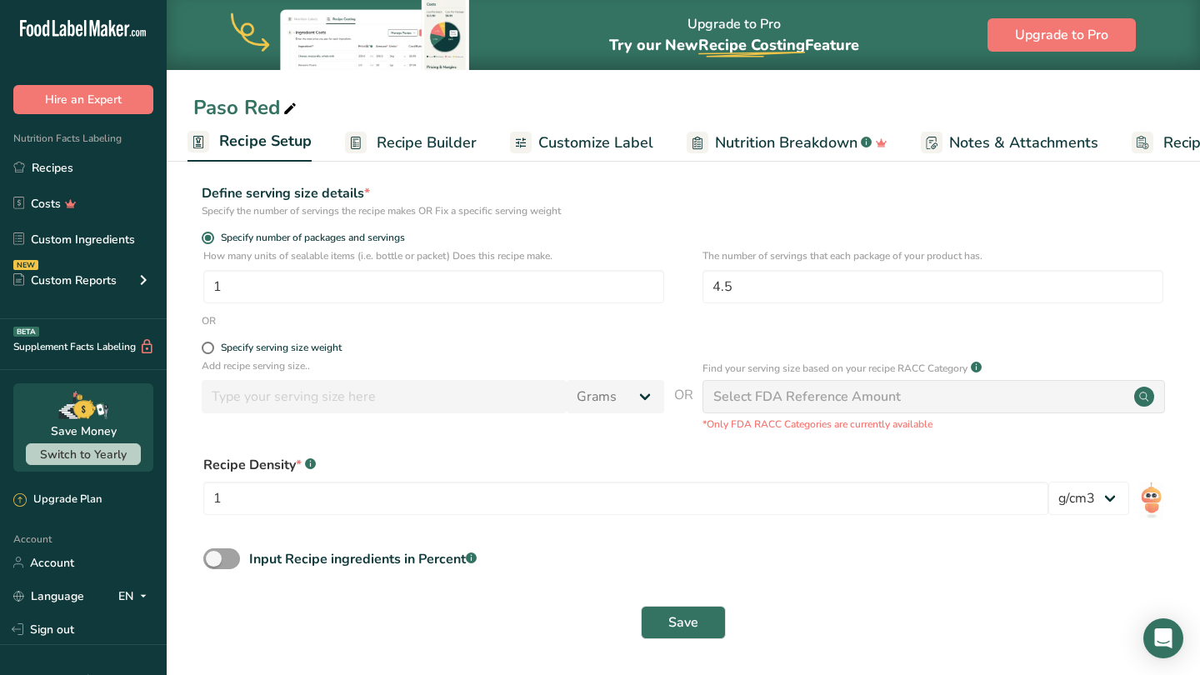
scroll to position [177, 0]
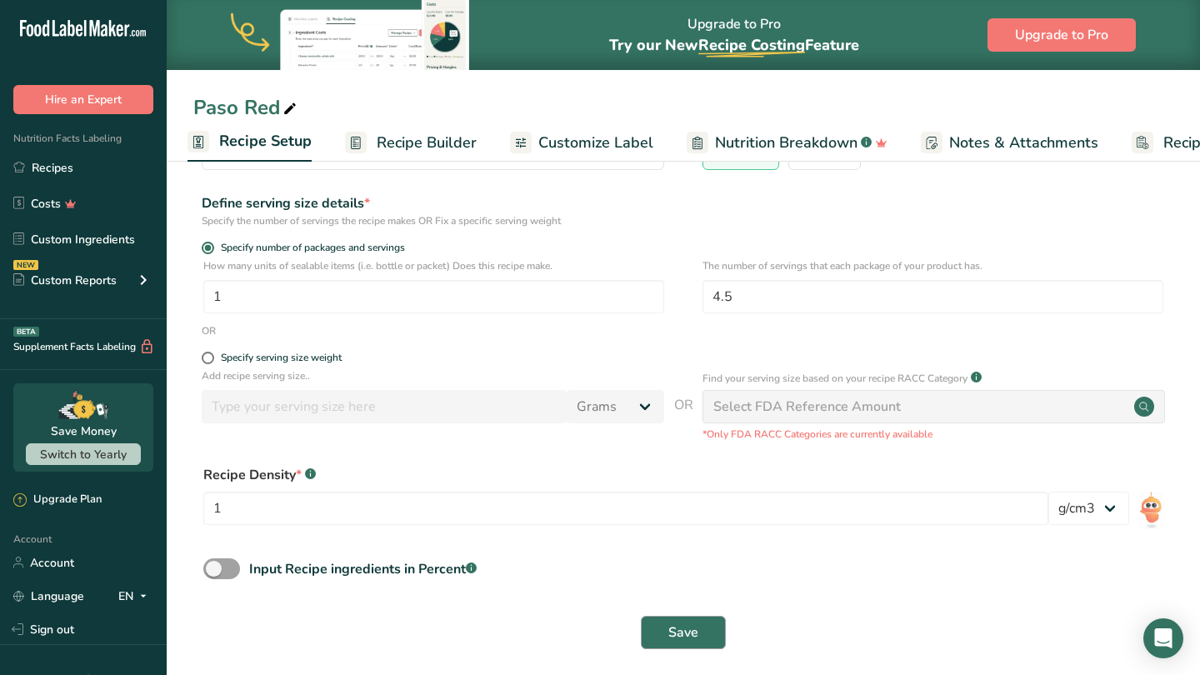
click at [681, 630] on span "Save" at bounding box center [683, 632] width 30 height 20
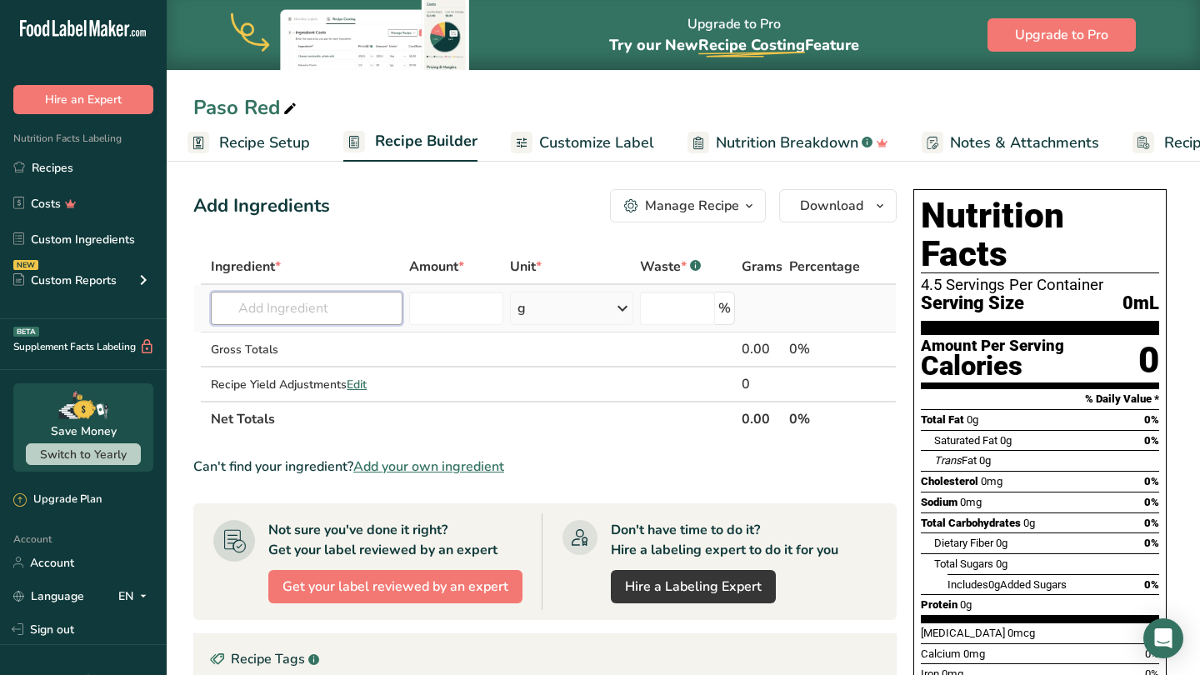
click at [323, 311] on input "text" at bounding box center [307, 308] width 192 height 33
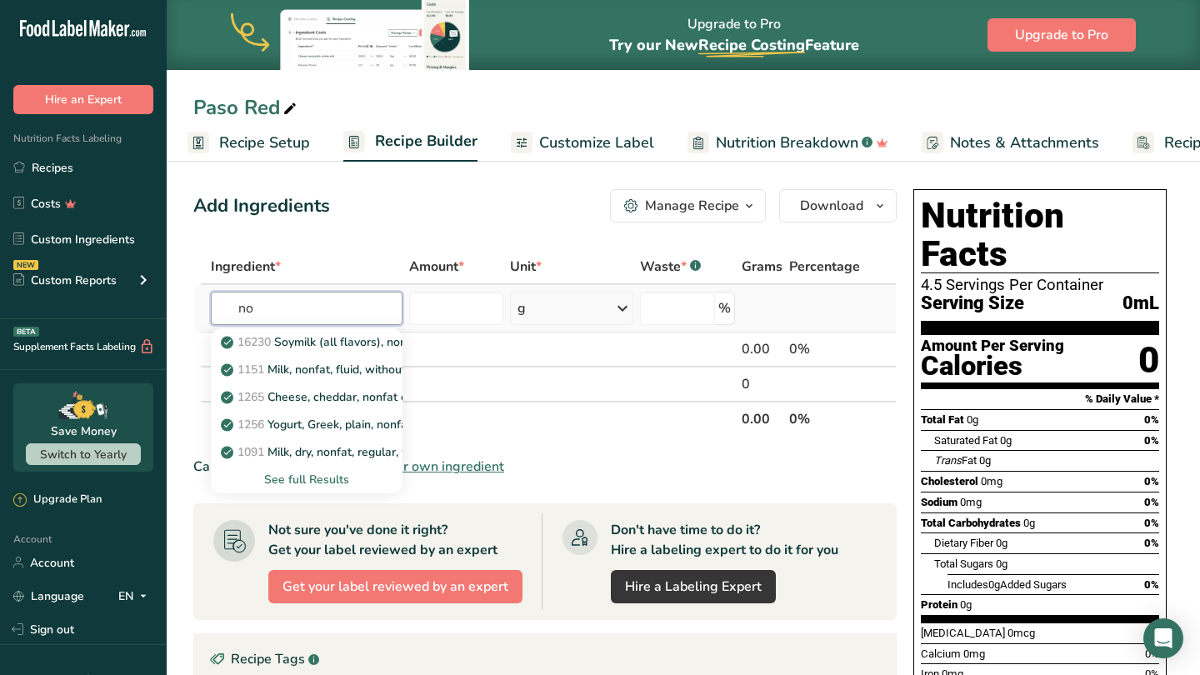
type input "n"
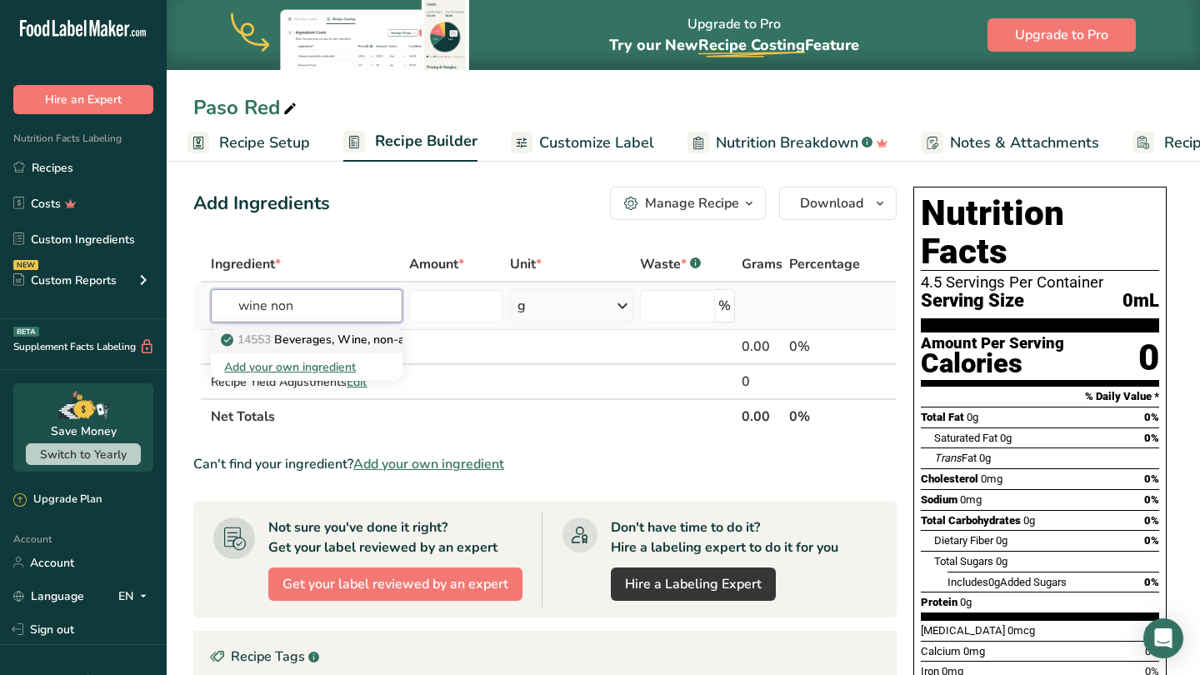
type input "wine non"
click at [359, 339] on p "14553 Beverages, Wine, non-alcoholic" at bounding box center [335, 339] width 222 height 17
type input "Beverages, Wine, non-alcoholic"
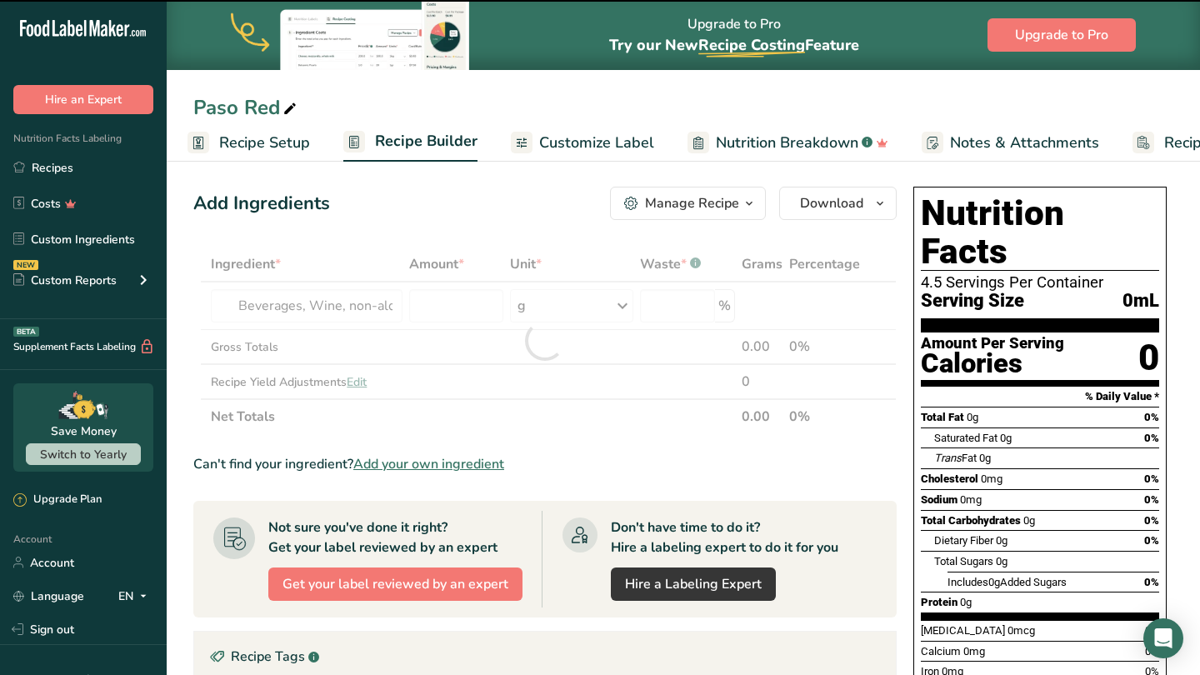
type input "0"
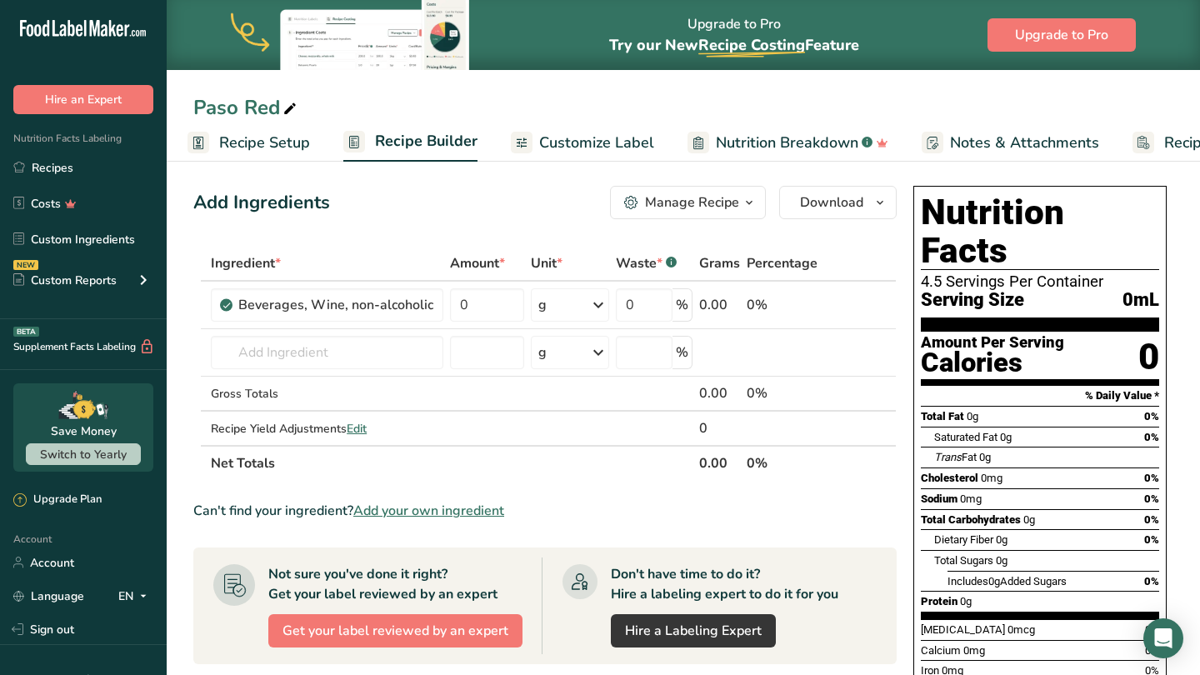
scroll to position [0, 0]
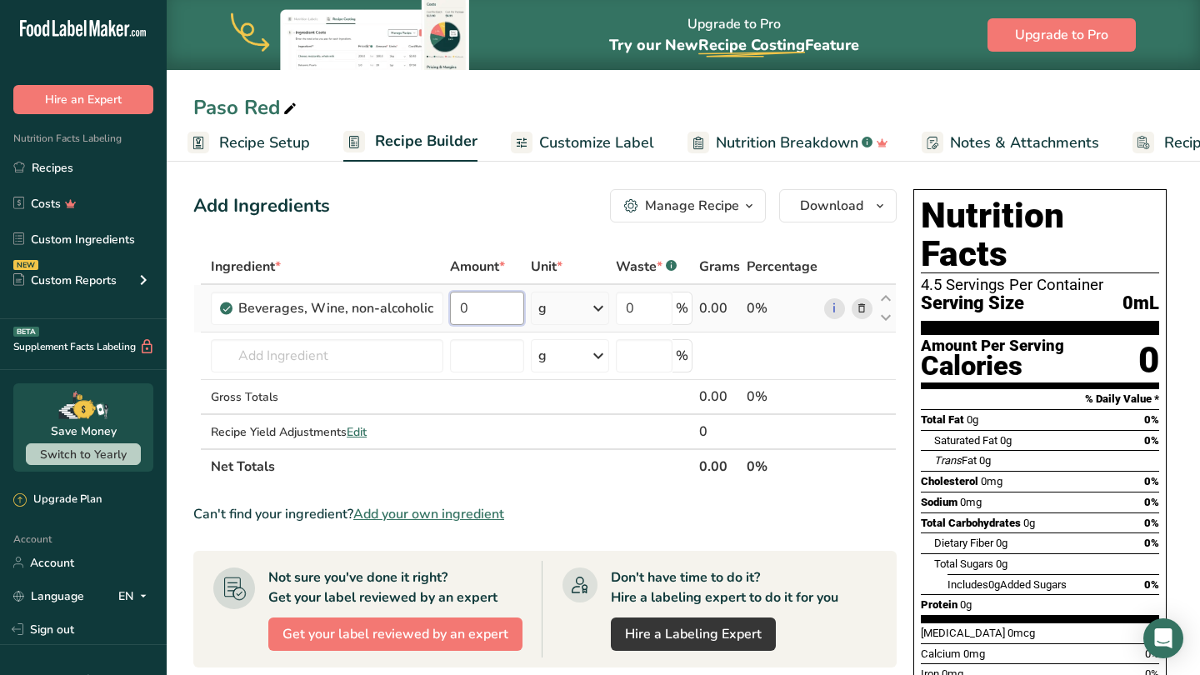
click at [481, 309] on input "0" at bounding box center [486, 308] width 73 height 33
type input "83.5"
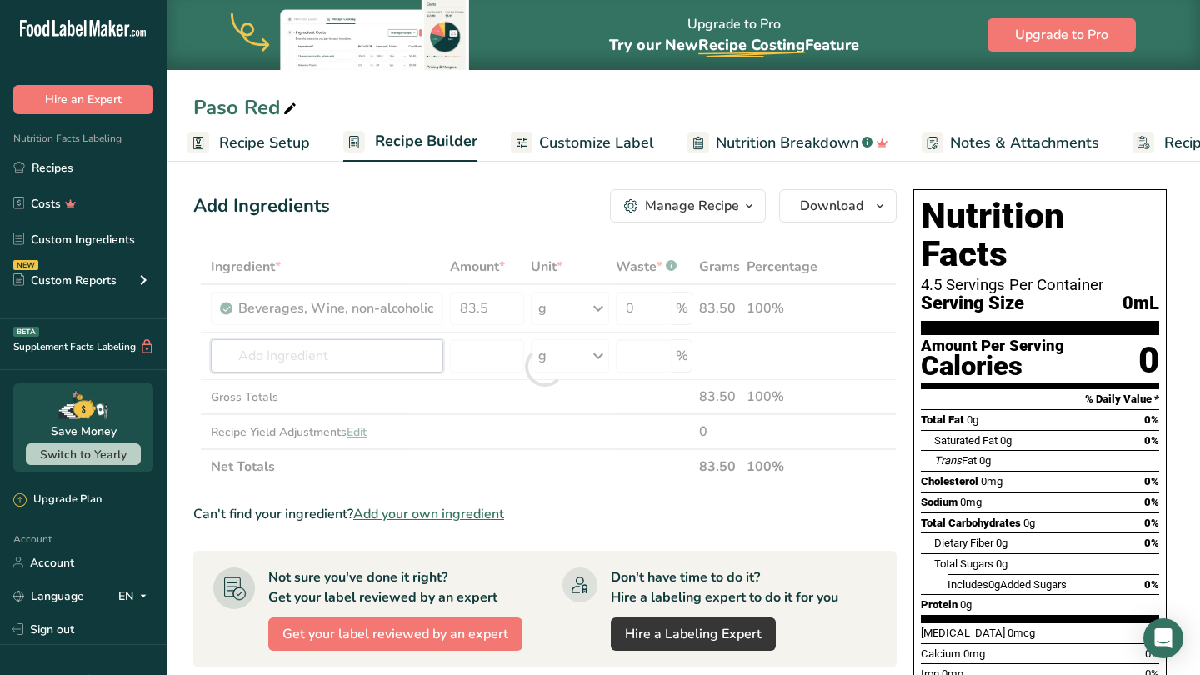
click at [381, 352] on div "Ingredient * Amount * Unit * Waste * .a-a{fill:#347362;}.b-a{fill:#fff;} Grams …" at bounding box center [544, 366] width 703 height 235
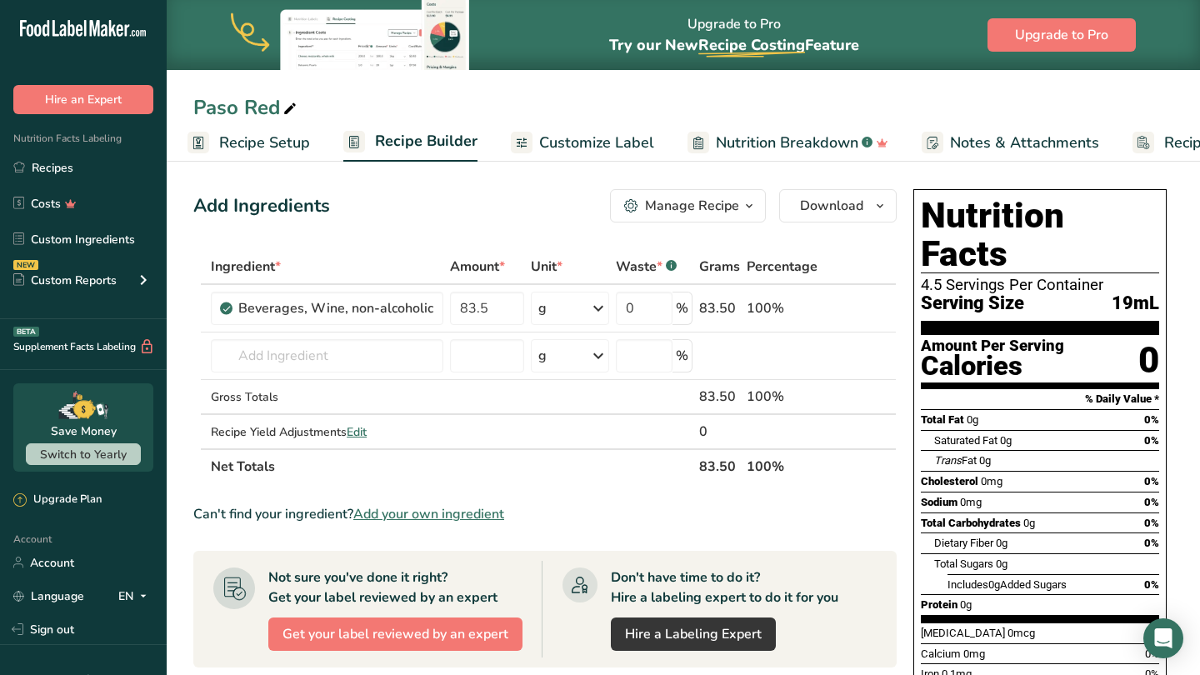
click at [294, 147] on span "Recipe Setup" at bounding box center [264, 143] width 91 height 22
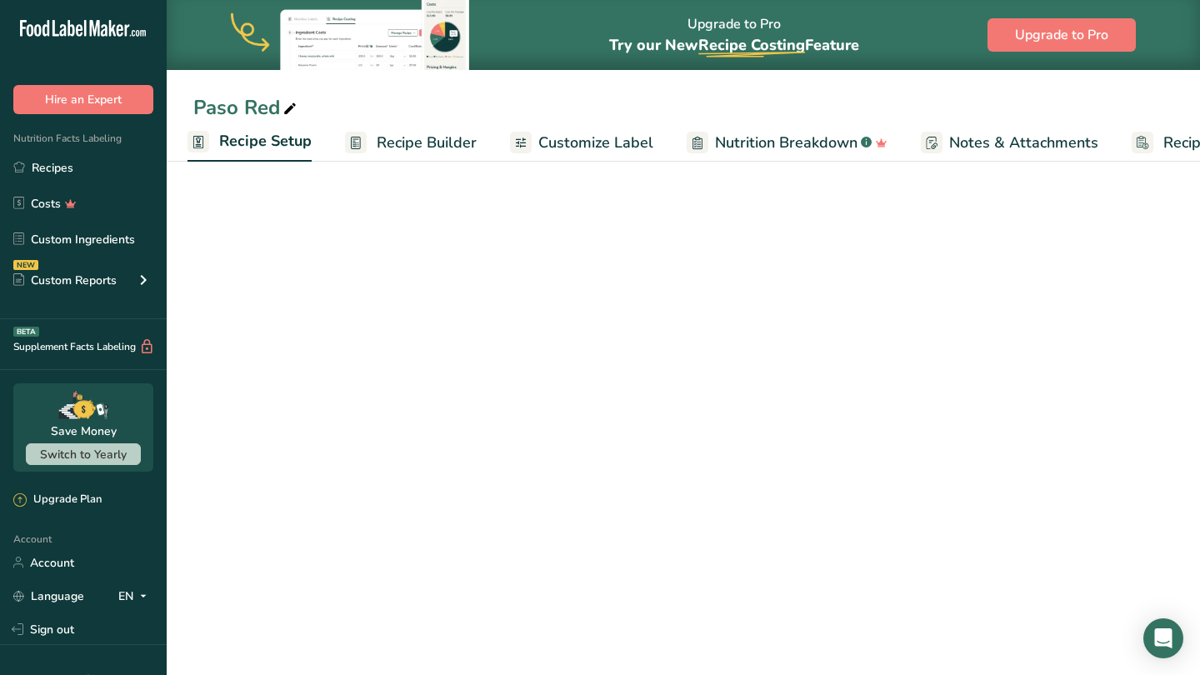
select select "22"
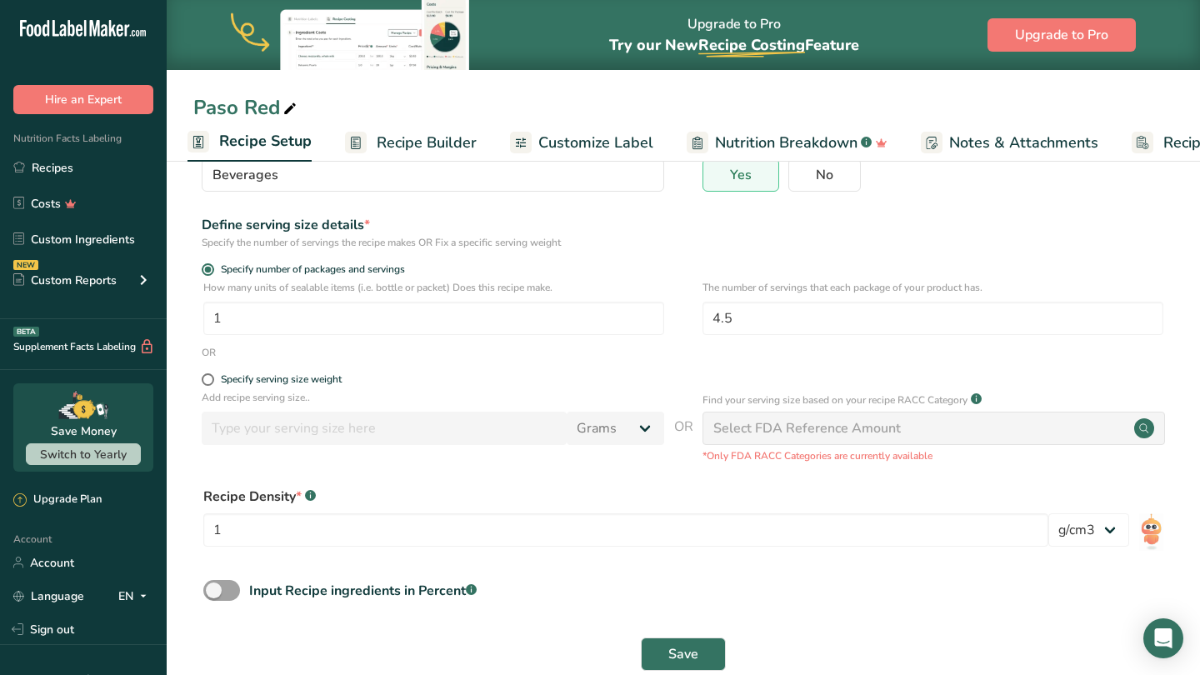
scroll to position [154, 0]
click at [209, 382] on span at bounding box center [208, 381] width 12 height 12
click at [209, 382] on input "Specify serving size weight" at bounding box center [207, 381] width 11 height 11
radio input "true"
radio input "false"
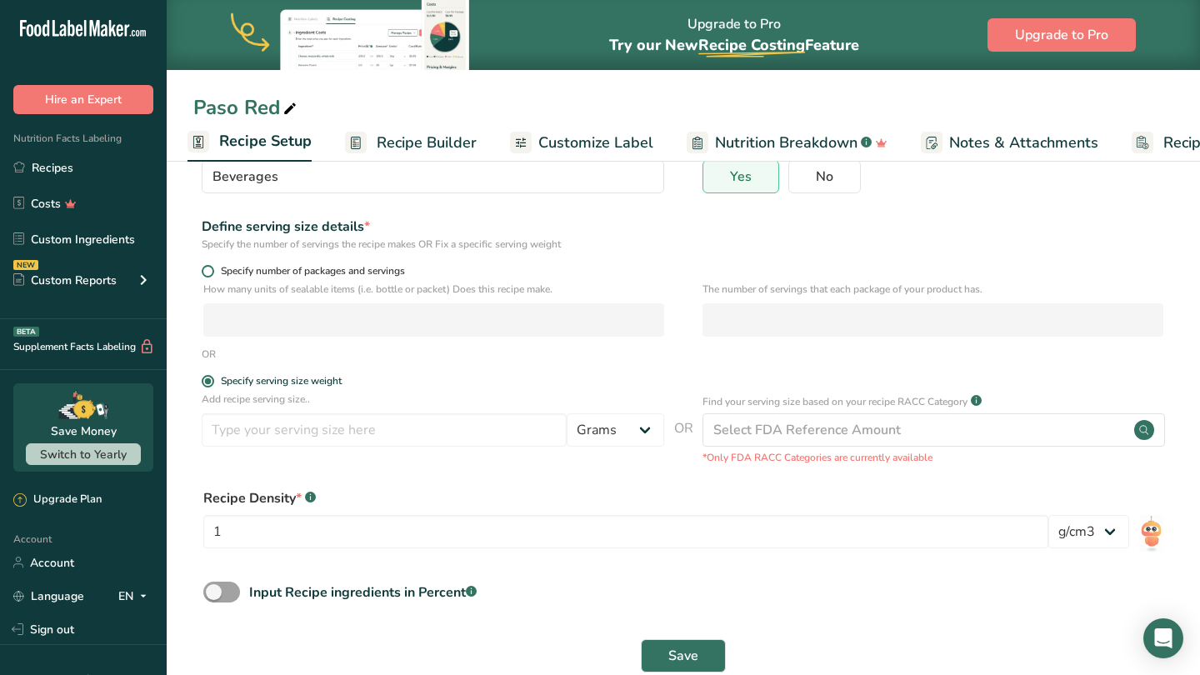
click at [208, 273] on span at bounding box center [208, 271] width 12 height 12
click at [208, 273] on input "Specify number of packages and servings" at bounding box center [207, 271] width 11 height 11
radio input "true"
radio input "false"
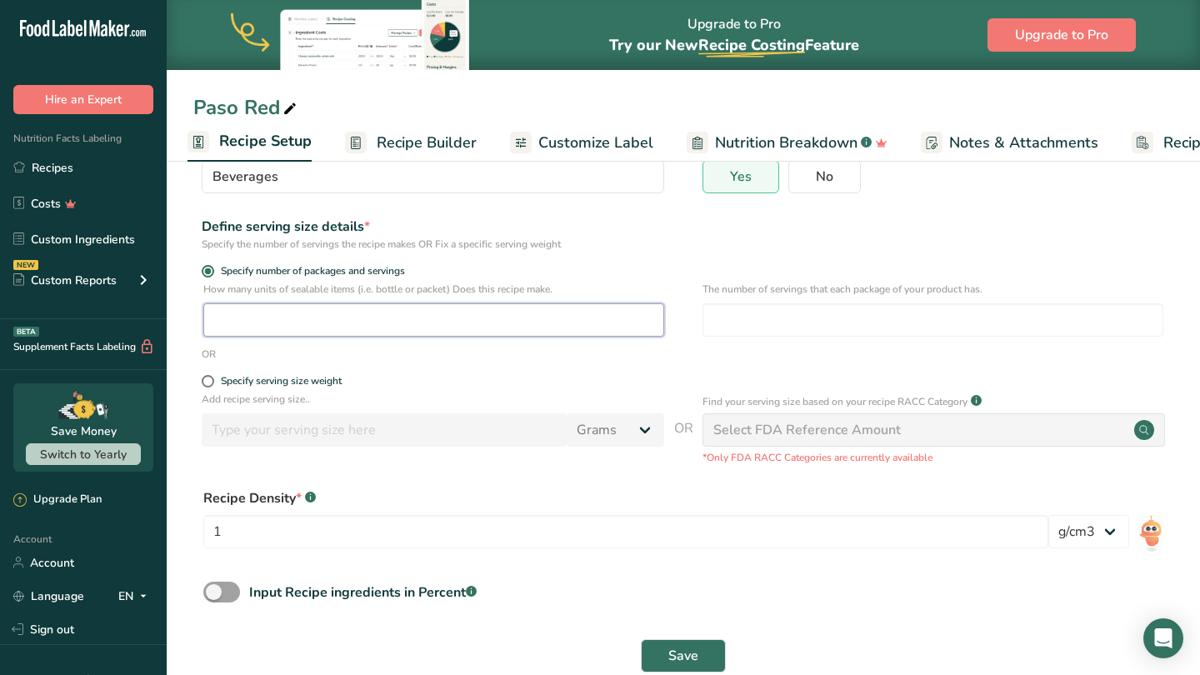
click at [249, 320] on input "number" at bounding box center [433, 319] width 461 height 33
type input "1"
click at [748, 325] on input "number" at bounding box center [932, 319] width 461 height 33
type input "4.5"
click at [711, 237] on div "Define serving size details * Specify the number of servings the recipe makes O…" at bounding box center [683, 234] width 980 height 35
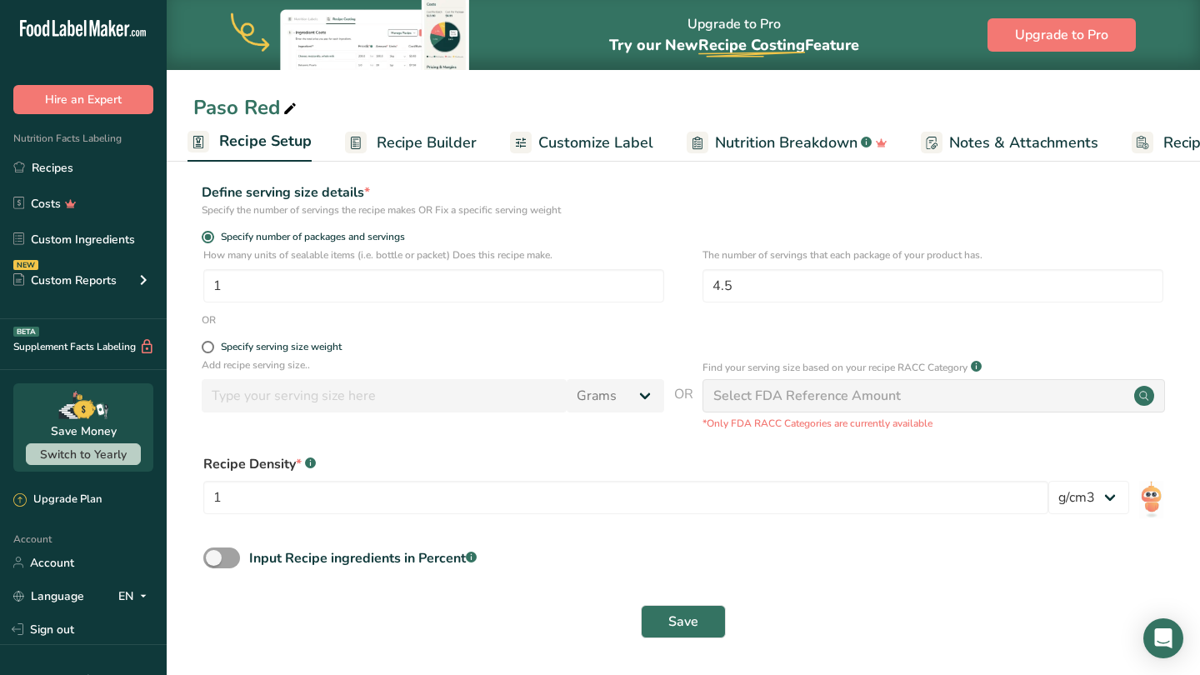
scroll to position [187, 0]
click at [232, 559] on span at bounding box center [221, 558] width 37 height 21
click at [214, 559] on input "Input Recipe ingredients in Percent .a-a{fill:#347362;}.b-a{fill:#fff;}" at bounding box center [208, 558] width 11 height 11
checkbox input "true"
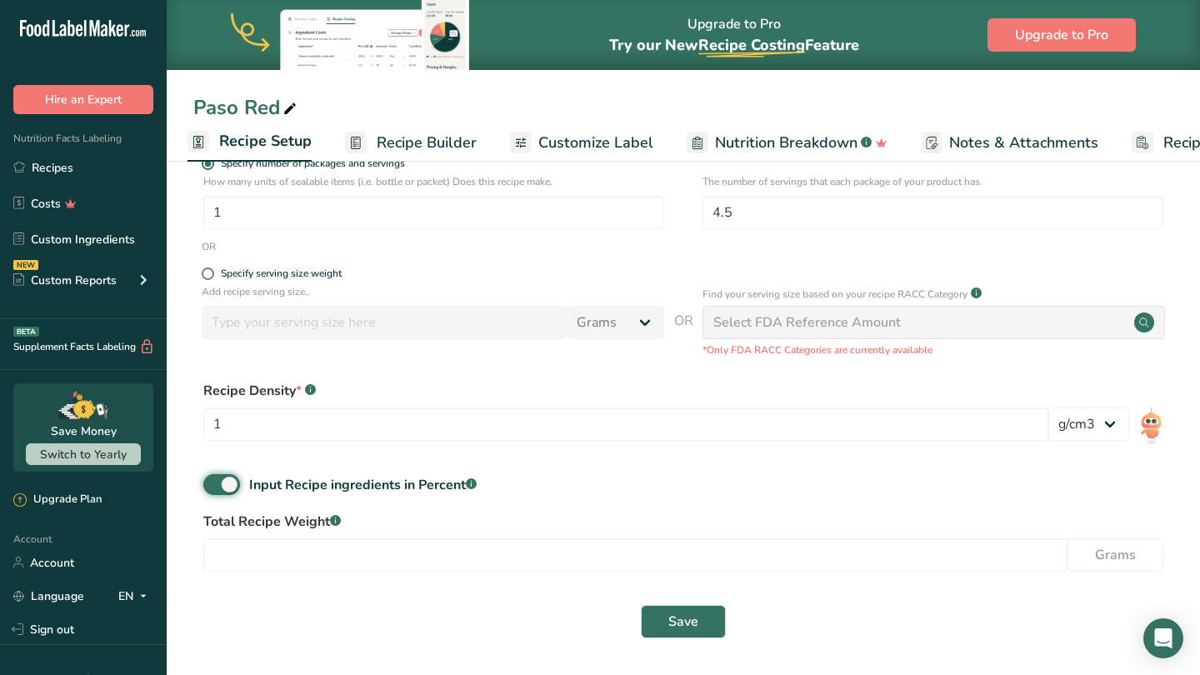
scroll to position [261, 0]
click at [372, 550] on input "number" at bounding box center [635, 555] width 864 height 33
type input "750"
click at [686, 626] on span "Save" at bounding box center [683, 622] width 30 height 20
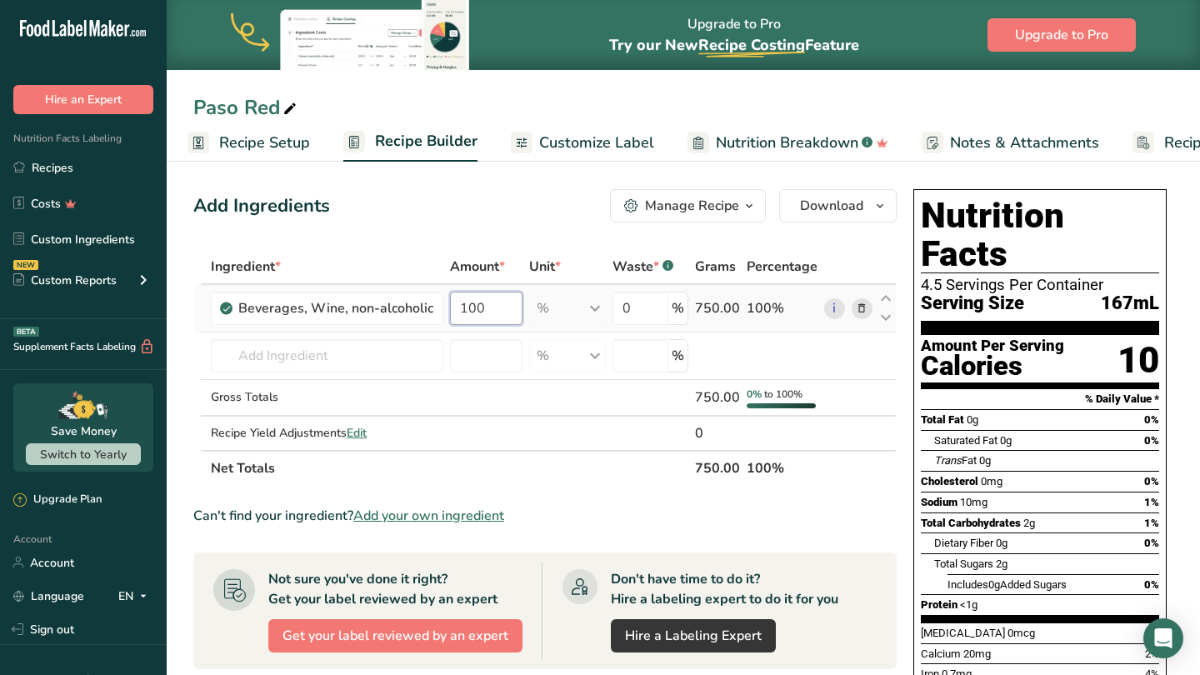
drag, startPoint x: 484, startPoint y: 310, endPoint x: 457, endPoint y: 307, distance: 26.8
click at [457, 307] on input "100" at bounding box center [486, 308] width 72 height 33
type input "83.5"
click at [374, 354] on div "Ingredient * Amount * Unit * Waste * .a-a{fill:#347362;}.b-a{fill:#fff;} Grams …" at bounding box center [544, 367] width 703 height 237
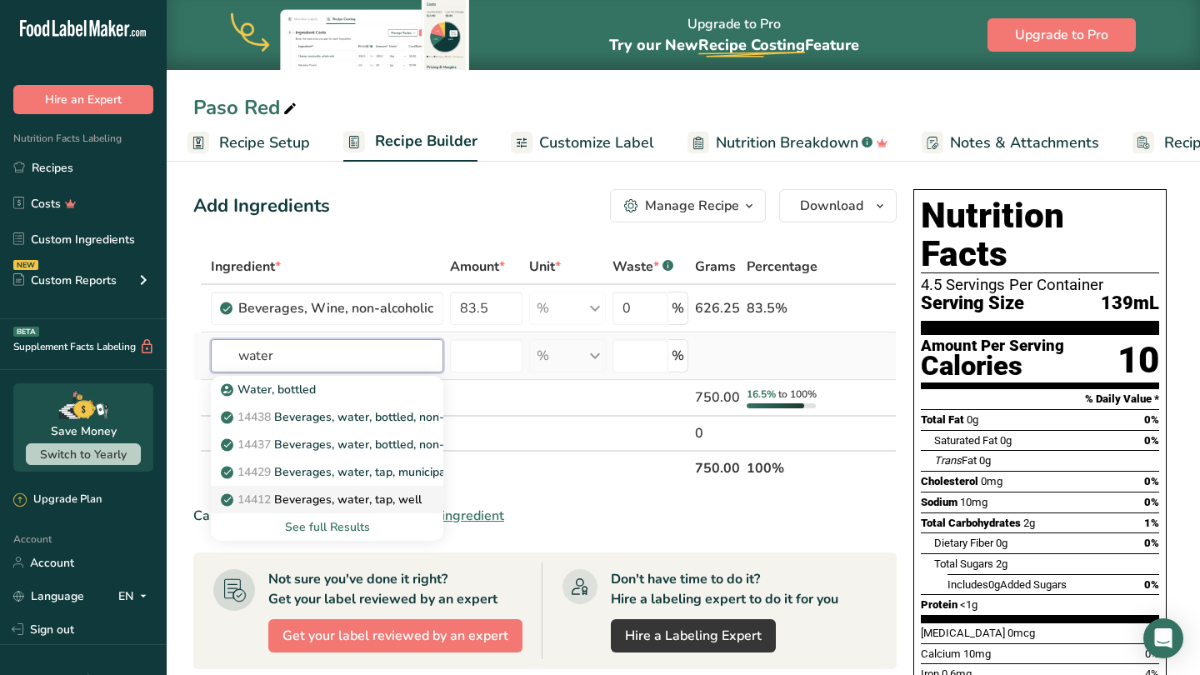
type input "water"
click at [394, 496] on p "14412 [GEOGRAPHIC_DATA], water, tap, well" at bounding box center [322, 499] width 197 height 17
type input "Beverages, water, tap, well"
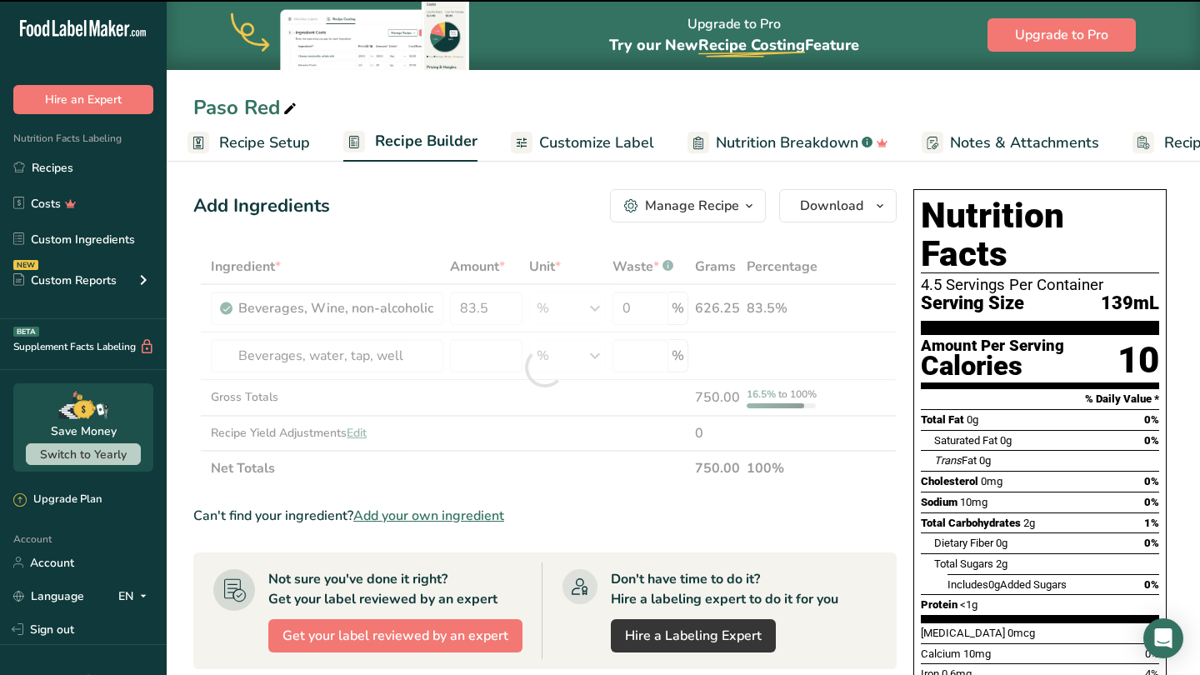
type input "0"
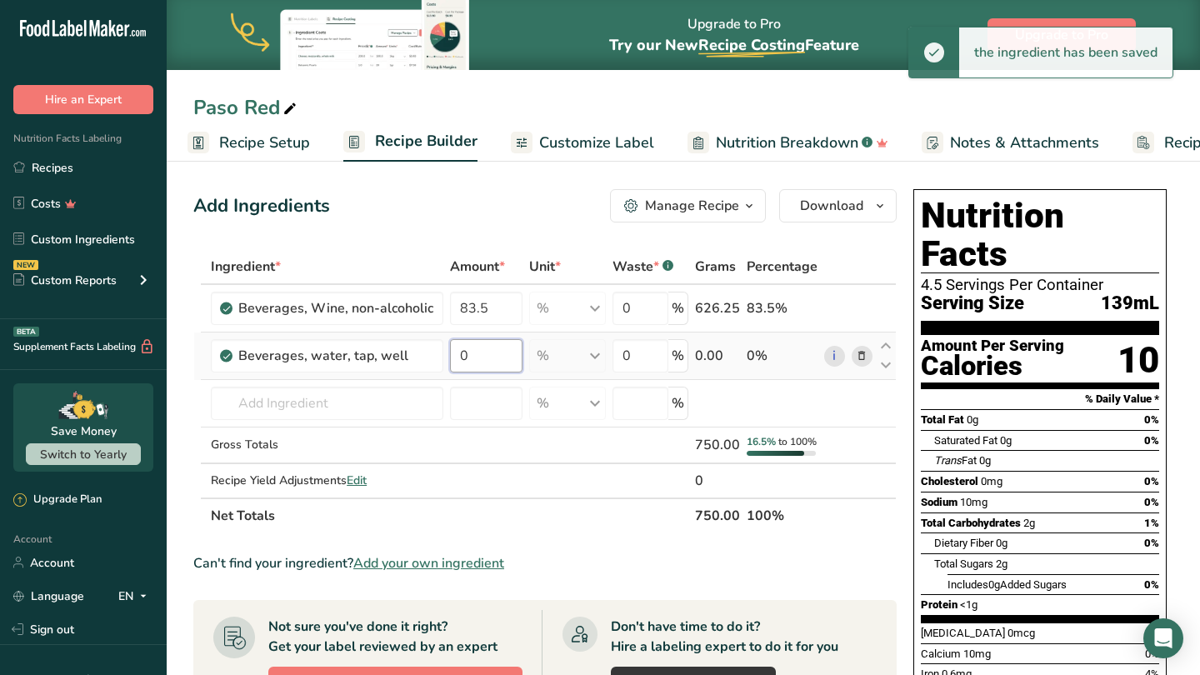
click at [479, 354] on input "0" at bounding box center [486, 355] width 72 height 33
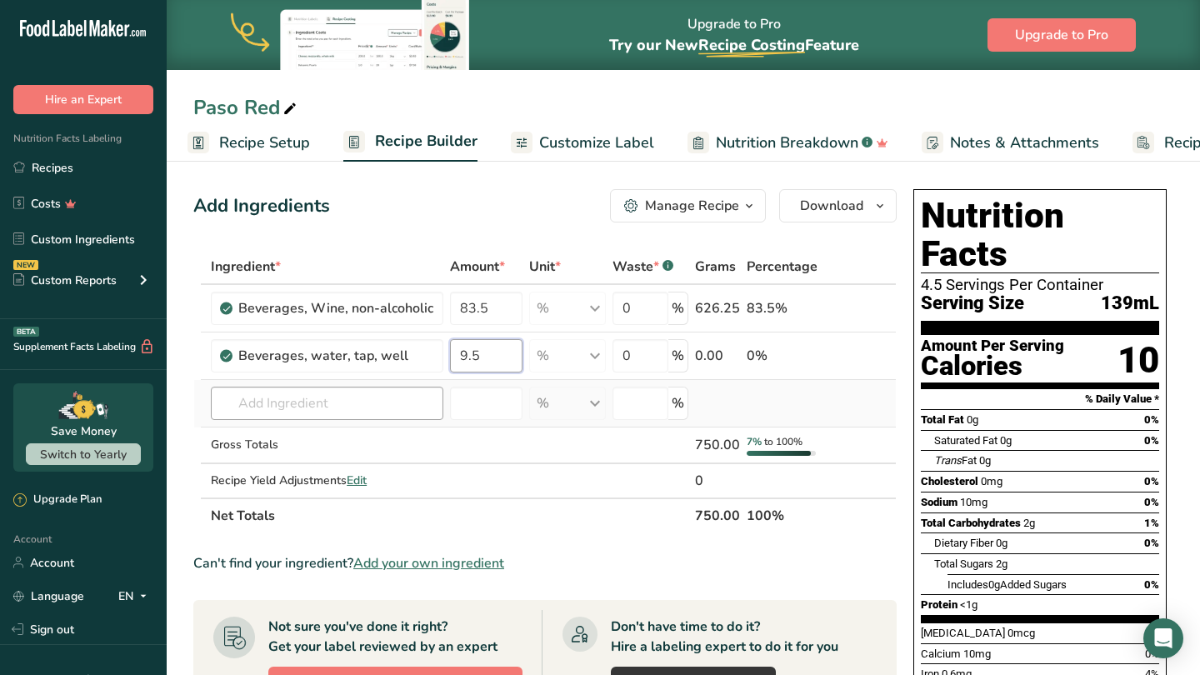
type input "9.5"
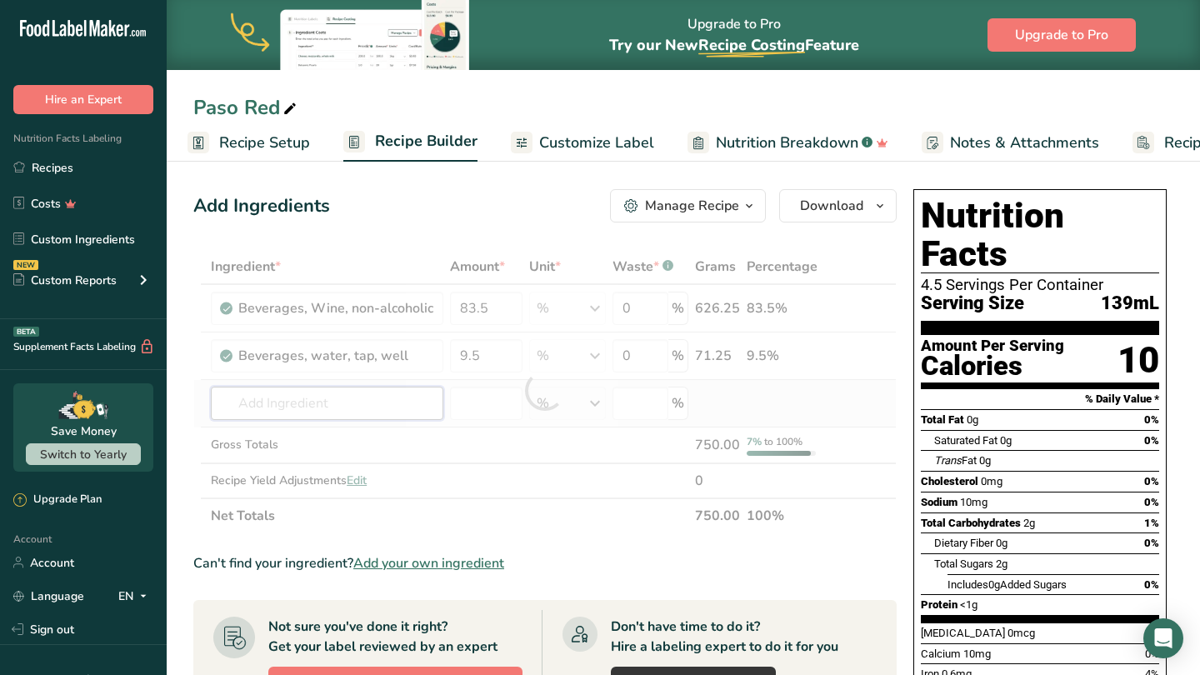
click at [397, 402] on div "Ingredient * Amount * Unit * Waste * .a-a{fill:#347362;}.b-a{fill:#fff;} Grams …" at bounding box center [544, 391] width 703 height 284
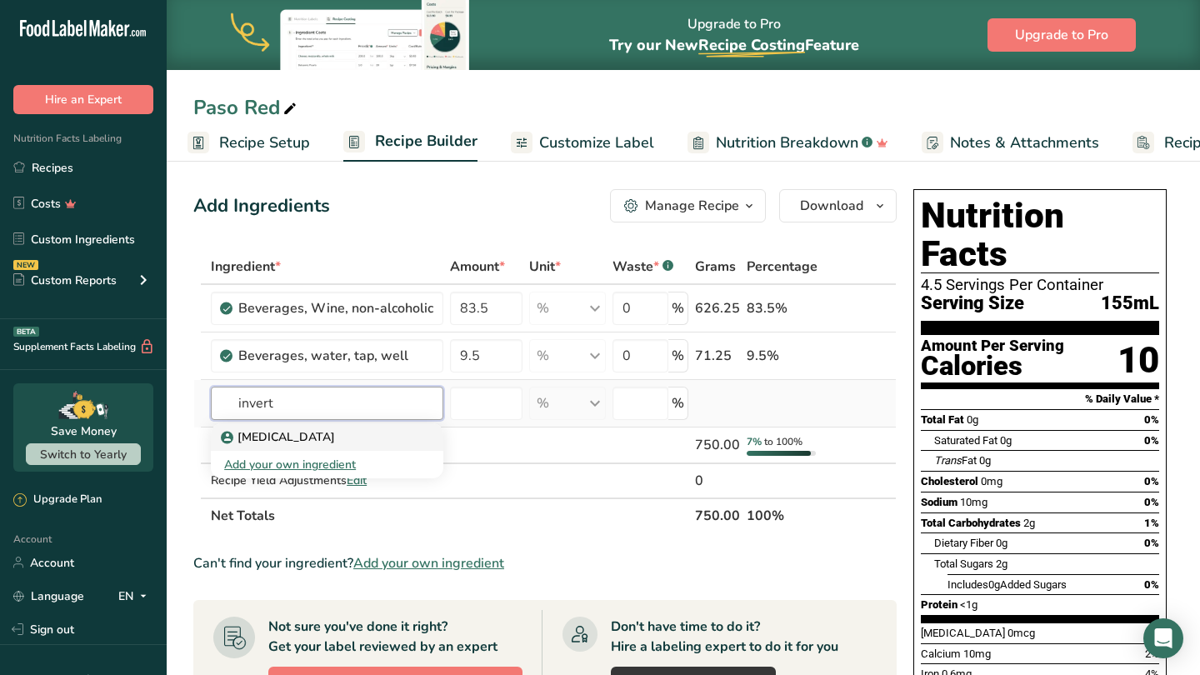
type input "invert"
click at [339, 435] on div "[MEDICAL_DATA]" at bounding box center [313, 436] width 179 height 17
type input "[MEDICAL_DATA]"
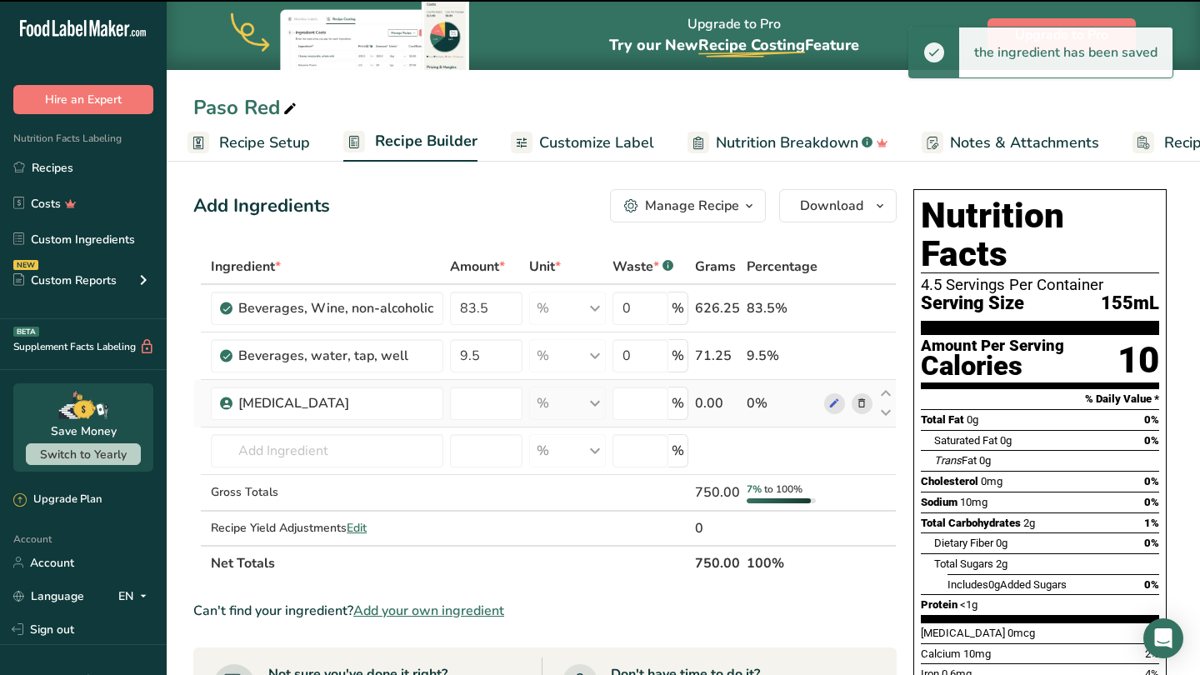
type input "0"
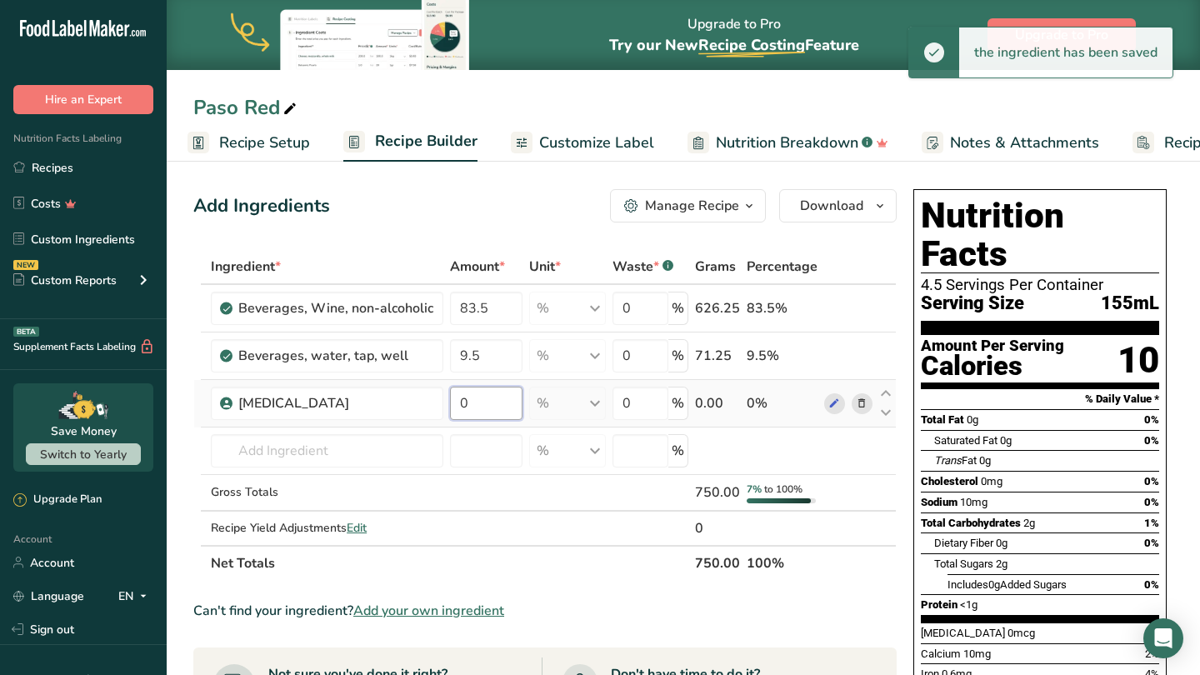
click at [477, 394] on input "0" at bounding box center [486, 403] width 72 height 33
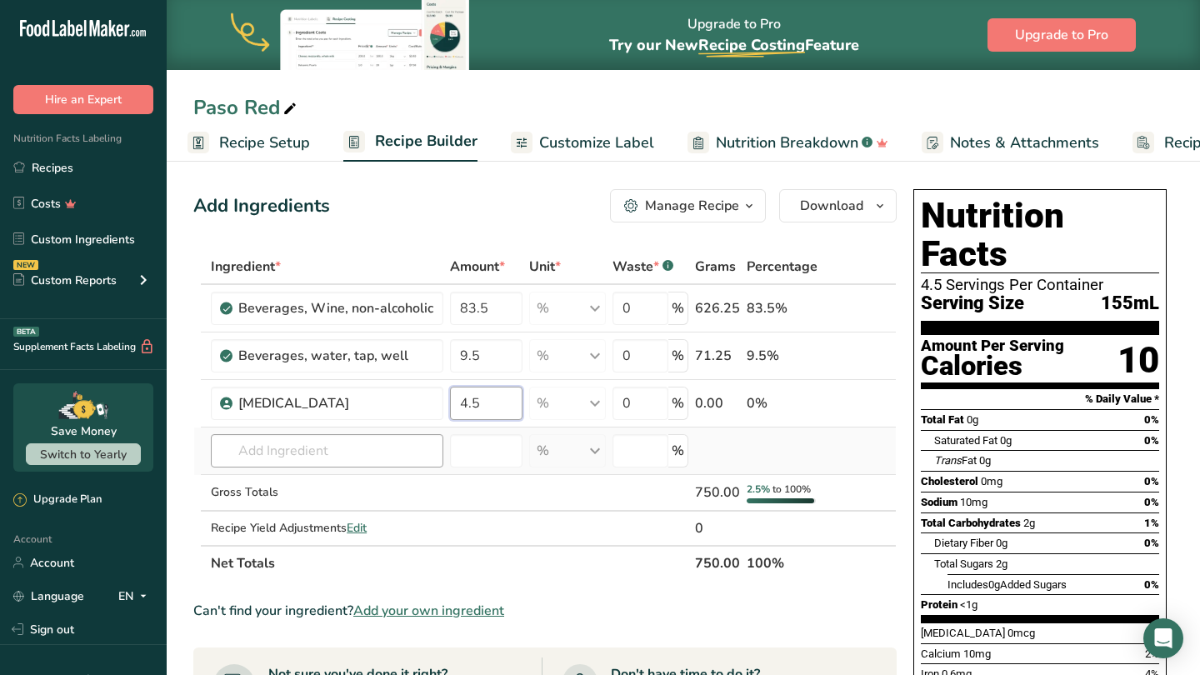
type input "4.5"
click at [402, 445] on div "Ingredient * Amount * Unit * Waste * .a-a{fill:#347362;}.b-a{fill:#fff;} Grams …" at bounding box center [544, 415] width 703 height 332
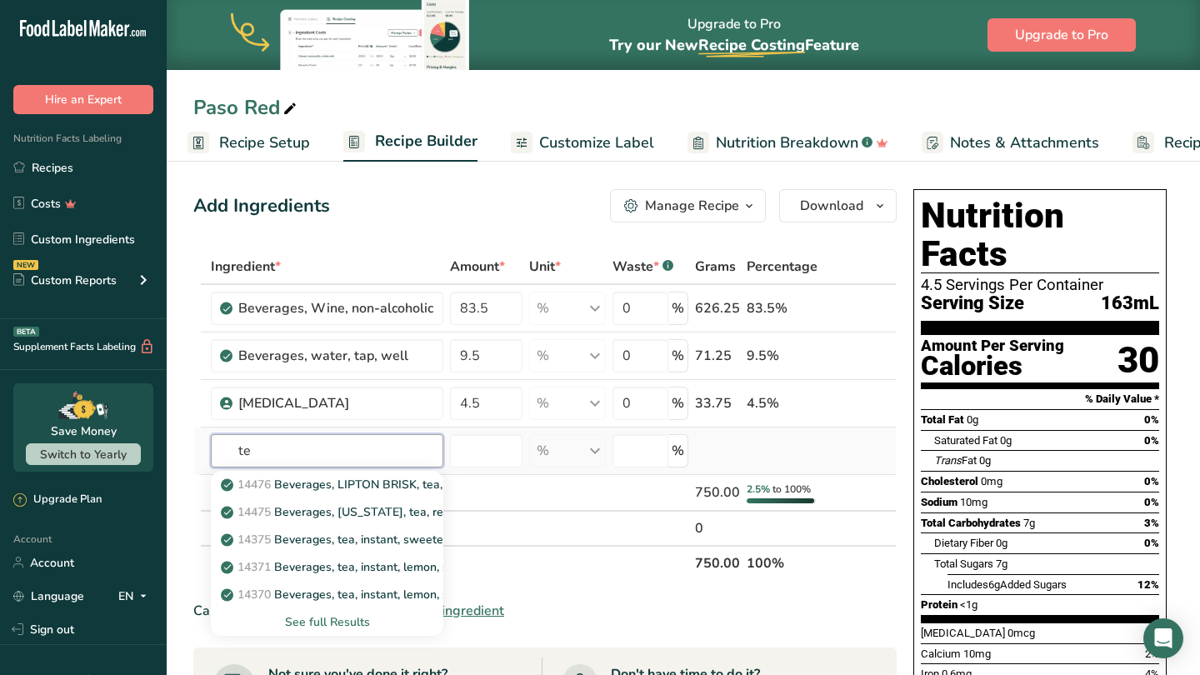
type input "t"
type input "black tea"
click at [399, 483] on p "14247 Beverages, tea, black, ready to drink" at bounding box center [346, 484] width 244 height 17
type input "Beverages, tea, black, ready to drink"
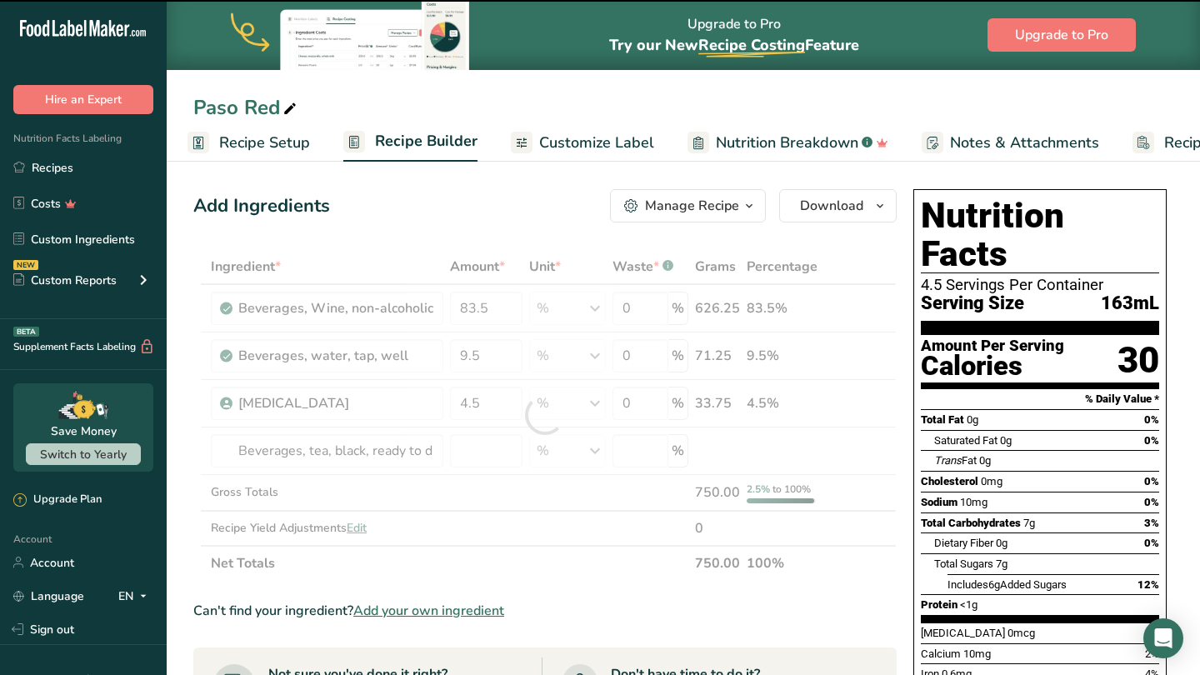
type input "0"
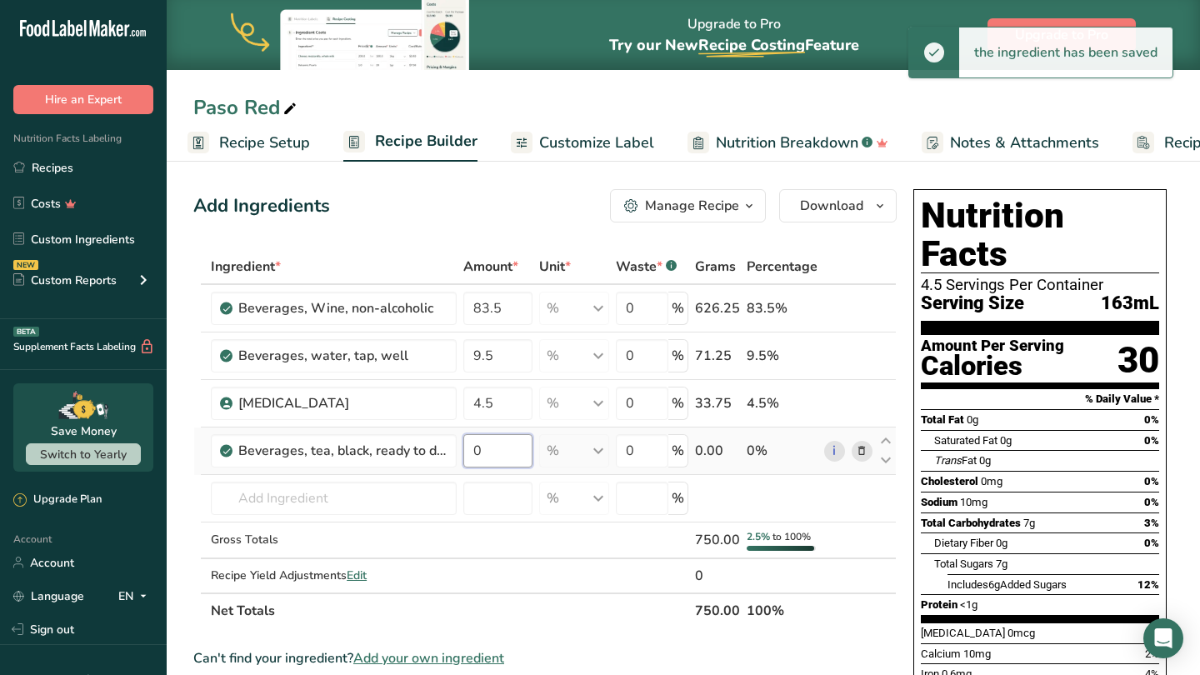
click at [492, 449] on input "0" at bounding box center [497, 450] width 68 height 33
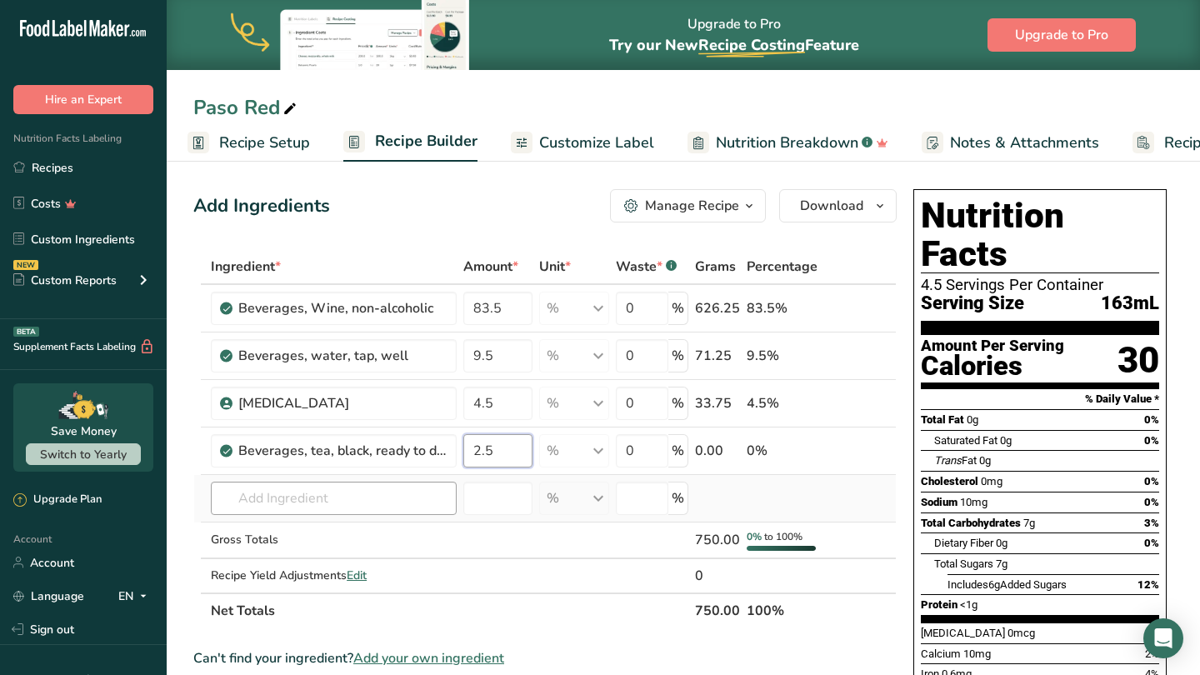
type input "2.5"
click at [446, 494] on div "Ingredient * Amount * Unit * Waste * .a-a{fill:#347362;}.b-a{fill:#fff;} Grams …" at bounding box center [544, 438] width 703 height 379
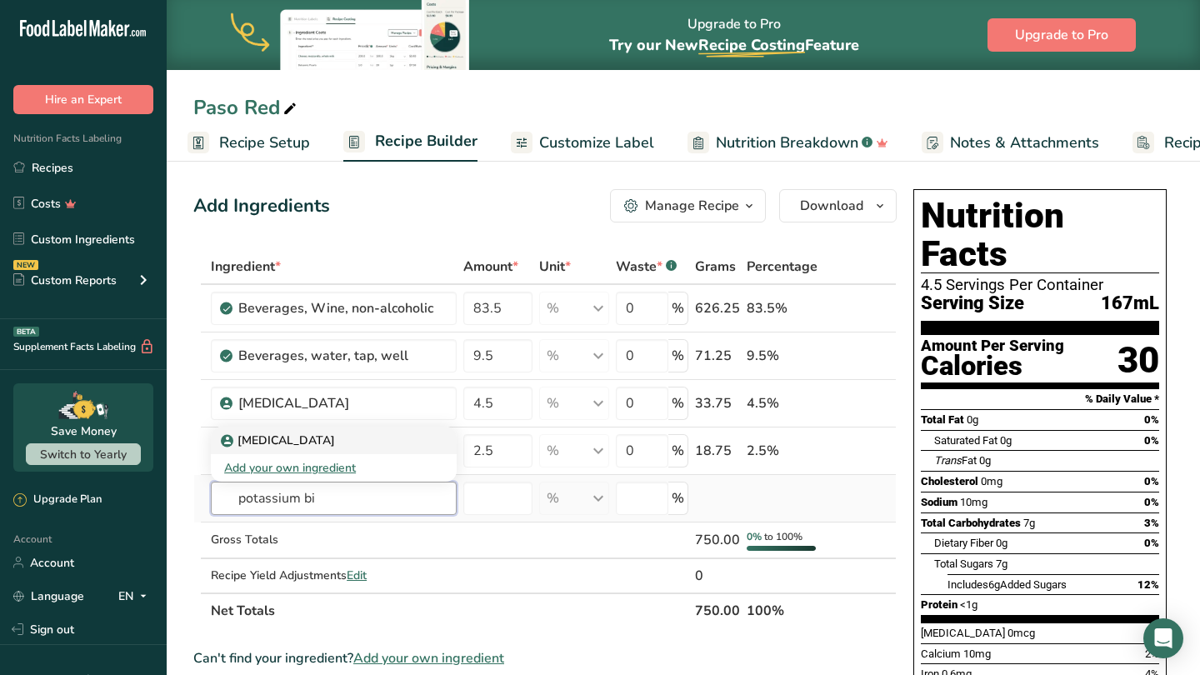
type input "potassium bi"
click at [321, 440] on p "[MEDICAL_DATA]" at bounding box center [279, 440] width 111 height 17
type input "[MEDICAL_DATA]"
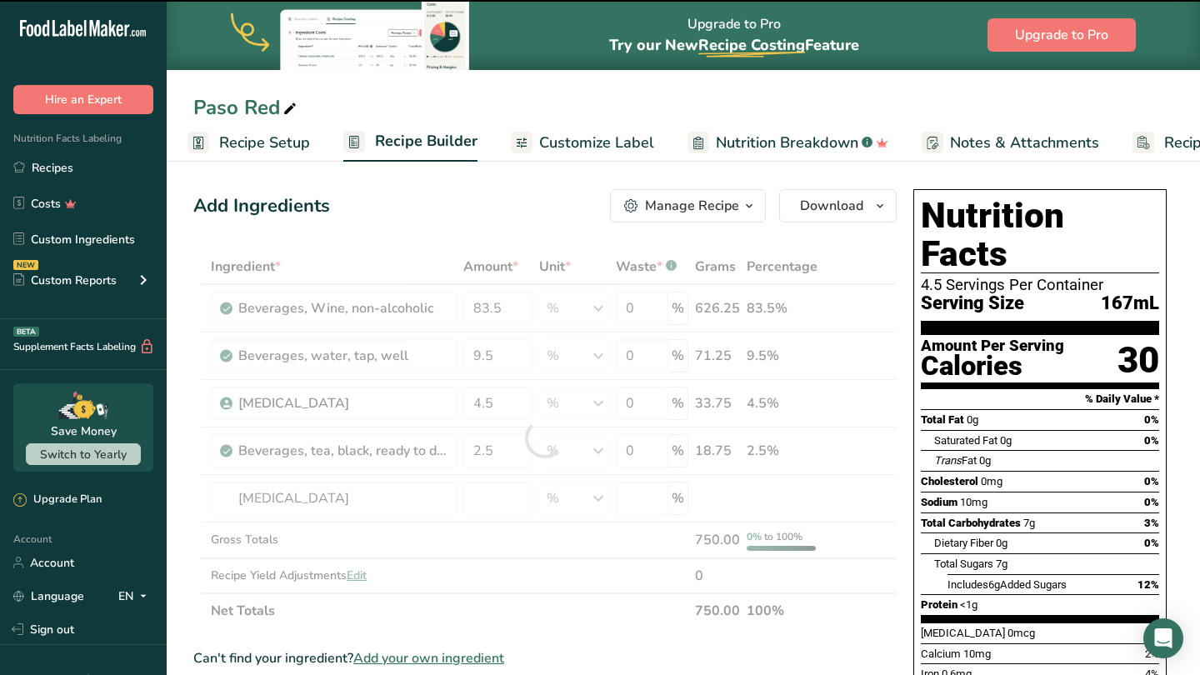
type input "0"
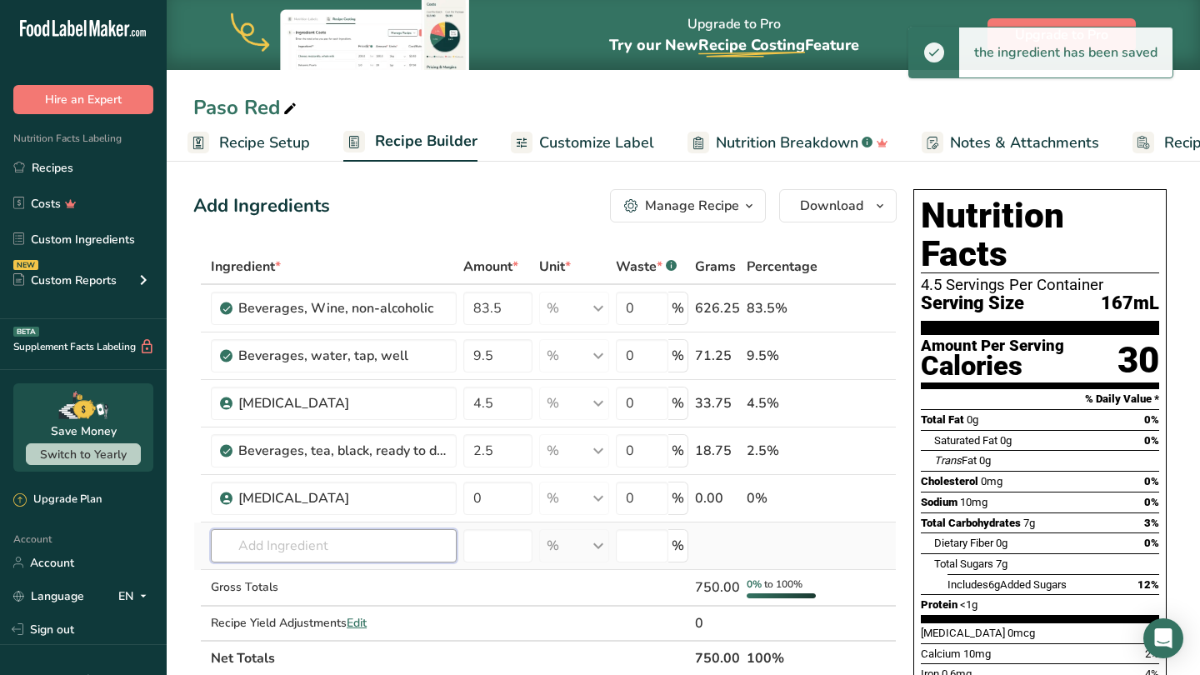
click at [338, 552] on input "text" at bounding box center [334, 545] width 246 height 33
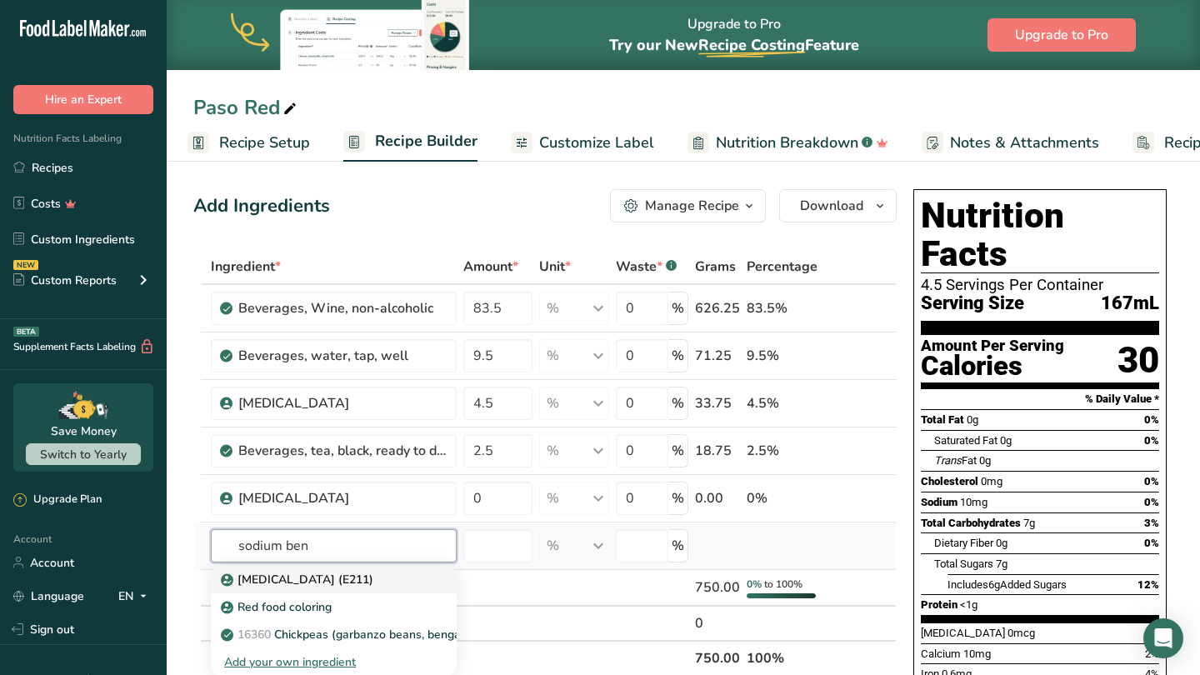
type input "sodium ben"
click at [321, 579] on p "[MEDICAL_DATA] (E211)" at bounding box center [298, 579] width 149 height 17
type input "[MEDICAL_DATA] (E211)"
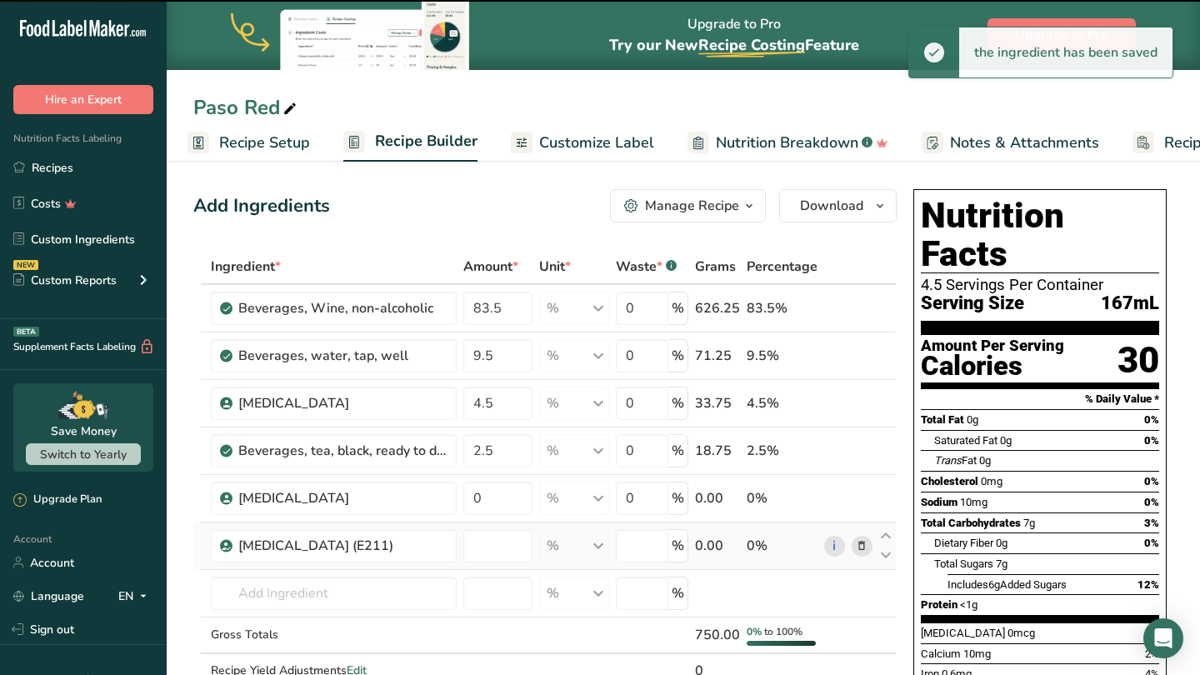
type input "0"
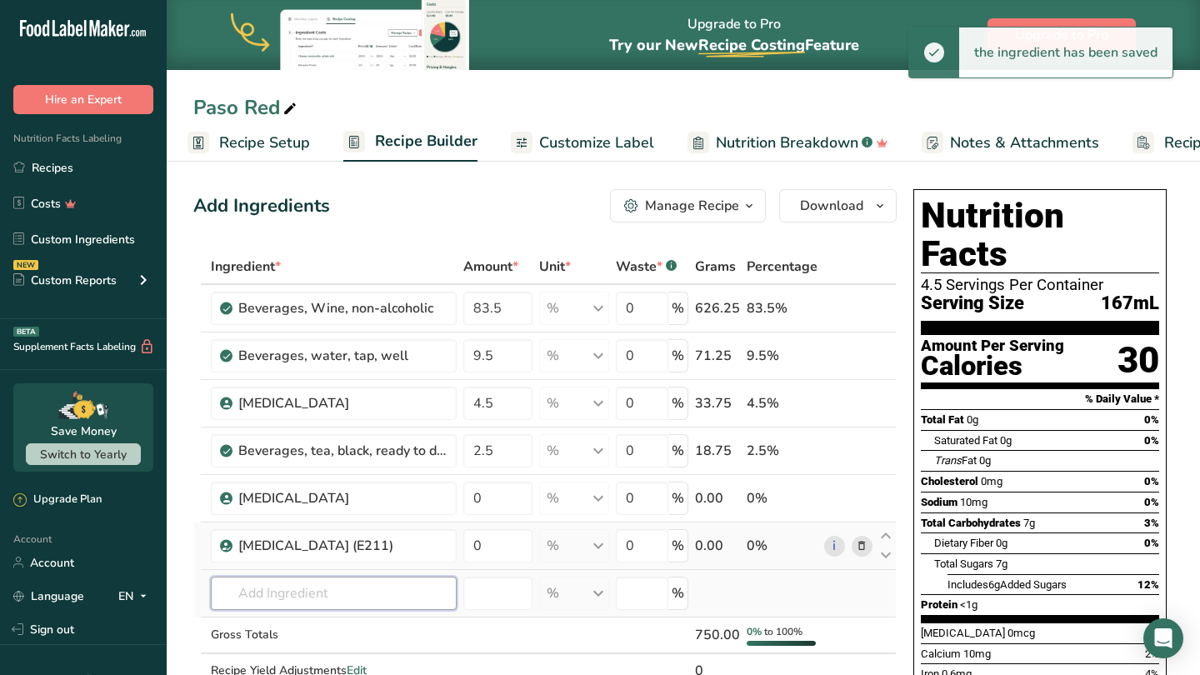
click at [315, 592] on input "text" at bounding box center [334, 593] width 246 height 33
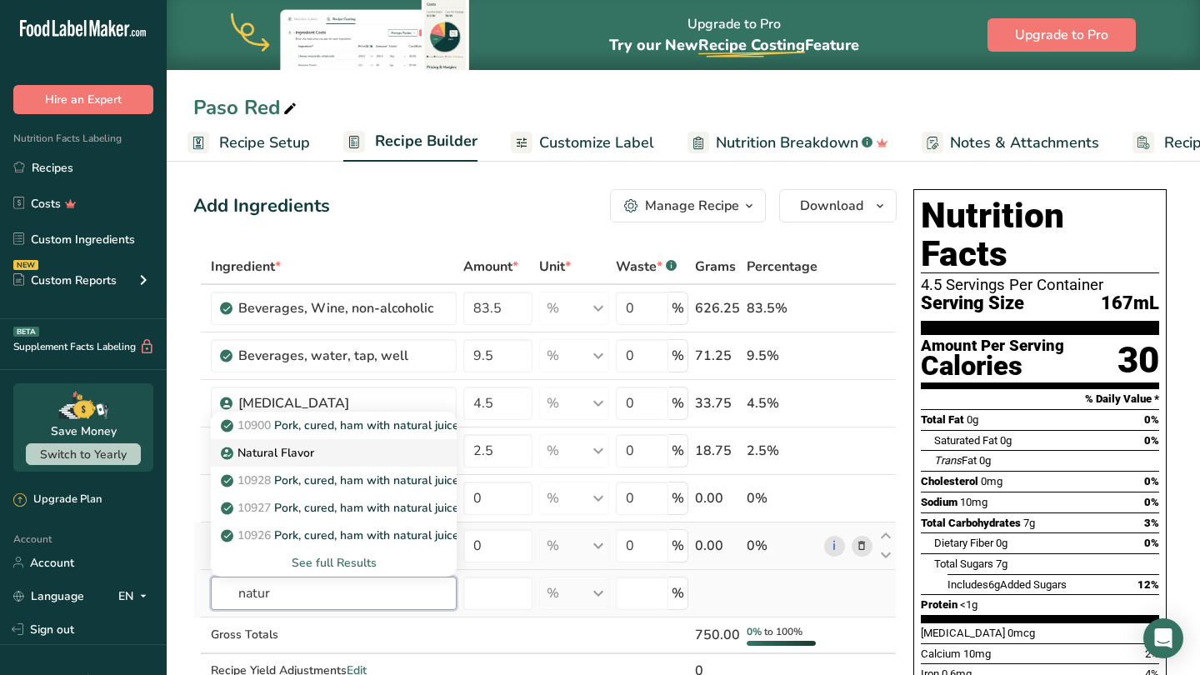
type input "natur"
click at [277, 453] on p "Natural Flavor" at bounding box center [269, 452] width 90 height 17
type input "Natural Flavor"
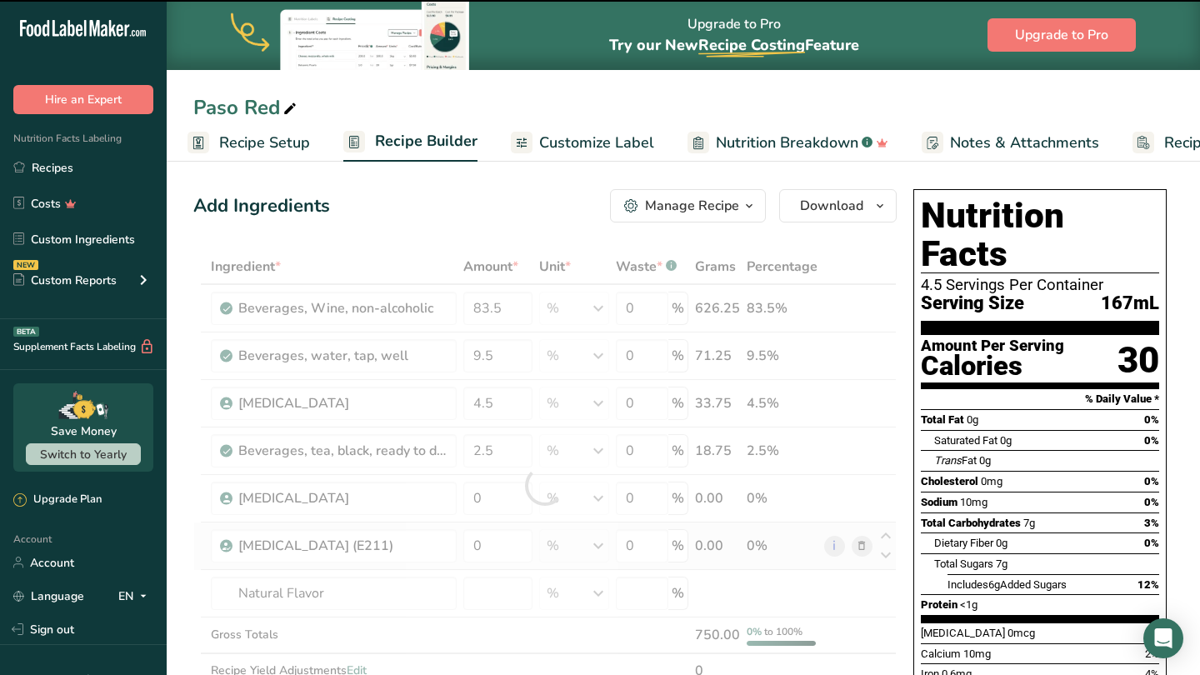
type input "0"
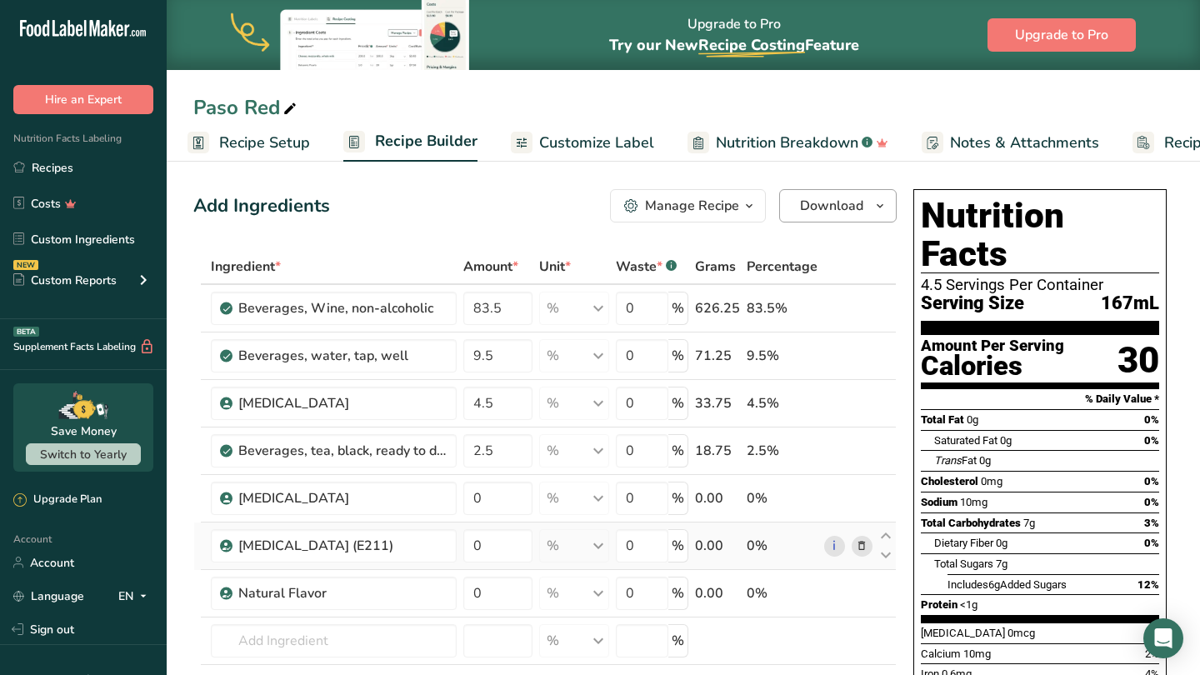
click at [830, 203] on span "Download" at bounding box center [831, 206] width 63 height 20
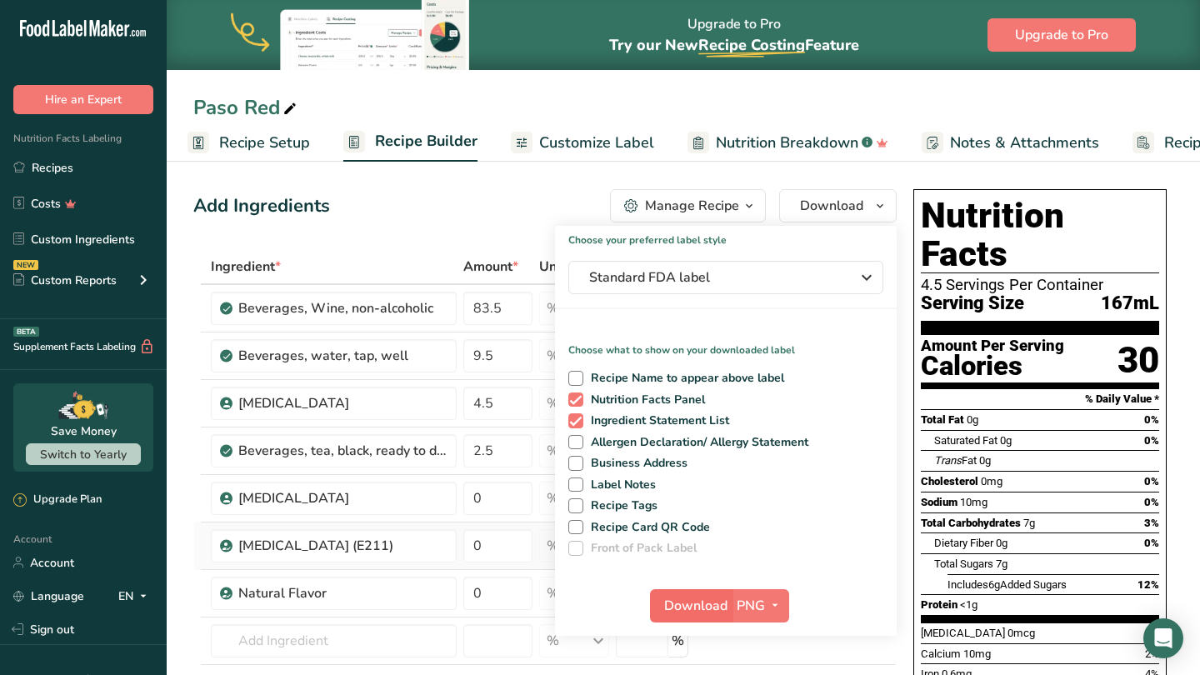
click at [706, 602] on span "Download" at bounding box center [695, 606] width 63 height 20
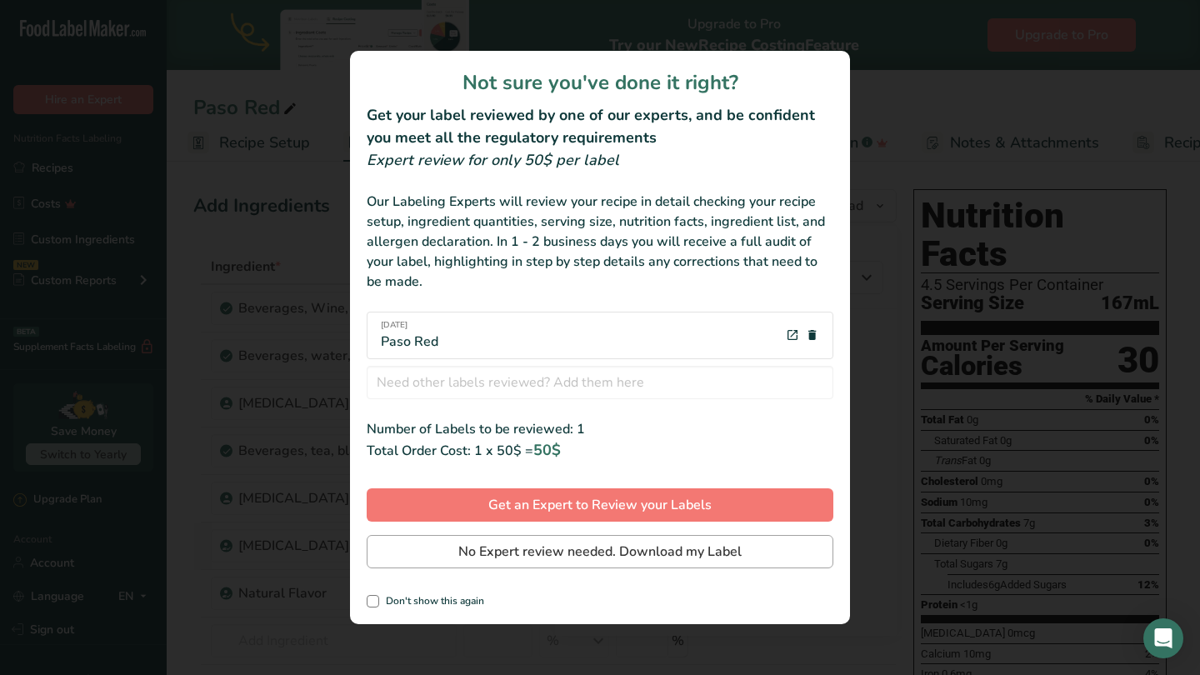
click at [630, 550] on span "No Expert review needed. Download my Label" at bounding box center [599, 552] width 283 height 20
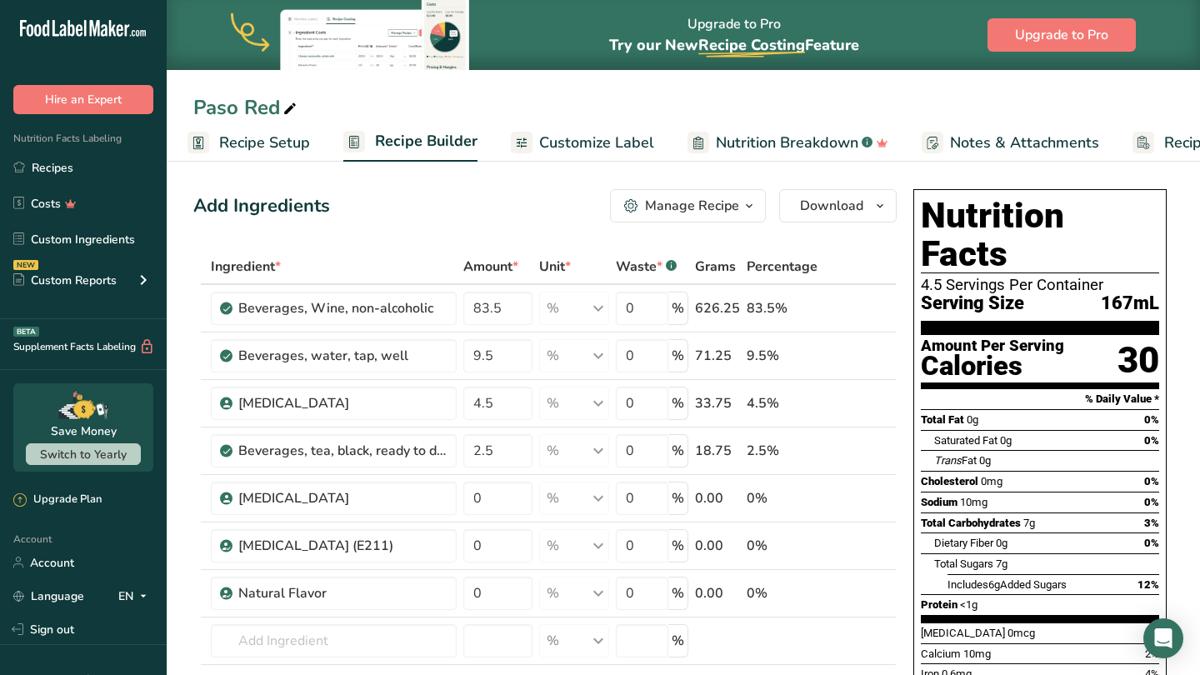
click at [596, 144] on span "Customize Label" at bounding box center [596, 143] width 115 height 22
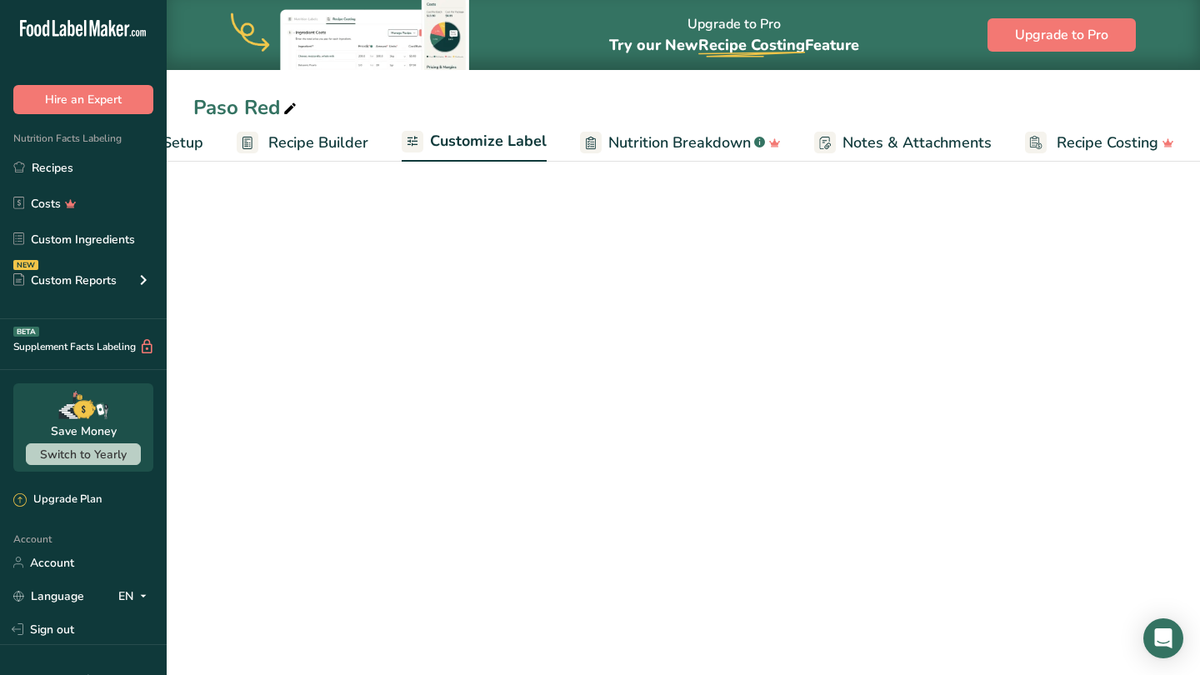
scroll to position [0, 113]
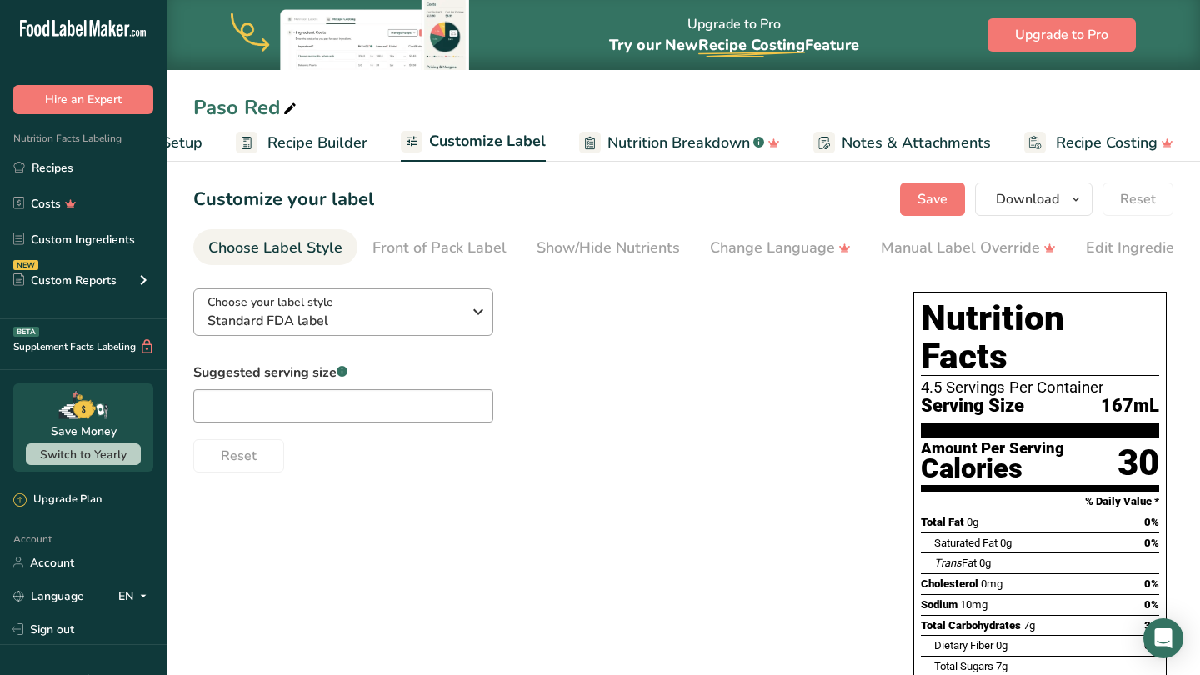
click at [482, 311] on icon "button" at bounding box center [478, 312] width 20 height 30
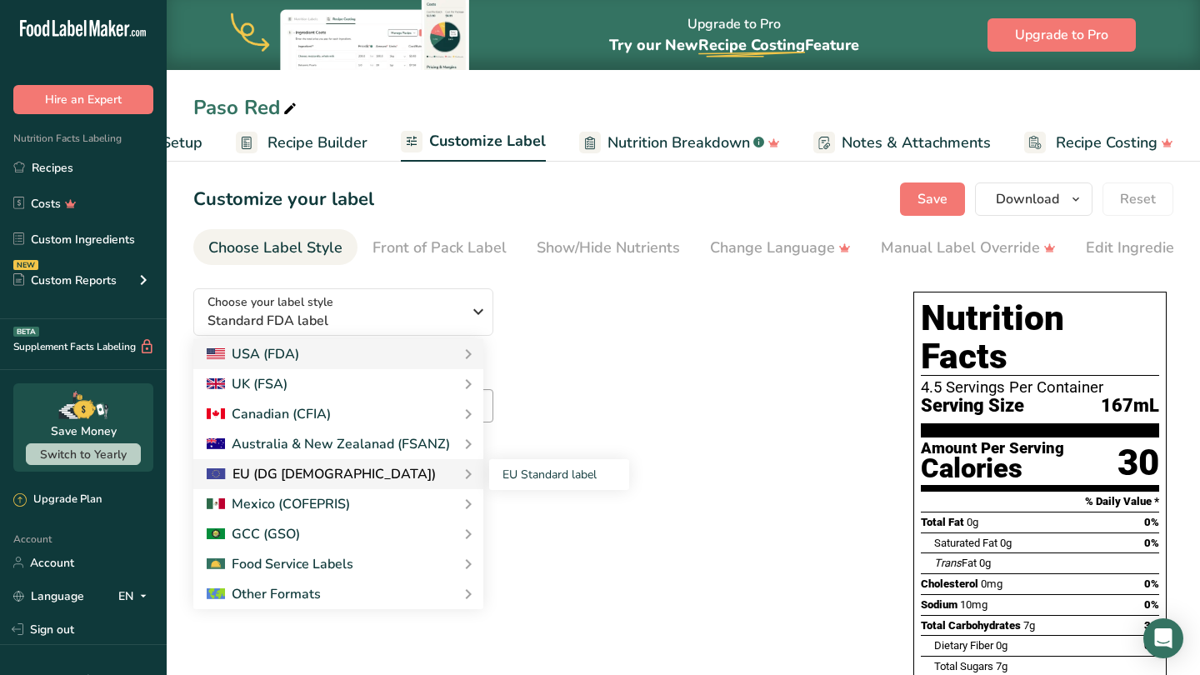
click at [344, 476] on div "EU (DG [DEMOGRAPHIC_DATA])" at bounding box center [338, 474] width 263 height 20
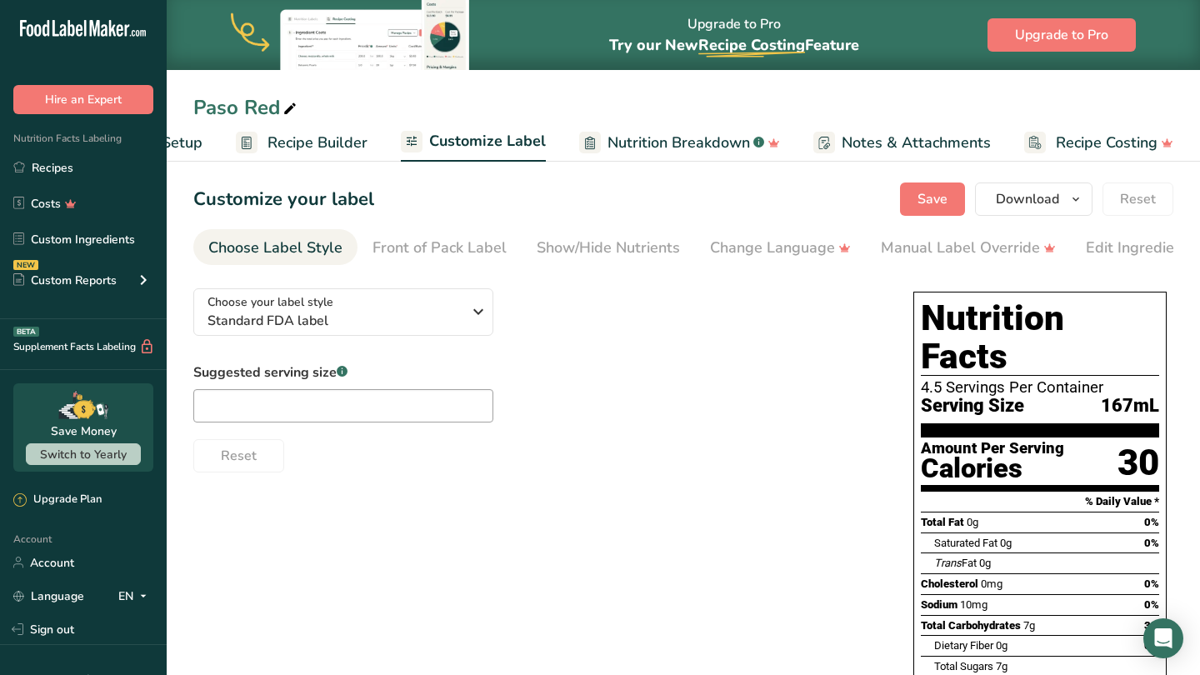
scroll to position [0, 0]
click at [321, 144] on span "Recipe Builder" at bounding box center [317, 143] width 100 height 22
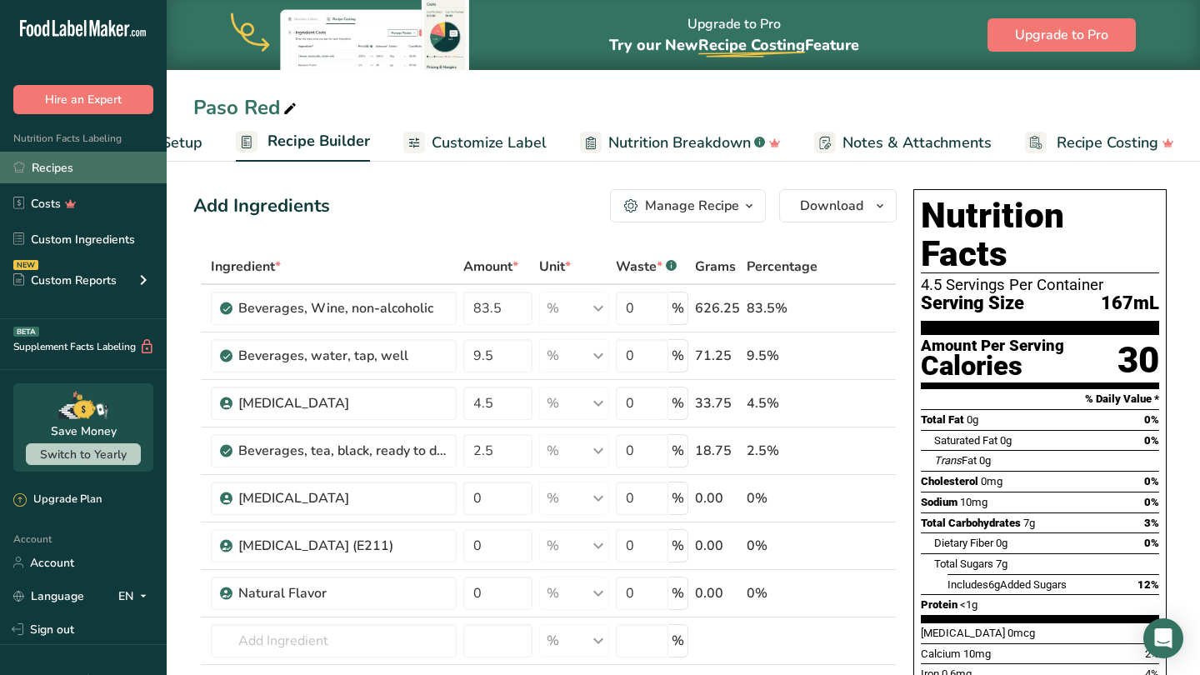
click at [64, 167] on link "Recipes" at bounding box center [83, 168] width 167 height 32
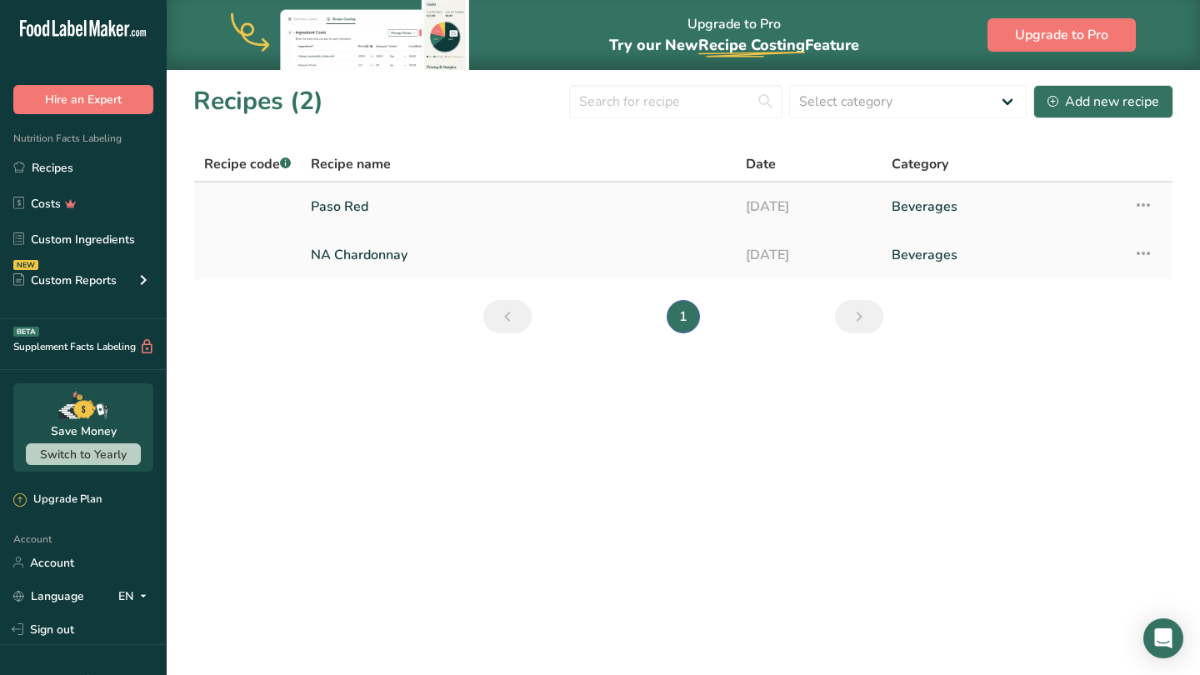
click at [332, 207] on link "Paso Red" at bounding box center [518, 206] width 415 height 35
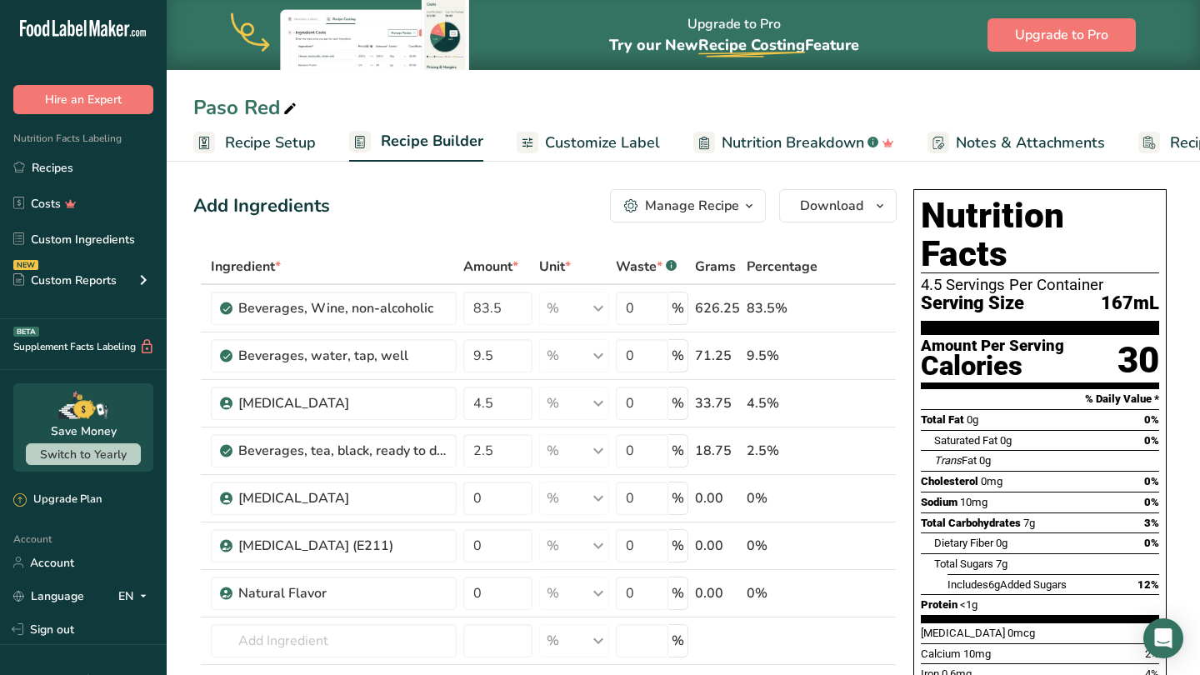
click at [280, 145] on span "Recipe Setup" at bounding box center [270, 143] width 91 height 22
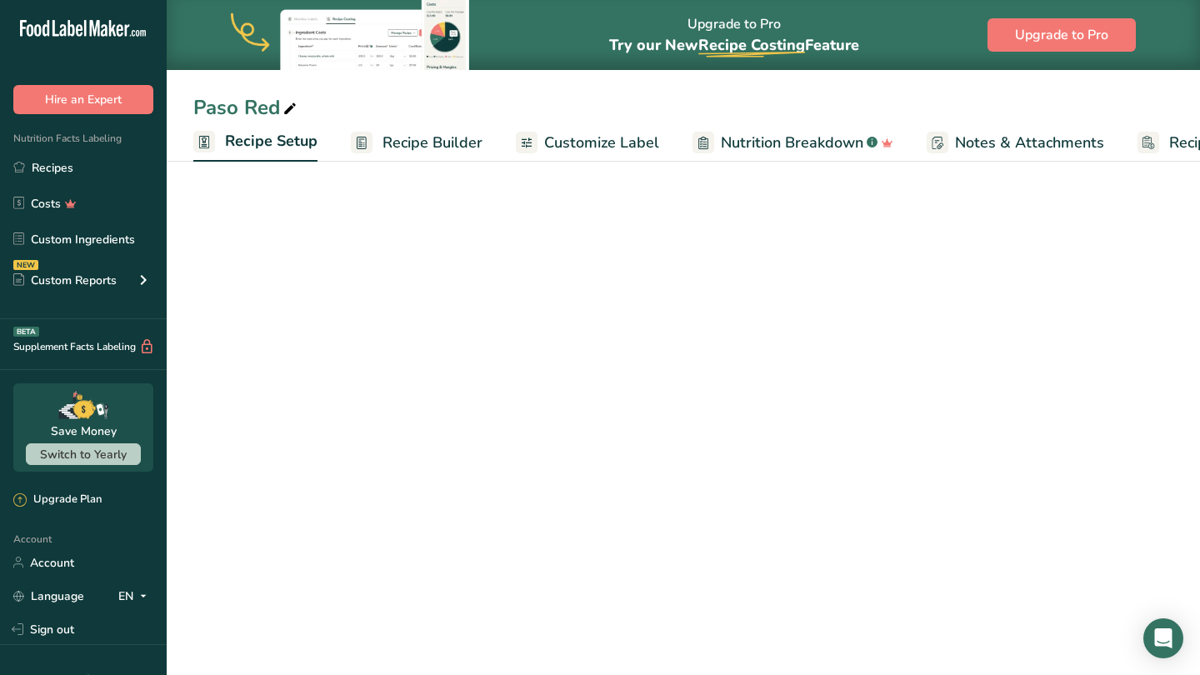
scroll to position [0, 6]
select select "22"
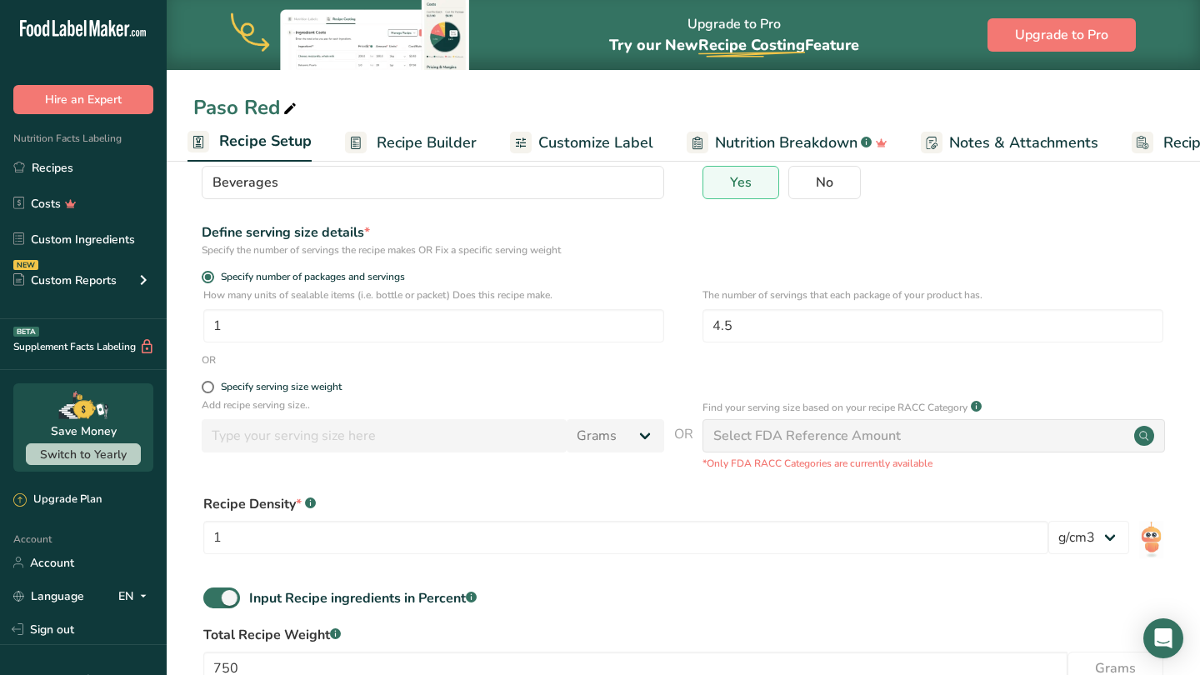
scroll to position [147, 0]
click at [736, 329] on input "4.5" at bounding box center [932, 327] width 461 height 33
type input "4"
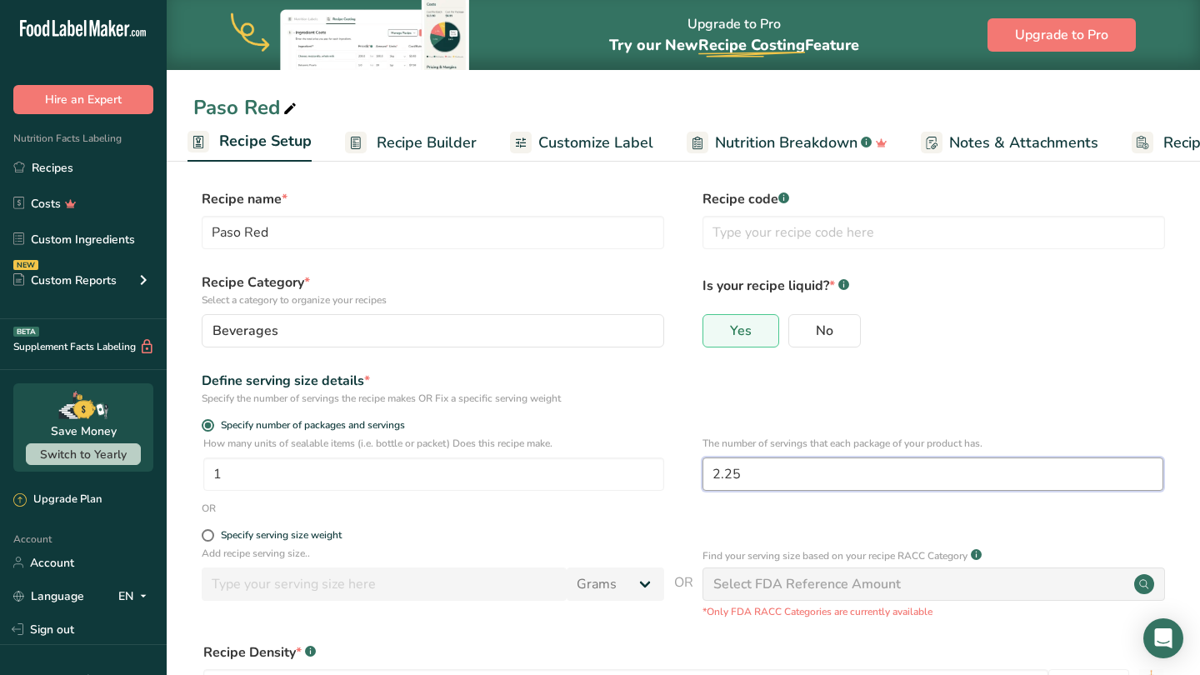
scroll to position [0, 0]
type input "2.25"
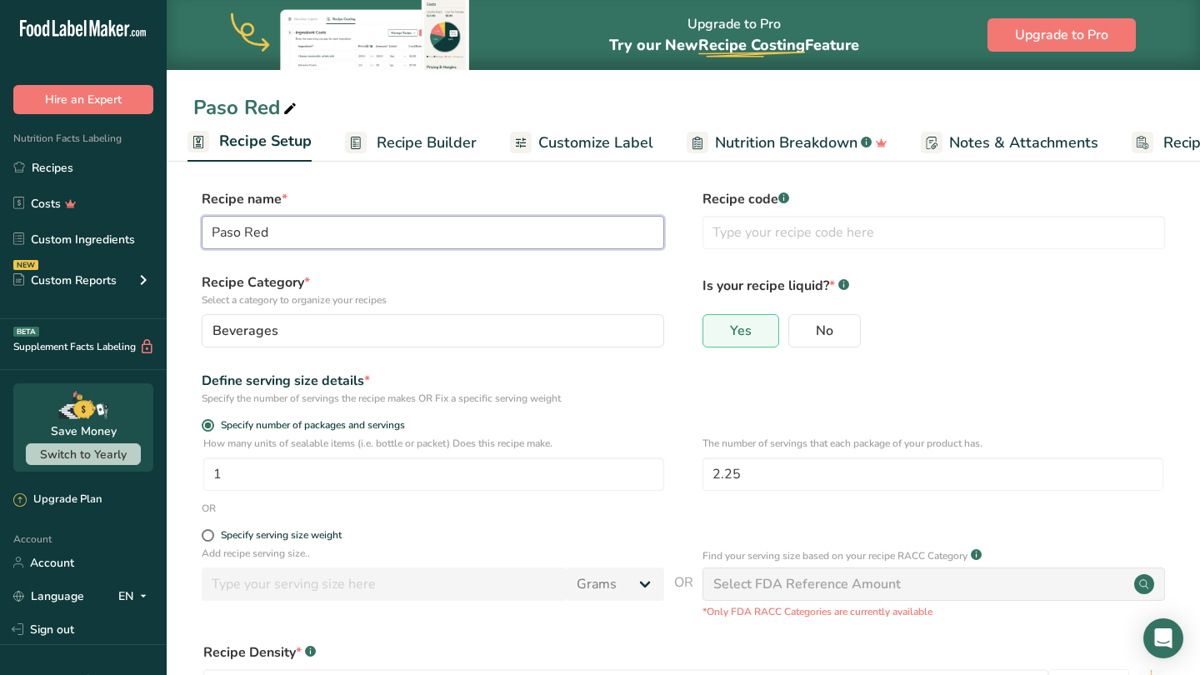
click at [374, 239] on input "Paso Red" at bounding box center [433, 232] width 462 height 33
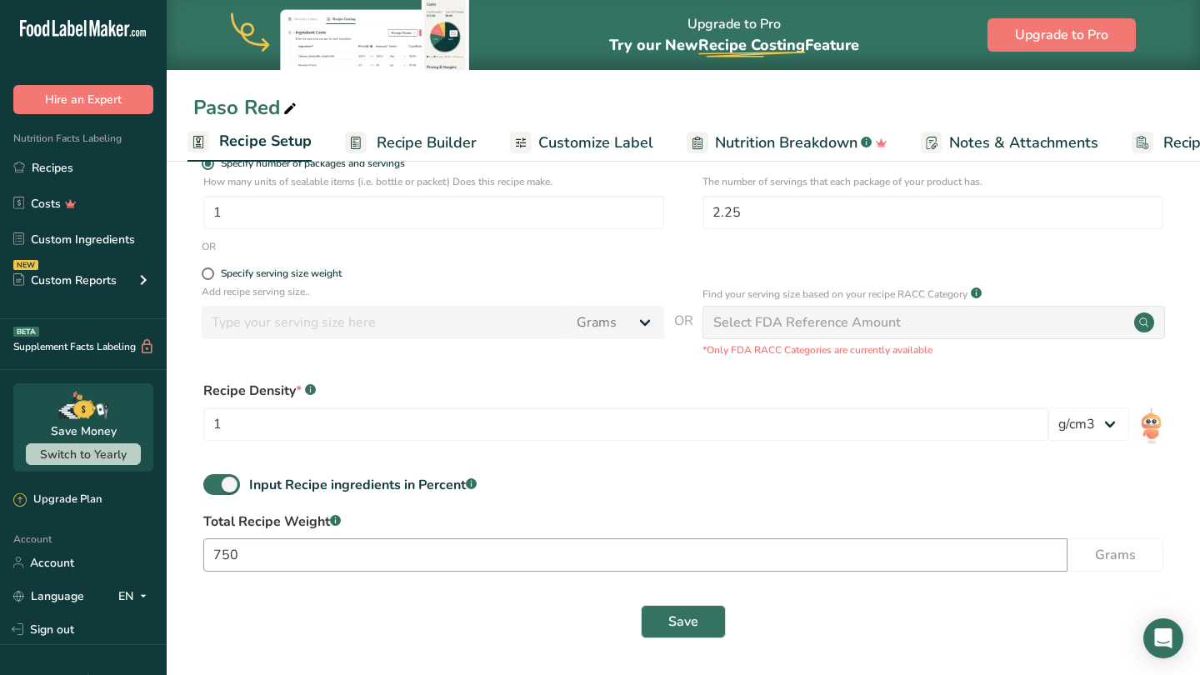
scroll to position [261, 0]
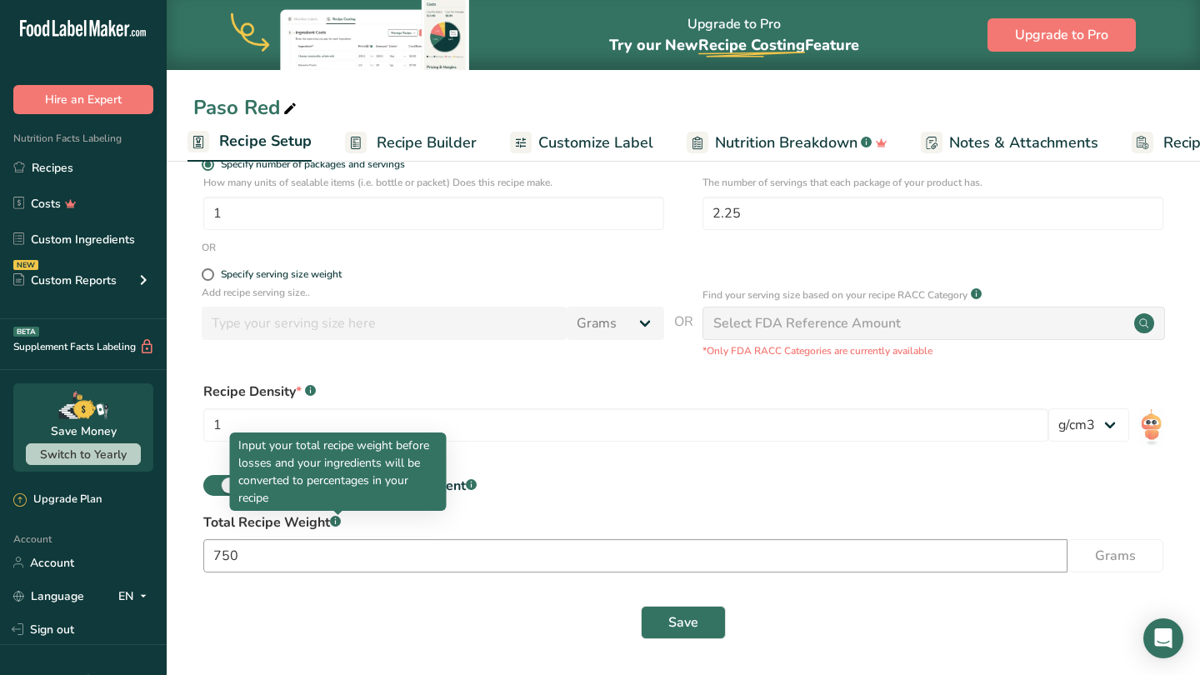
type input "Paso Red 375"
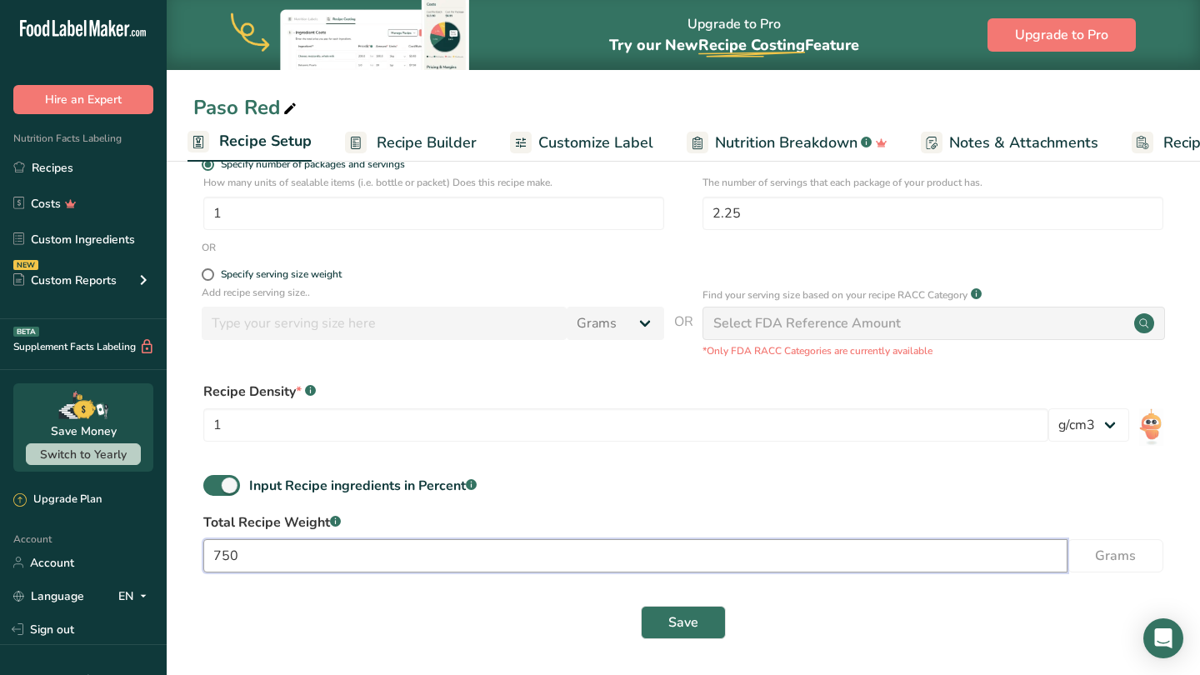
click at [288, 547] on input "750" at bounding box center [635, 555] width 864 height 33
type input "7"
type input "375"
click at [685, 619] on span "Save" at bounding box center [683, 622] width 30 height 20
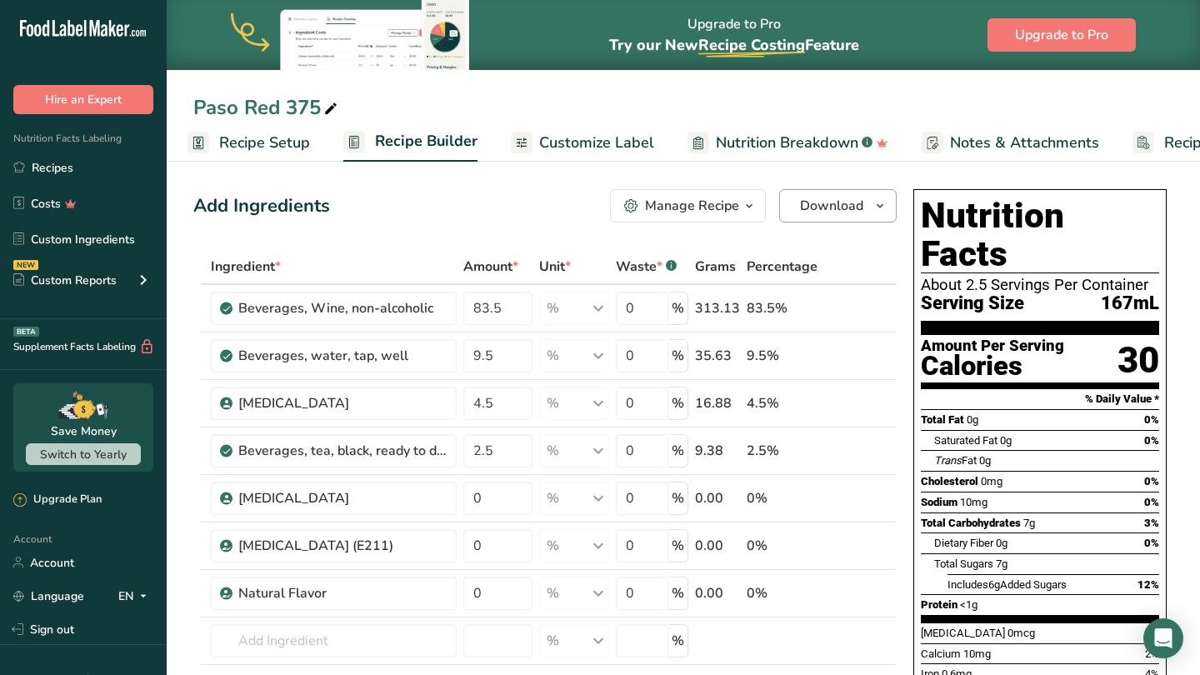
click at [836, 202] on span "Download" at bounding box center [831, 206] width 63 height 20
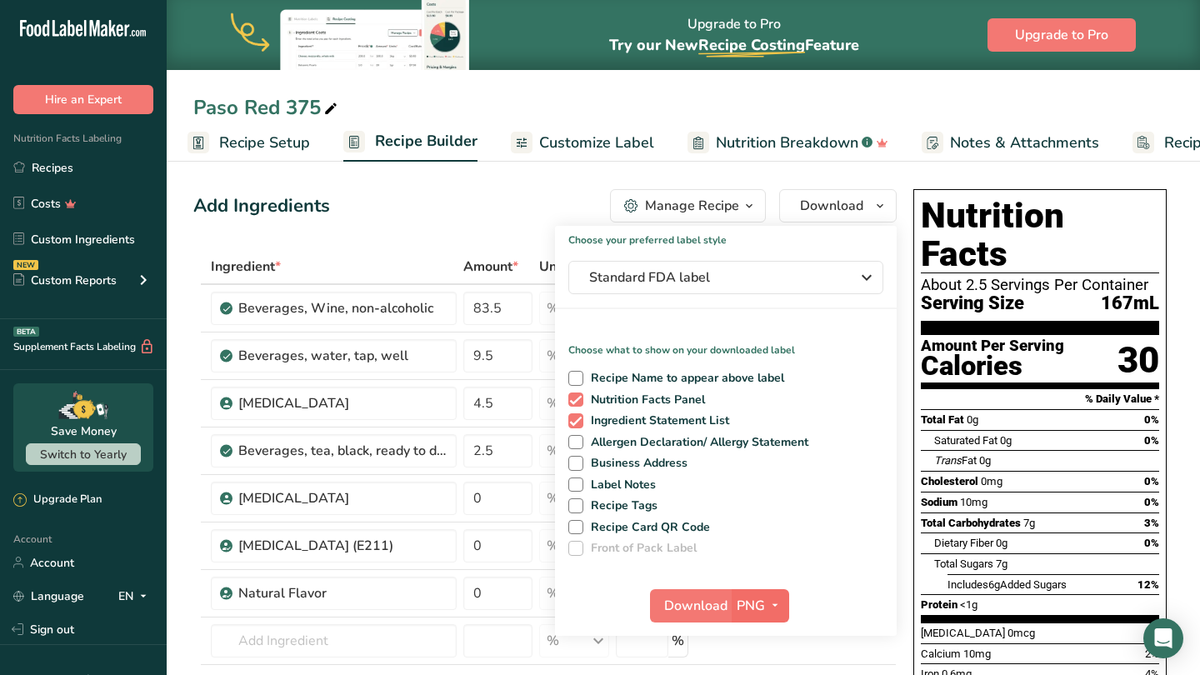
click at [731, 602] on button "PNG" at bounding box center [759, 605] width 57 height 33
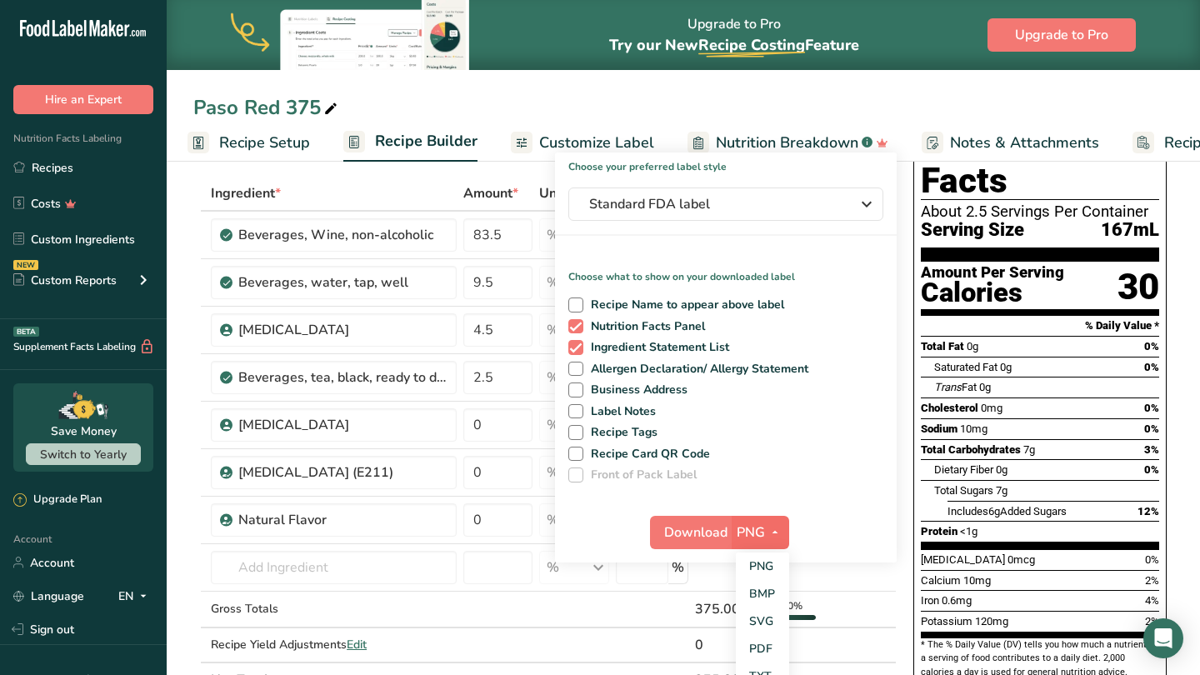
scroll to position [77, 0]
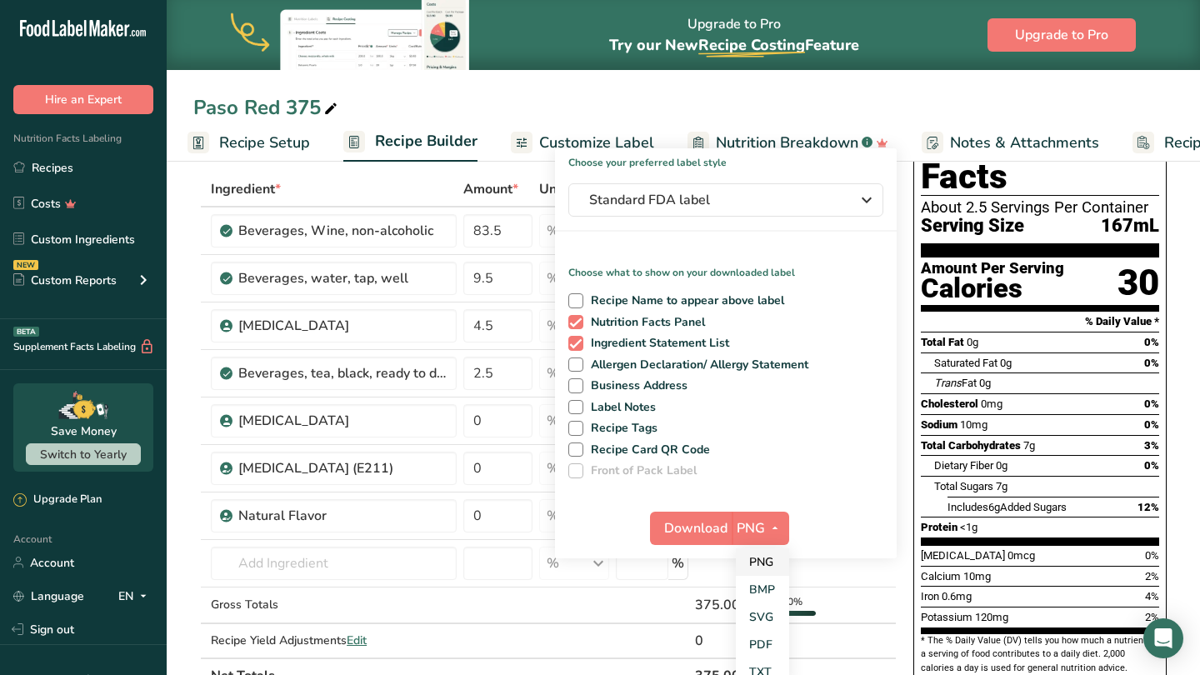
click at [773, 560] on link "PNG" at bounding box center [762, 561] width 53 height 27
click at [726, 525] on span "Download" at bounding box center [695, 528] width 63 height 20
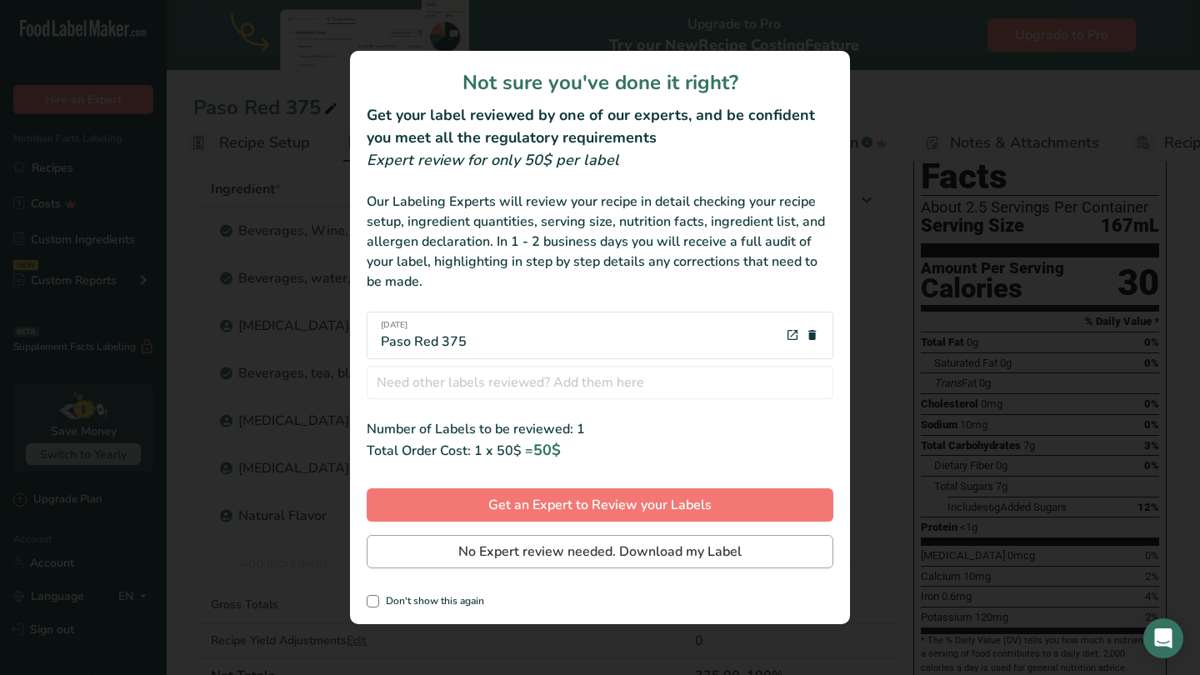
click at [639, 550] on span "No Expert review needed. Download my Label" at bounding box center [599, 552] width 283 height 20
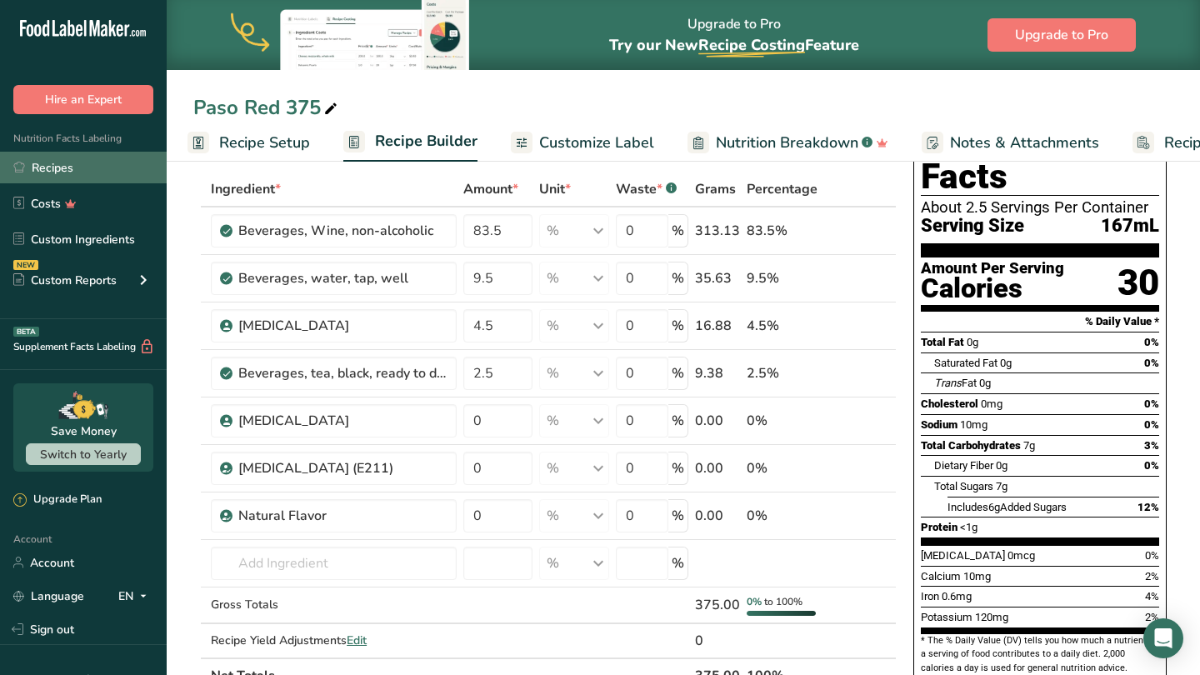
click at [65, 162] on link "Recipes" at bounding box center [83, 168] width 167 height 32
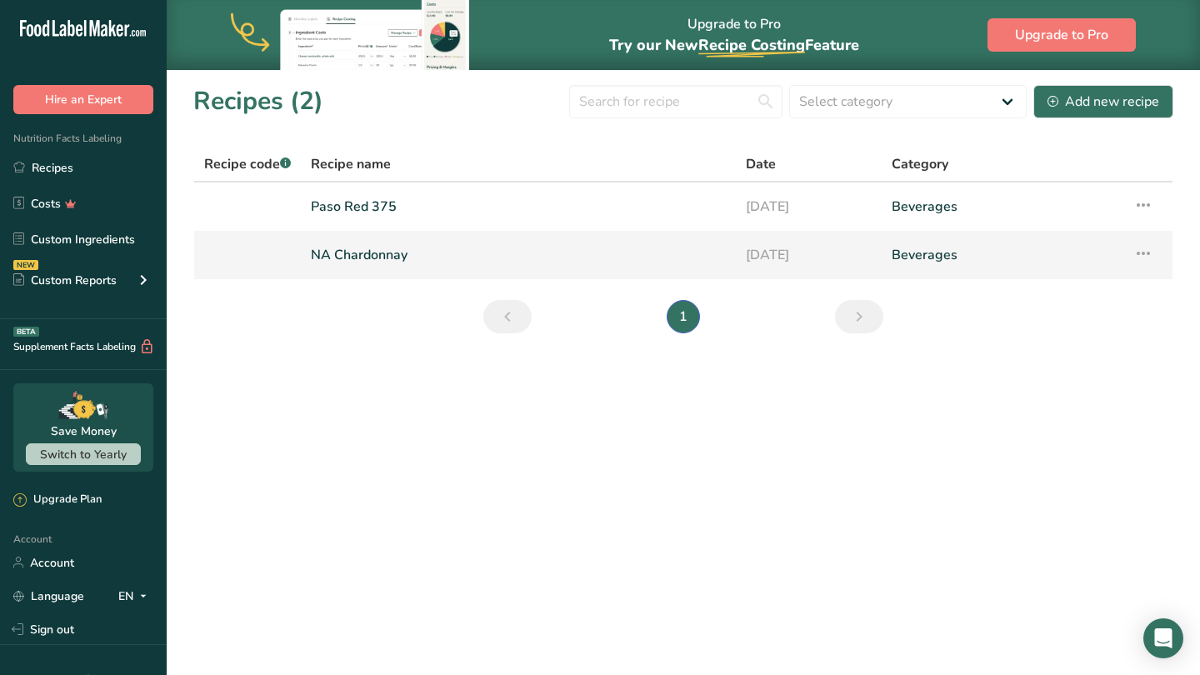
click at [370, 253] on link "NA Chardonnay" at bounding box center [518, 254] width 415 height 35
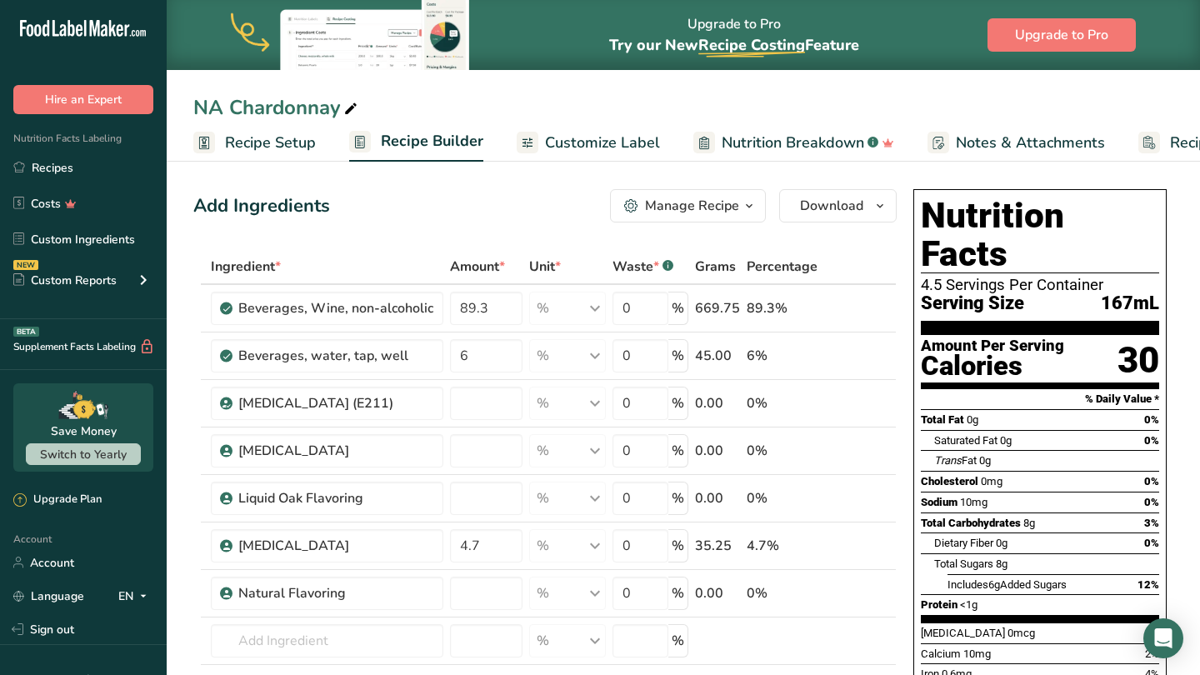
click at [285, 144] on span "Recipe Setup" at bounding box center [270, 143] width 91 height 22
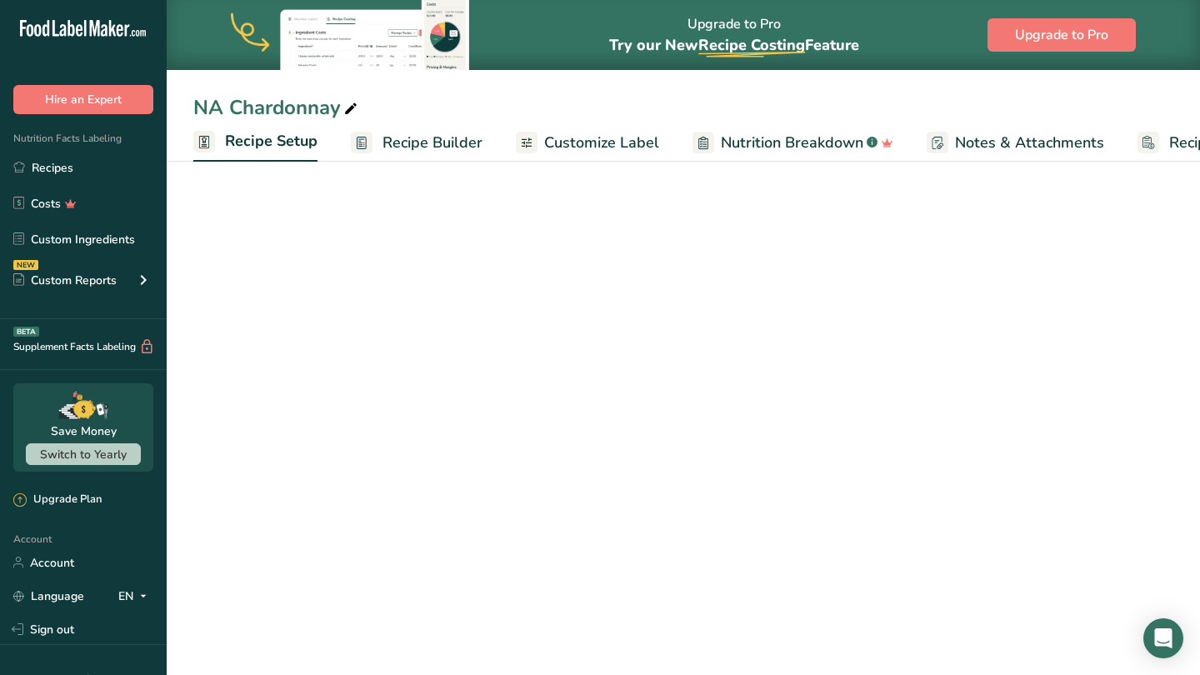
scroll to position [0, 6]
select select "22"
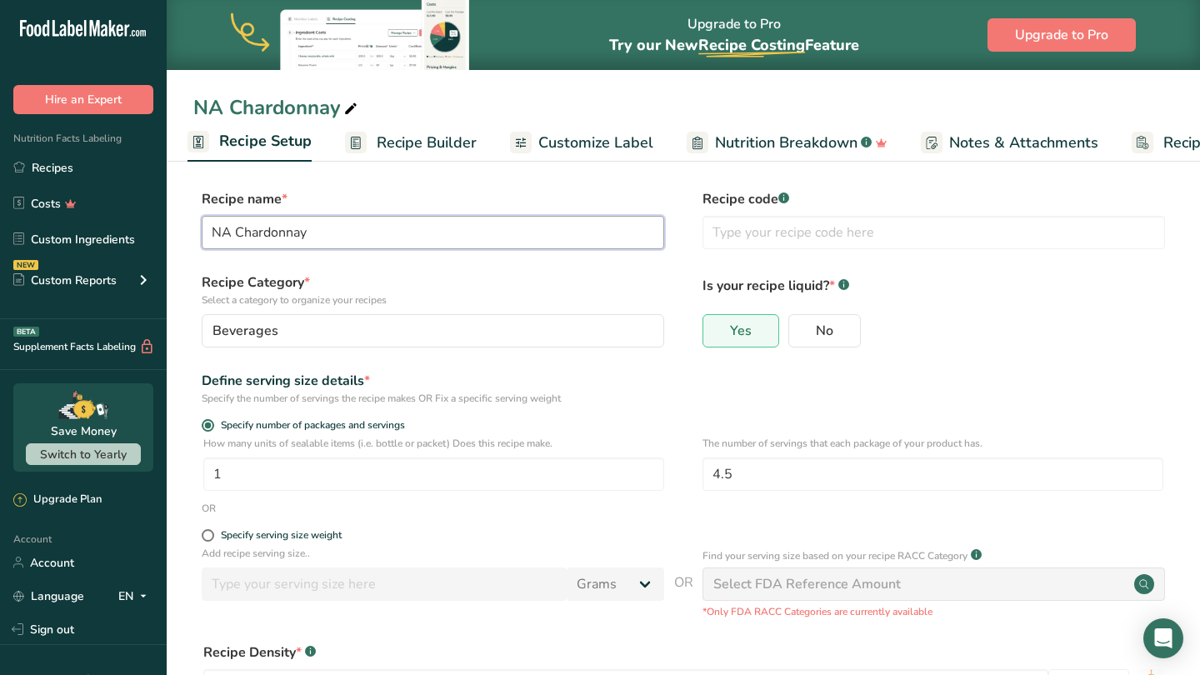
click at [350, 229] on input "NA Chardonnay" at bounding box center [433, 232] width 462 height 33
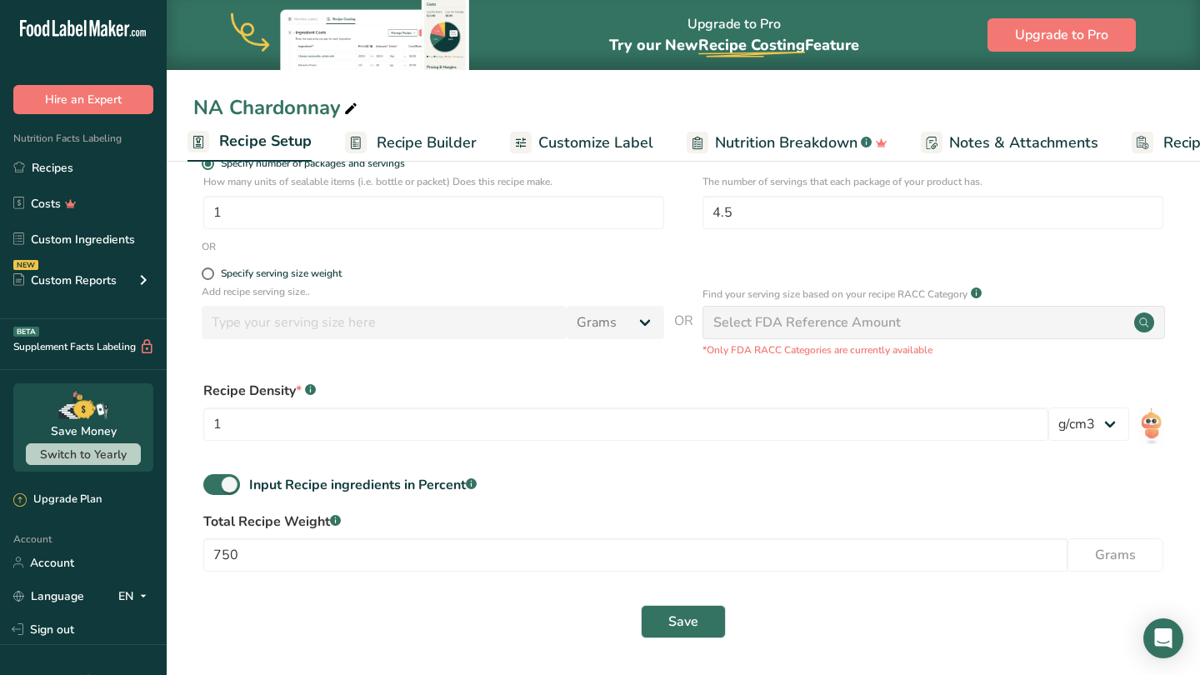
scroll to position [261, 0]
type input "NA Chardonnay 375"
click at [257, 555] on input "750" at bounding box center [635, 555] width 864 height 33
type input "7"
type input "375"
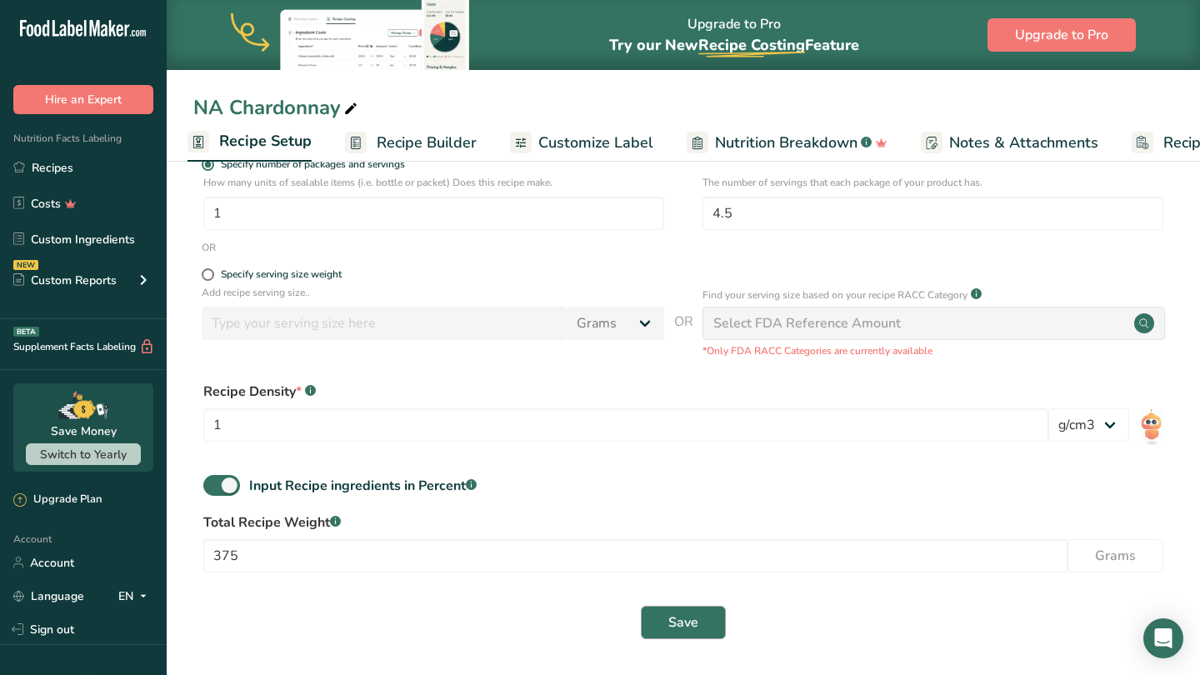
click at [690, 623] on span "Save" at bounding box center [683, 622] width 30 height 20
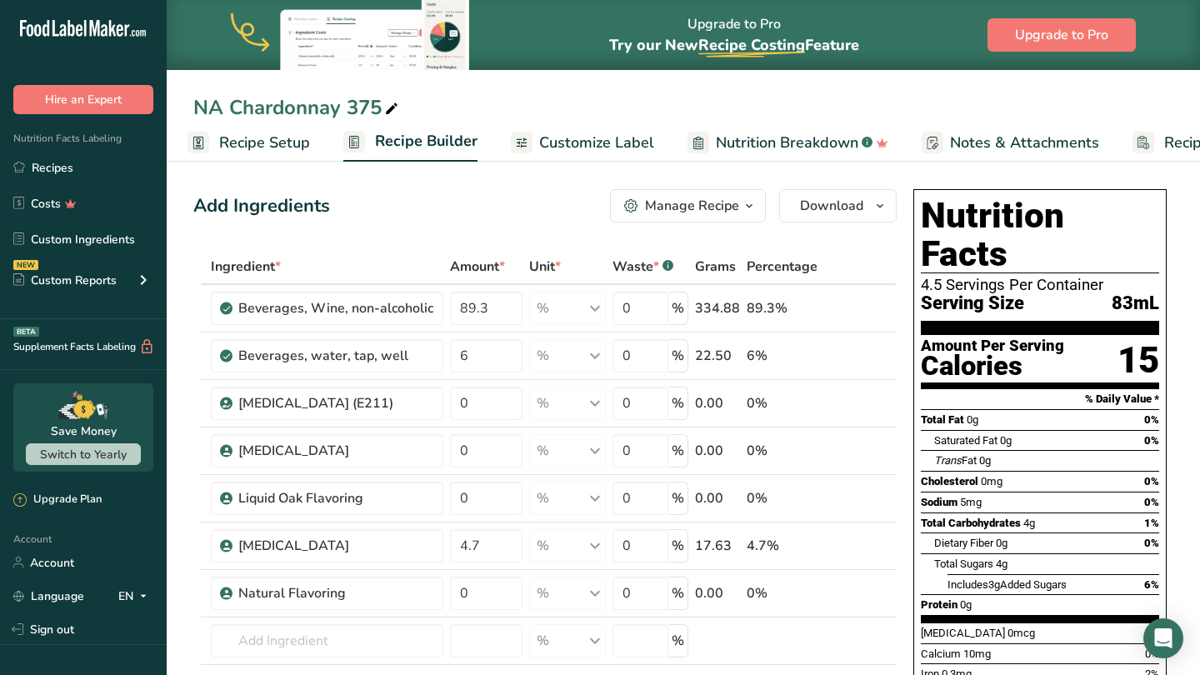
click at [277, 130] on link "Recipe Setup" at bounding box center [248, 142] width 122 height 37
select select "22"
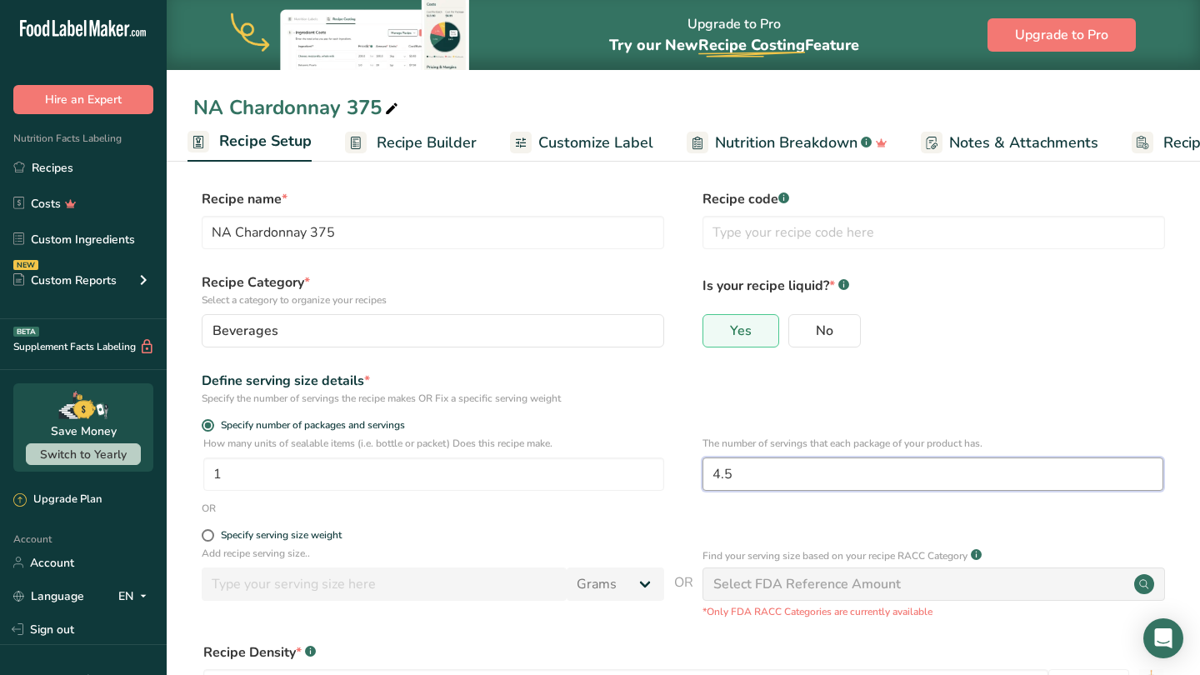
click at [756, 478] on input "4.5" at bounding box center [932, 473] width 461 height 33
type input "4"
type input "2.25"
click at [630, 518] on form "Recipe name * NA Chardonnay 375 Recipe code .a-a{fill:#347362;}.b-a{fill:#fff;}…" at bounding box center [683, 549] width 980 height 721
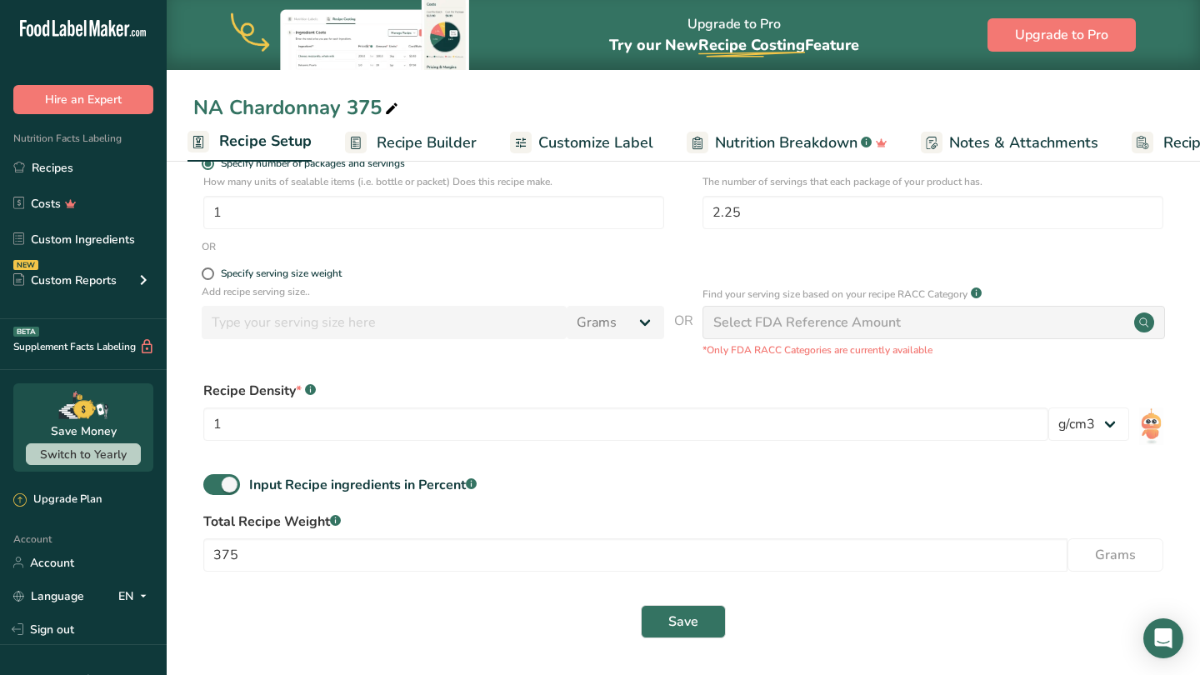
scroll to position [261, 0]
click at [680, 621] on span "Save" at bounding box center [683, 622] width 30 height 20
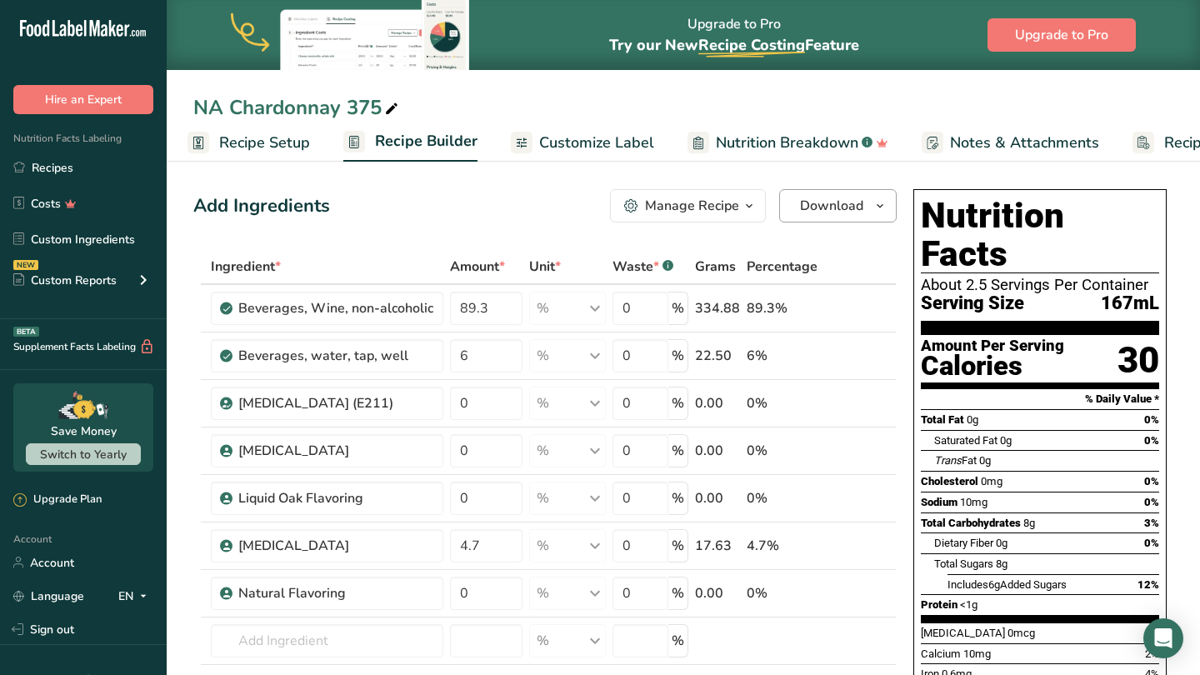
click at [831, 208] on span "Download" at bounding box center [831, 206] width 63 height 20
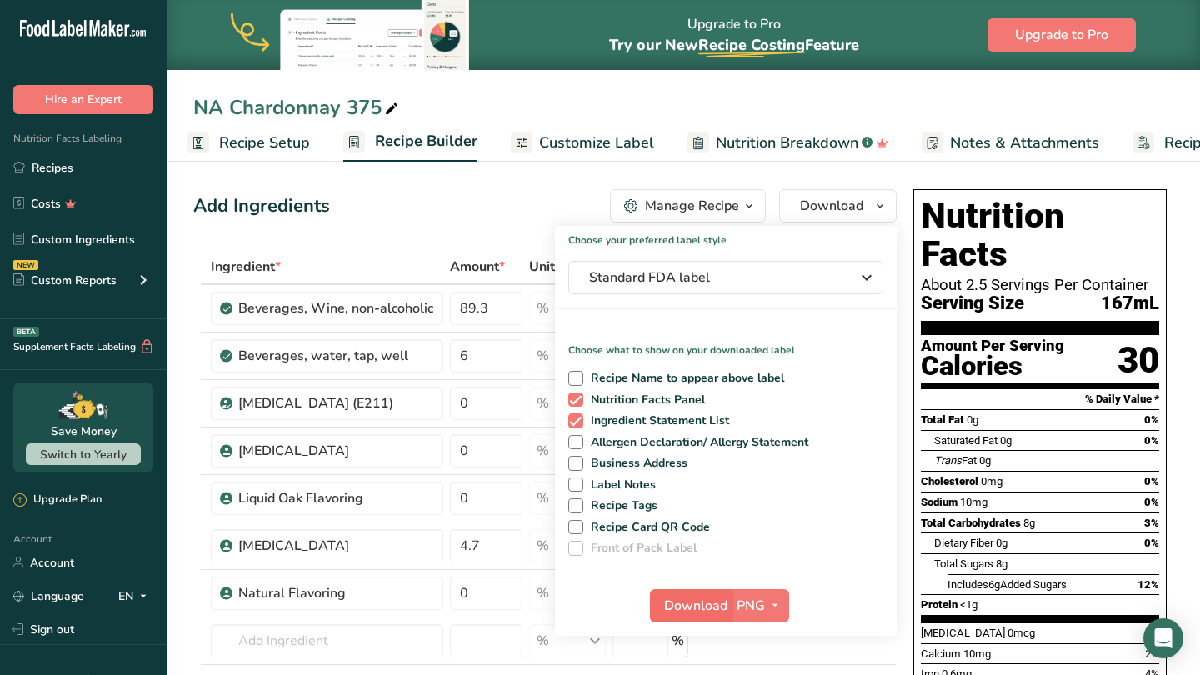
click at [704, 602] on span "Download" at bounding box center [695, 606] width 63 height 20
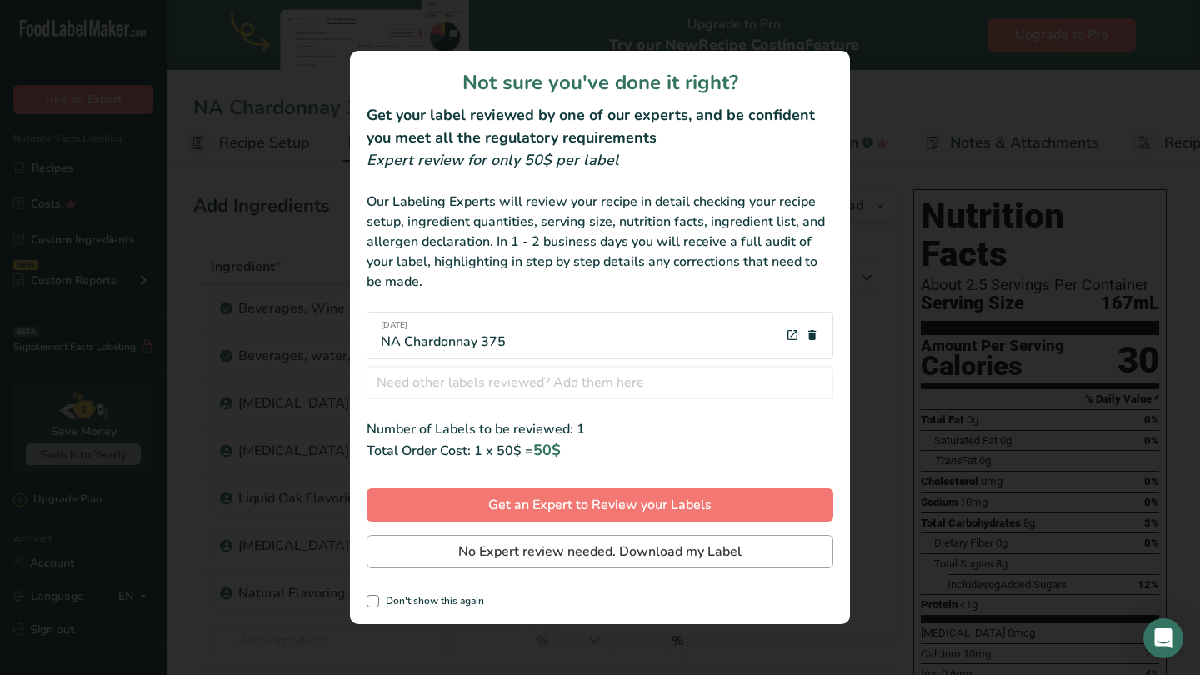
click at [569, 550] on span "No Expert review needed. Download my Label" at bounding box center [599, 552] width 283 height 20
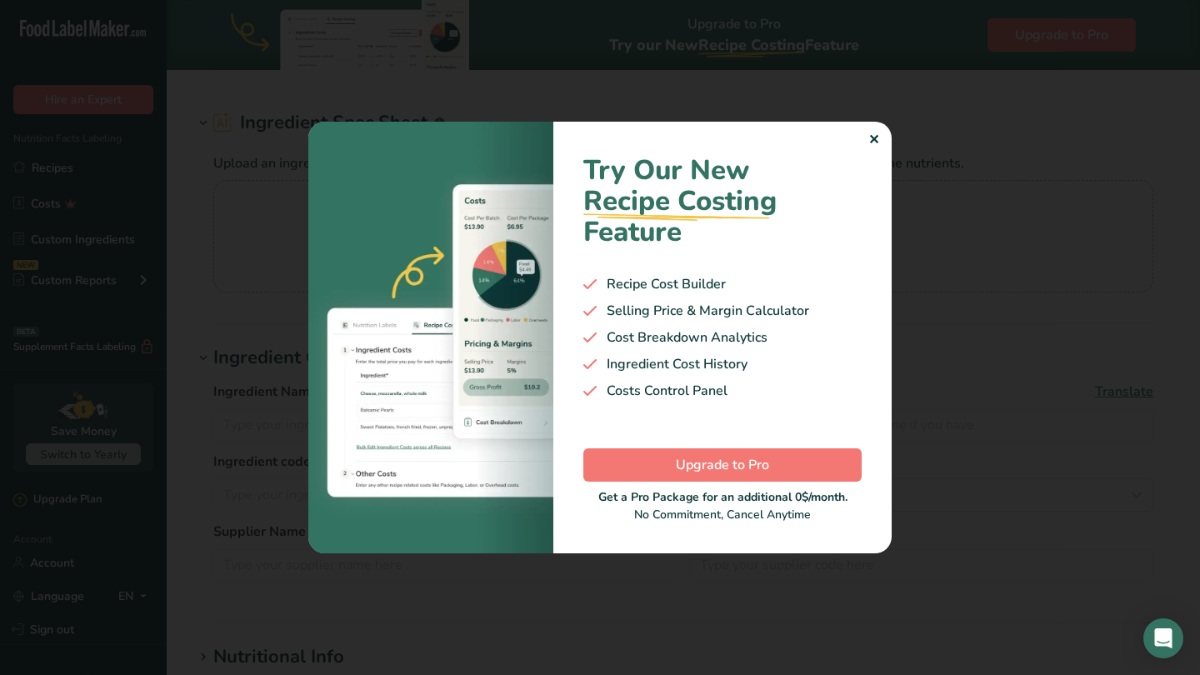
type input "Organic Cane Sugar"
